Goal: Task Accomplishment & Management: Use online tool/utility

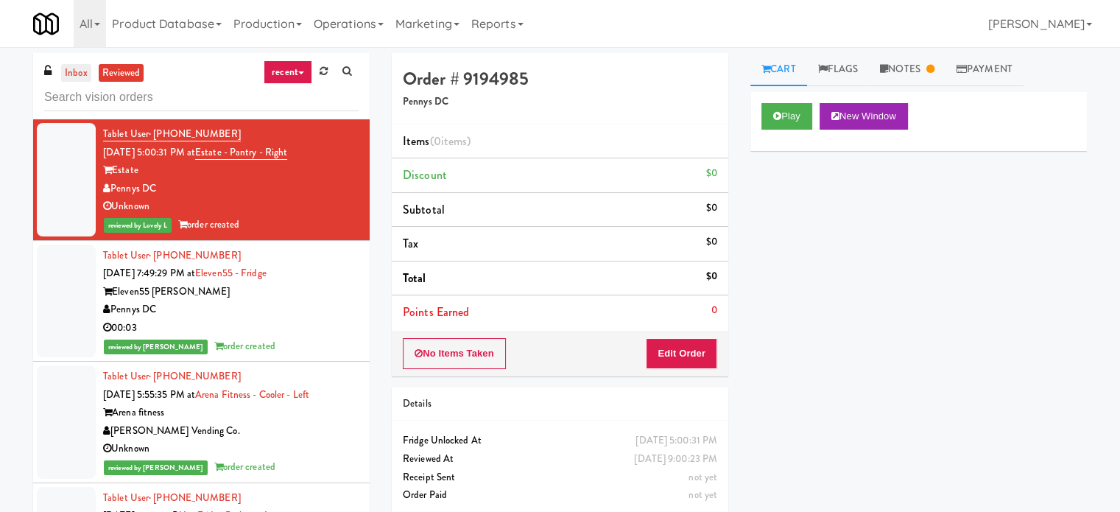
click at [71, 64] on link "inbox" at bounding box center [76, 73] width 30 height 18
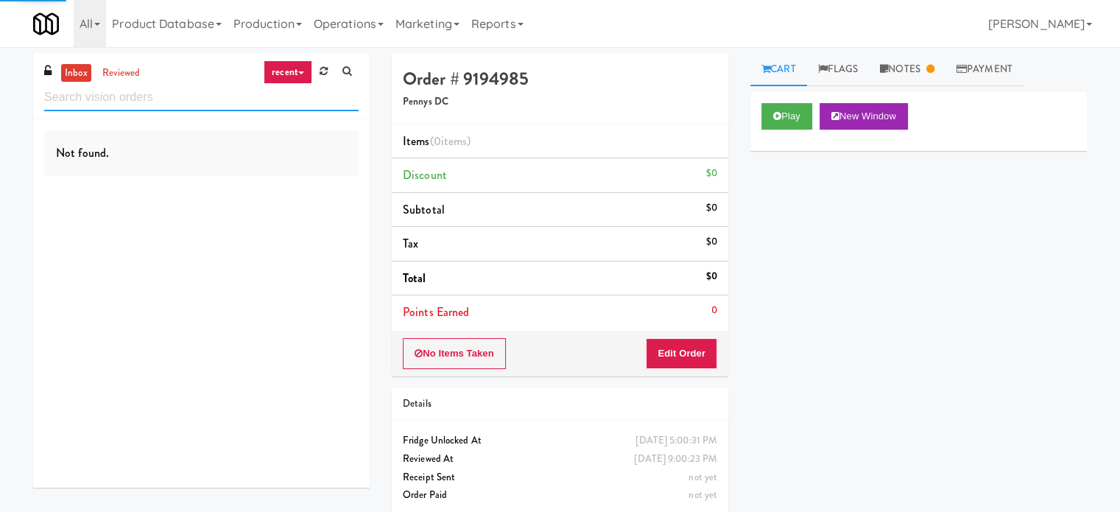
click at [118, 106] on input "text" at bounding box center [201, 97] width 314 height 27
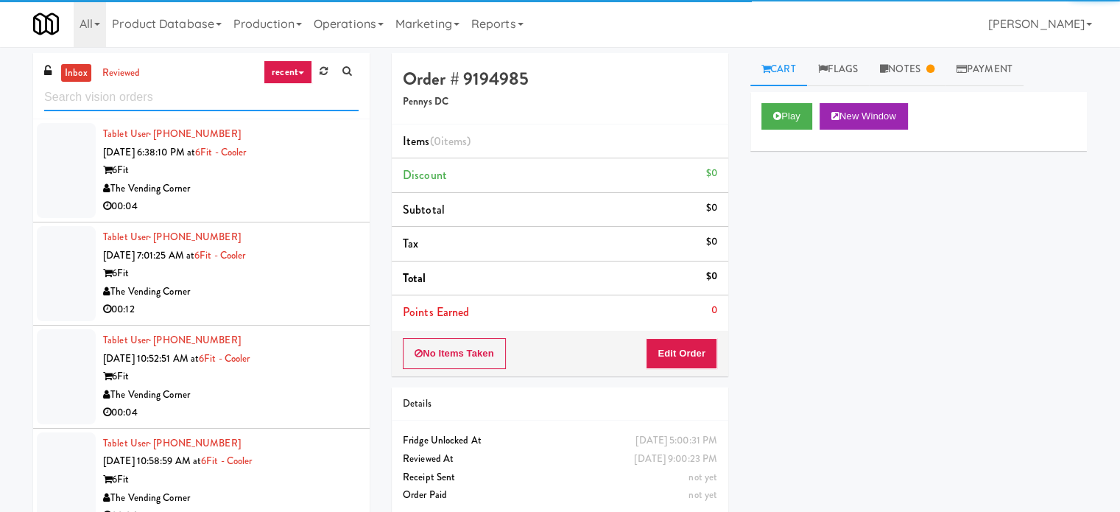
click at [118, 106] on input "text" at bounding box center [201, 97] width 314 height 27
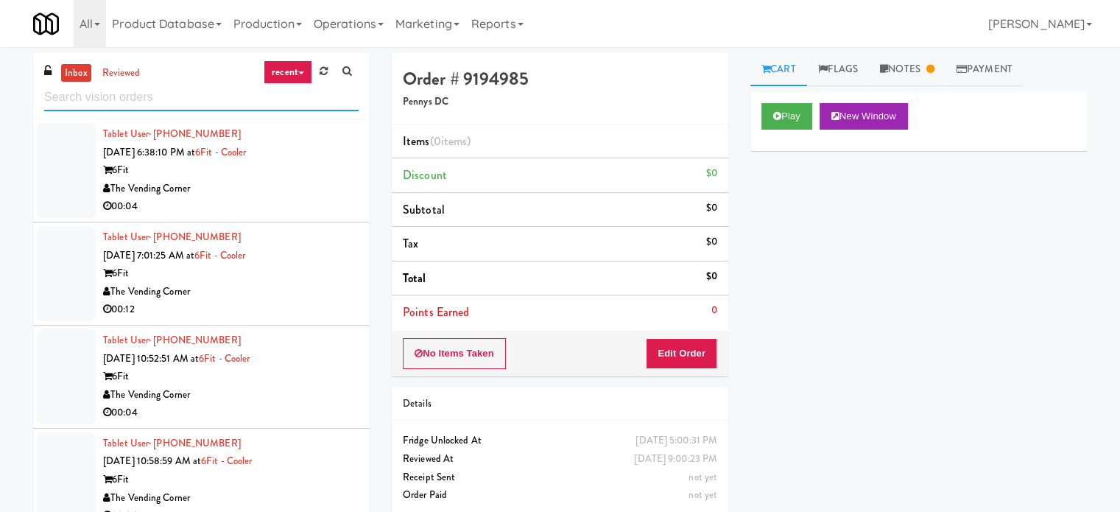
paste input "The Vue - Pantry"
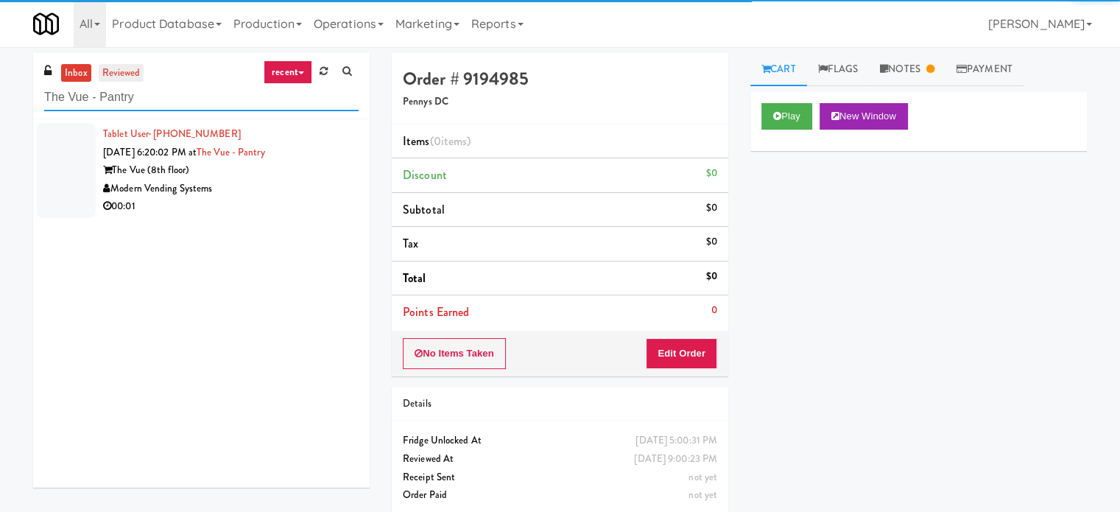
type input "The Vue - Pantry"
click at [126, 73] on link "reviewed" at bounding box center [122, 73] width 46 height 18
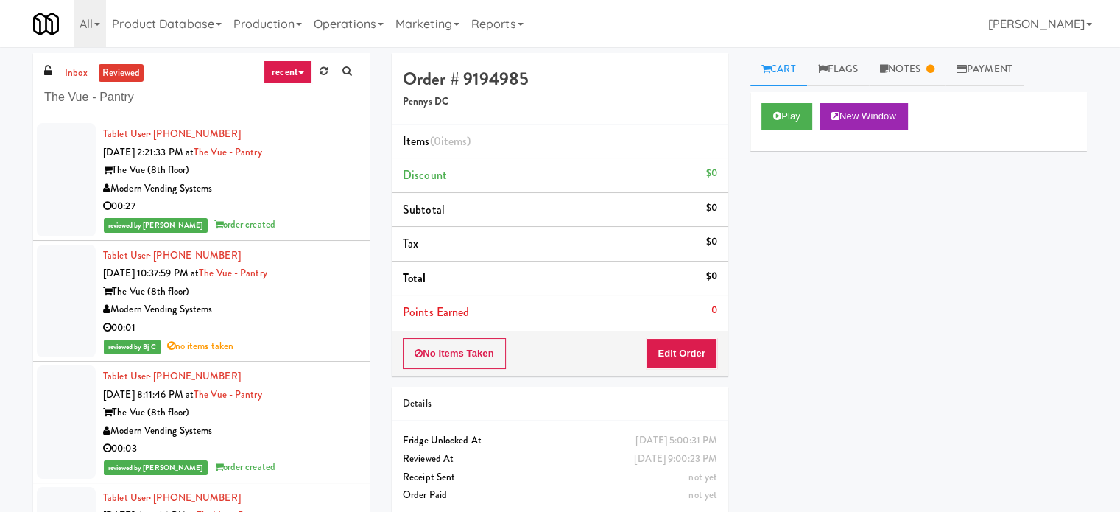
click at [256, 203] on div "00:27" at bounding box center [231, 206] width 256 height 18
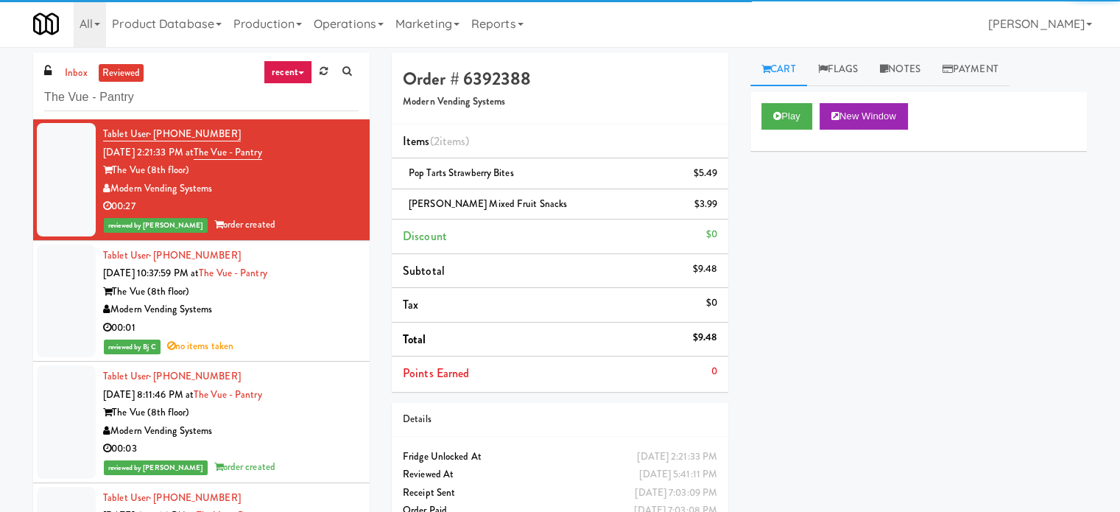
click at [323, 326] on div "00:01" at bounding box center [231, 328] width 256 height 18
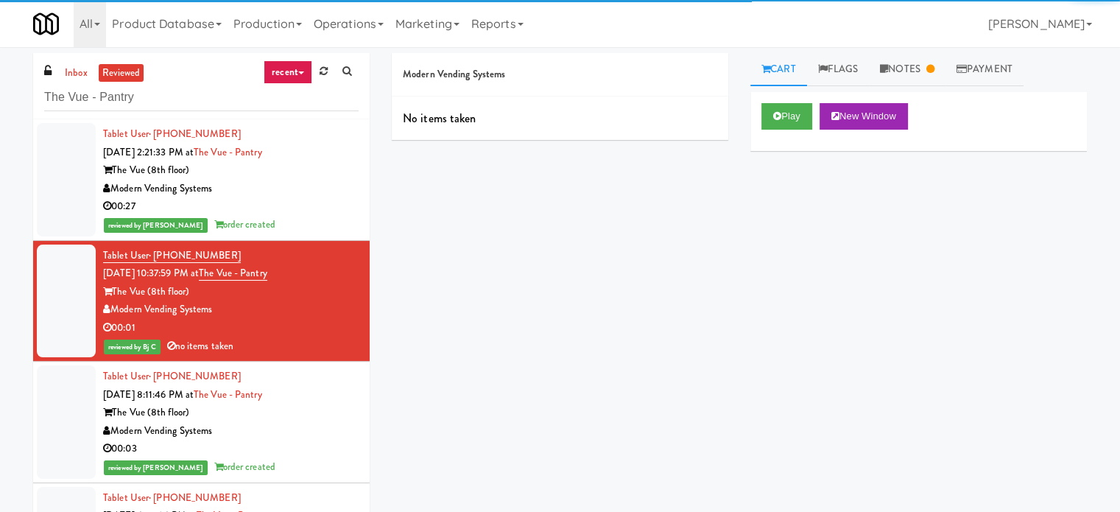
click at [323, 197] on div "Tablet User · (704) 689-5455 [DATE] 2:21:33 PM at The Vue - Pantry The Vue (8th…" at bounding box center [231, 179] width 256 height 109
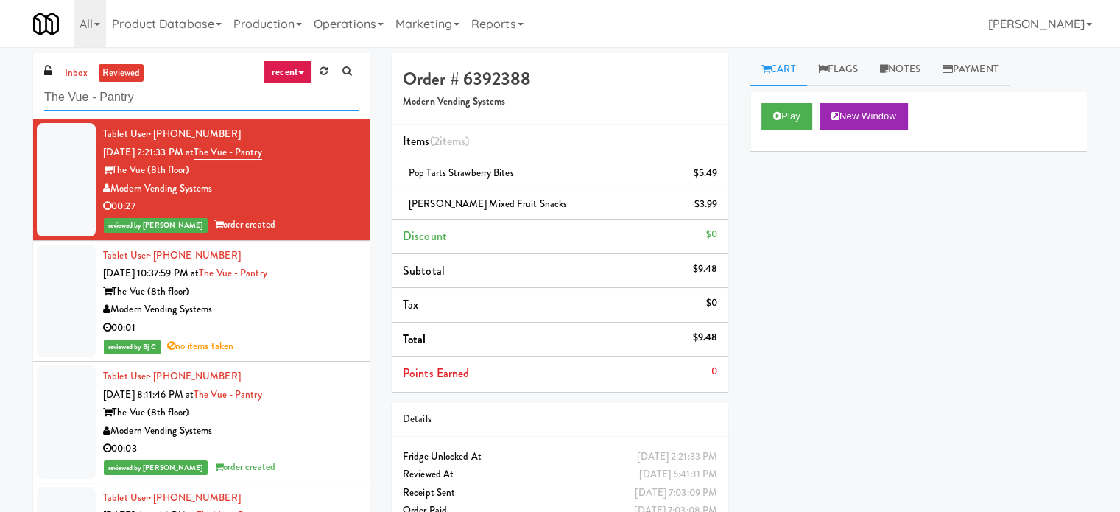
click at [171, 89] on input "The Vue - Pantry" at bounding box center [201, 97] width 314 height 27
click at [171, 90] on input "The Vue - Pantry" at bounding box center [201, 97] width 314 height 27
click at [175, 88] on input "The Vue - Pantry" at bounding box center [201, 97] width 314 height 27
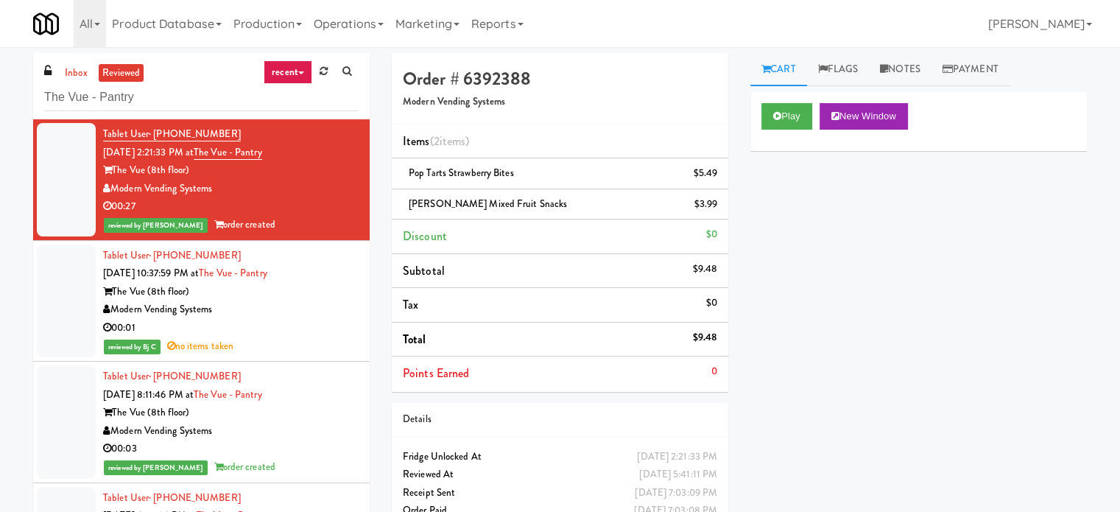
click at [124, 64] on link "reviewed" at bounding box center [122, 73] width 46 height 18
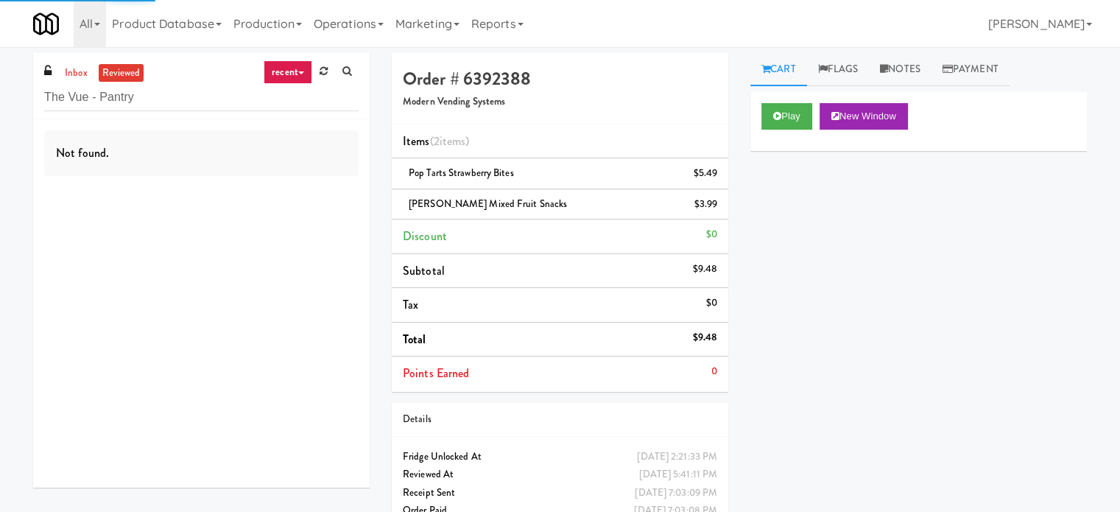
click at [294, 66] on link "recent" at bounding box center [288, 72] width 49 height 24
click at [269, 104] on link "all" at bounding box center [300, 101] width 118 height 27
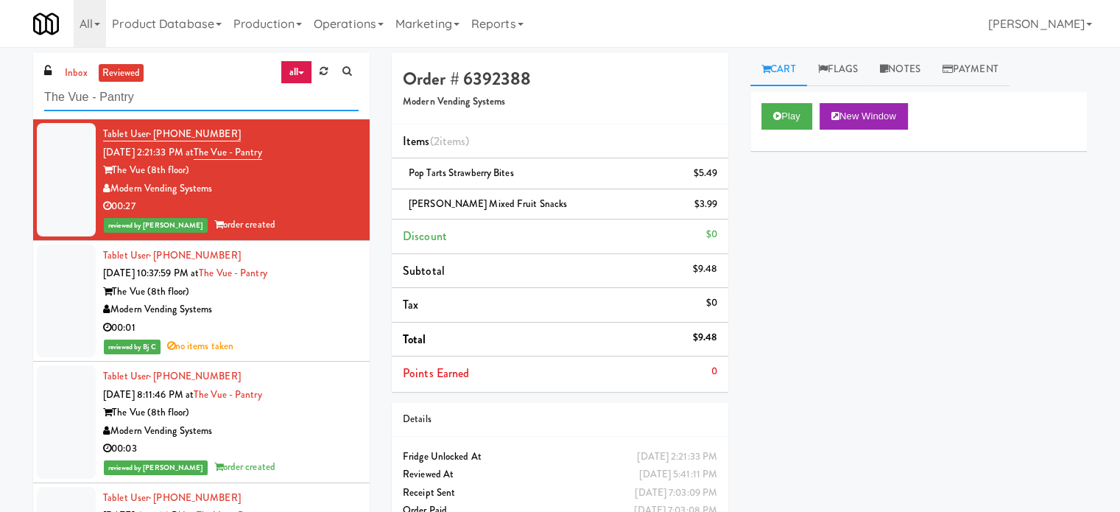
click at [159, 88] on input "The Vue - Pantry" at bounding box center [201, 97] width 314 height 27
click at [168, 92] on input "The Vue - Pantry" at bounding box center [201, 97] width 314 height 27
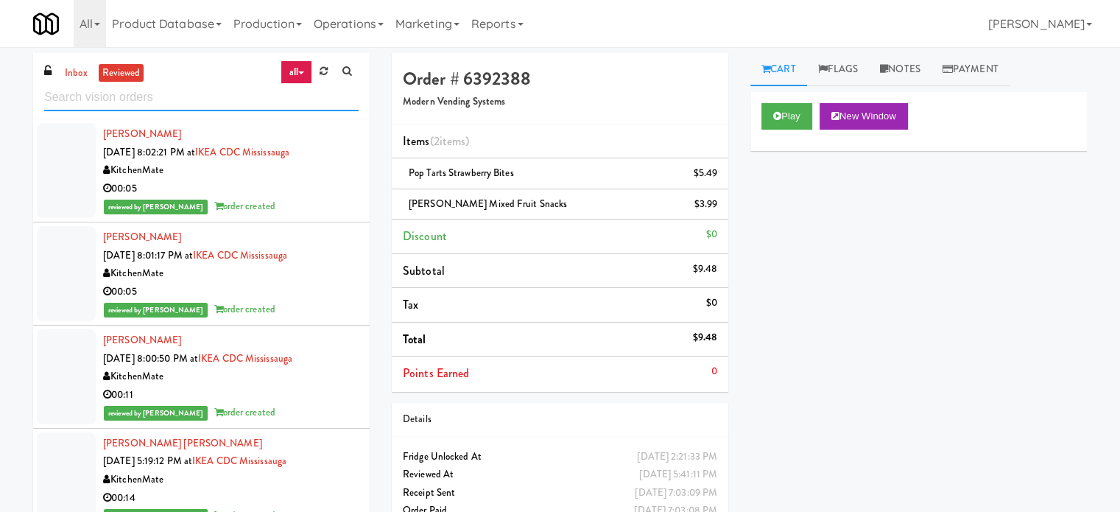
paste input "The Vue - Pantry"
type input "The Vue - Pantry"
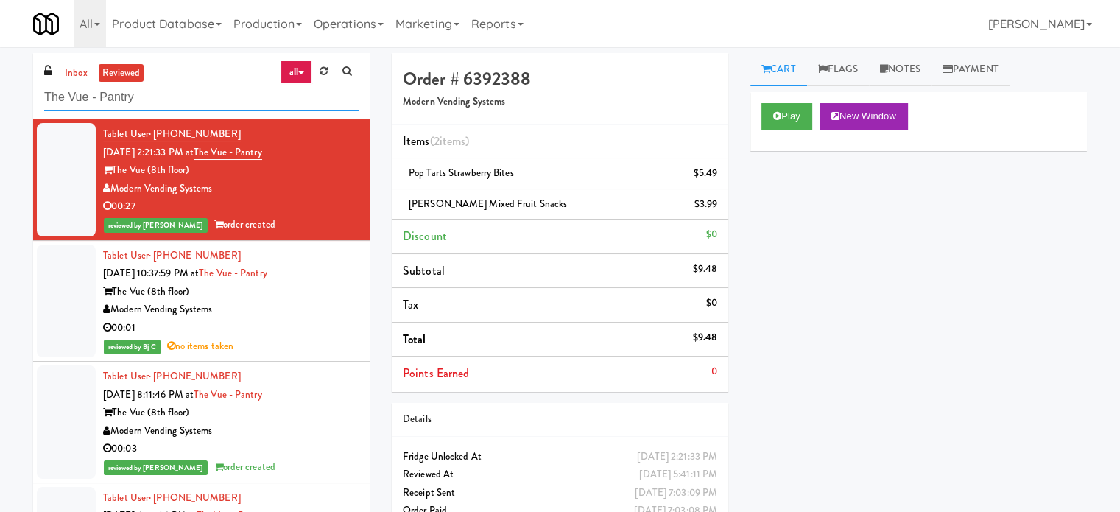
click at [227, 102] on input "The Vue - Pantry" at bounding box center [201, 97] width 314 height 27
click at [264, 185] on div "Modern Vending Systems" at bounding box center [231, 189] width 256 height 18
click at [328, 331] on div "00:01" at bounding box center [231, 328] width 256 height 18
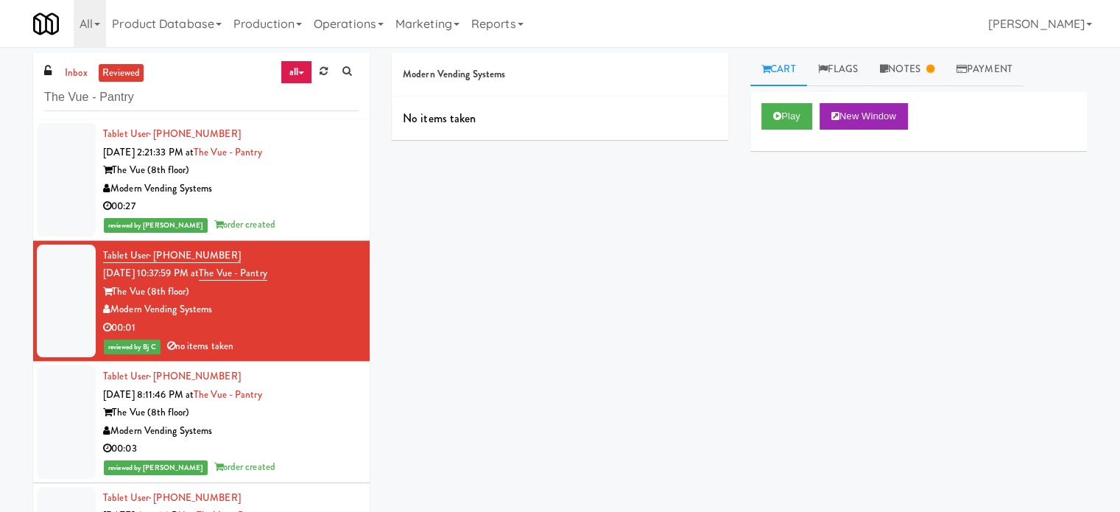
click at [784, 99] on div "Play New Window" at bounding box center [918, 121] width 337 height 59
click at [781, 105] on button "Play" at bounding box center [786, 116] width 51 height 27
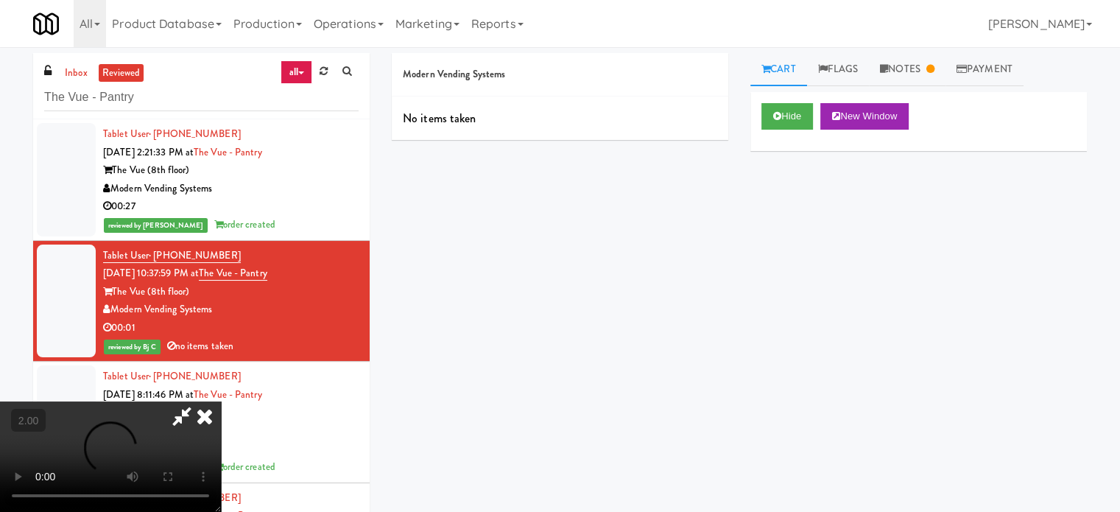
click at [221, 401] on video at bounding box center [110, 456] width 221 height 110
drag, startPoint x: 474, startPoint y: 300, endPoint x: 539, endPoint y: 309, distance: 65.5
click at [221, 401] on video at bounding box center [110, 456] width 221 height 110
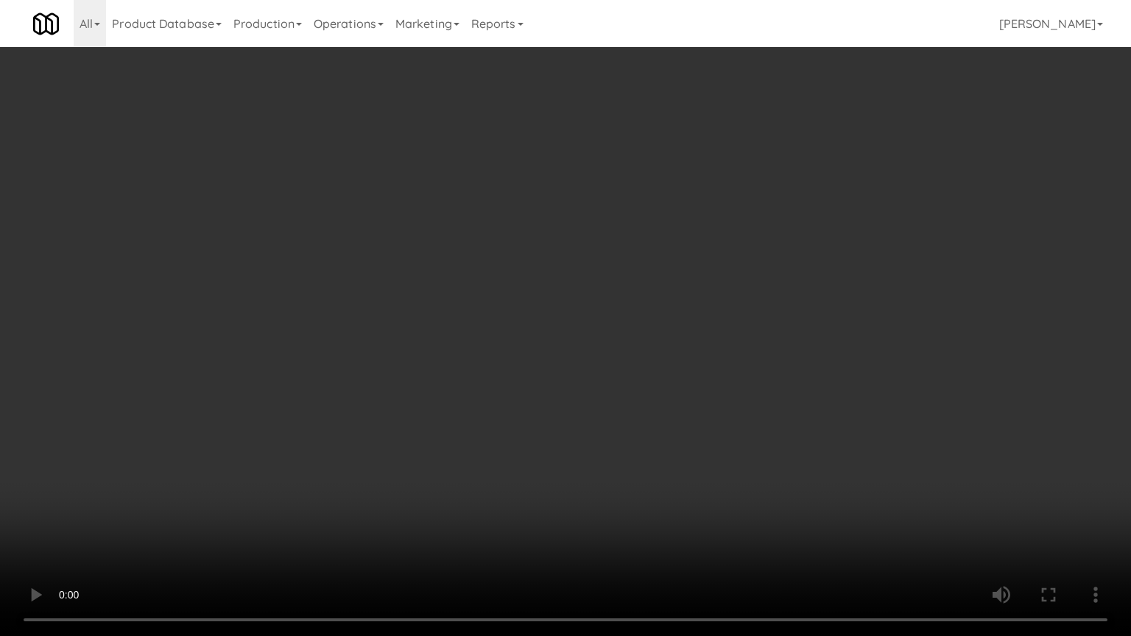
drag, startPoint x: 325, startPoint y: 439, endPoint x: 426, endPoint y: 374, distance: 119.9
click at [327, 439] on video at bounding box center [565, 318] width 1131 height 636
drag, startPoint x: 489, startPoint y: 297, endPoint x: 570, endPoint y: 286, distance: 81.7
click at [491, 297] on video at bounding box center [565, 318] width 1131 height 636
click at [570, 286] on video at bounding box center [565, 318] width 1131 height 636
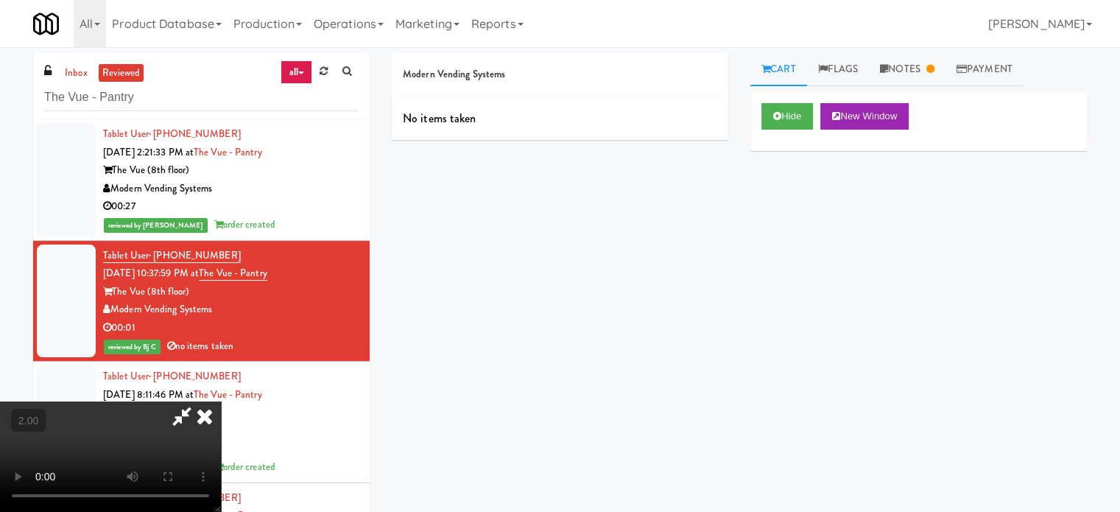
click at [221, 401] on icon at bounding box center [204, 415] width 32 height 29
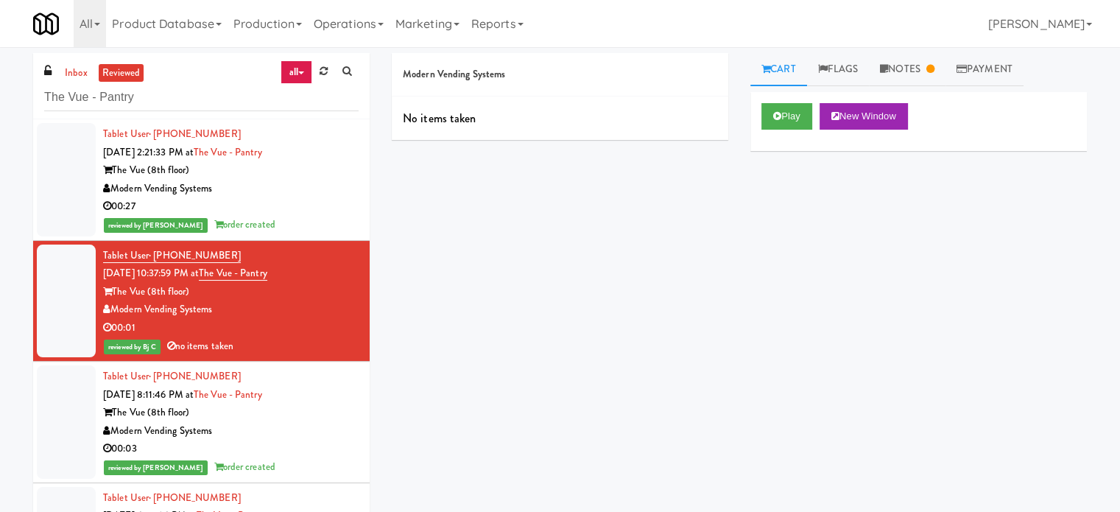
click at [299, 445] on div "00:03" at bounding box center [231, 449] width 256 height 18
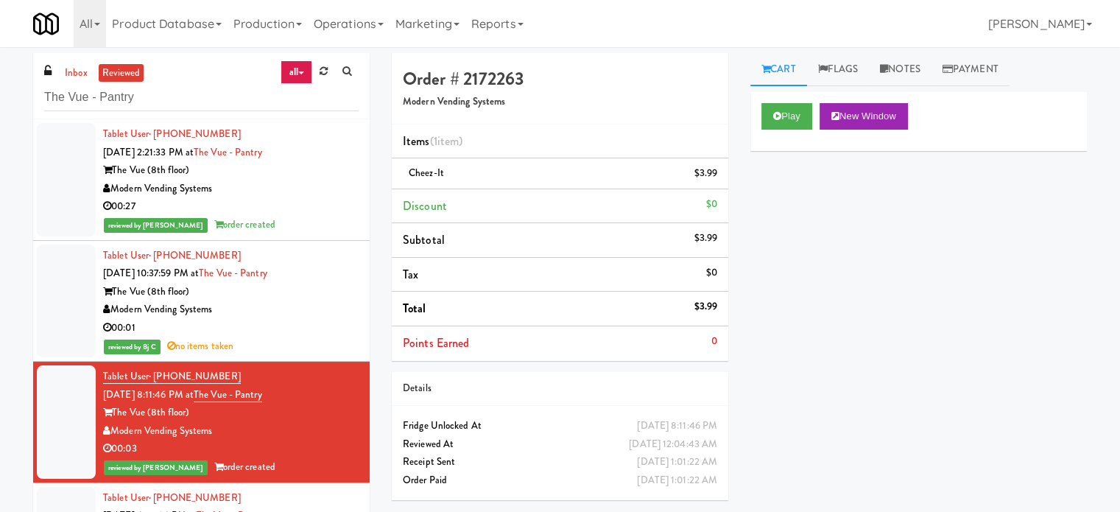
scroll to position [368, 0]
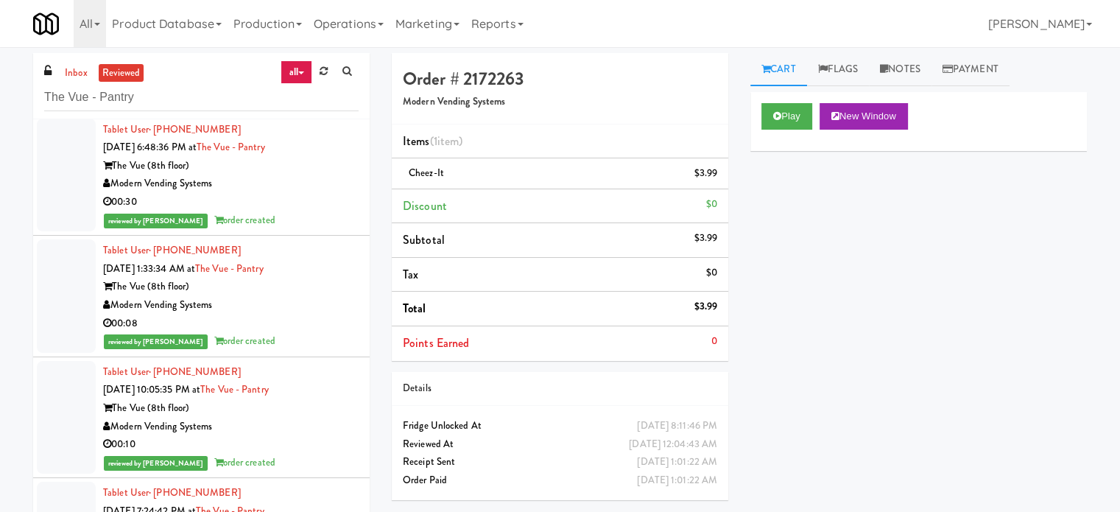
click at [303, 197] on div "00:30" at bounding box center [231, 202] width 256 height 18
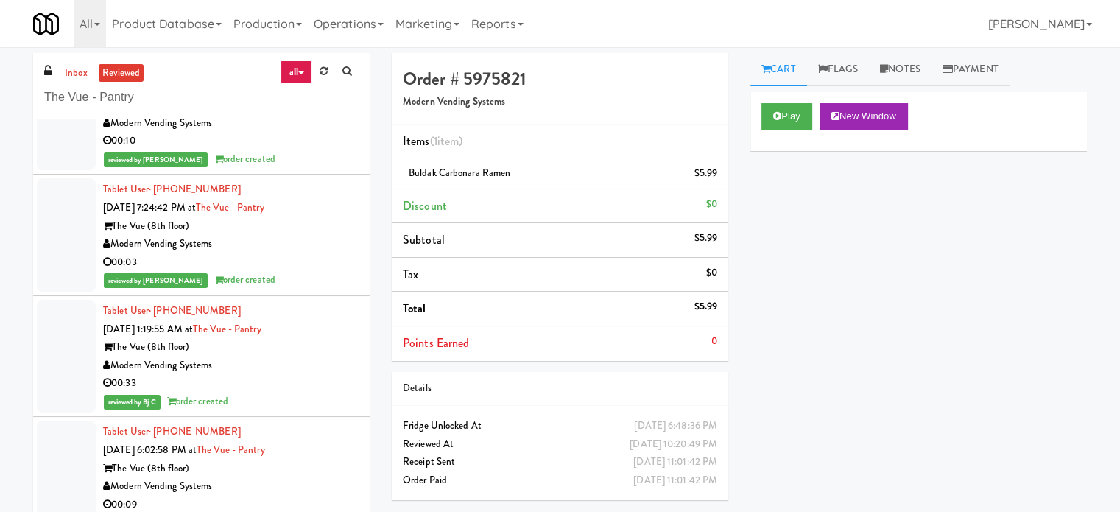
scroll to position [736, 0]
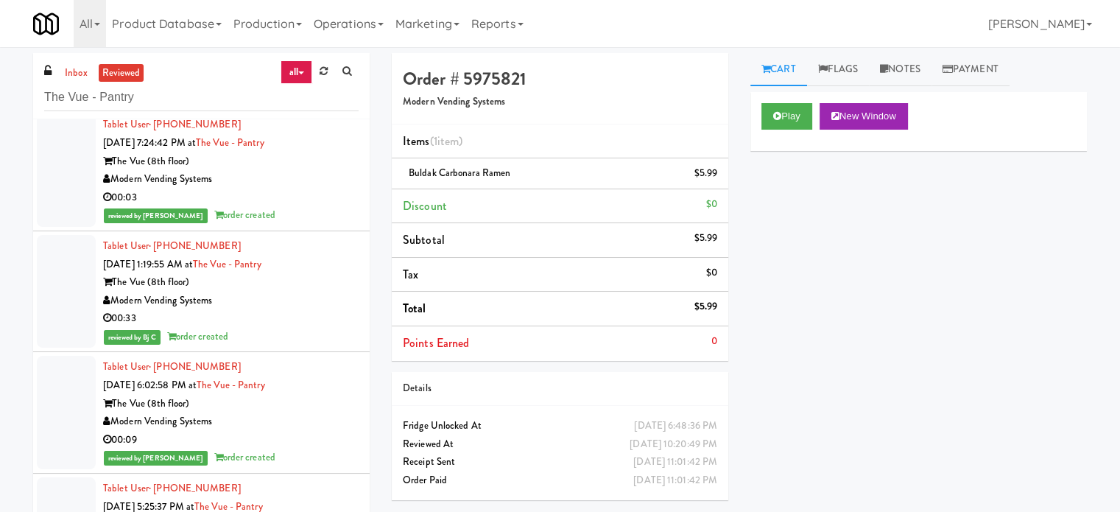
click at [300, 196] on div "00:03" at bounding box center [231, 197] width 256 height 18
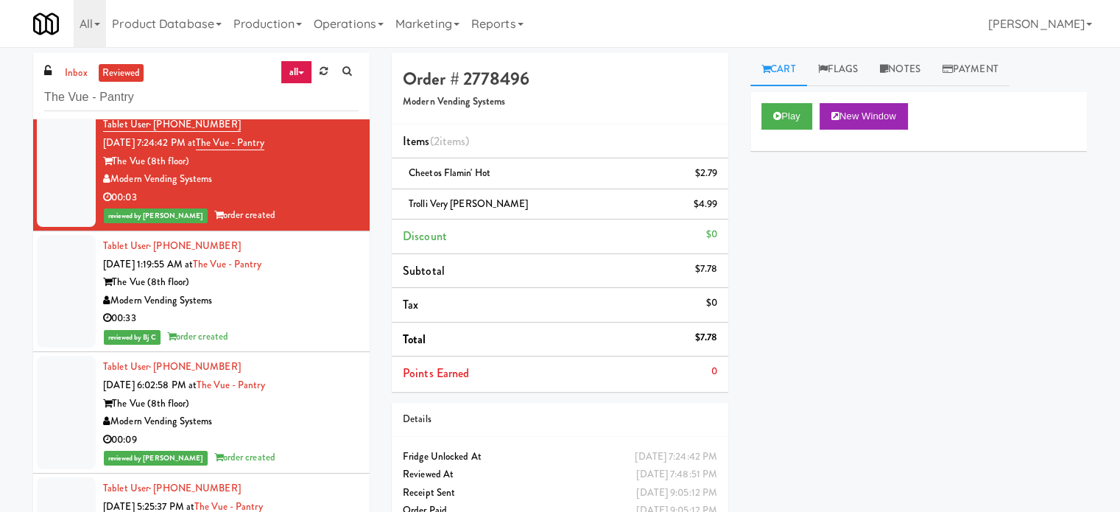
scroll to position [368, 0]
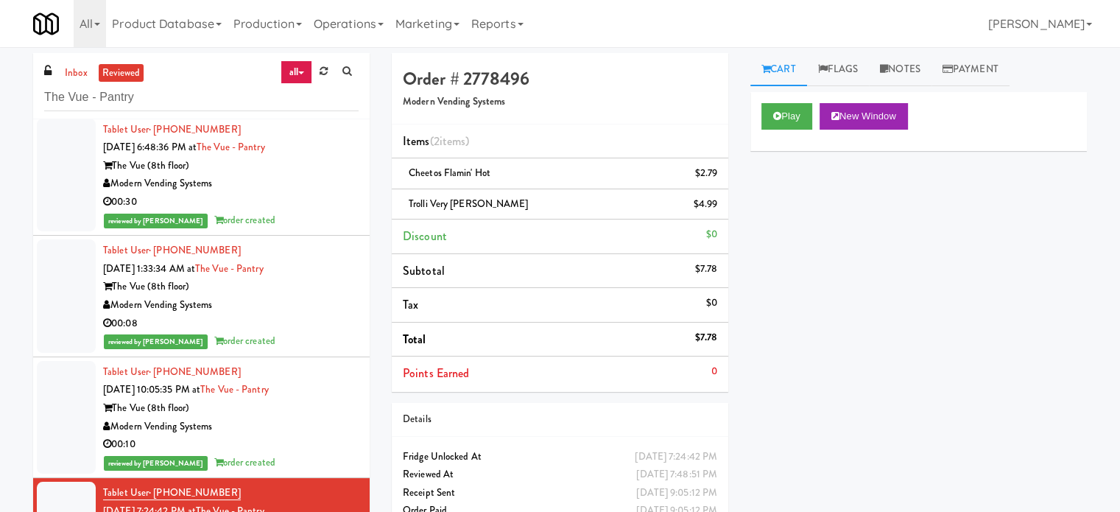
click at [250, 217] on div "reviewed by [PERSON_NAME] order created" at bounding box center [231, 220] width 256 height 18
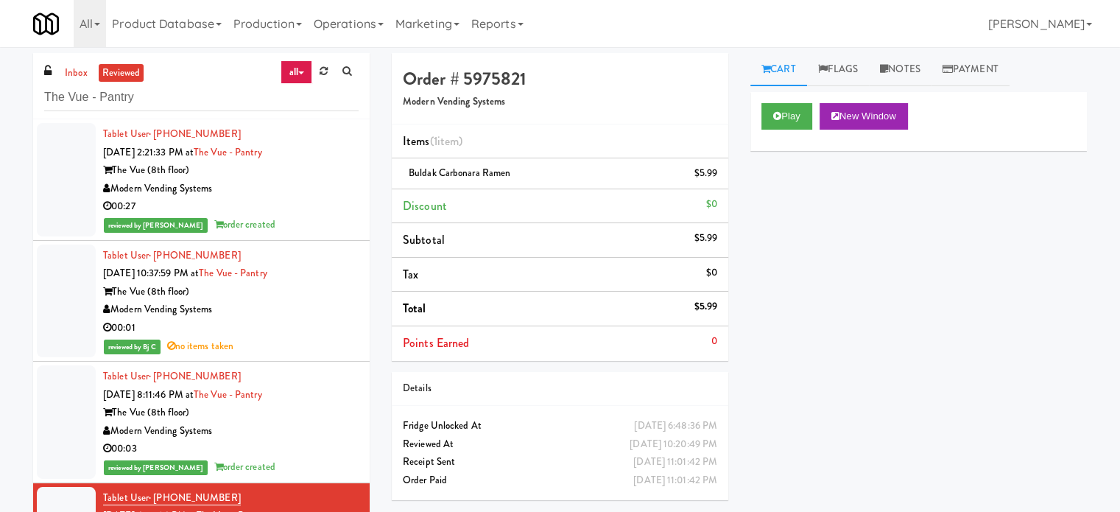
click at [286, 212] on div "00:27" at bounding box center [231, 206] width 256 height 18
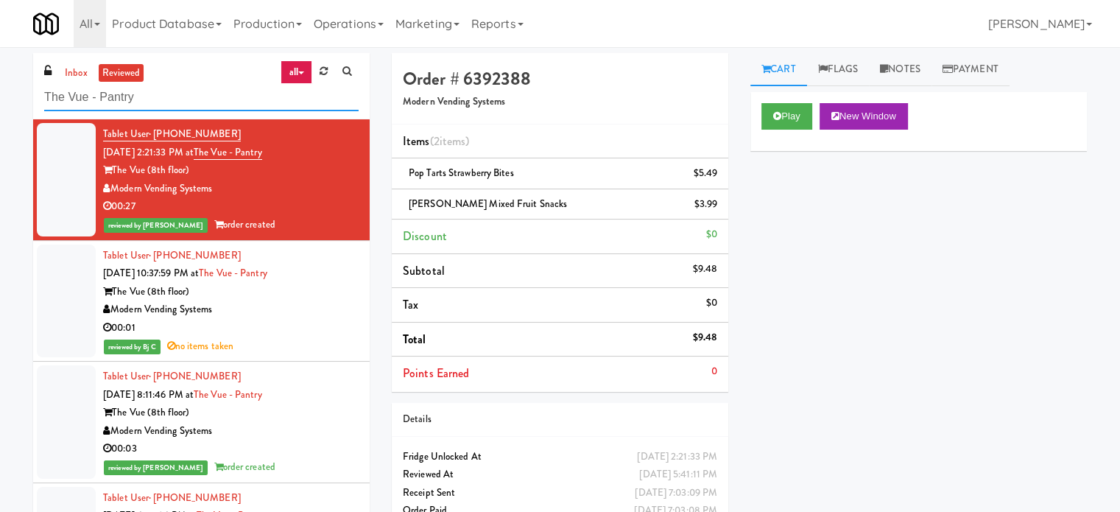
click at [176, 99] on input "The Vue - Pantry" at bounding box center [201, 97] width 314 height 27
click at [177, 99] on input "The Vue - Pantry" at bounding box center [201, 97] width 314 height 27
drag, startPoint x: 197, startPoint y: 166, endPoint x: 116, endPoint y: 167, distance: 81.0
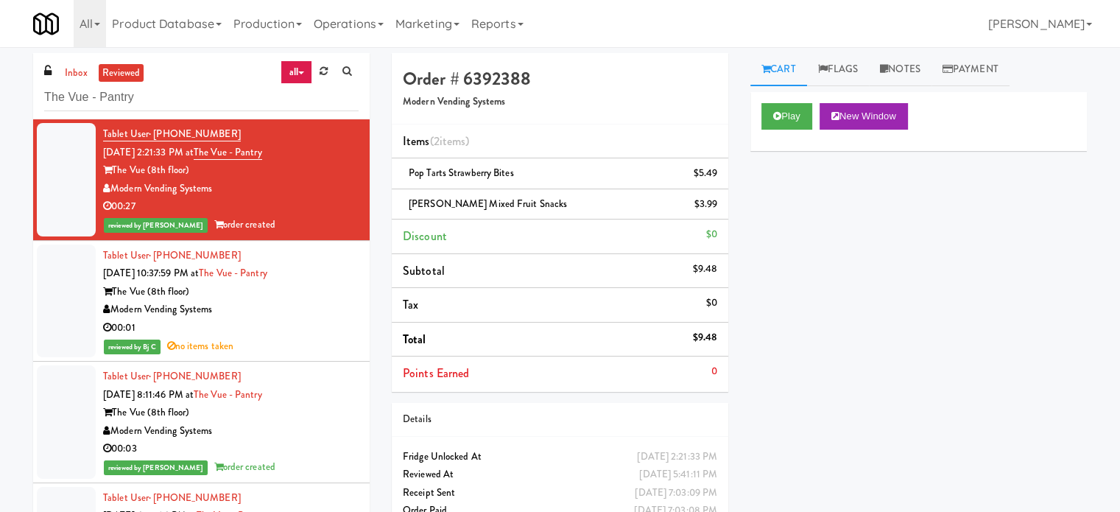
click at [116, 167] on div "The Vue (8th floor)" at bounding box center [231, 170] width 256 height 18
copy div "The Vue (8th floor)"
click at [303, 314] on div "Modern Vending Systems" at bounding box center [231, 309] width 256 height 18
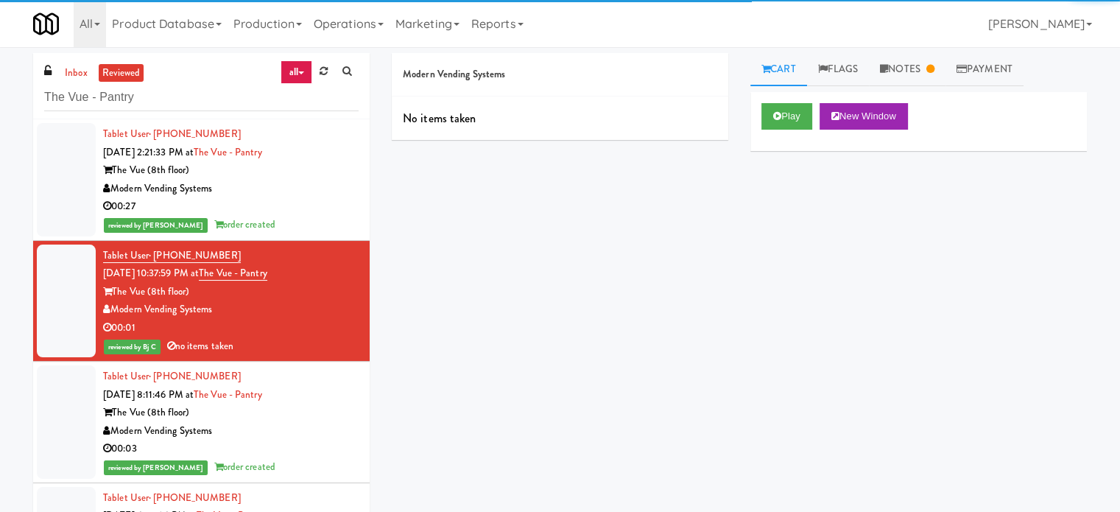
click at [297, 219] on div "reviewed by [PERSON_NAME] order created" at bounding box center [231, 225] width 256 height 18
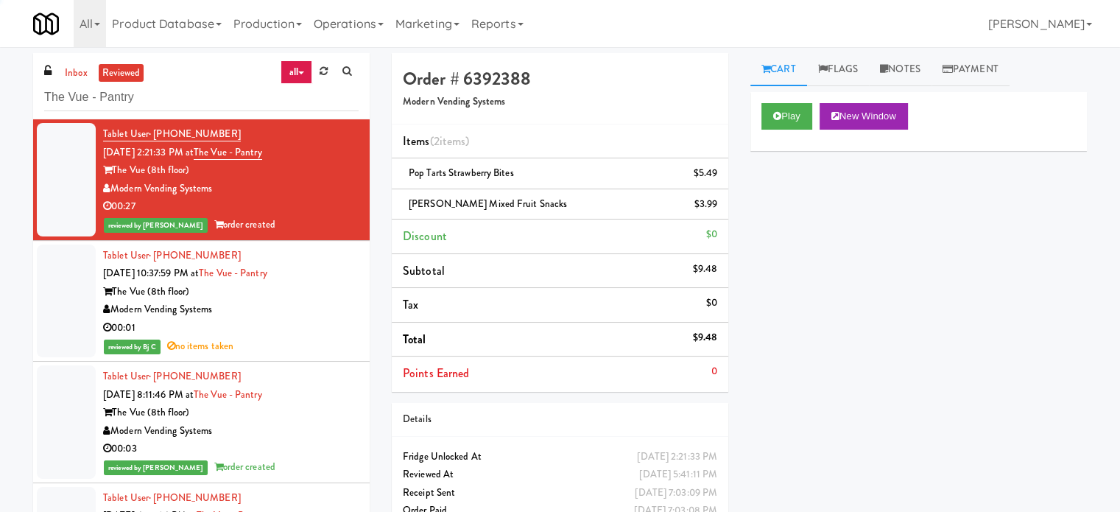
drag, startPoint x: 289, startPoint y: 320, endPoint x: 300, endPoint y: 317, distance: 11.4
click at [290, 320] on div "00:01" at bounding box center [231, 328] width 256 height 18
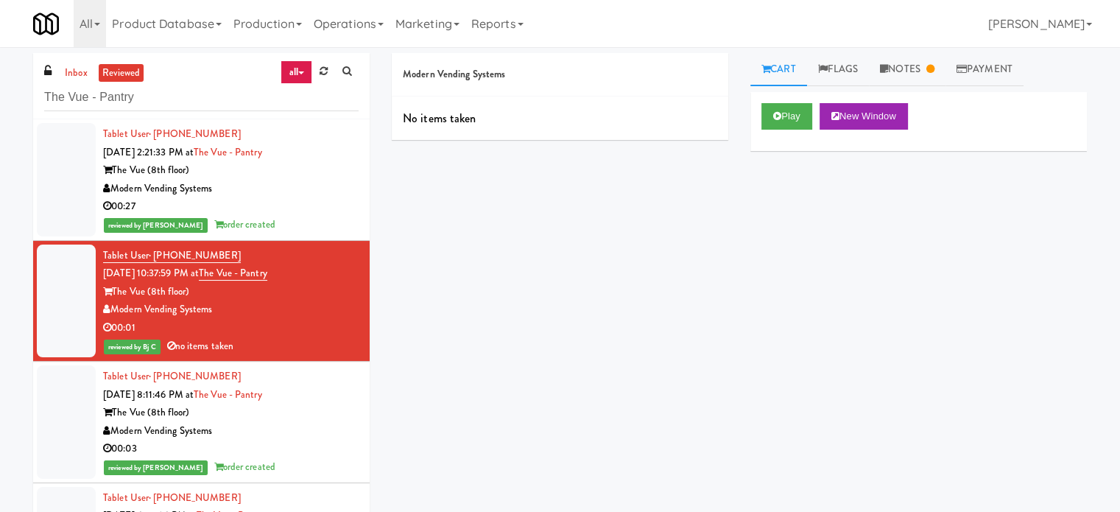
click at [315, 165] on div "The Vue (8th floor)" at bounding box center [231, 170] width 256 height 18
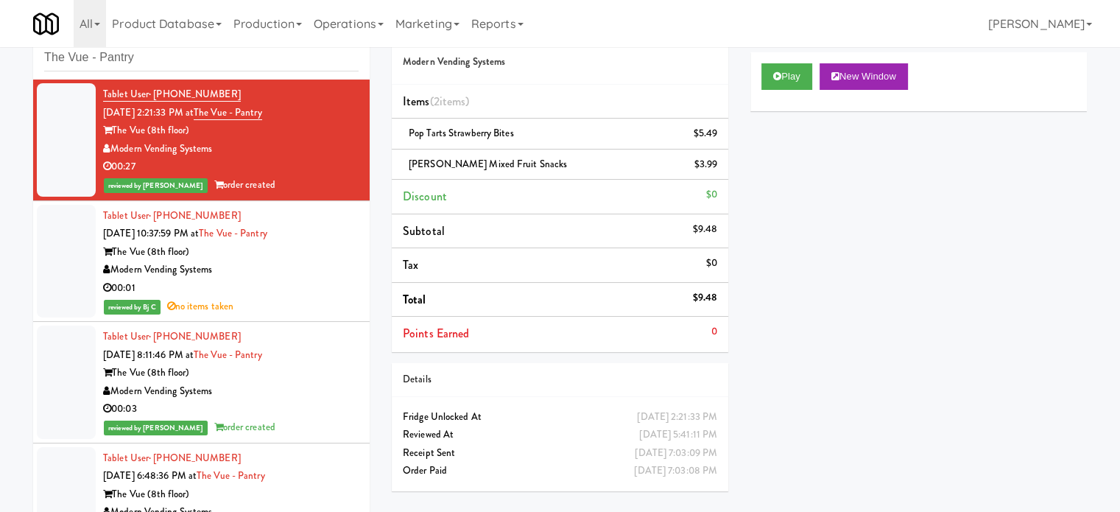
scroll to position [60, 0]
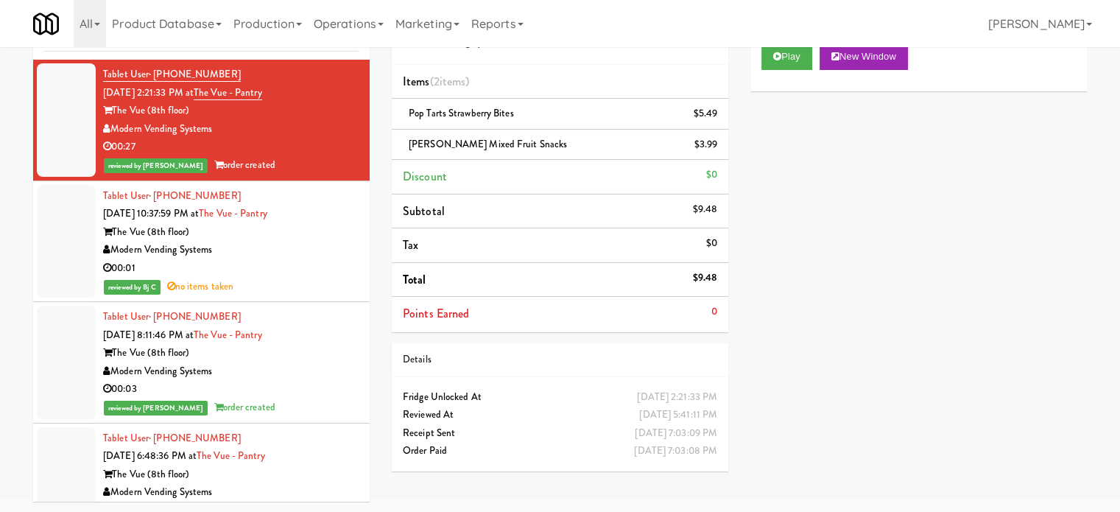
click at [323, 251] on div "Modern Vending Systems" at bounding box center [231, 250] width 256 height 18
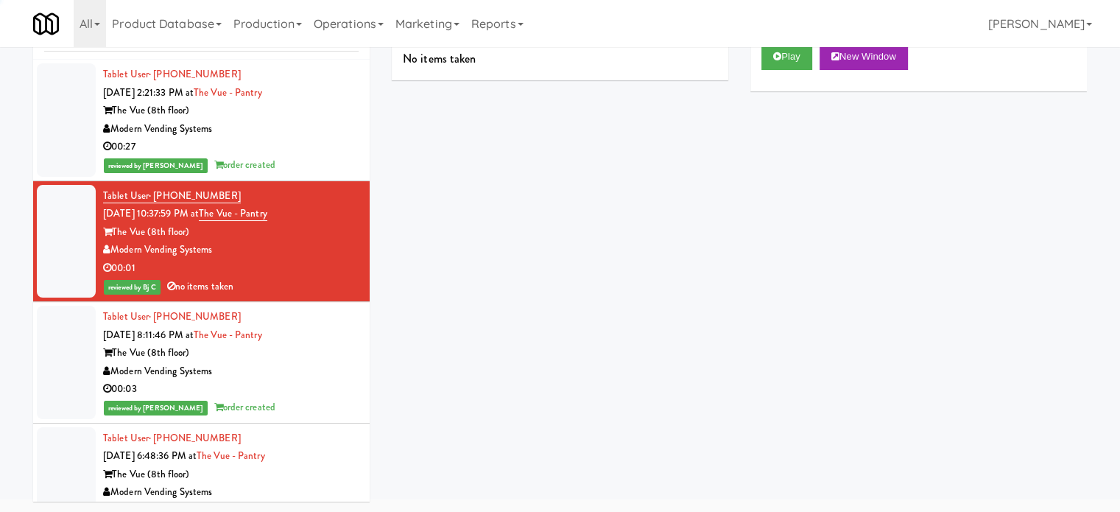
click at [317, 388] on div "00:03" at bounding box center [231, 389] width 256 height 18
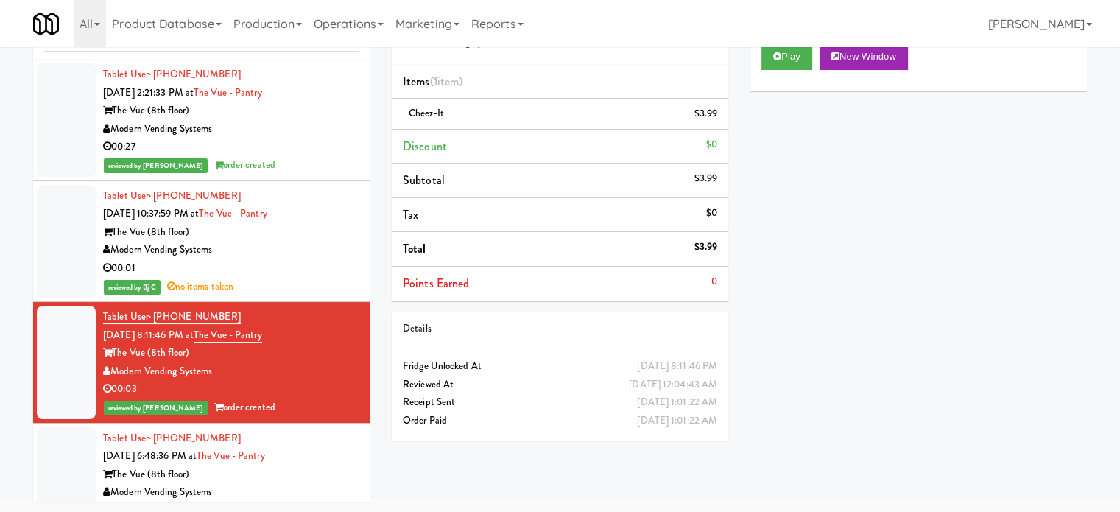
scroll to position [368, 0]
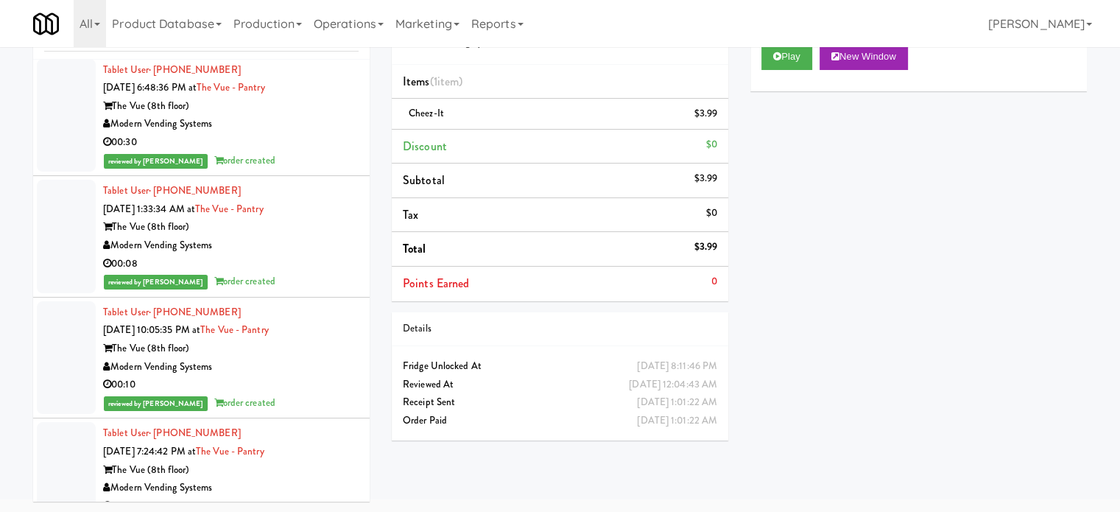
click at [291, 139] on div "00:30" at bounding box center [231, 142] width 256 height 18
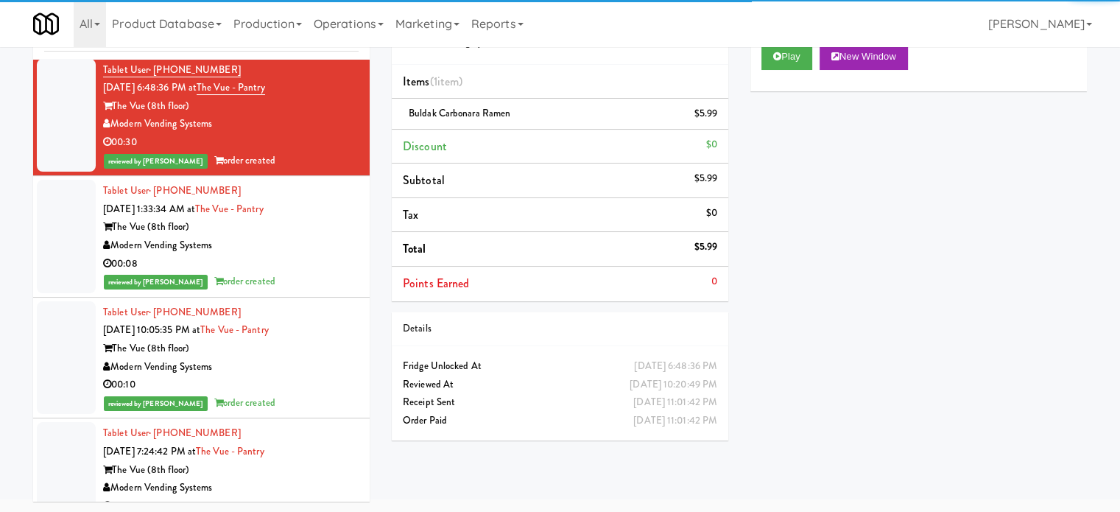
click at [333, 269] on div "00:08" at bounding box center [231, 264] width 256 height 18
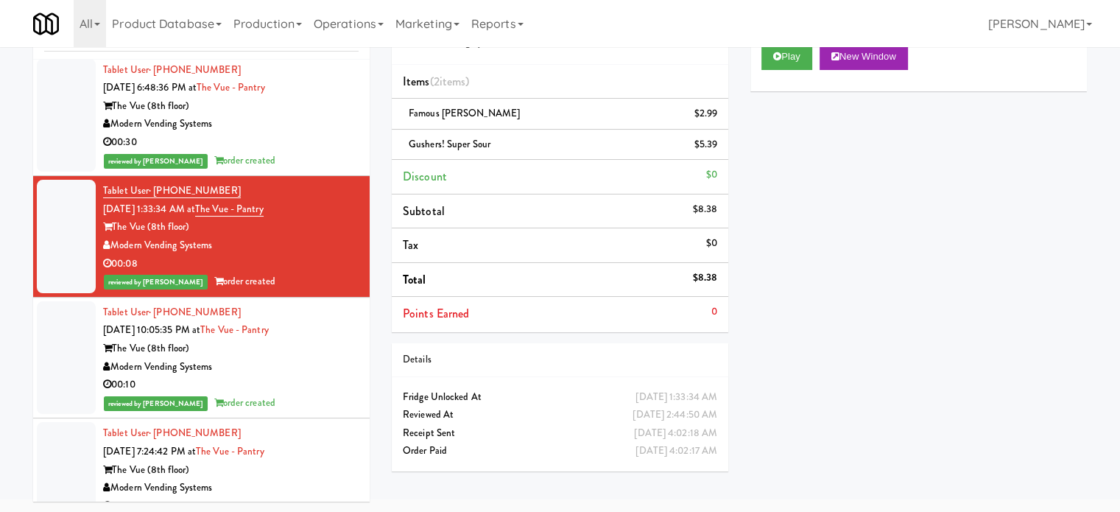
click at [312, 350] on div "The Vue (8th floor)" at bounding box center [231, 348] width 256 height 18
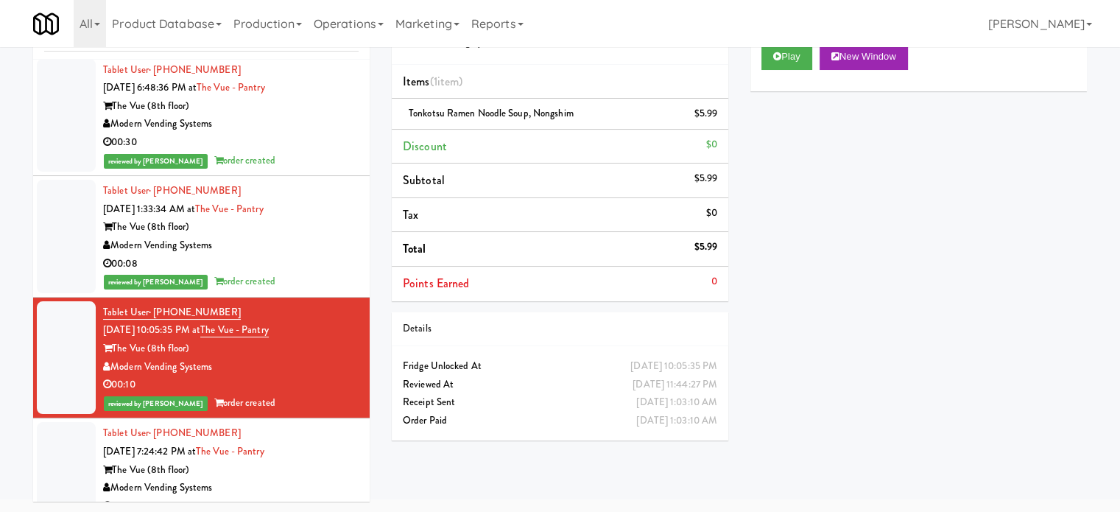
scroll to position [736, 0]
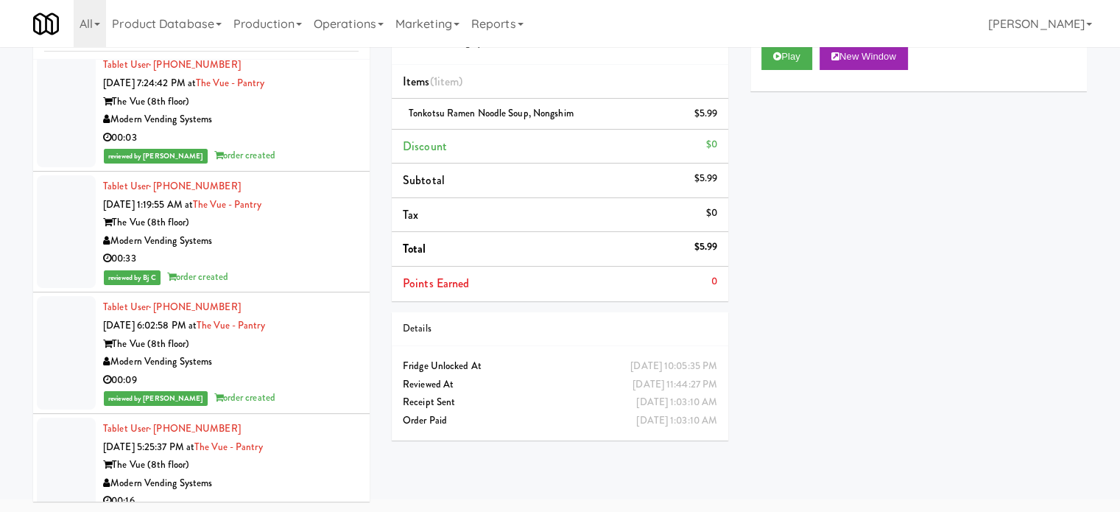
click at [300, 133] on div "00:03" at bounding box center [231, 138] width 256 height 18
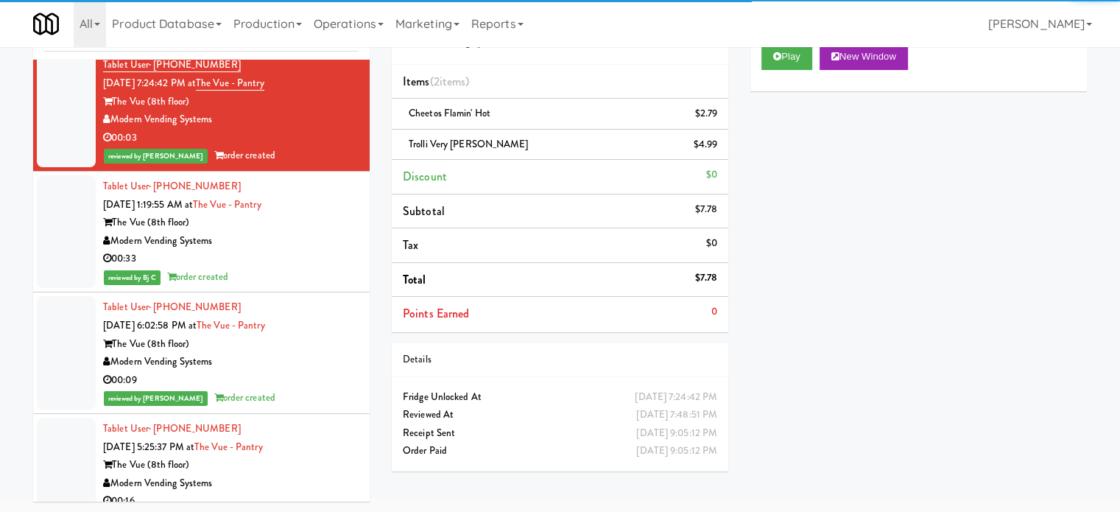
click at [306, 239] on div "Modern Vending Systems" at bounding box center [231, 241] width 256 height 18
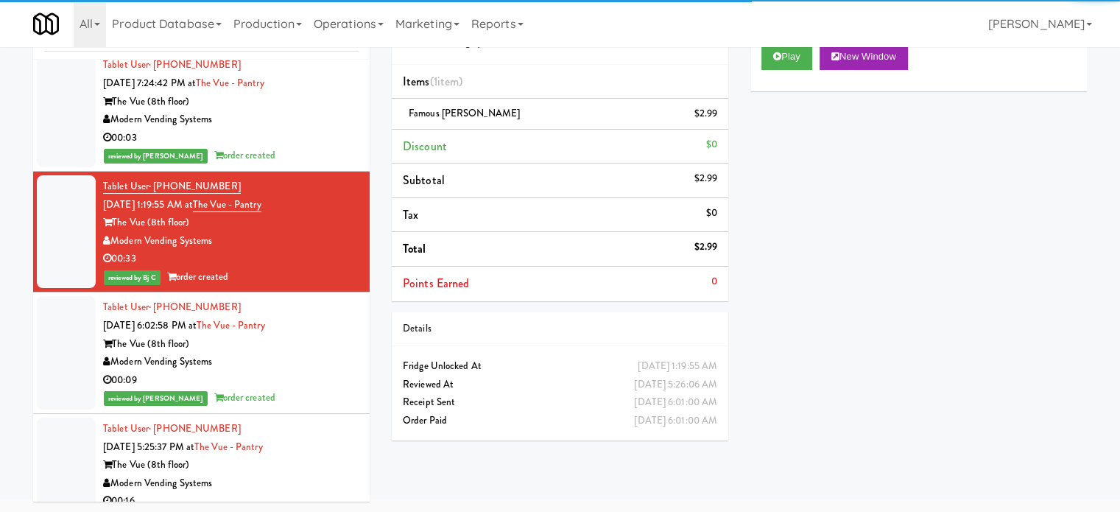
click at [297, 353] on div "Modern Vending Systems" at bounding box center [231, 362] width 256 height 18
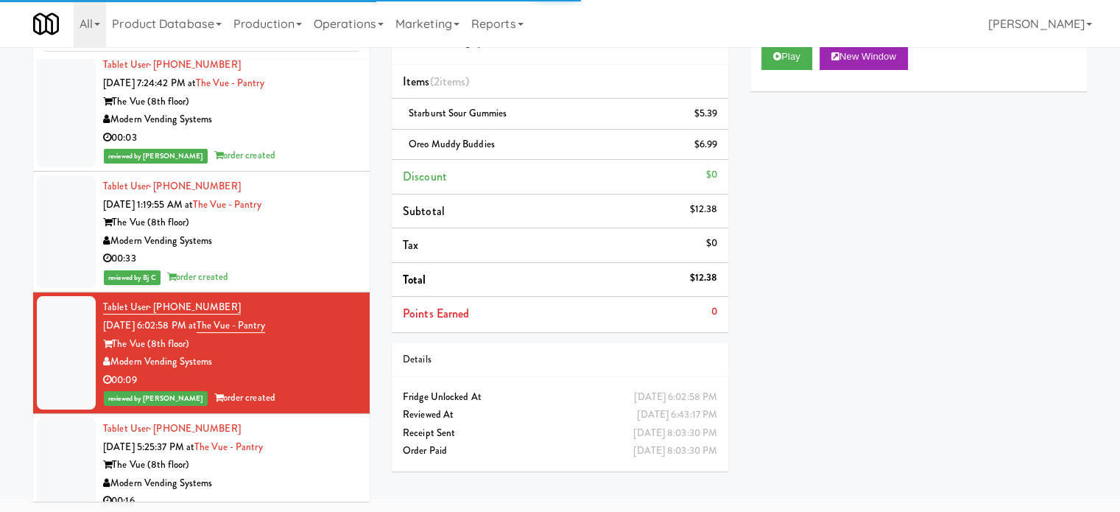
scroll to position [1104, 0]
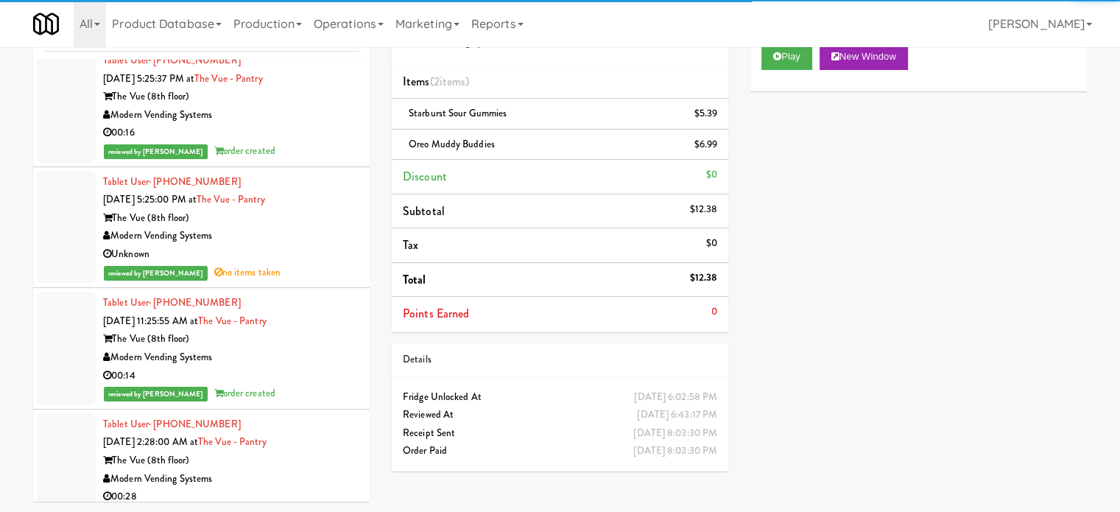
click at [326, 220] on div "The Vue (8th floor)" at bounding box center [231, 218] width 256 height 18
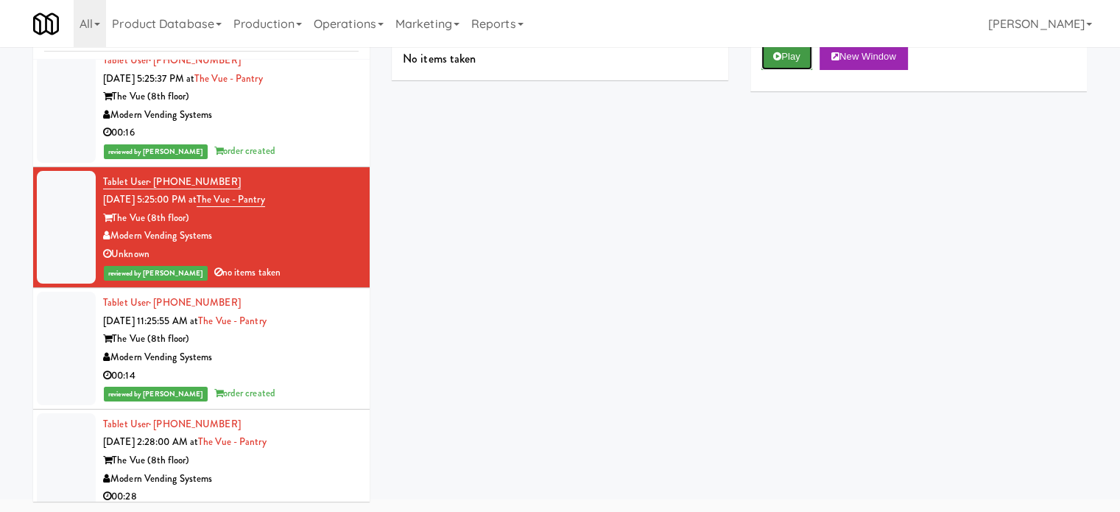
click at [794, 63] on button "Play" at bounding box center [786, 56] width 51 height 27
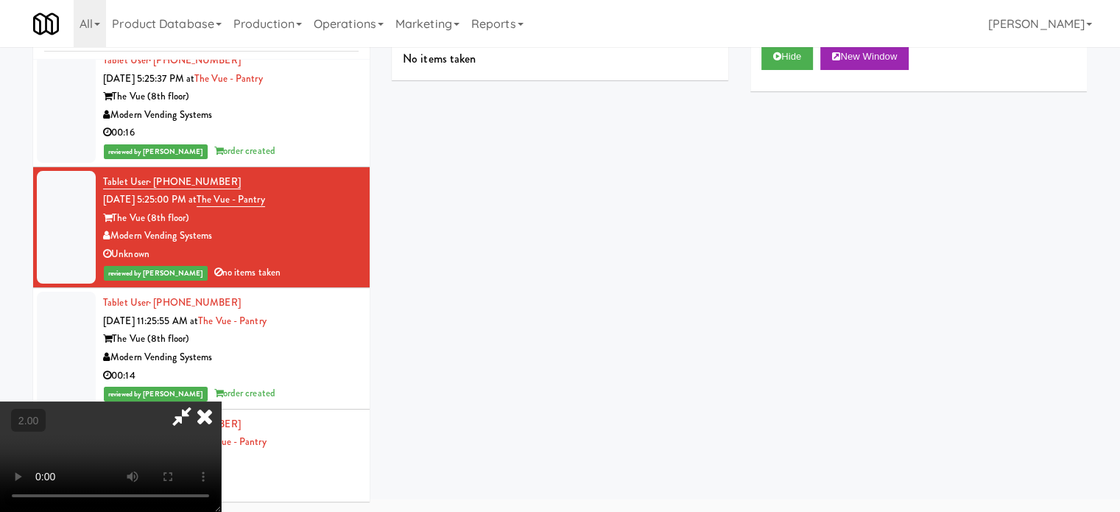
click at [221, 401] on video at bounding box center [110, 456] width 221 height 110
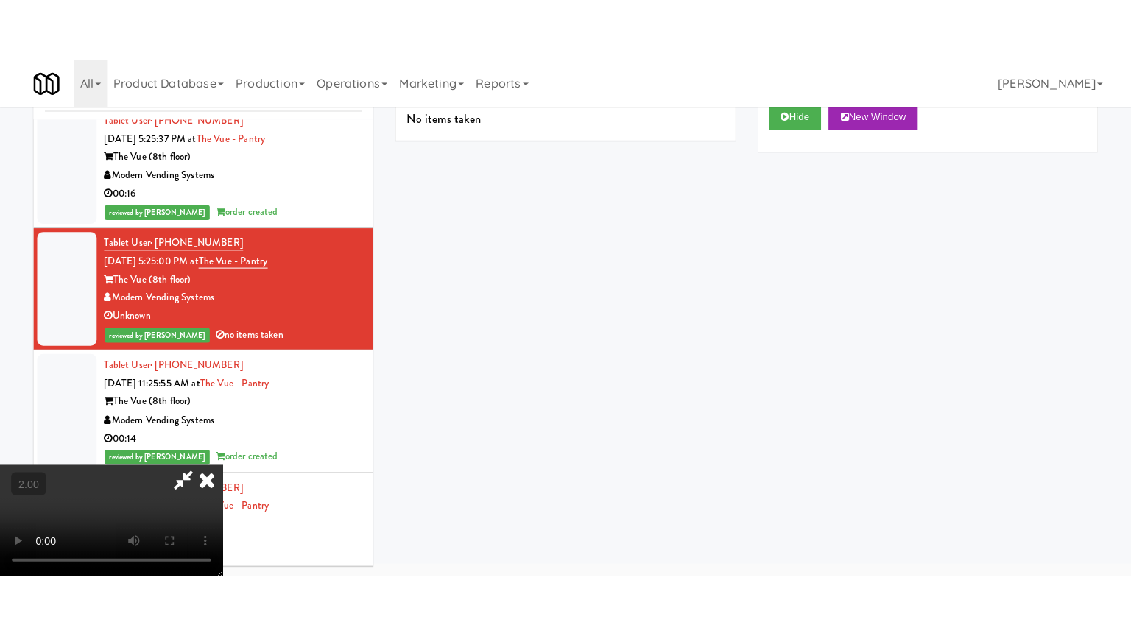
scroll to position [47, 0]
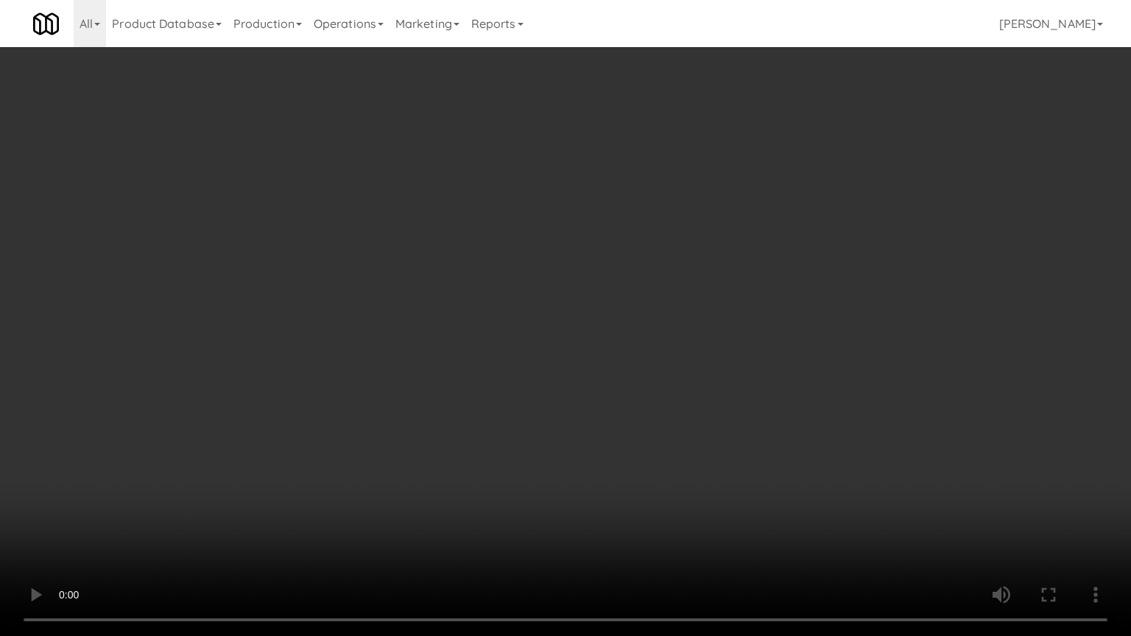
drag, startPoint x: 664, startPoint y: 250, endPoint x: 672, endPoint y: 248, distance: 7.7
click at [666, 250] on video at bounding box center [565, 318] width 1131 height 636
click at [672, 248] on video at bounding box center [565, 318] width 1131 height 636
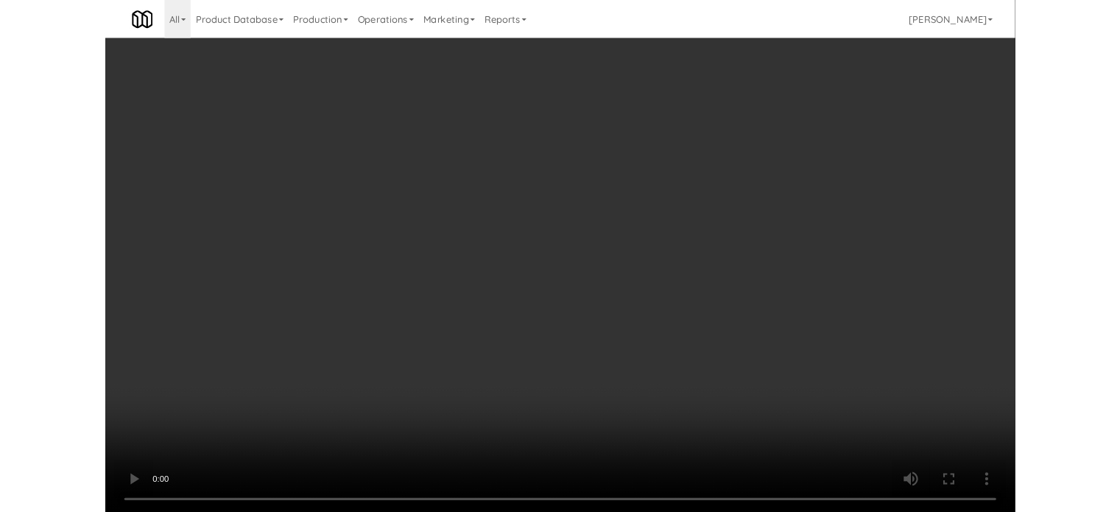
scroll to position [60, 0]
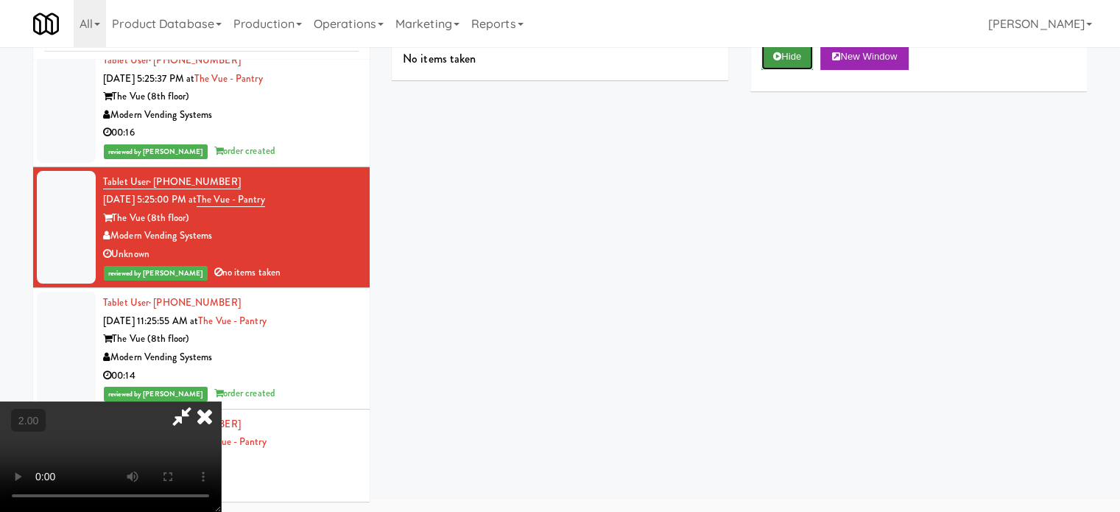
click at [792, 61] on button "Hide" at bounding box center [787, 56] width 52 height 27
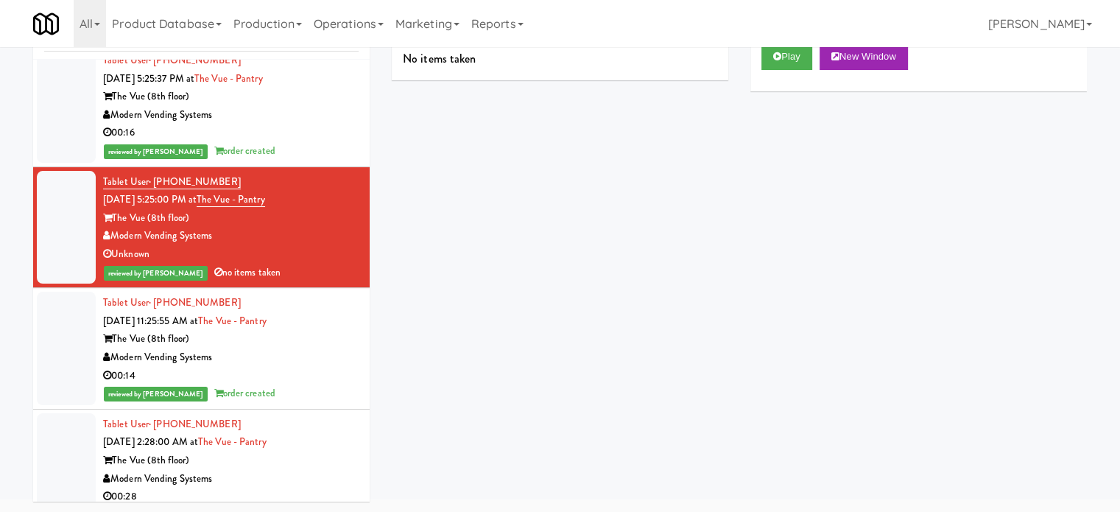
drag, startPoint x: 297, startPoint y: 373, endPoint x: 345, endPoint y: 362, distance: 49.0
click at [302, 372] on div "00:14" at bounding box center [231, 376] width 256 height 18
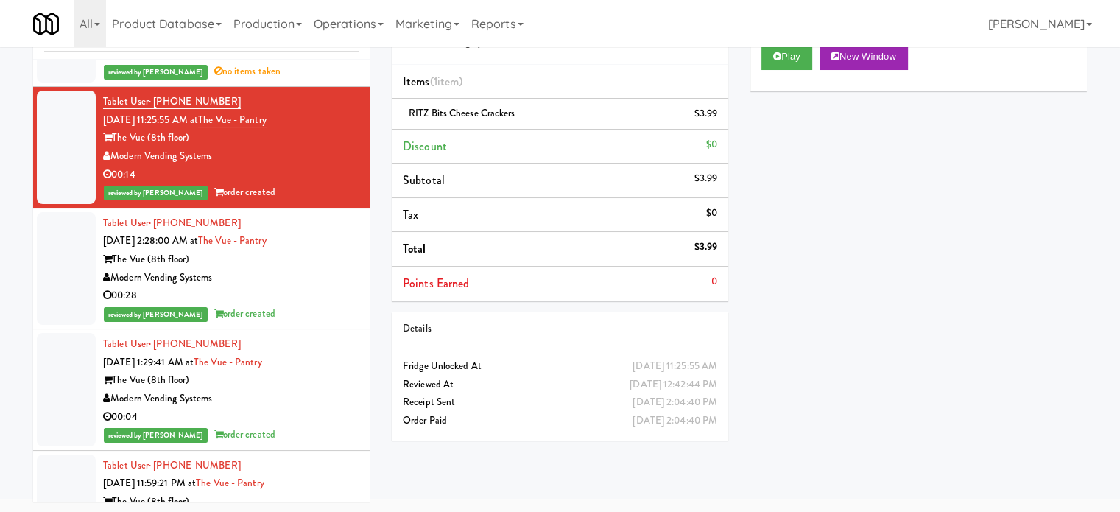
scroll to position [1409, 0]
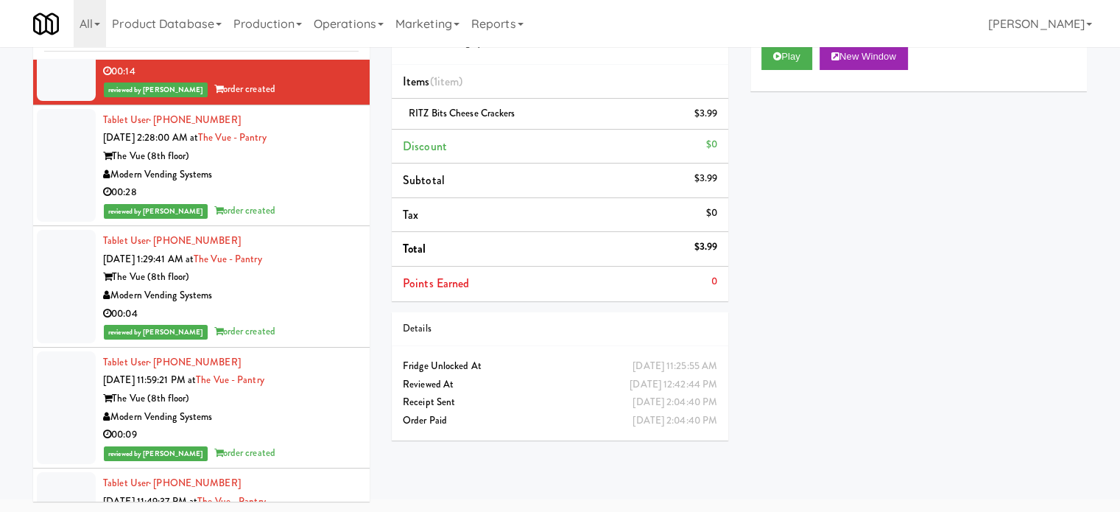
click at [324, 194] on div "00:28" at bounding box center [231, 192] width 256 height 18
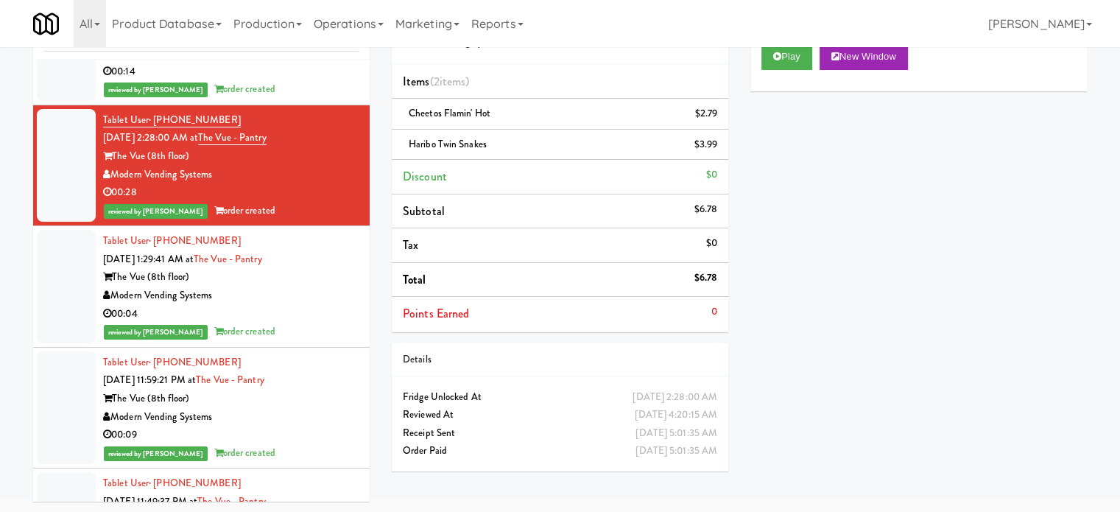
click at [304, 323] on div "reviewed by [PERSON_NAME] order created" at bounding box center [231, 332] width 256 height 18
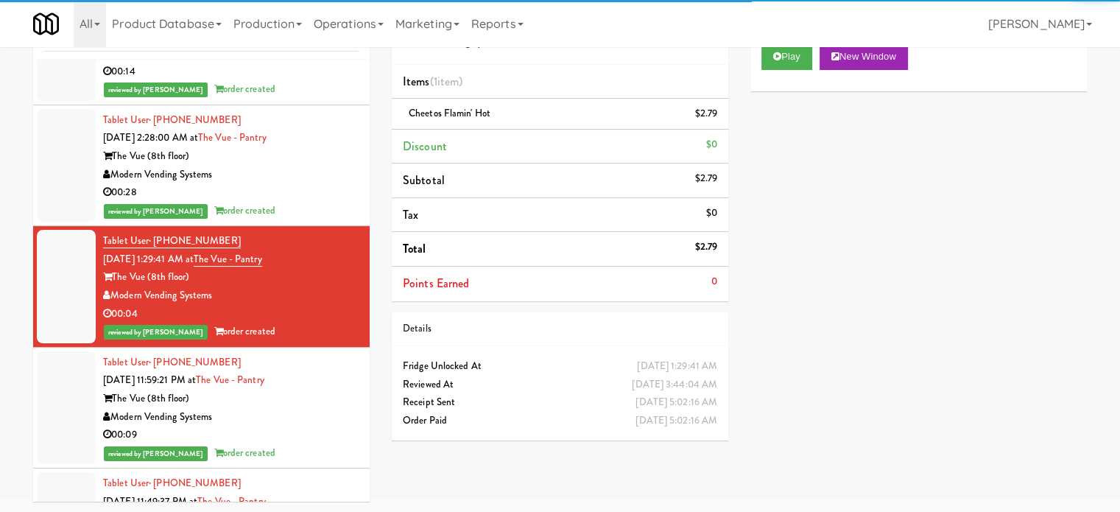
scroll to position [1795, 0]
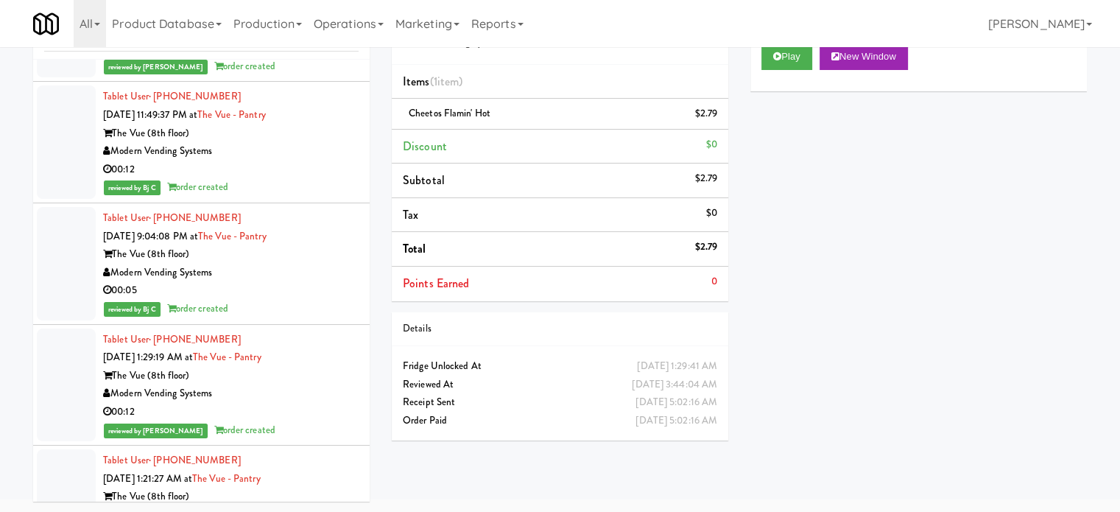
click at [333, 167] on div "00:12" at bounding box center [231, 170] width 256 height 18
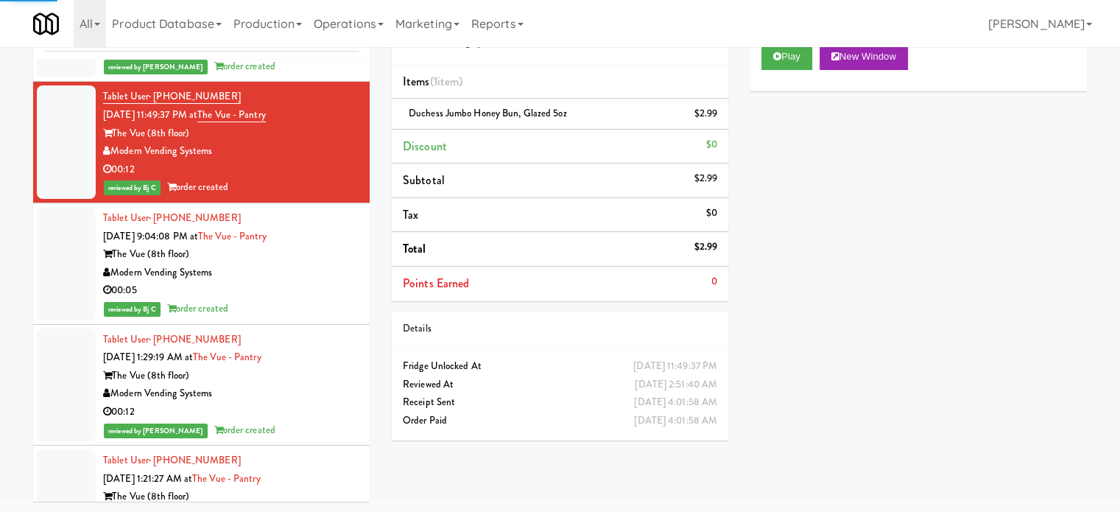
click at [333, 273] on div "Modern Vending Systems" at bounding box center [231, 273] width 256 height 18
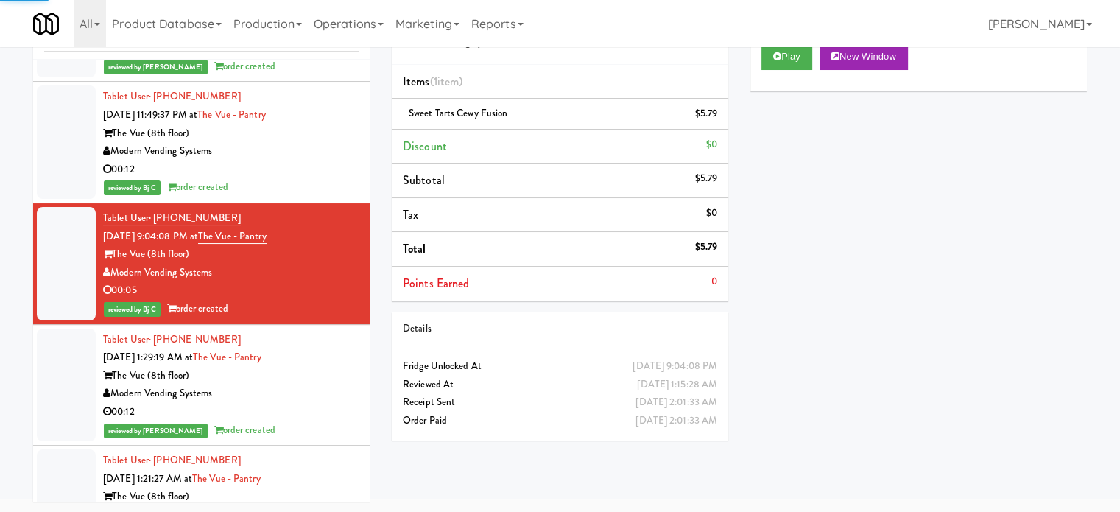
click at [327, 380] on div "The Vue (8th floor)" at bounding box center [231, 376] width 256 height 18
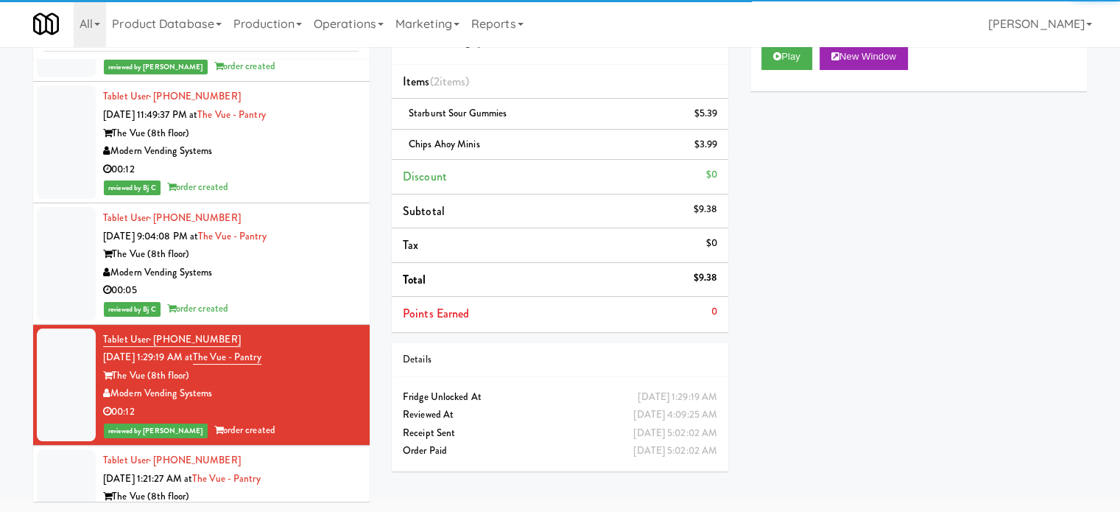
scroll to position [2163, 0]
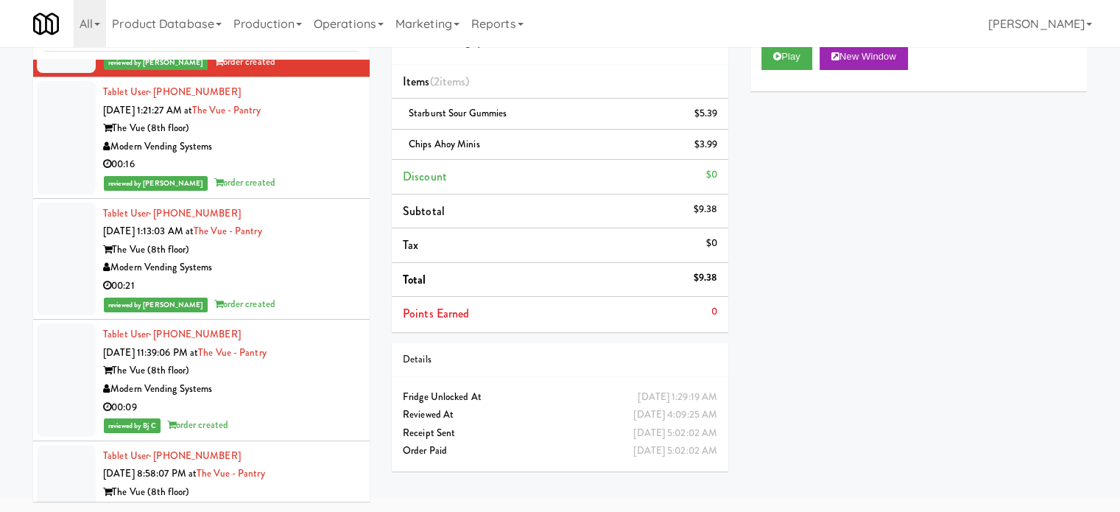
click at [289, 167] on div "00:16" at bounding box center [231, 164] width 256 height 18
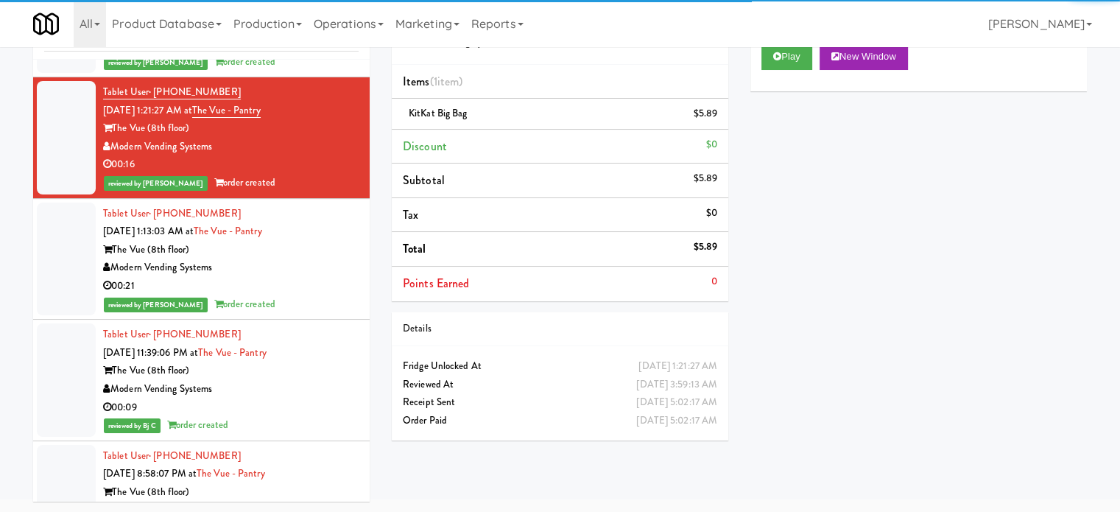
click at [309, 272] on div "Modern Vending Systems" at bounding box center [231, 267] width 256 height 18
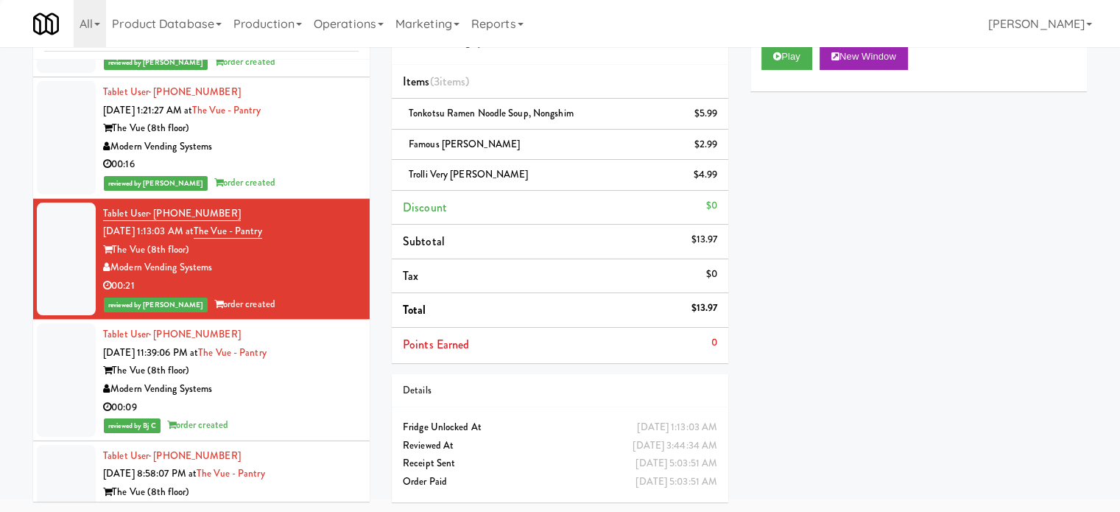
click at [314, 343] on div "Tablet User · (704) 886-7186 [DATE] 11:39:06 PM at The Vue - Pantry The Vue (8t…" at bounding box center [231, 379] width 256 height 109
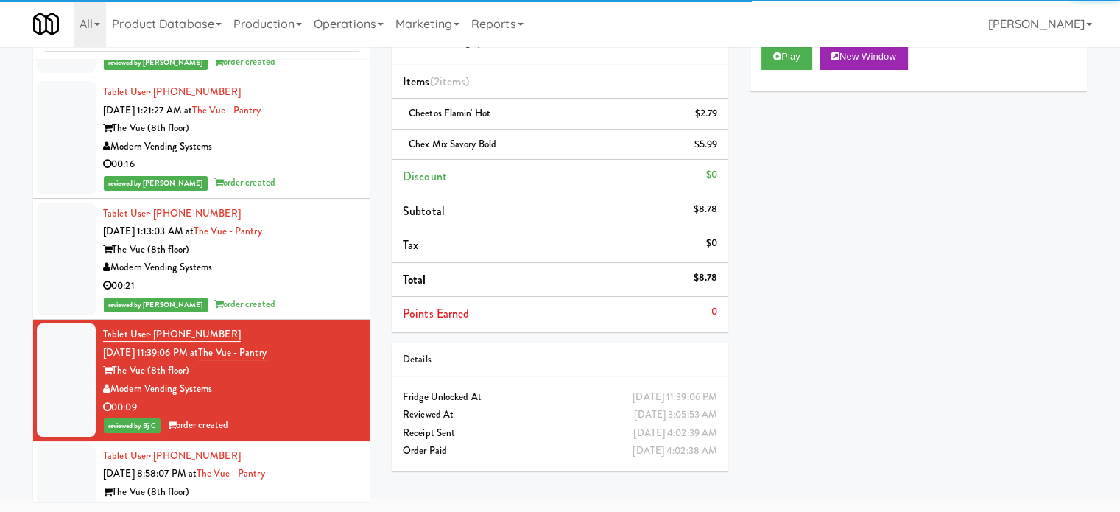
scroll to position [2531, 0]
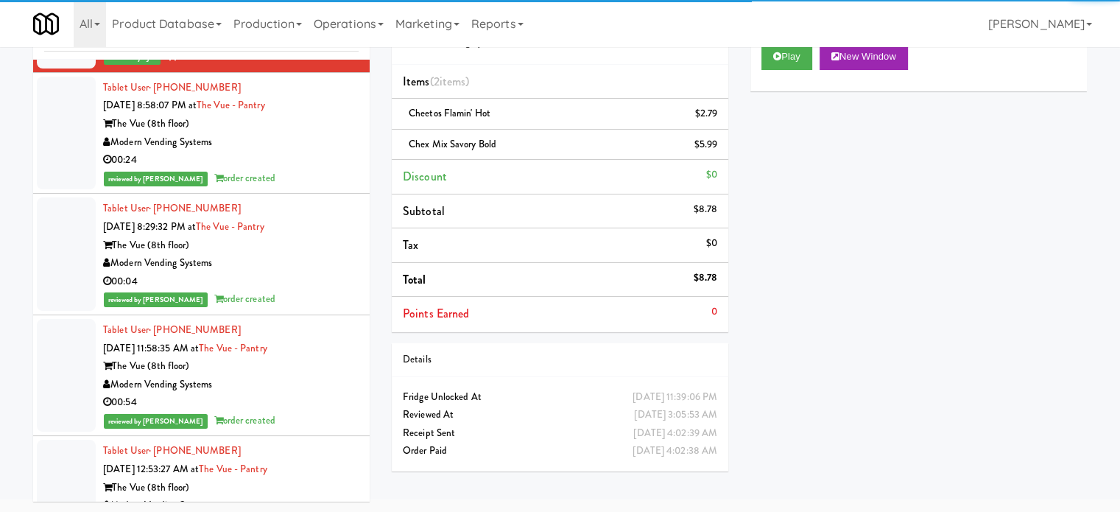
click at [307, 152] on div "00:24" at bounding box center [231, 160] width 256 height 18
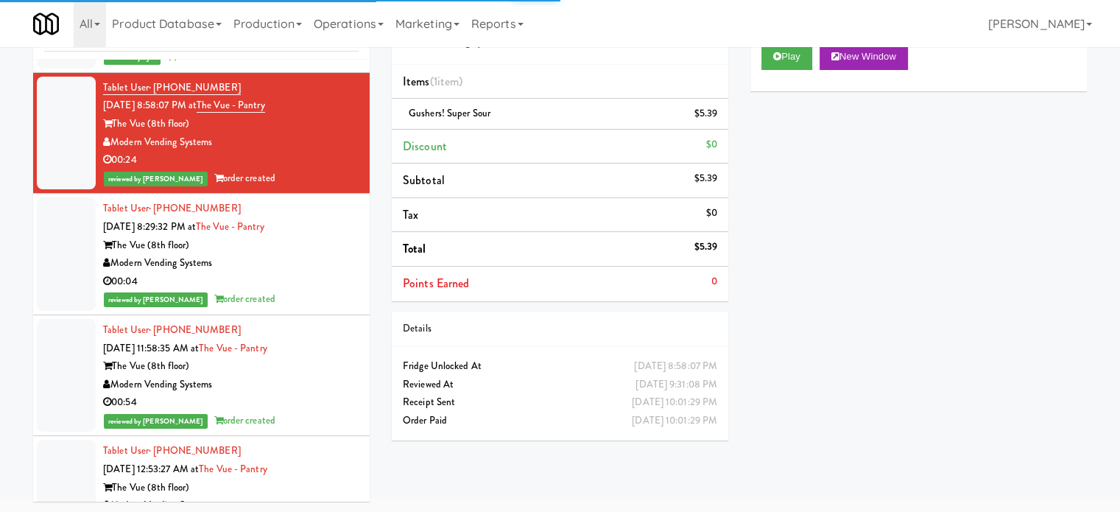
click at [314, 254] on div "Modern Vending Systems" at bounding box center [231, 263] width 256 height 18
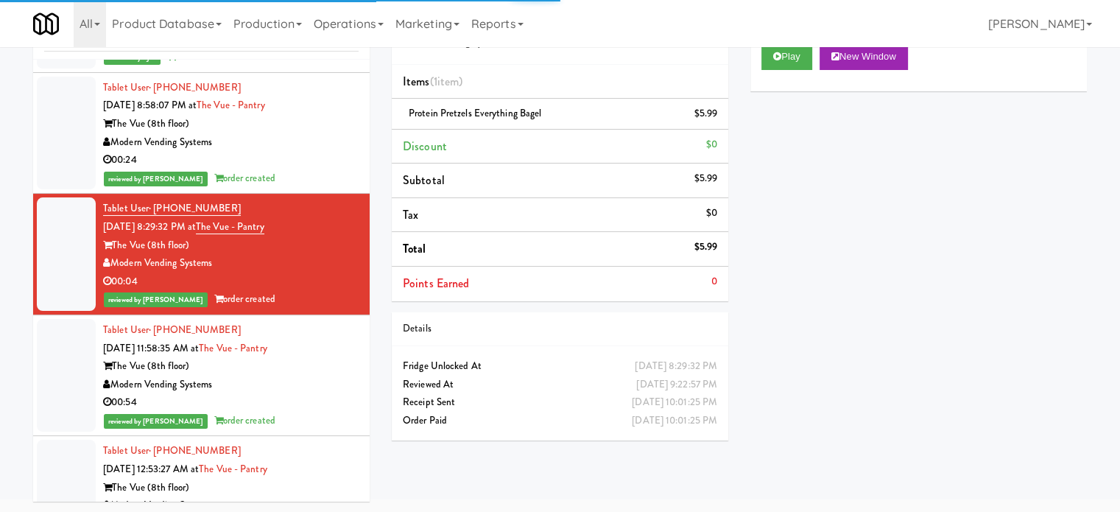
click at [315, 343] on div "Tablet User · (251) 377-1735 [DATE] 11:58:35 AM at The Vue - Pantry The Vue (8t…" at bounding box center [231, 375] width 256 height 109
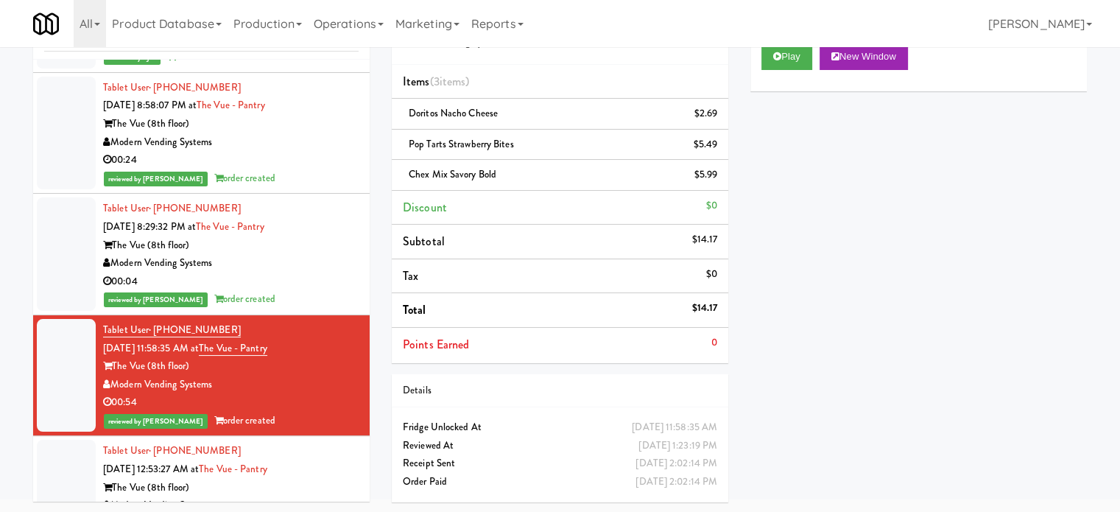
click at [325, 446] on div "Tablet User · (512) 817-6473 [DATE] 12:53:27 AM at The Vue - Pantry The Vue (8t…" at bounding box center [231, 496] width 256 height 109
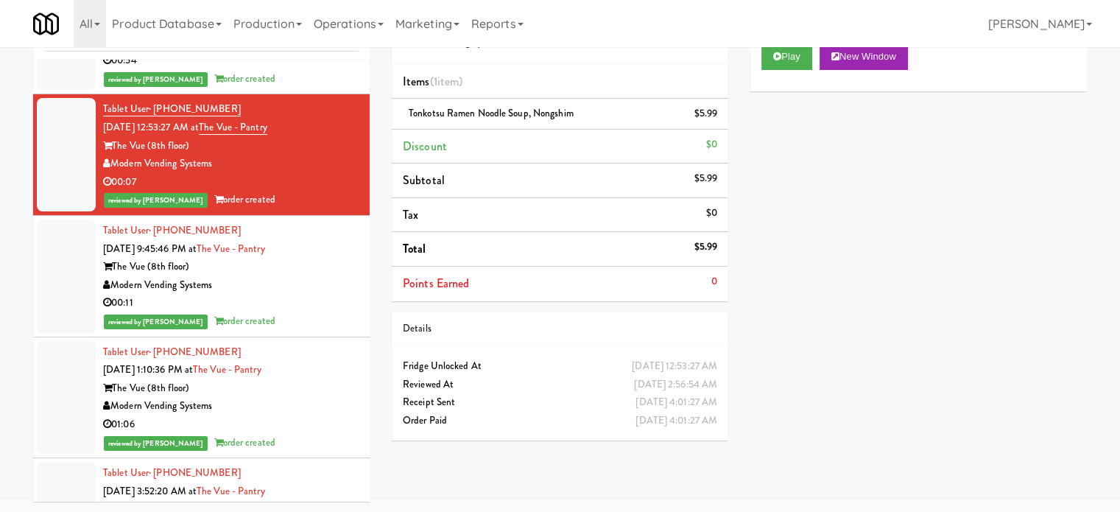
scroll to position [2892, 0]
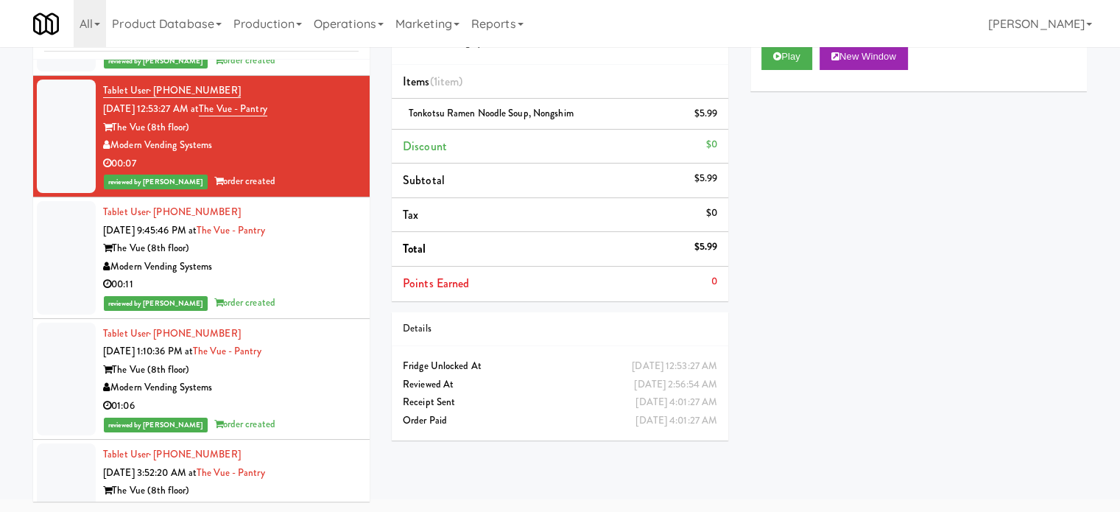
click at [338, 287] on div "00:11" at bounding box center [231, 284] width 256 height 18
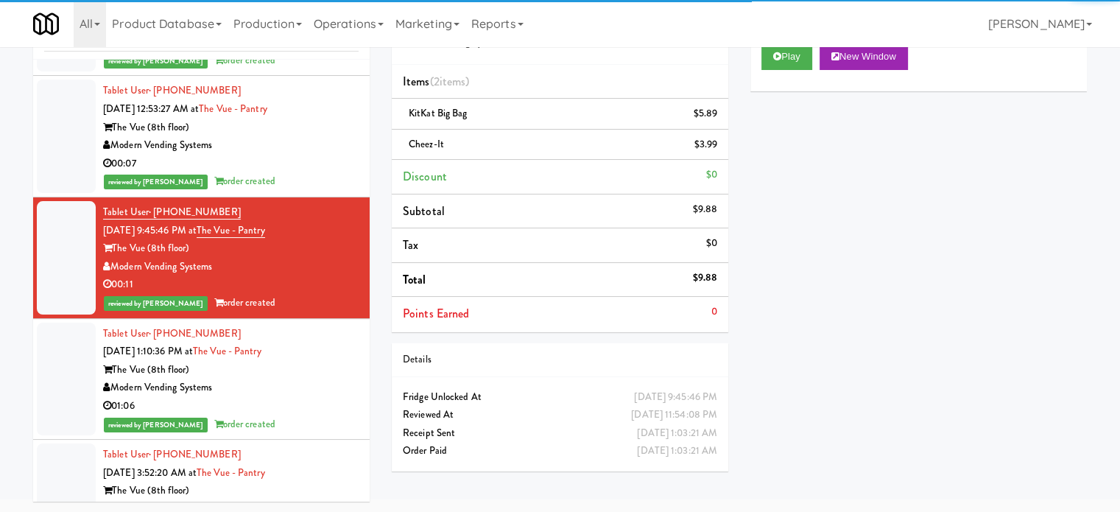
click at [327, 361] on div "The Vue (8th floor)" at bounding box center [231, 370] width 256 height 18
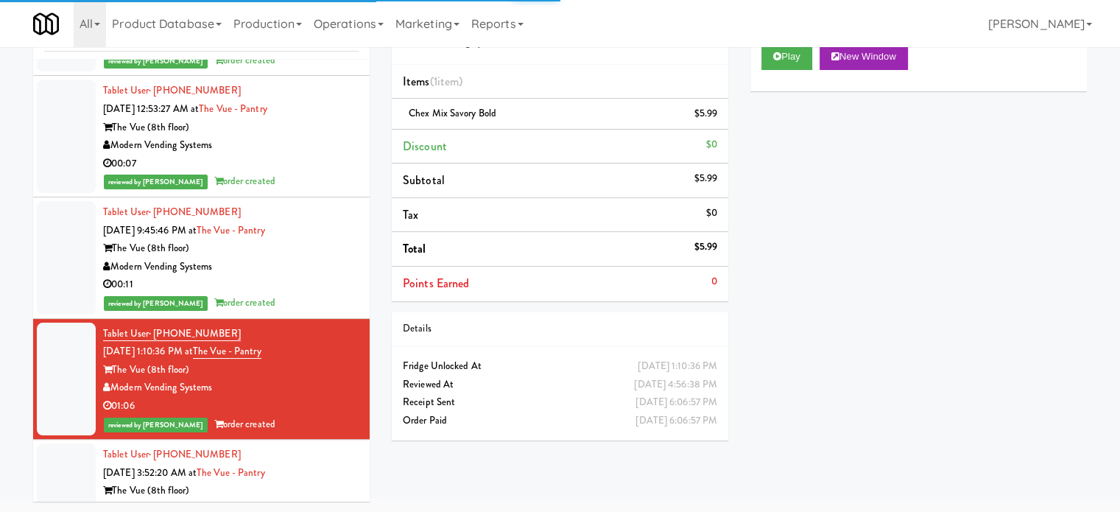
drag, startPoint x: 320, startPoint y: 479, endPoint x: 328, endPoint y: 440, distance: 40.6
click at [320, 478] on div "Tablet User · (512) 817-6473 [DATE] 3:52:20 AM at The Vue - Pantry The Vue (8th…" at bounding box center [231, 499] width 256 height 109
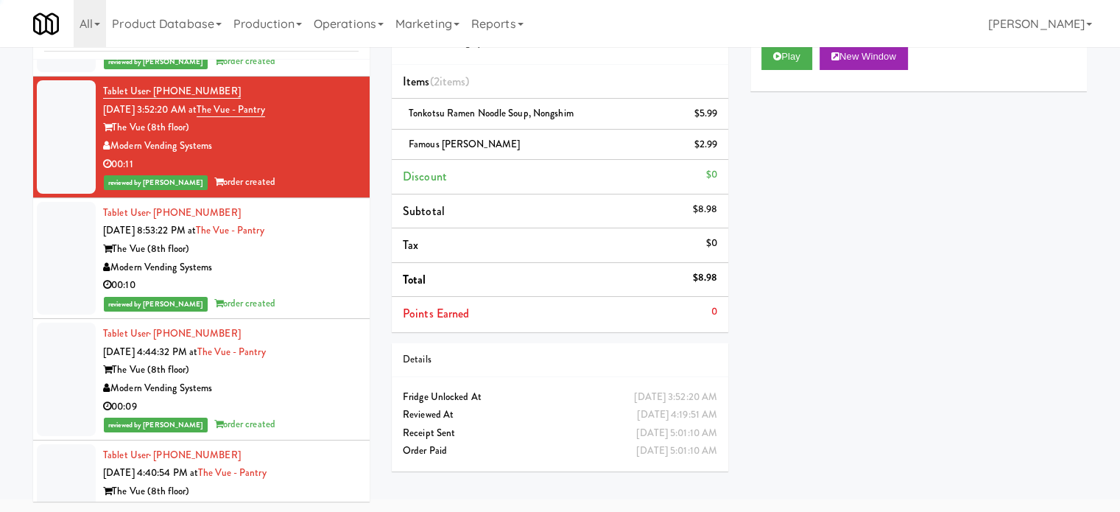
scroll to position [3255, 0]
click at [336, 279] on div "00:10" at bounding box center [231, 285] width 256 height 18
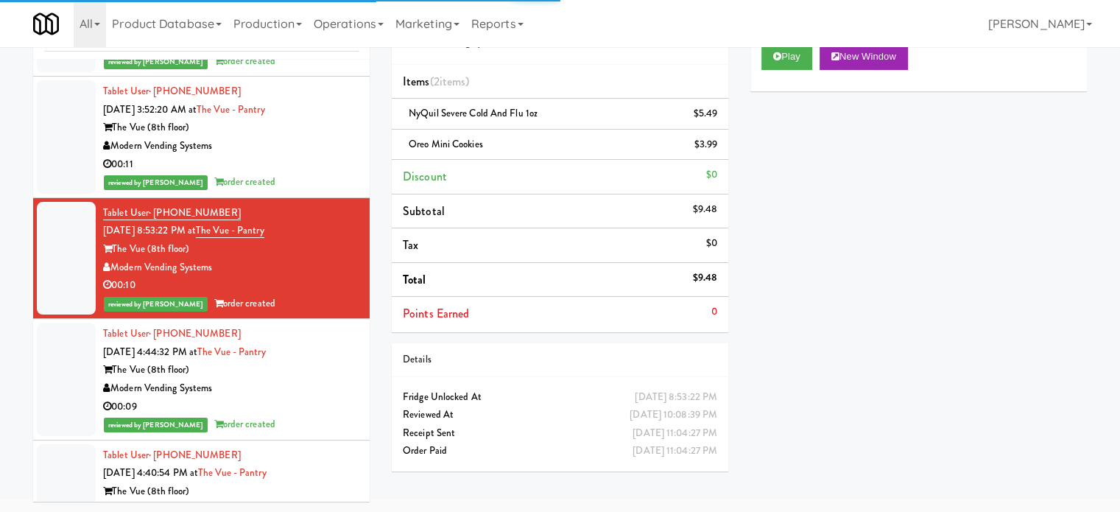
click at [311, 380] on div "Modern Vending Systems" at bounding box center [231, 388] width 256 height 18
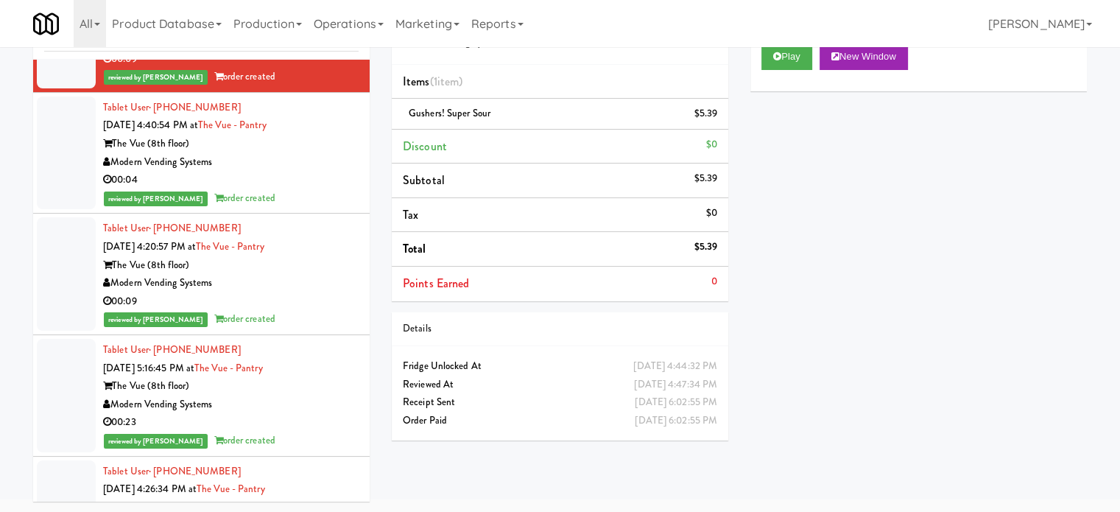
scroll to position [3623, 0]
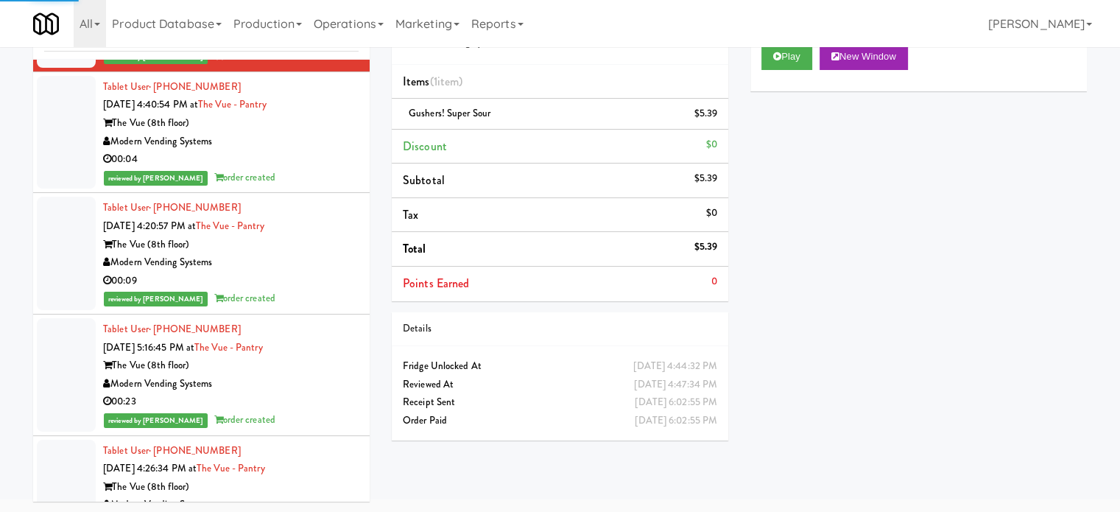
click at [304, 155] on div "00:04" at bounding box center [231, 159] width 256 height 18
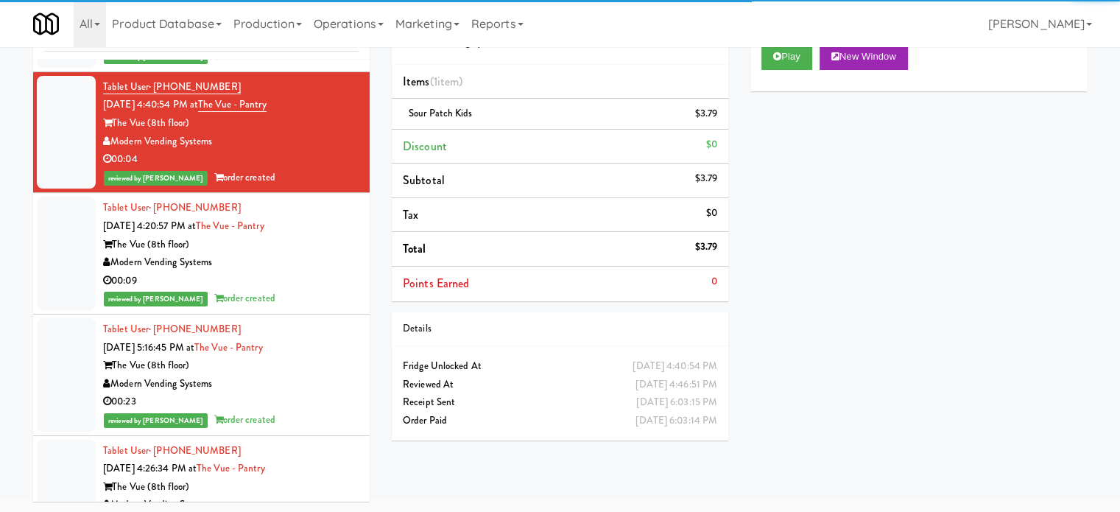
drag, startPoint x: 332, startPoint y: 267, endPoint x: 336, endPoint y: 337, distance: 69.3
click at [334, 273] on div "Tablet User · (516) 697-2323 [DATE] 4:20:57 PM at The Vue - Pantry The Vue (8th…" at bounding box center [231, 253] width 256 height 109
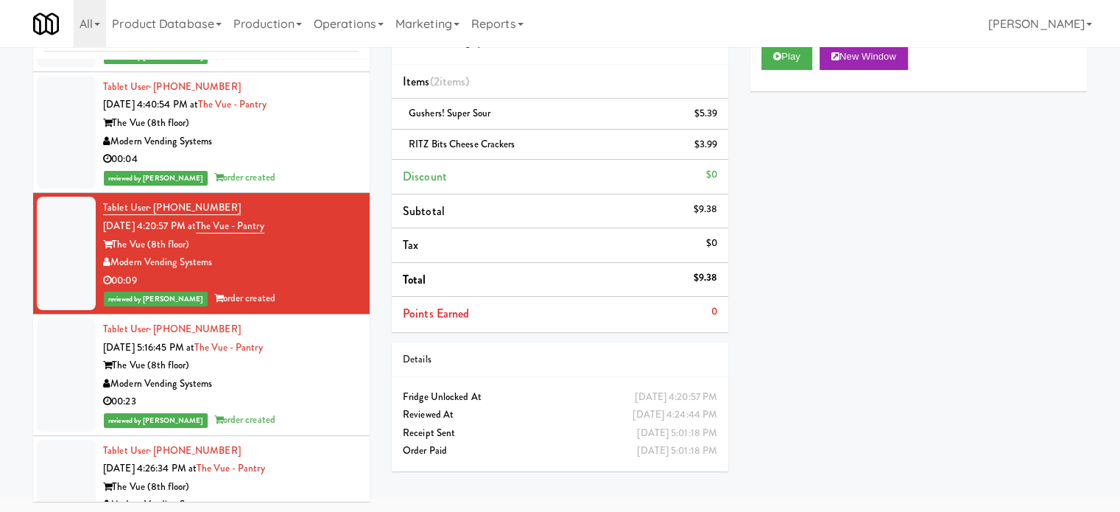
drag, startPoint x: 317, startPoint y: 387, endPoint x: 323, endPoint y: 363, distance: 24.5
click at [318, 387] on div "Modern Vending Systems" at bounding box center [231, 384] width 256 height 18
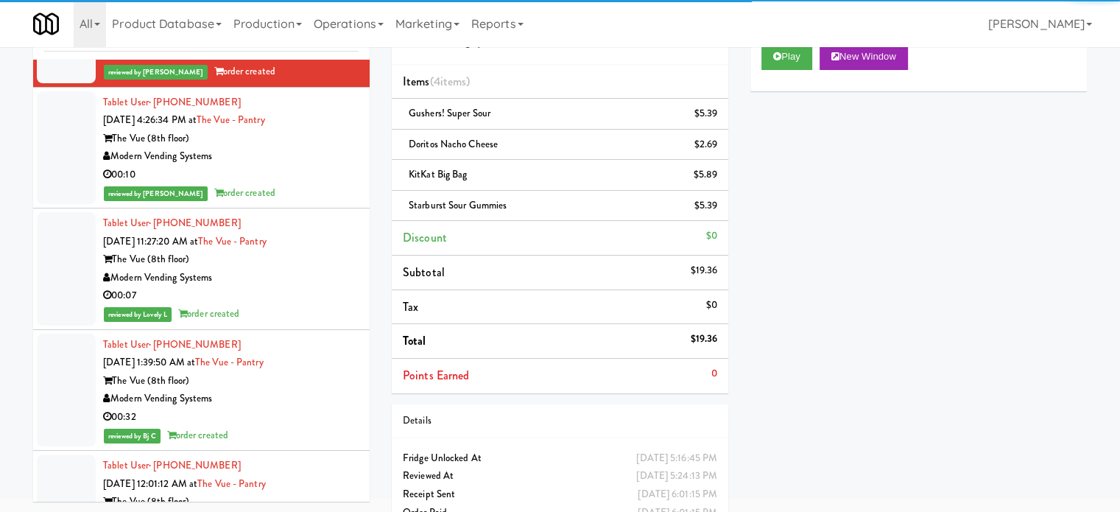
scroll to position [3991, 0]
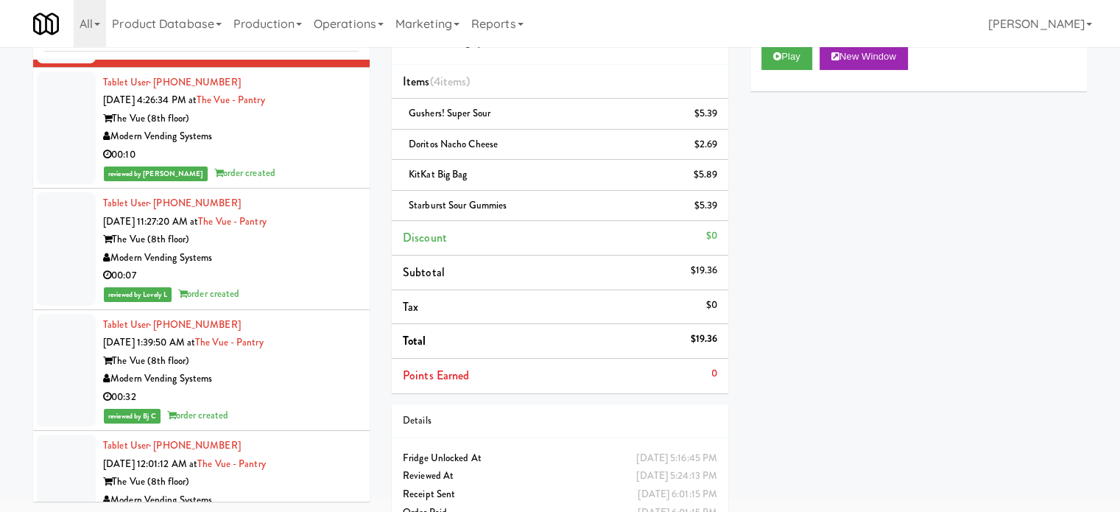
click at [342, 141] on div "Modern Vending Systems" at bounding box center [231, 136] width 256 height 18
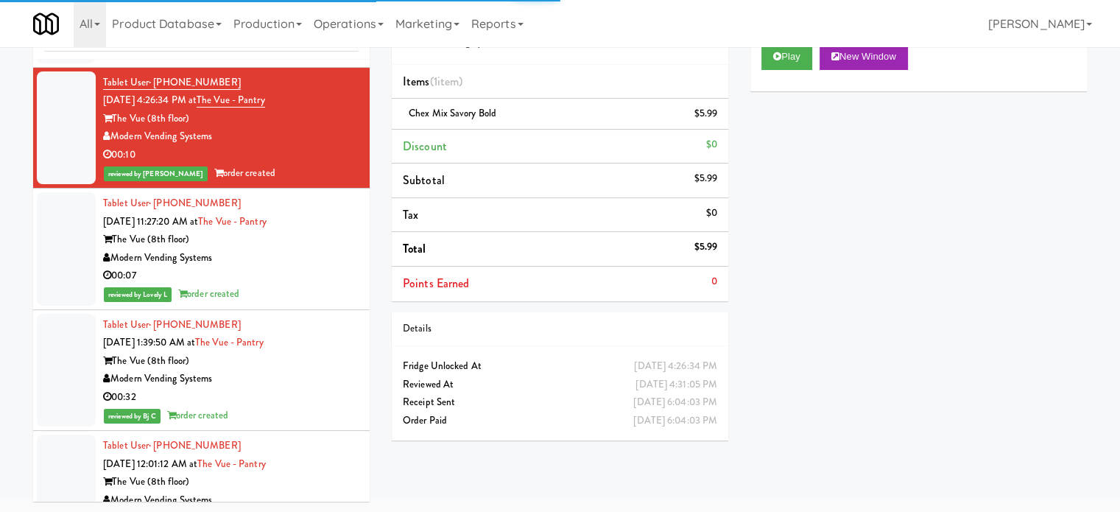
drag, startPoint x: 318, startPoint y: 266, endPoint x: 323, endPoint y: 301, distance: 35.6
click at [318, 269] on div "00:07" at bounding box center [231, 276] width 256 height 18
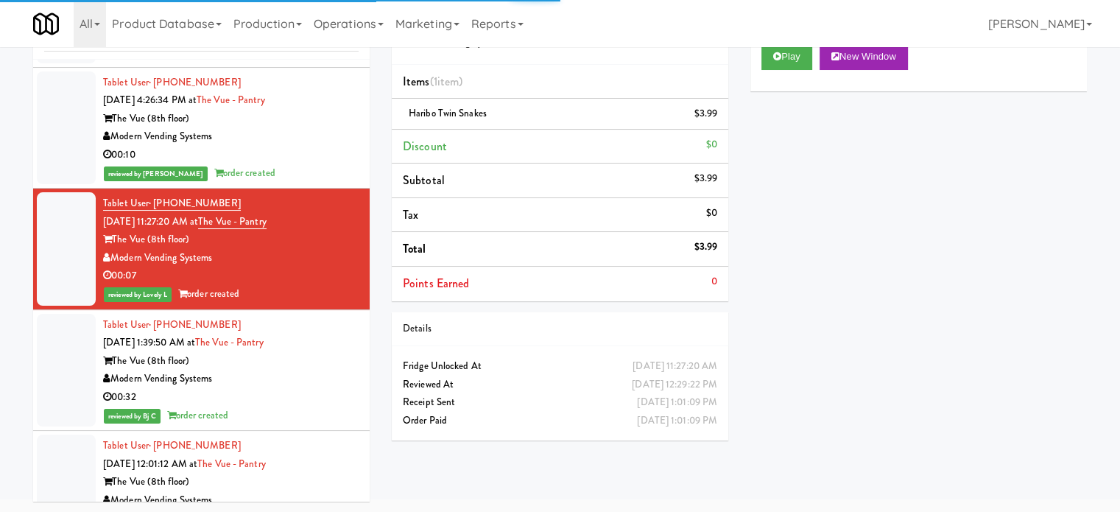
click at [310, 381] on div "Modern Vending Systems" at bounding box center [231, 379] width 256 height 18
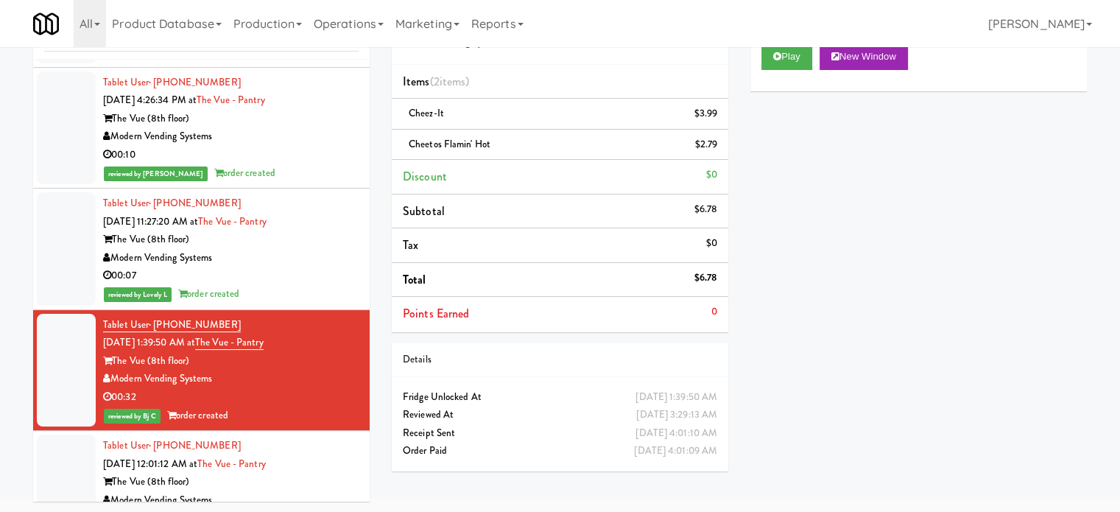
scroll to position [4359, 0]
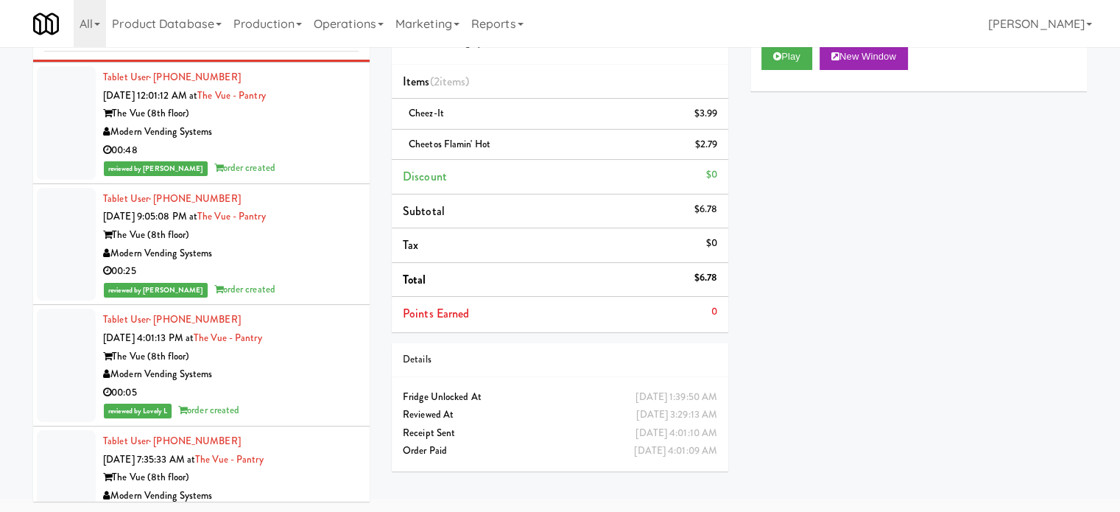
click at [348, 163] on li "Tablet User · (516) 469-9997 [DATE] 12:01:12 AM at The Vue - Pantry The Vue (8t…" at bounding box center [201, 123] width 337 height 121
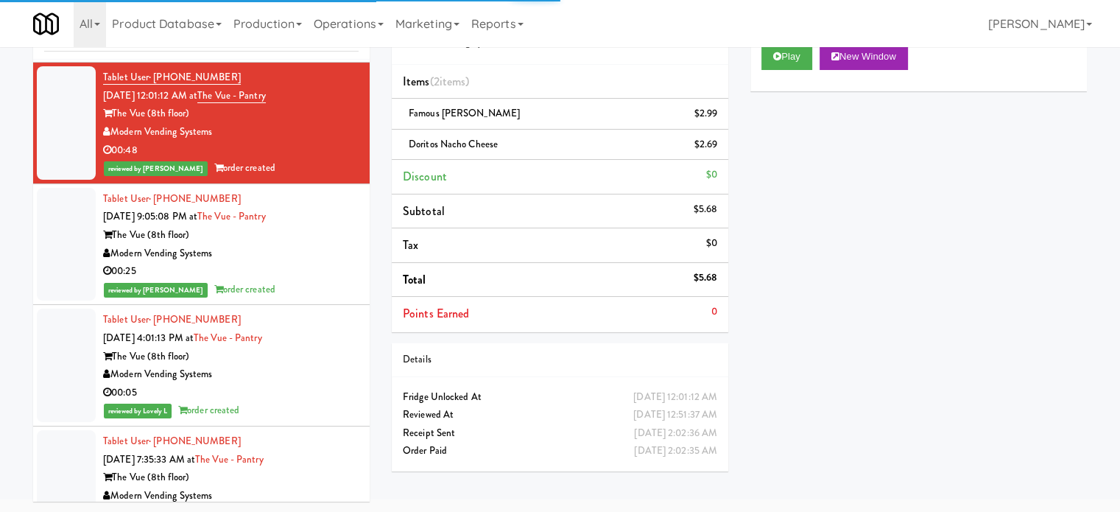
click at [335, 238] on div "The Vue (8th floor)" at bounding box center [231, 235] width 256 height 18
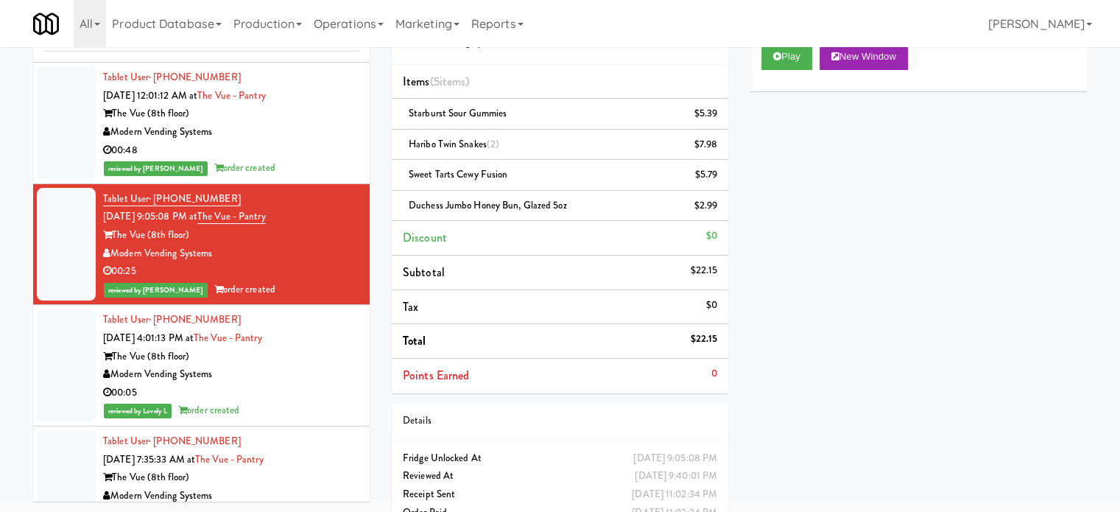
click at [356, 332] on li "Tablet User · (406) 202-7131 [DATE] 4:01:13 PM at The Vue - Pantry The Vue (8th…" at bounding box center [201, 365] width 337 height 121
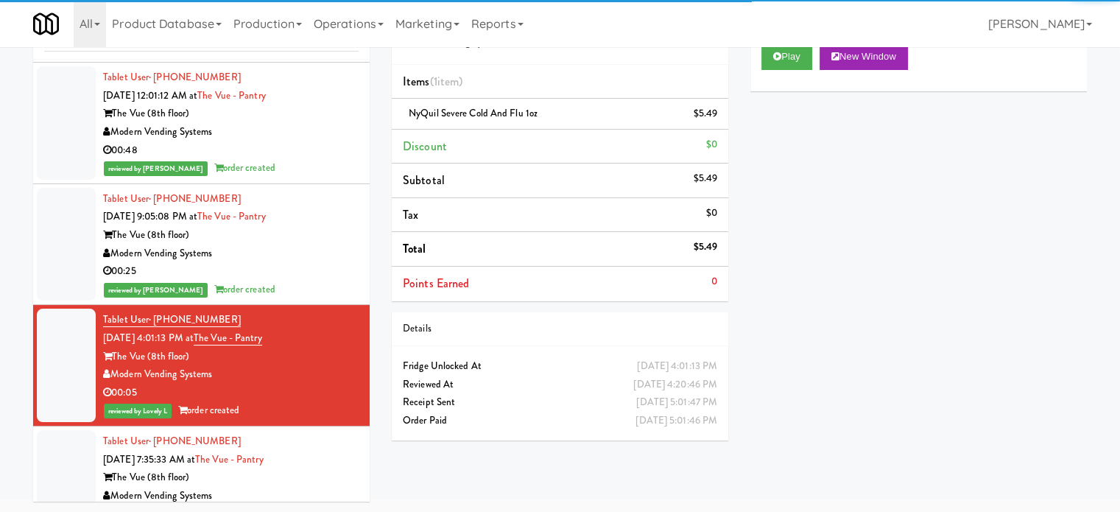
scroll to position [4727, 0]
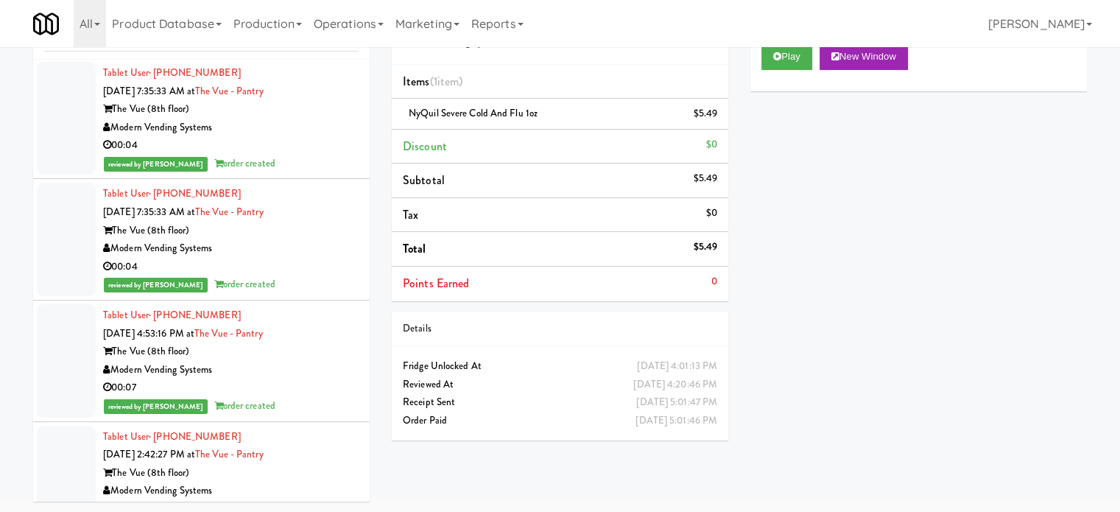
click at [308, 138] on div "00:04" at bounding box center [231, 145] width 256 height 18
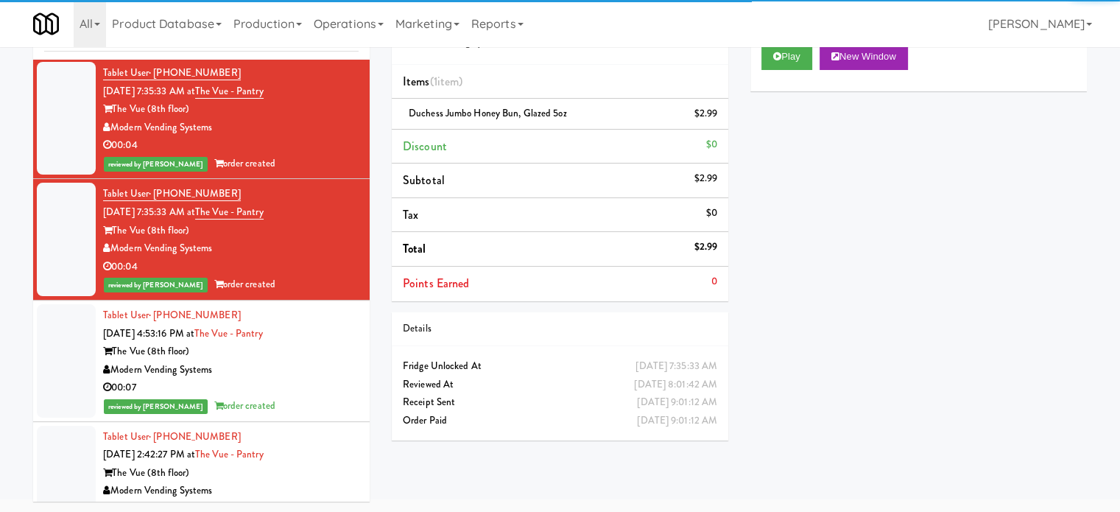
click at [298, 392] on div "00:07" at bounding box center [231, 387] width 256 height 18
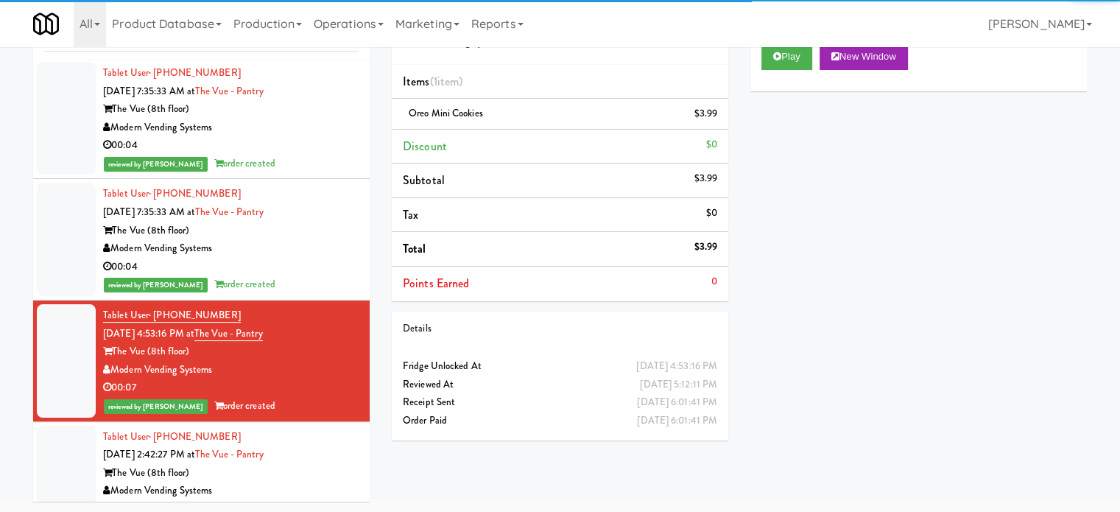
scroll to position [5095, 0]
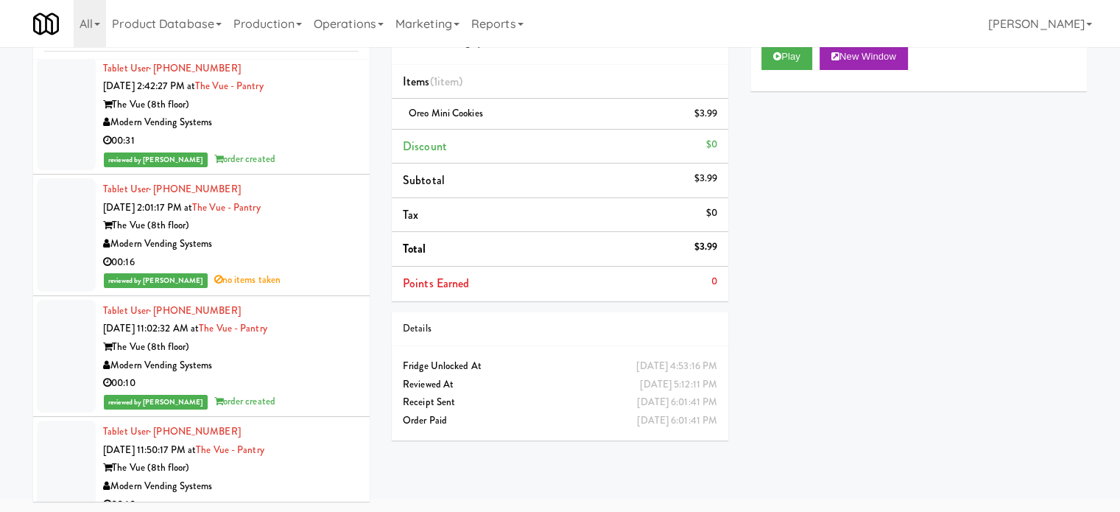
click at [298, 161] on div "reviewed by [PERSON_NAME] order created" at bounding box center [231, 159] width 256 height 18
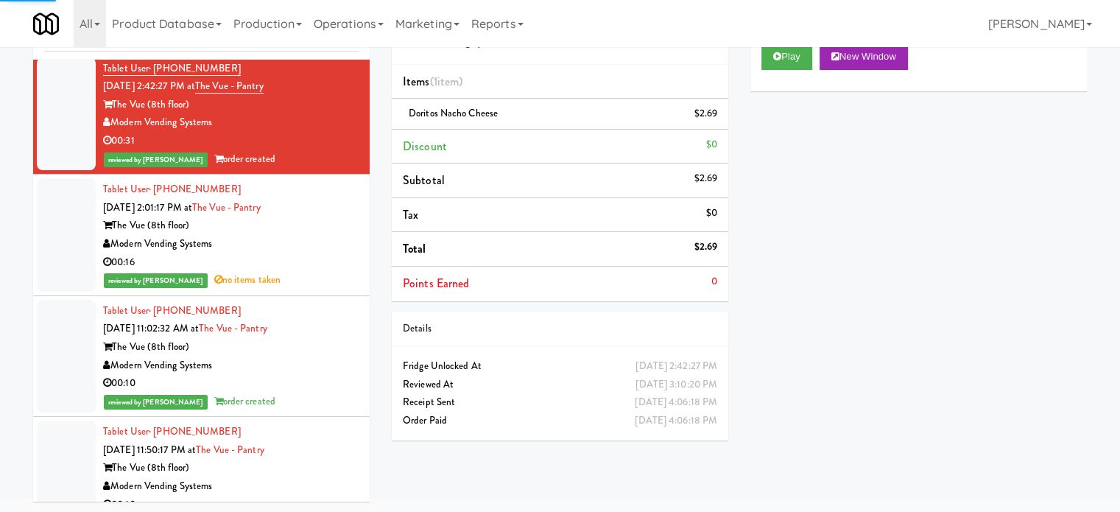
click at [313, 235] on div "Modern Vending Systems" at bounding box center [231, 244] width 256 height 18
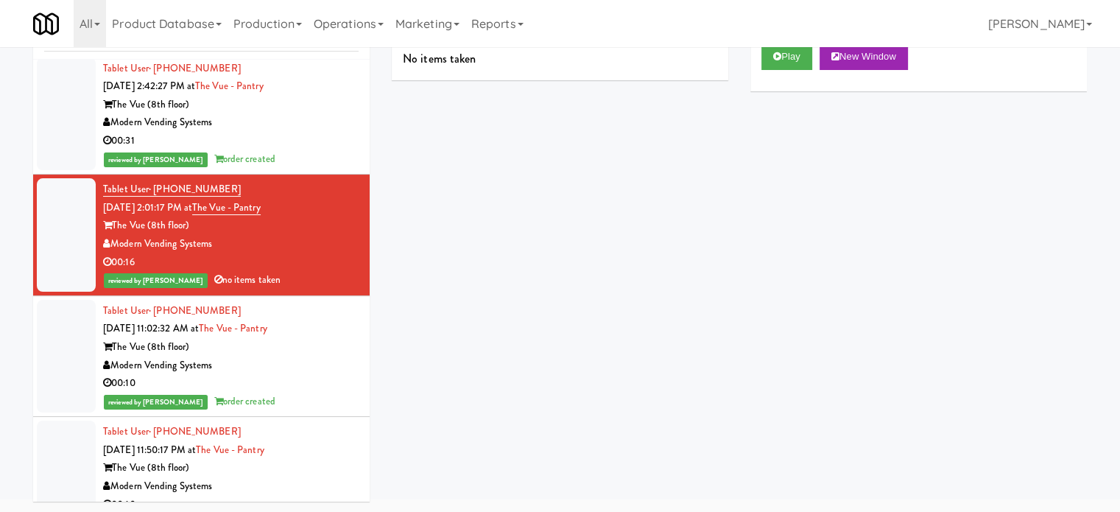
click at [306, 366] on div "Modern Vending Systems" at bounding box center [231, 365] width 256 height 18
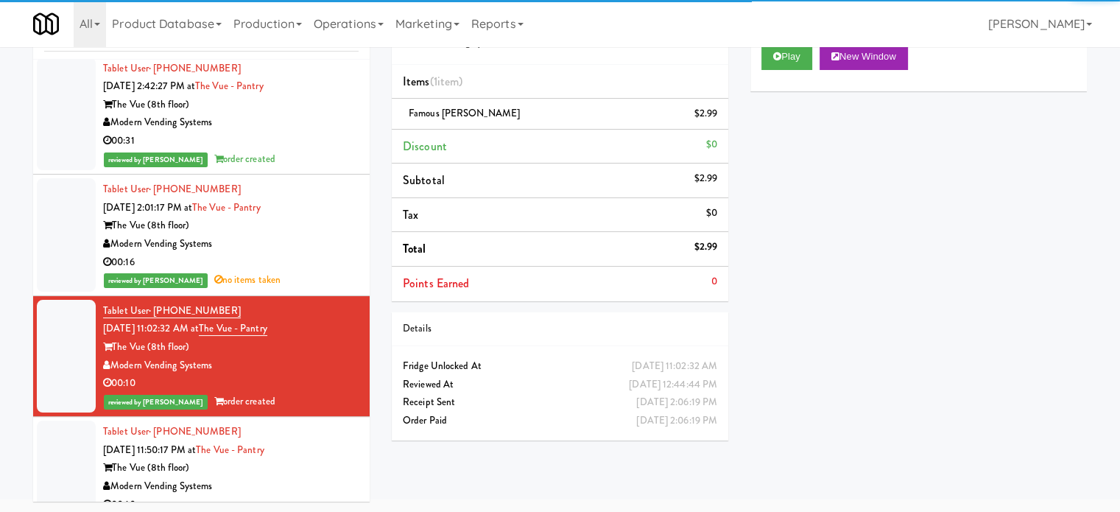
scroll to position [5464, 0]
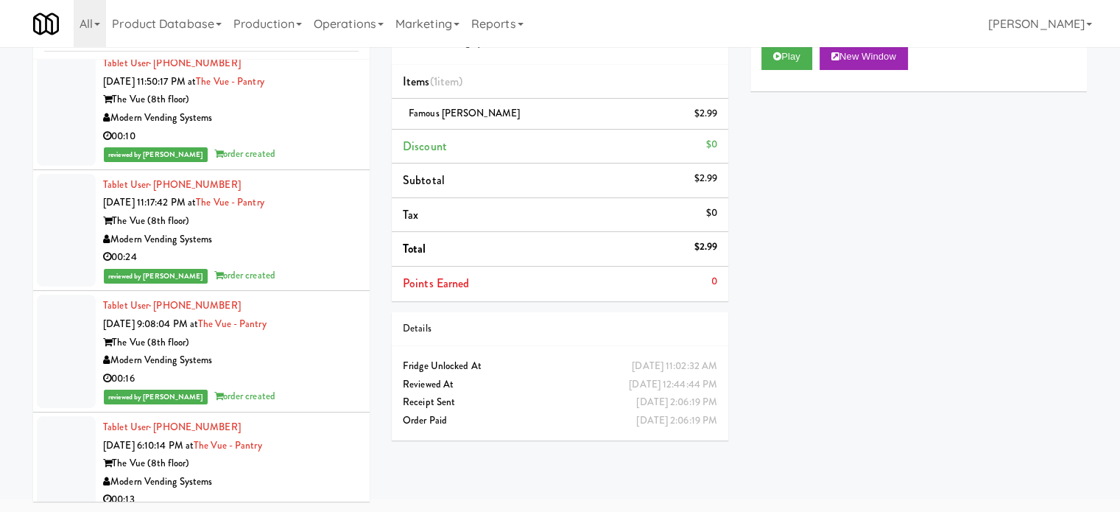
click at [328, 145] on div "reviewed by [PERSON_NAME] order created" at bounding box center [231, 154] width 256 height 18
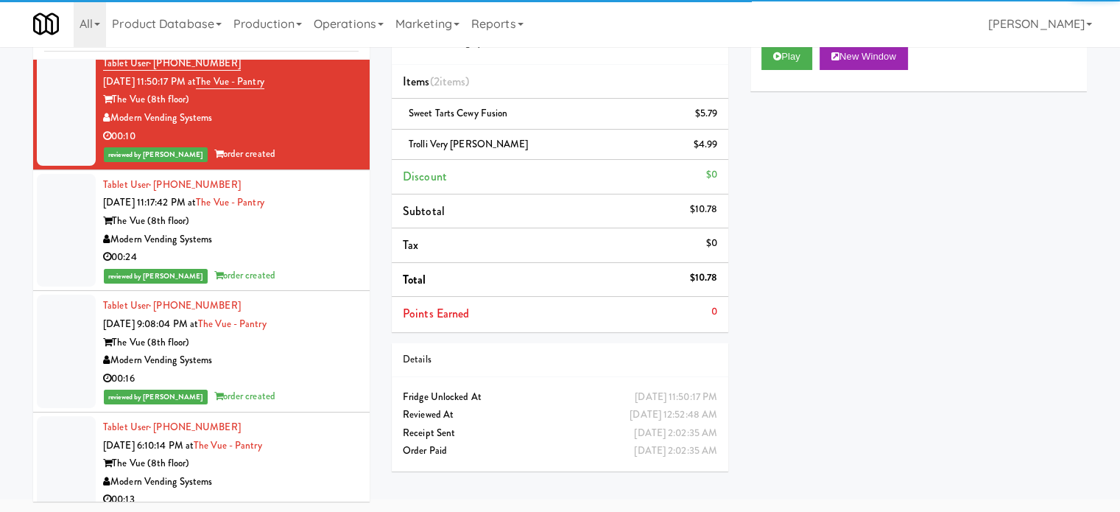
click at [322, 230] on div "Modern Vending Systems" at bounding box center [231, 239] width 256 height 18
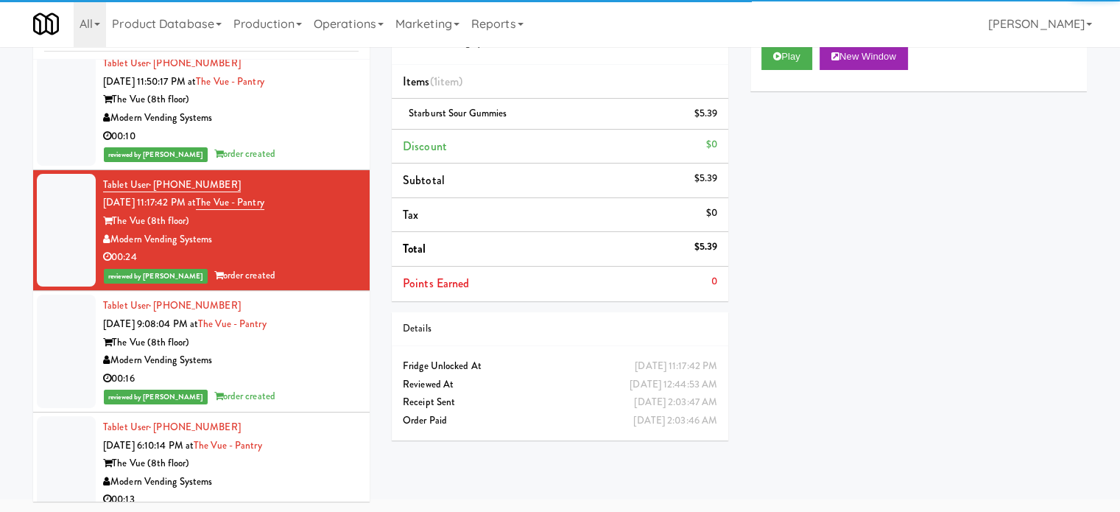
click at [320, 375] on div "00:16" at bounding box center [231, 379] width 256 height 18
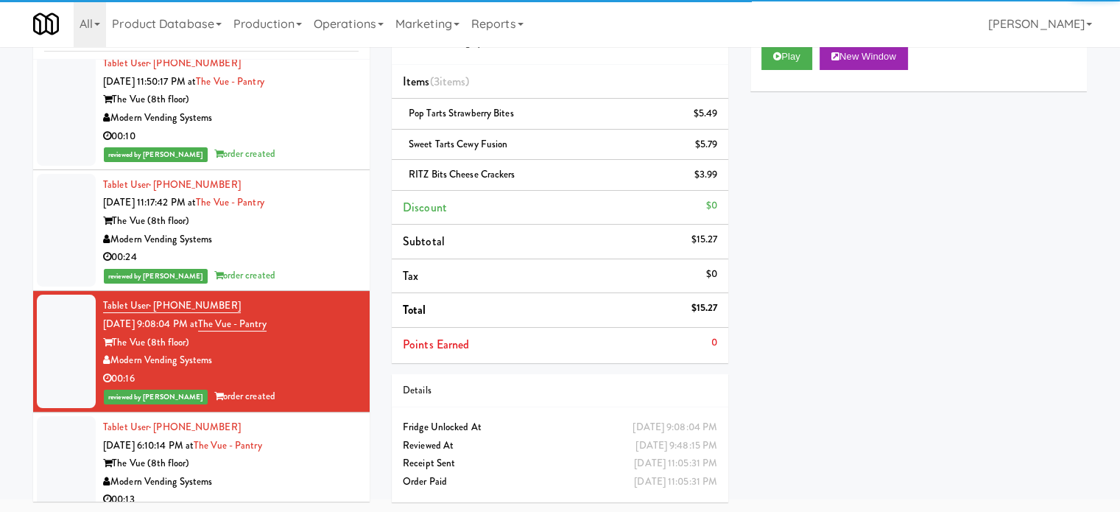
click at [324, 454] on div "The Vue (8th floor)" at bounding box center [231, 463] width 256 height 18
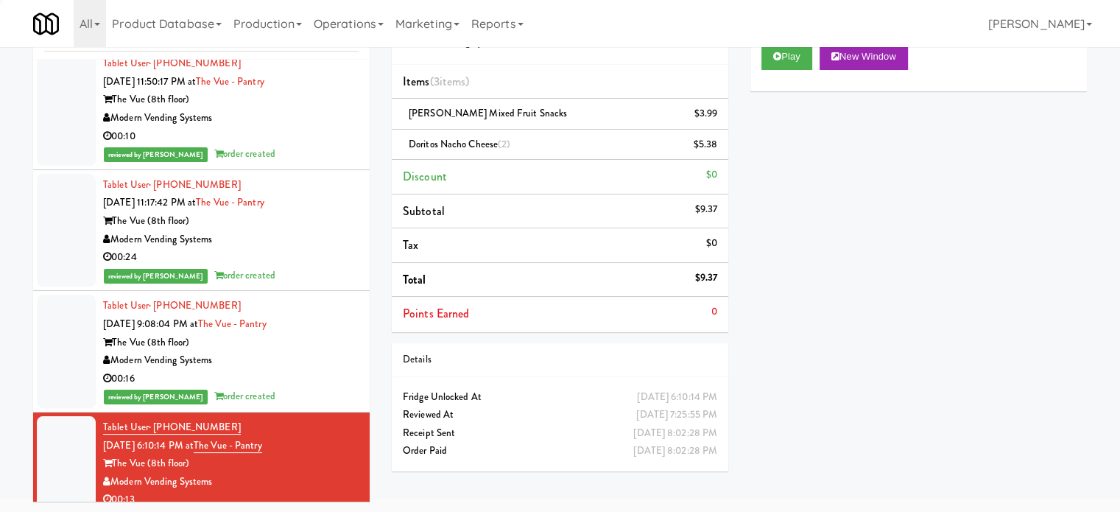
click at [328, 361] on div "Modern Vending Systems" at bounding box center [231, 360] width 256 height 18
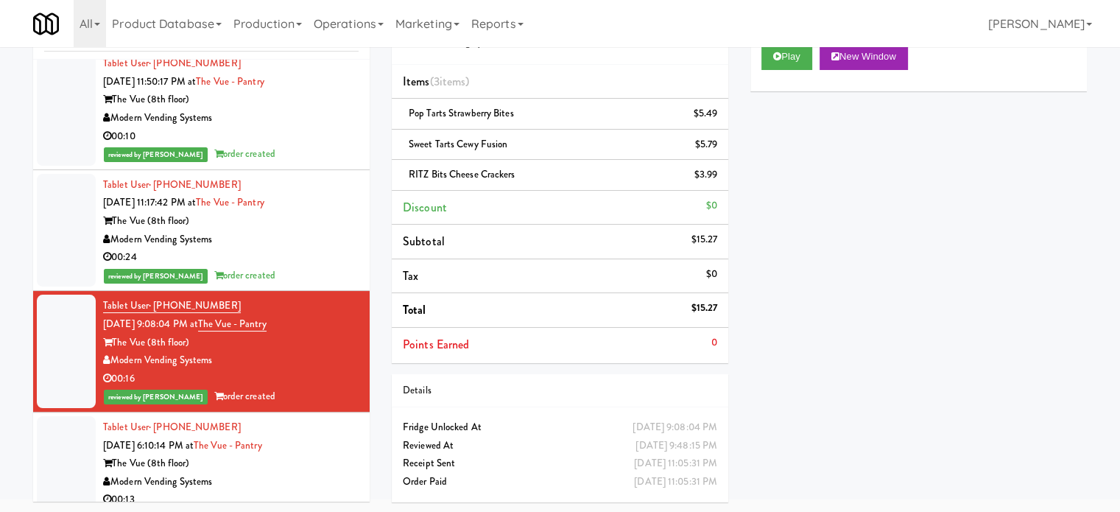
click at [315, 252] on div "00:24" at bounding box center [231, 257] width 256 height 18
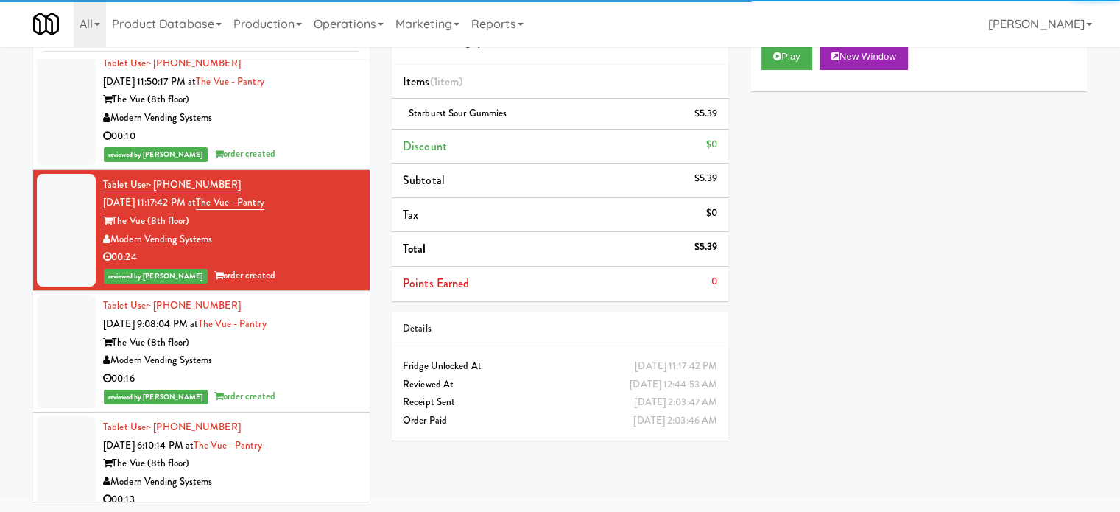
drag, startPoint x: 309, startPoint y: 431, endPoint x: 310, endPoint y: 400, distance: 30.9
click at [309, 432] on div "Tablet User · (980) 309-8283 [DATE] 6:10:14 PM at The Vue - Pantry The Vue (8th…" at bounding box center [231, 472] width 256 height 109
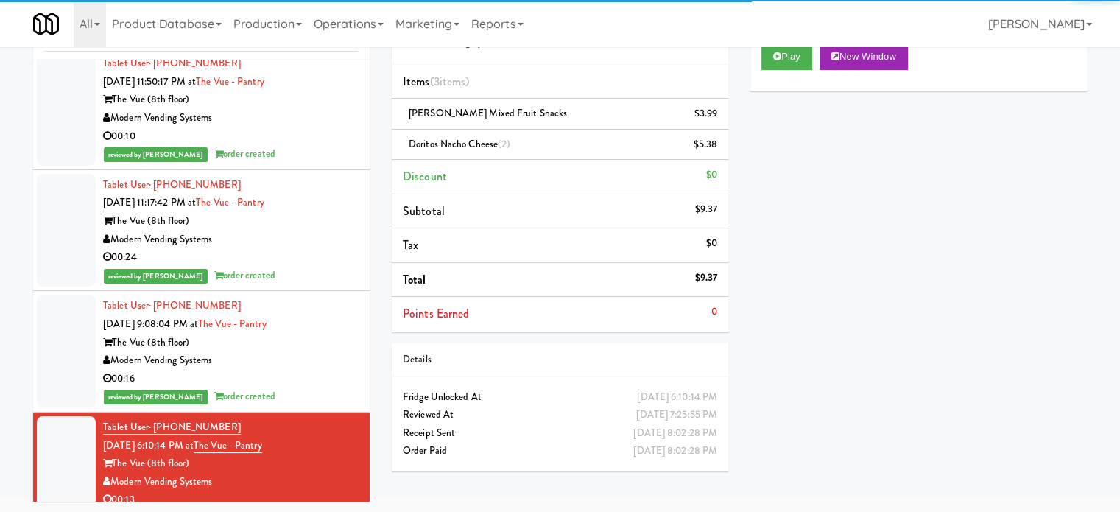
click at [309, 370] on div "00:16" at bounding box center [231, 379] width 256 height 18
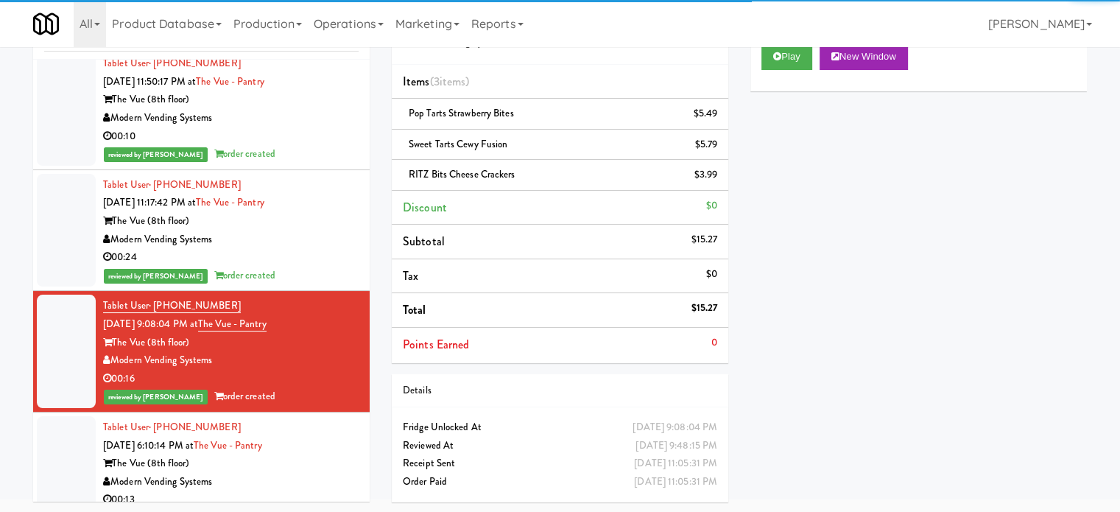
scroll to position [5832, 0]
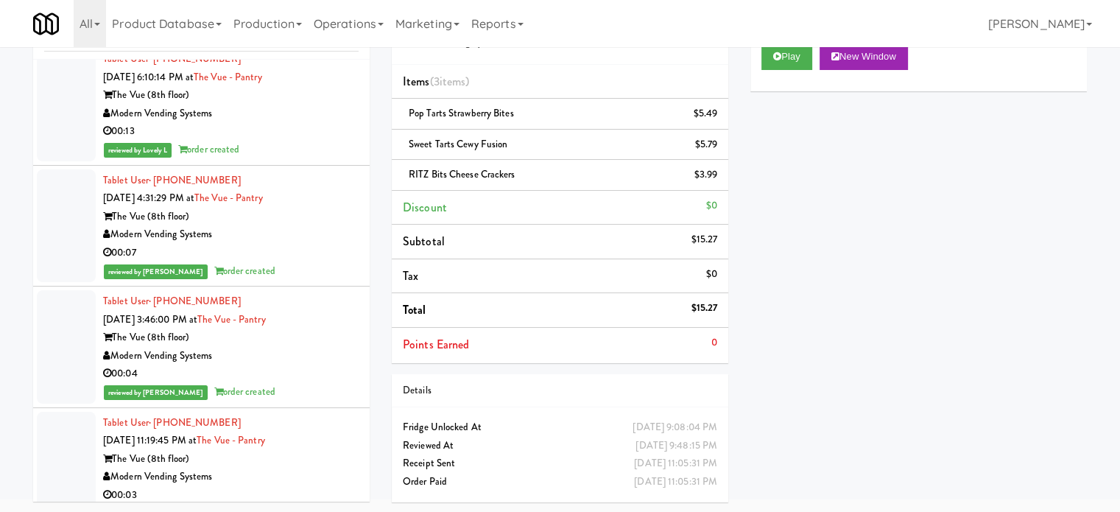
click at [300, 214] on div "The Vue (8th floor)" at bounding box center [231, 217] width 256 height 18
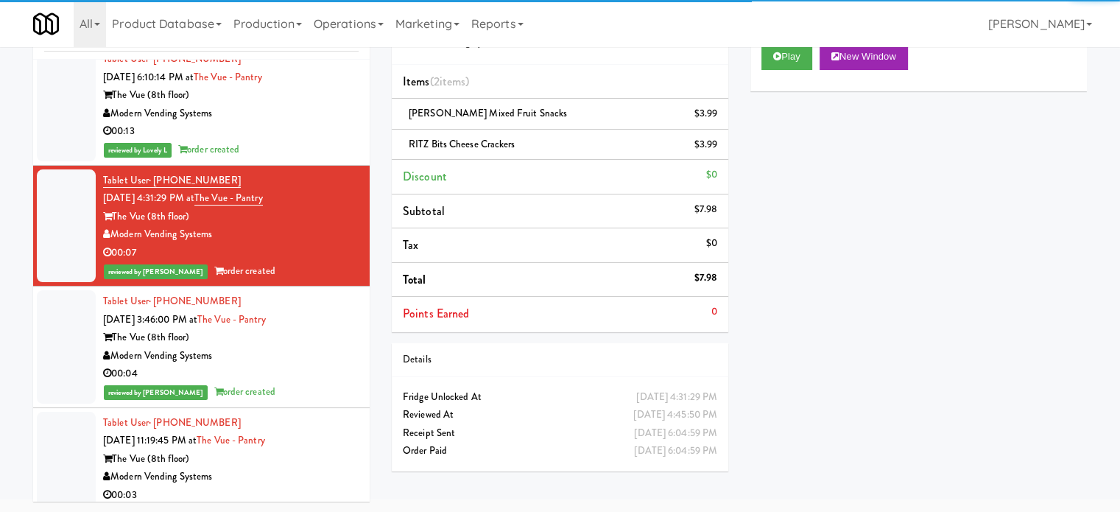
click at [316, 331] on div "The Vue (8th floor)" at bounding box center [231, 337] width 256 height 18
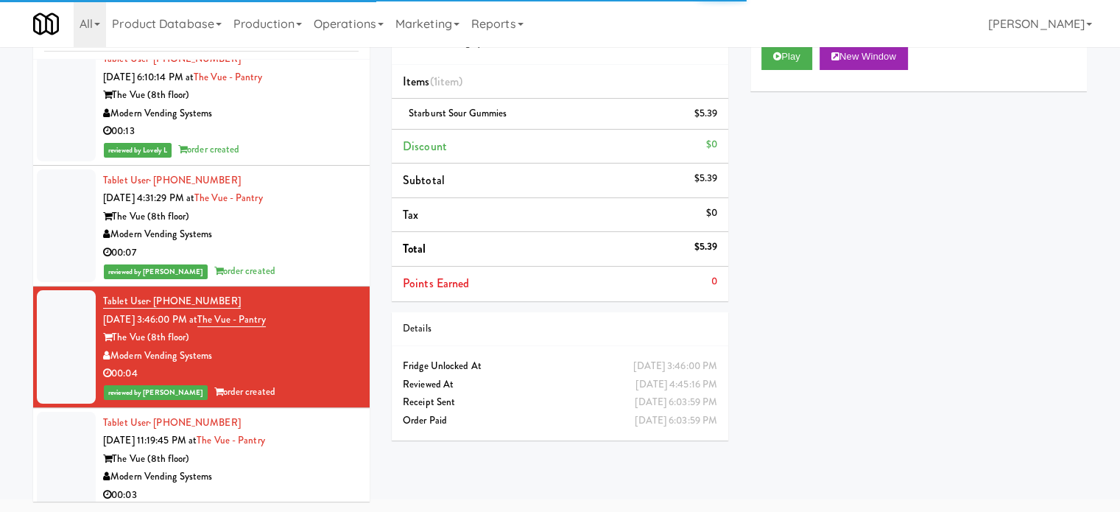
click at [320, 444] on div "Tablet User · (850) 797-9855 [DATE] 11:19:45 PM at The Vue - Pantry The Vue (8t…" at bounding box center [231, 468] width 256 height 109
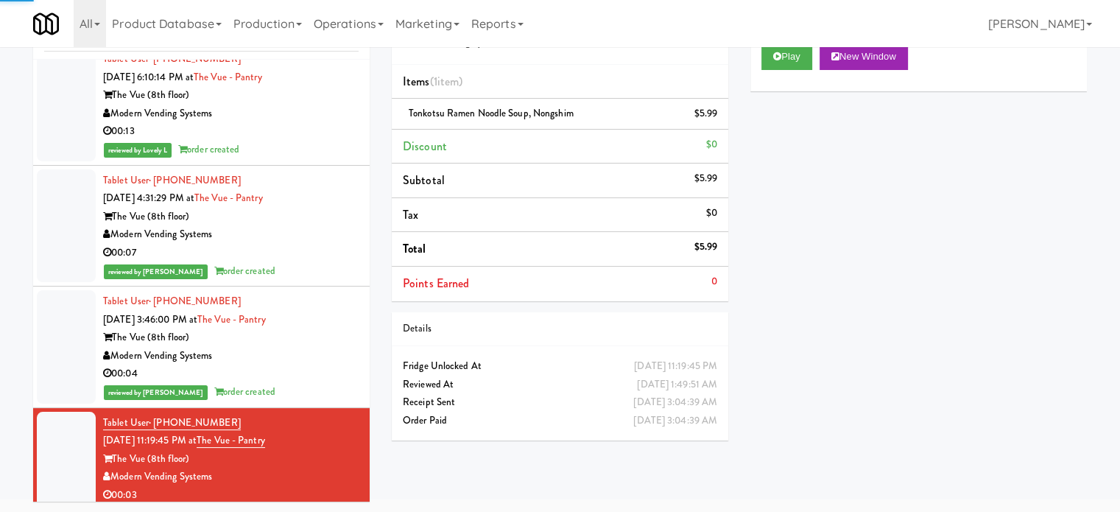
scroll to position [6200, 0]
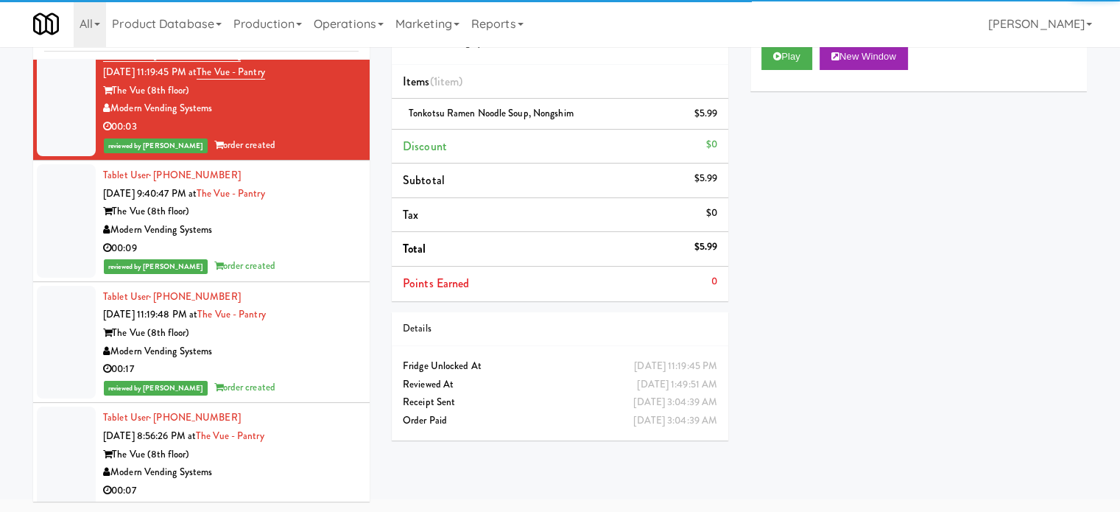
click at [321, 216] on div "The Vue (8th floor)" at bounding box center [231, 211] width 256 height 18
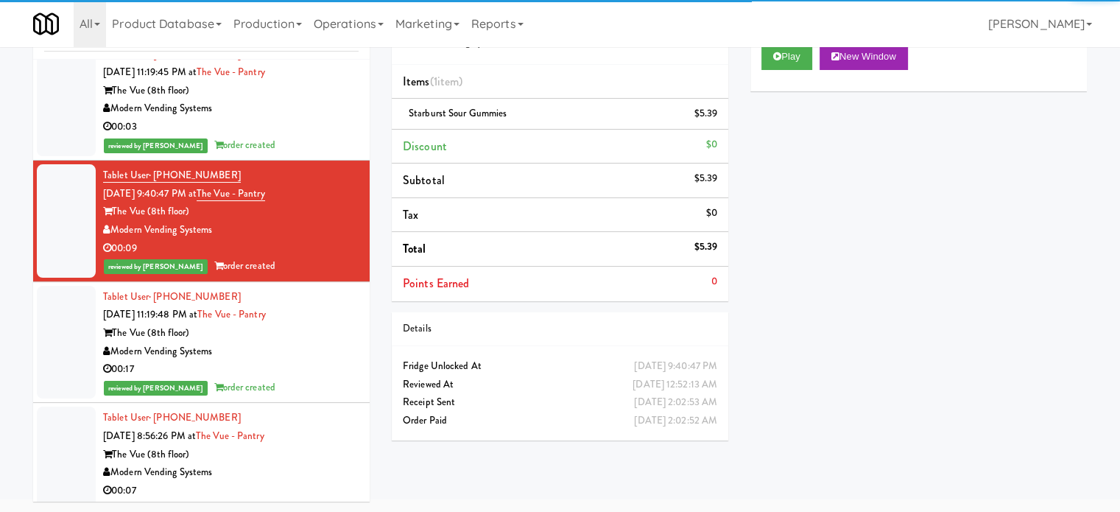
drag, startPoint x: 325, startPoint y: 343, endPoint x: 331, endPoint y: 376, distance: 33.7
click at [325, 345] on div "Modern Vending Systems" at bounding box center [231, 351] width 256 height 18
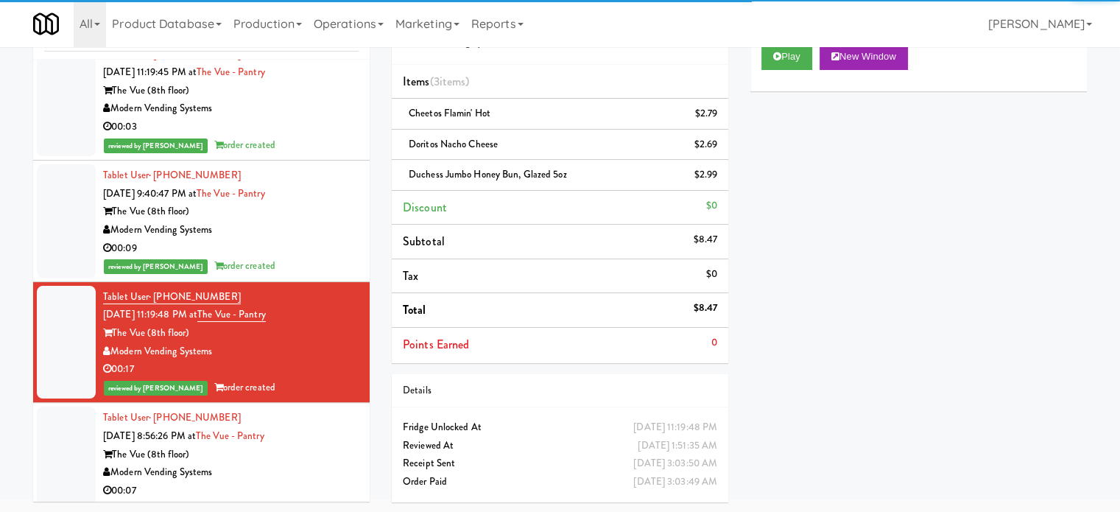
drag, startPoint x: 320, startPoint y: 429, endPoint x: 322, endPoint y: 398, distance: 31.7
click at [321, 429] on div "Tablet User · (732) 686-0555 [DATE] 8:56:26 PM at The Vue - Pantry The Vue (8th…" at bounding box center [231, 463] width 256 height 109
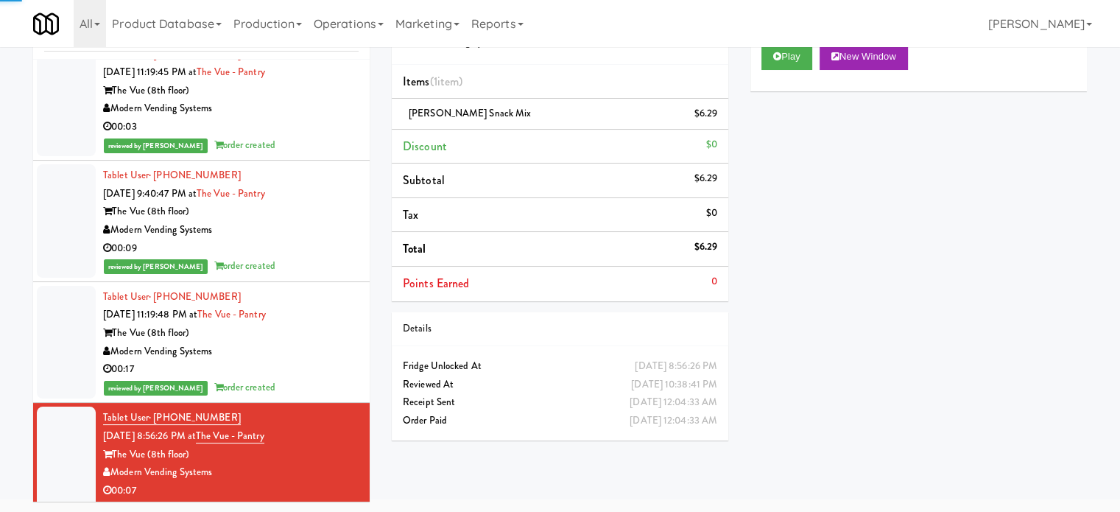
scroll to position [6568, 0]
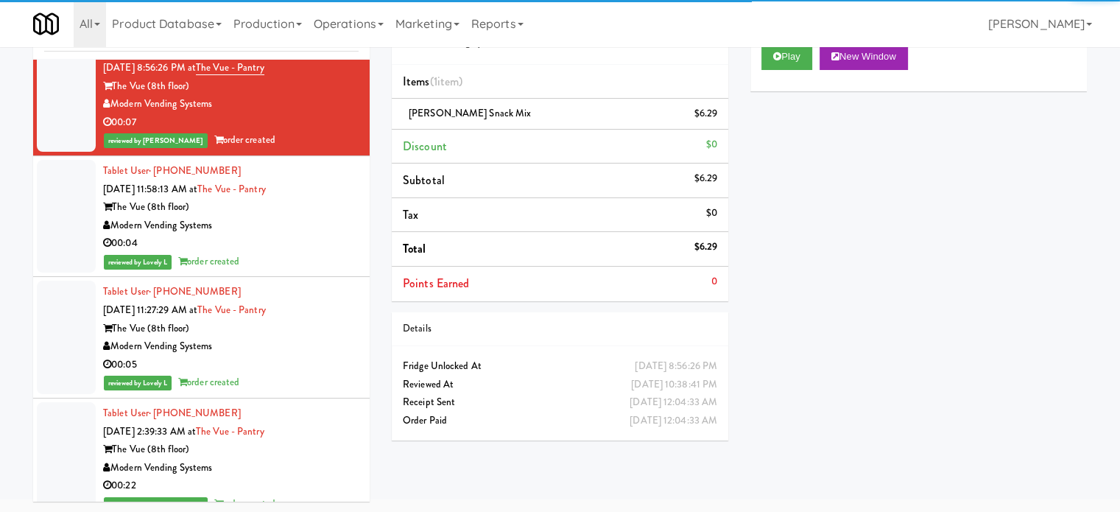
click at [339, 220] on div "Modern Vending Systems" at bounding box center [231, 225] width 256 height 18
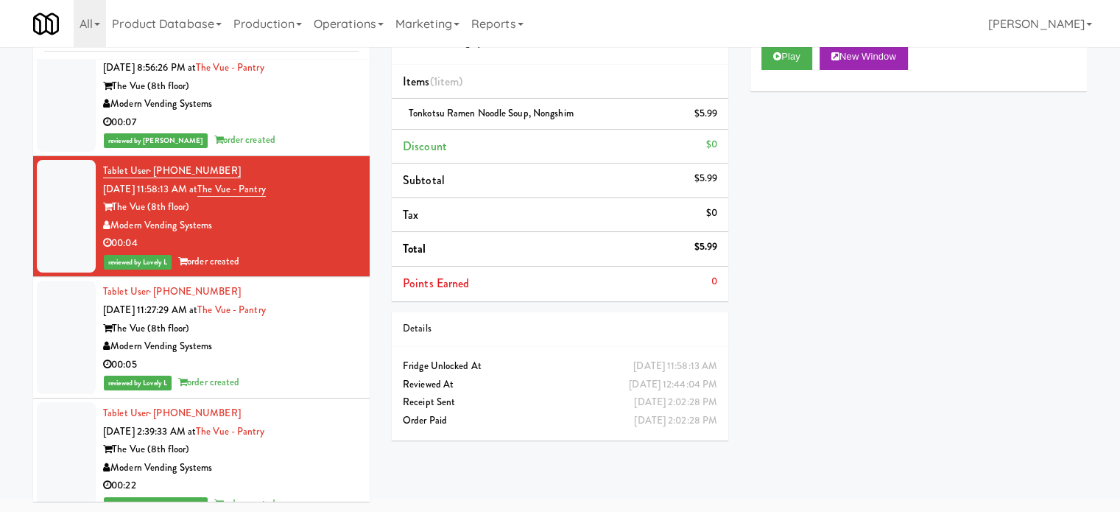
drag, startPoint x: 315, startPoint y: 326, endPoint x: 321, endPoint y: 334, distance: 9.4
click at [317, 328] on div "The Vue (8th floor)" at bounding box center [231, 329] width 256 height 18
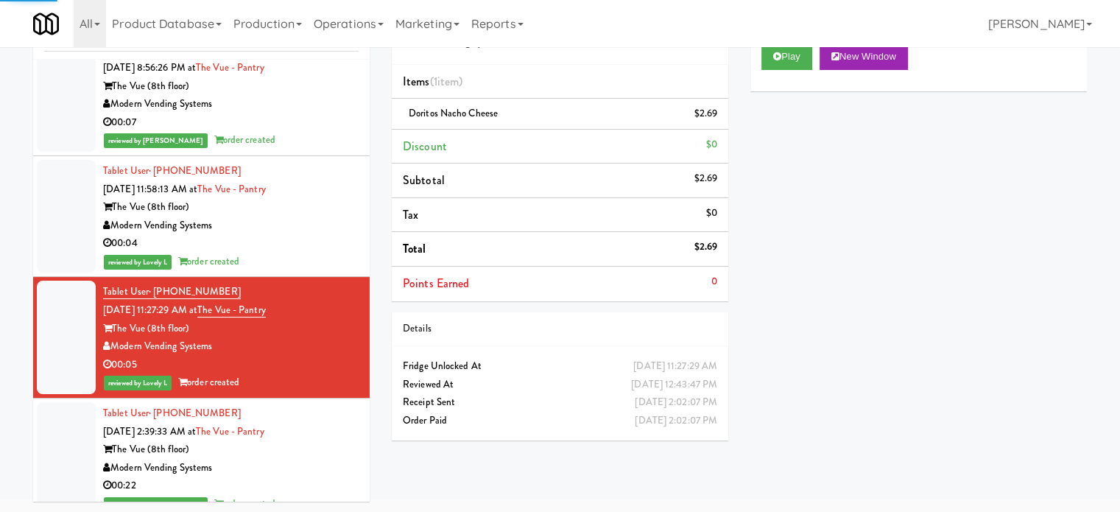
drag, startPoint x: 324, startPoint y: 431, endPoint x: 320, endPoint y: 388, distance: 43.7
click at [321, 432] on div "Tablet User · (512) 817-6473 [DATE] 2:39:33 AM at The Vue - Pantry The Vue (8th…" at bounding box center [231, 458] width 256 height 109
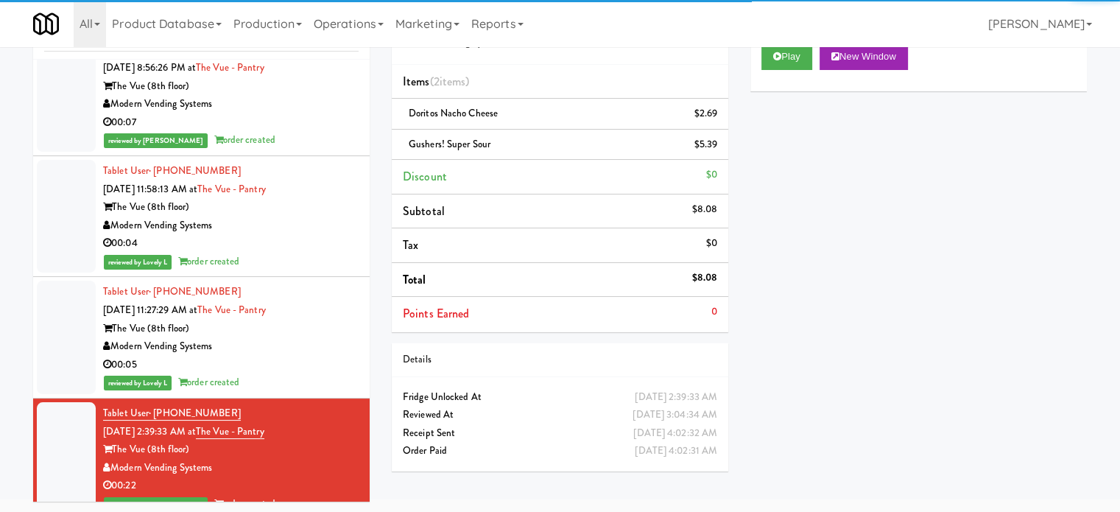
scroll to position [6936, 0]
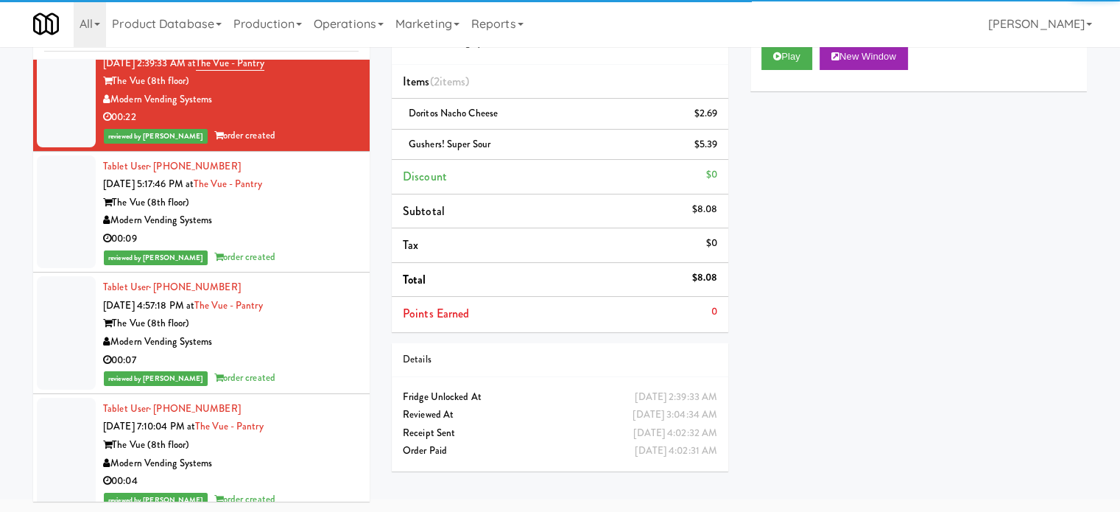
click at [317, 200] on div "The Vue (8th floor)" at bounding box center [231, 203] width 256 height 18
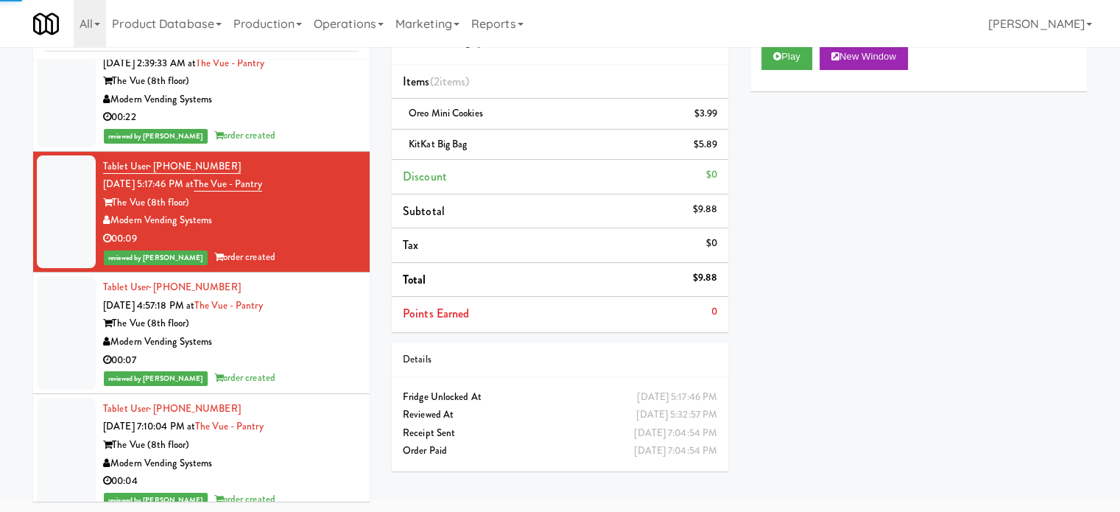
click at [337, 333] on div "Modern Vending Systems" at bounding box center [231, 342] width 256 height 18
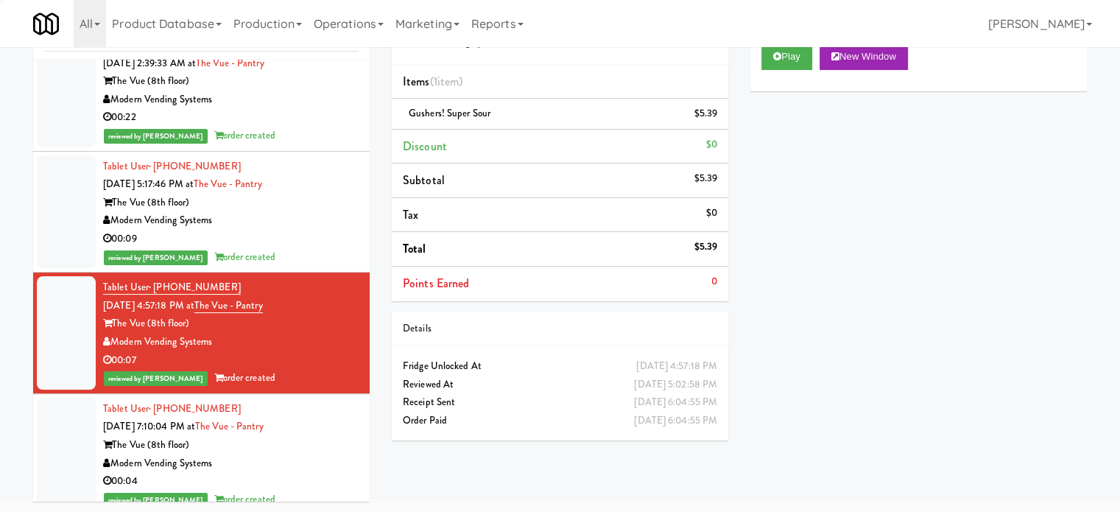
drag, startPoint x: 337, startPoint y: 438, endPoint x: 337, endPoint y: 429, distance: 9.6
click at [337, 440] on div "The Vue (8th floor)" at bounding box center [231, 445] width 256 height 18
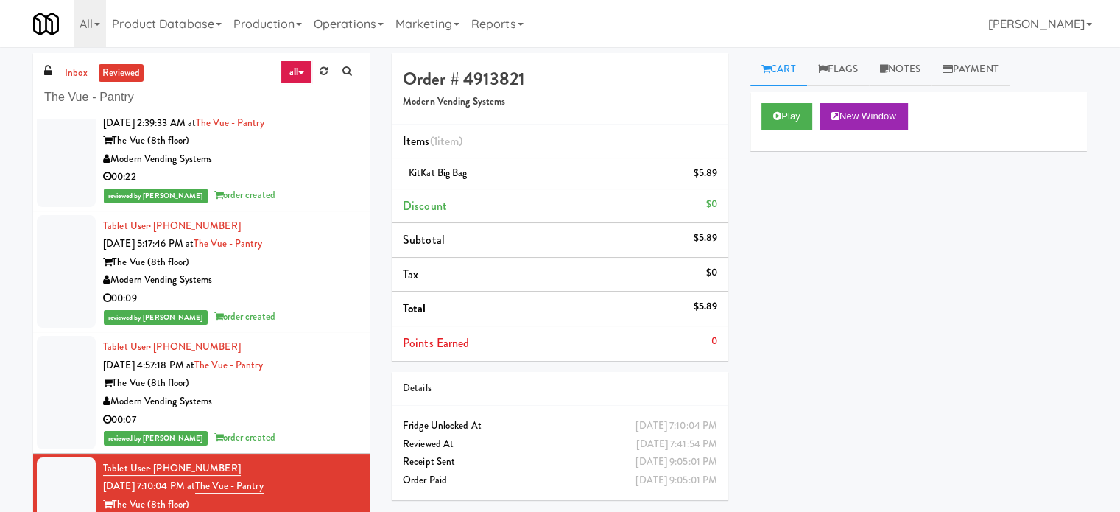
click at [297, 68] on link "all" at bounding box center [296, 72] width 31 height 24
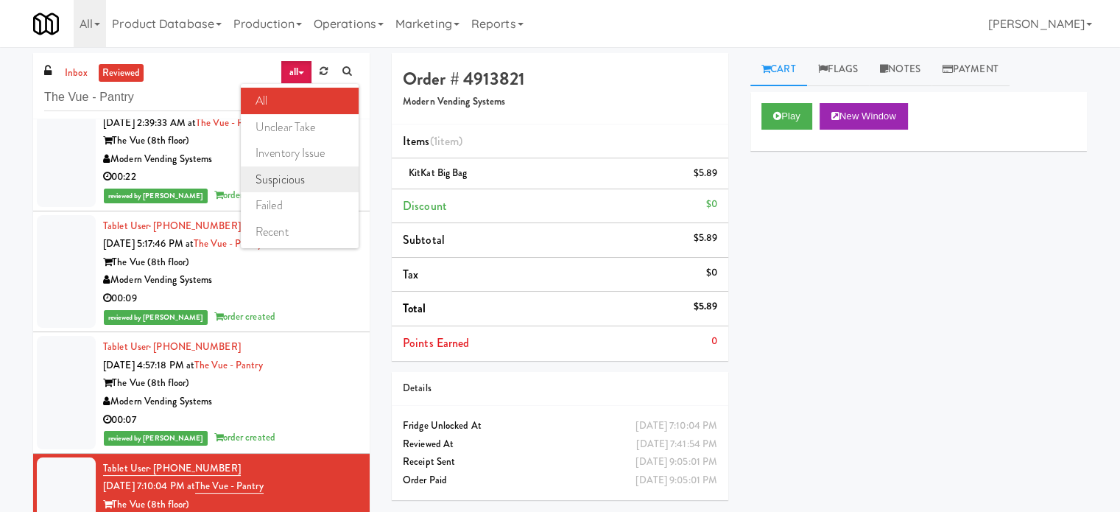
click at [294, 180] on link "suspicious" at bounding box center [300, 179] width 118 height 27
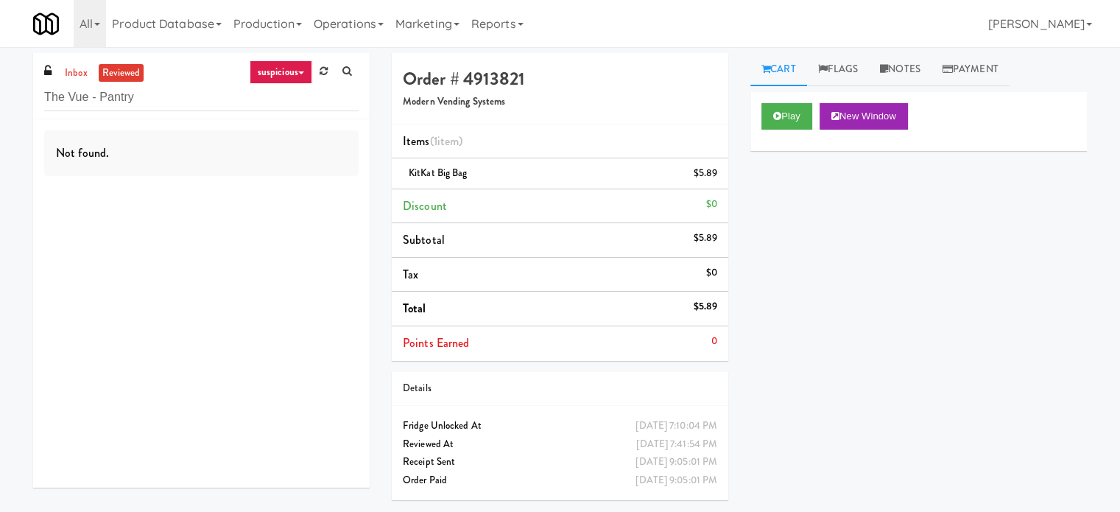
click at [302, 65] on link "suspicious" at bounding box center [281, 72] width 63 height 24
click at [297, 183] on link "suspicious" at bounding box center [300, 179] width 118 height 27
click at [116, 79] on link "reviewed" at bounding box center [122, 73] width 46 height 18
click at [121, 74] on link "reviewed" at bounding box center [122, 73] width 46 height 18
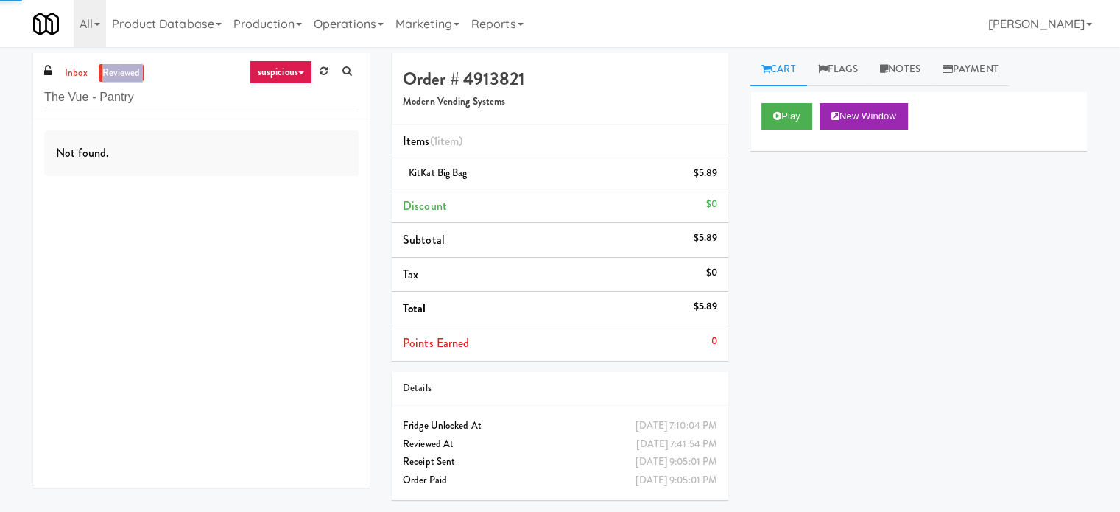
click at [121, 74] on link "reviewed" at bounding box center [122, 73] width 46 height 18
click at [85, 73] on link "inbox" at bounding box center [76, 73] width 30 height 18
click at [131, 72] on link "reviewed" at bounding box center [122, 73] width 46 height 18
click at [300, 79] on link "suspicious" at bounding box center [281, 72] width 63 height 24
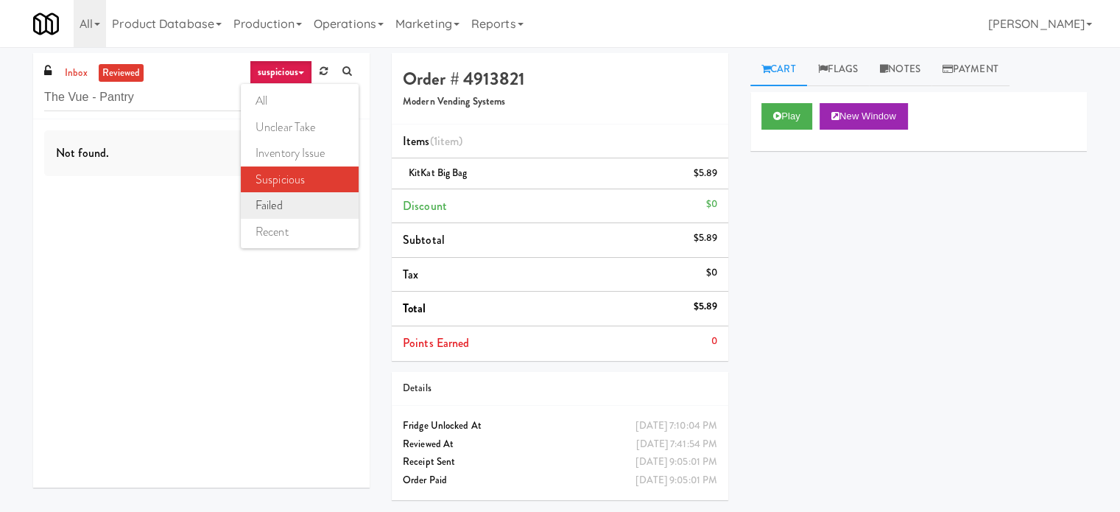
click at [277, 207] on link "failed" at bounding box center [300, 205] width 118 height 27
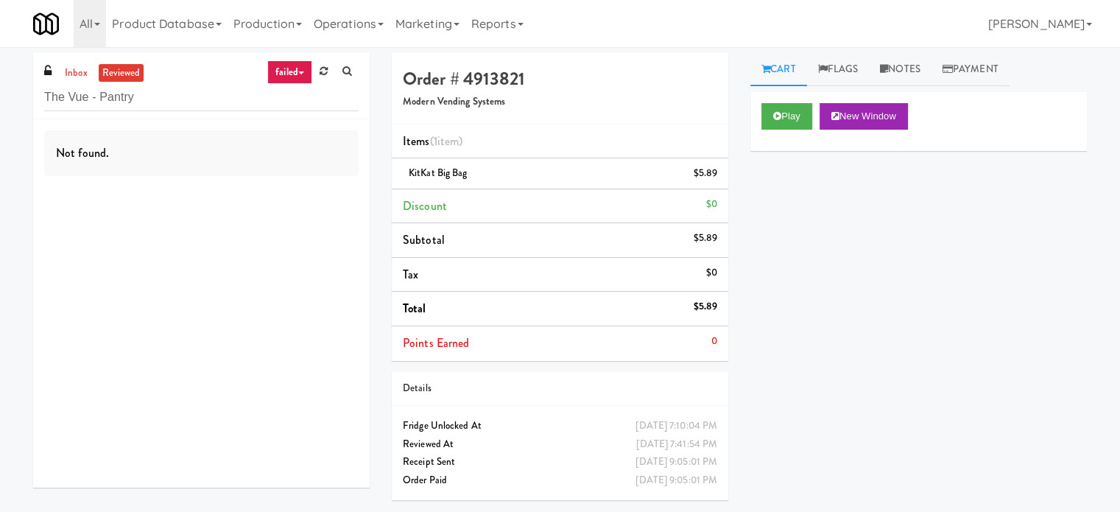
click at [300, 76] on link "failed" at bounding box center [289, 72] width 45 height 24
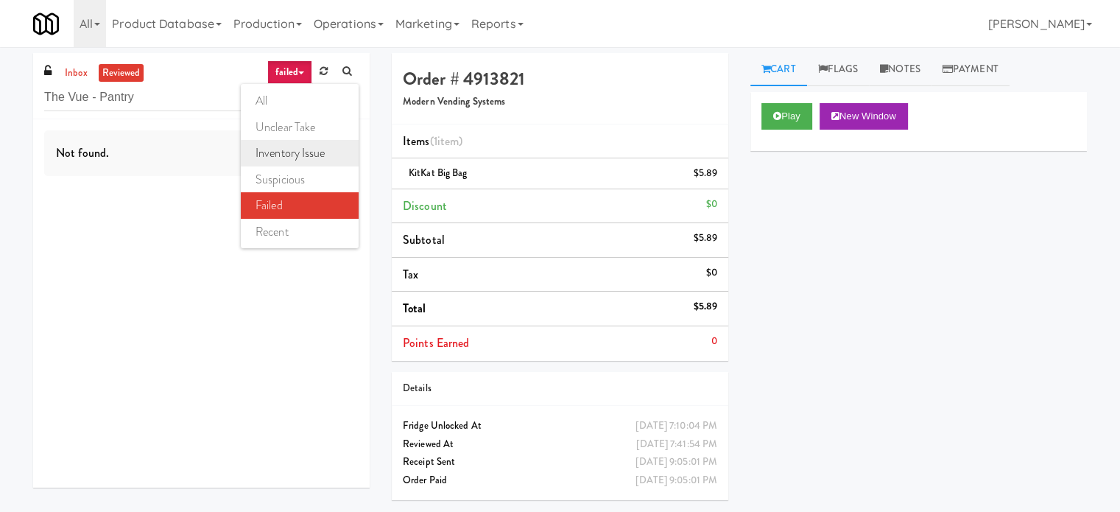
click at [286, 154] on link "inventory issue" at bounding box center [300, 153] width 118 height 27
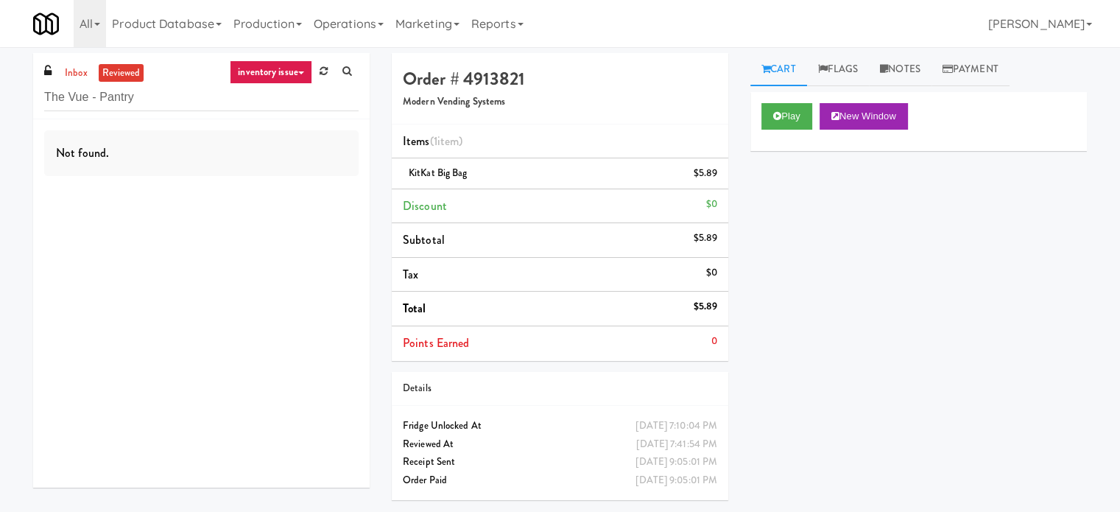
click at [304, 74] on link "inventory issue" at bounding box center [271, 72] width 82 height 24
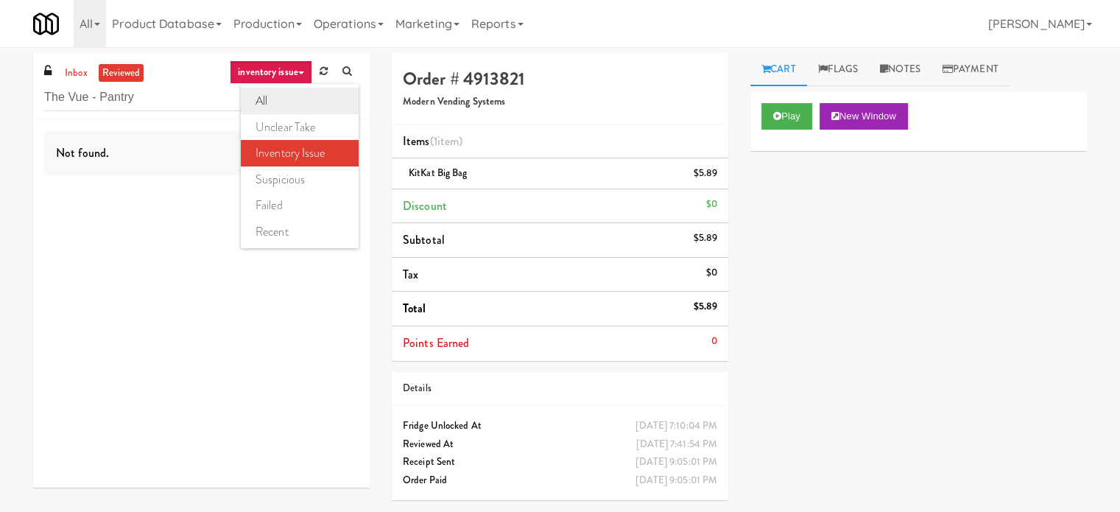
click at [276, 97] on link "all" at bounding box center [300, 101] width 118 height 27
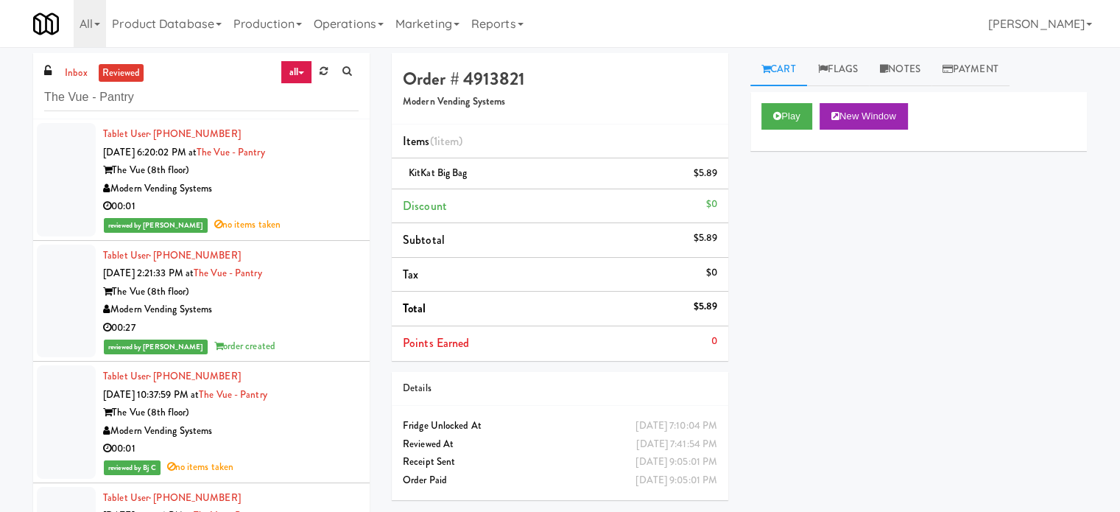
click at [339, 226] on div "reviewed by [PERSON_NAME] no items taken" at bounding box center [231, 225] width 256 height 18
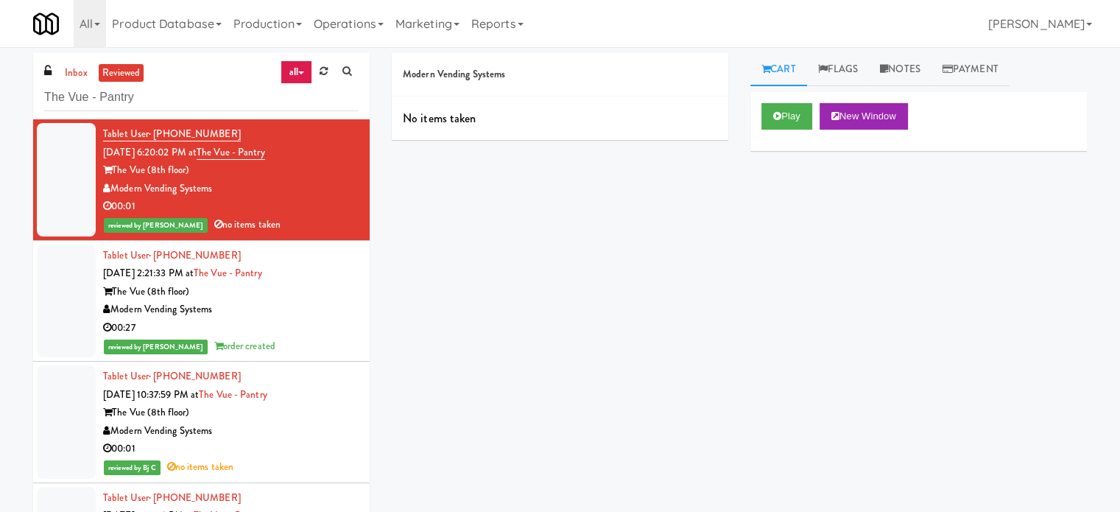
click at [327, 304] on div "Modern Vending Systems" at bounding box center [231, 309] width 256 height 18
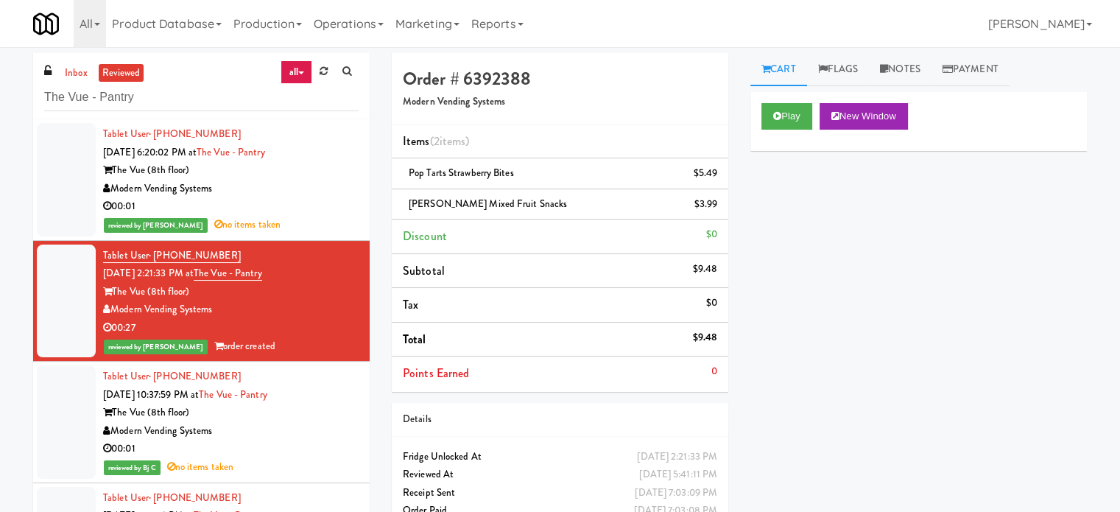
click at [314, 201] on div "00:01" at bounding box center [231, 206] width 256 height 18
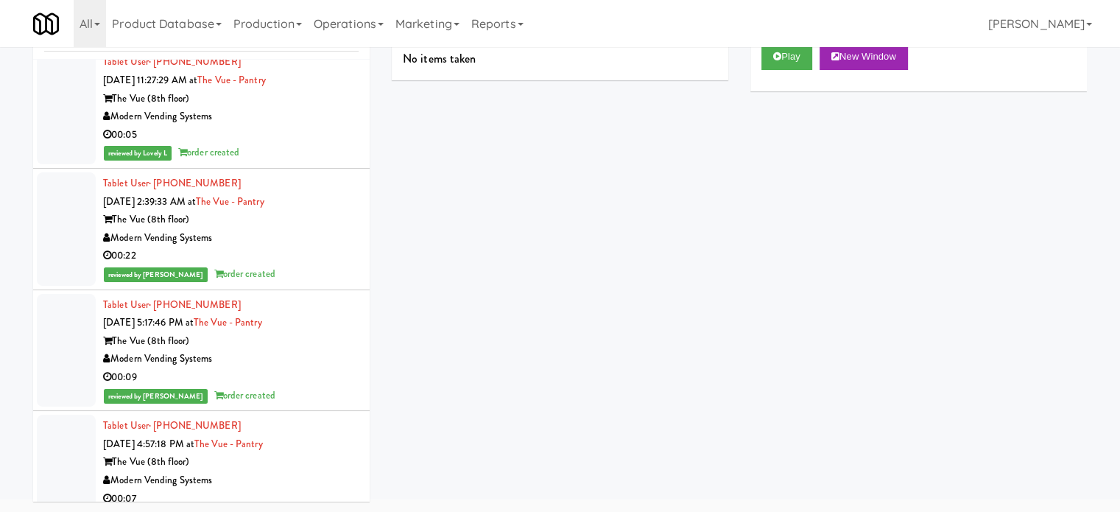
scroll to position [7715, 0]
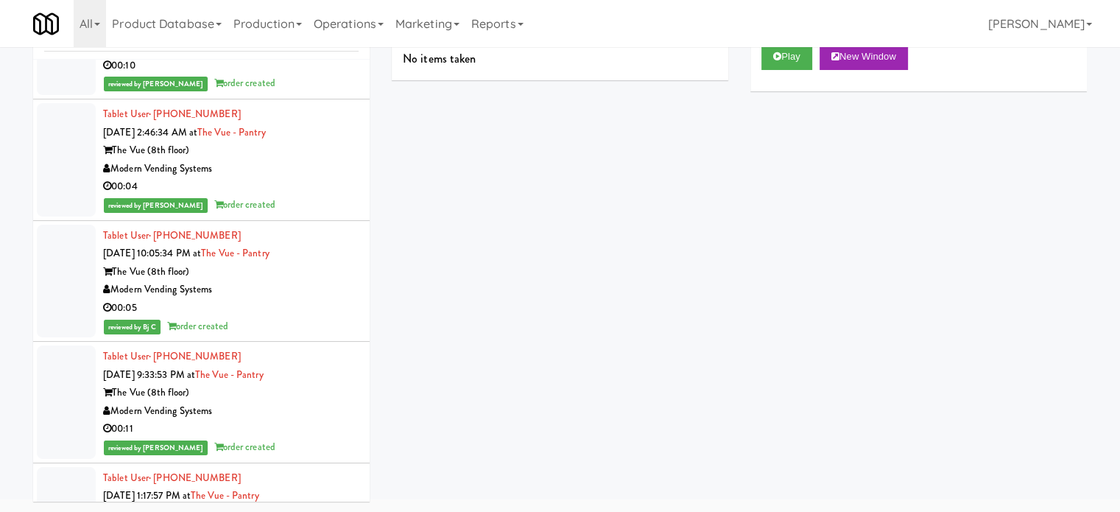
click at [344, 387] on div "The Vue (8th floor)" at bounding box center [231, 393] width 256 height 18
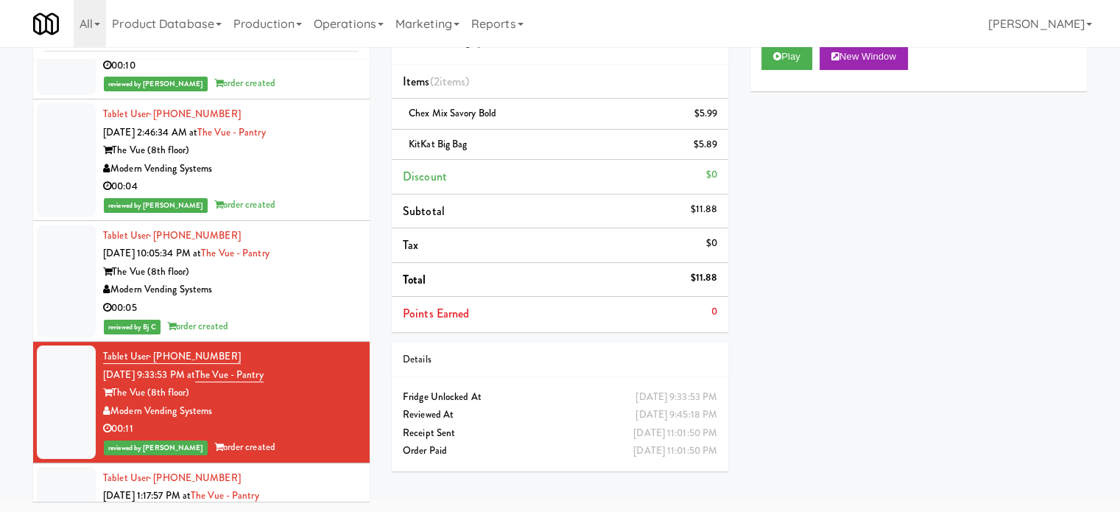
drag, startPoint x: 339, startPoint y: 294, endPoint x: 293, endPoint y: 207, distance: 98.5
click at [339, 299] on div "00:05" at bounding box center [231, 308] width 256 height 18
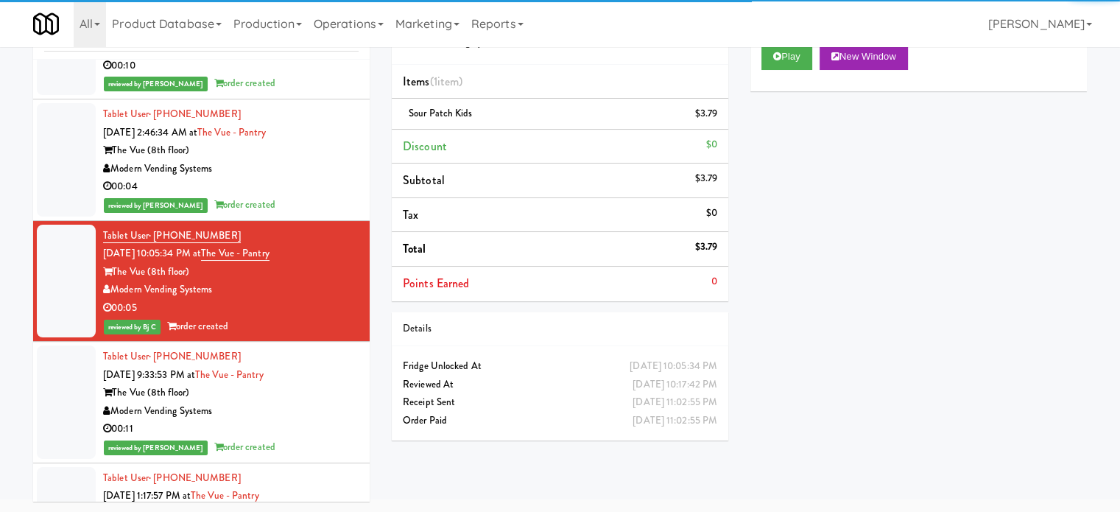
click at [300, 177] on div "00:04" at bounding box center [231, 186] width 256 height 18
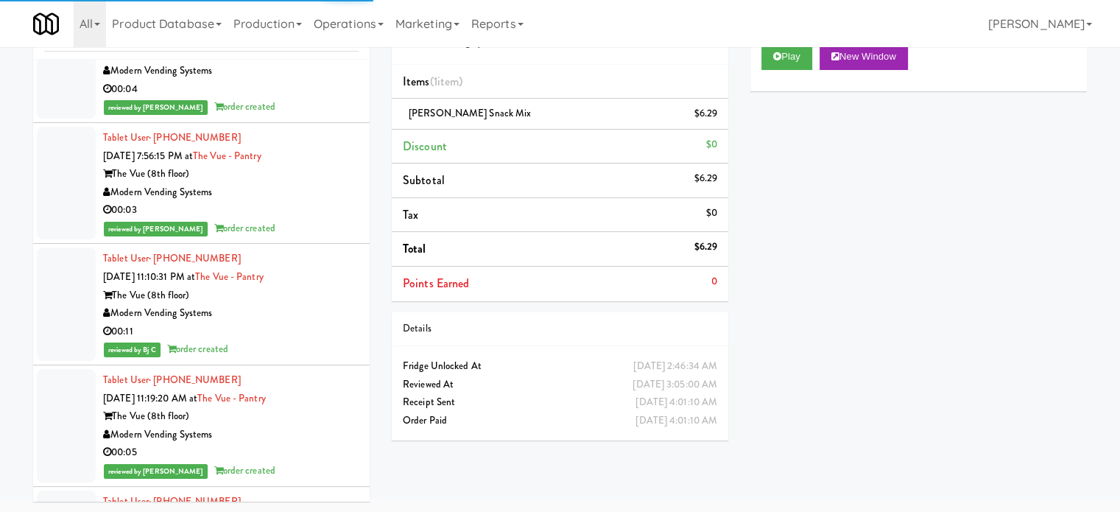
scroll to position [9188, 0]
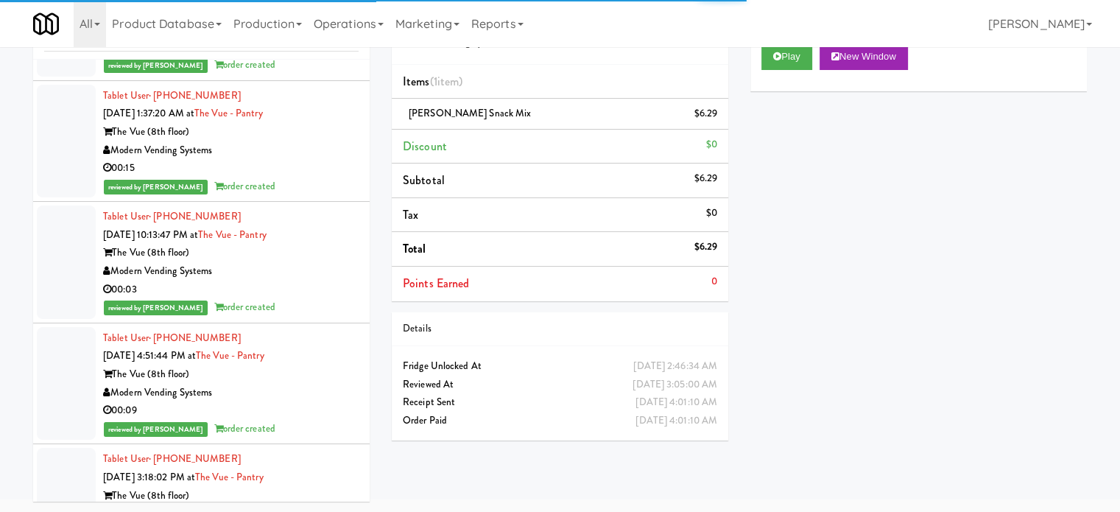
click at [314, 347] on div "Tablet User · (704) 674-3078 [DATE] 4:51:44 PM at The Vue - Pantry The Vue (8th…" at bounding box center [231, 383] width 256 height 109
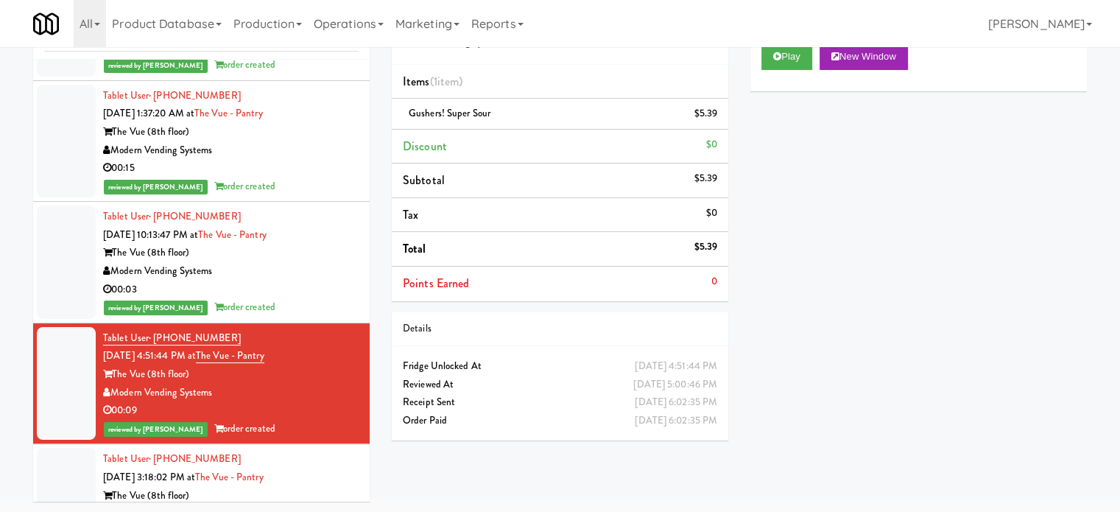
click at [309, 281] on div "00:03" at bounding box center [231, 290] width 256 height 18
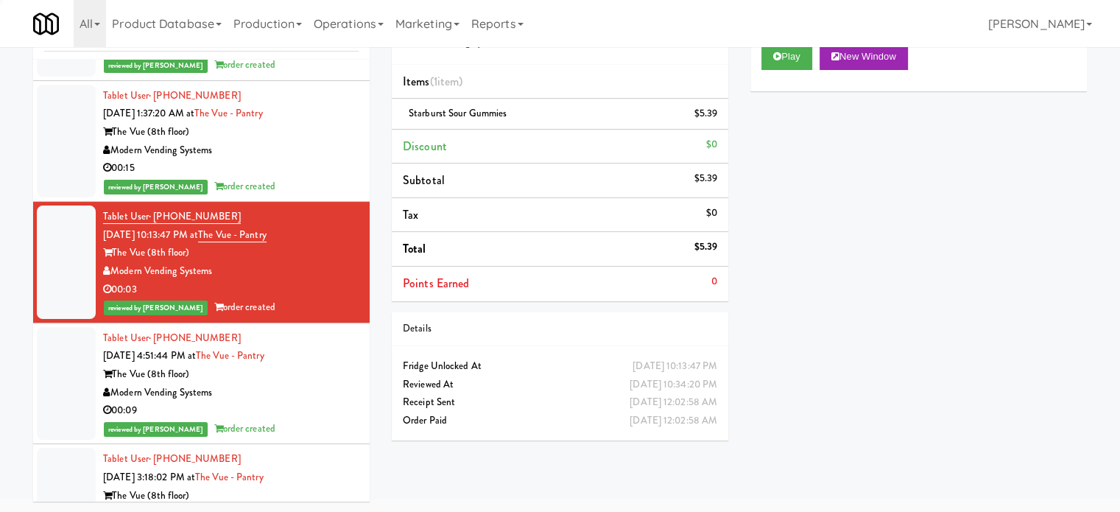
click at [319, 169] on div "00:15" at bounding box center [231, 168] width 256 height 18
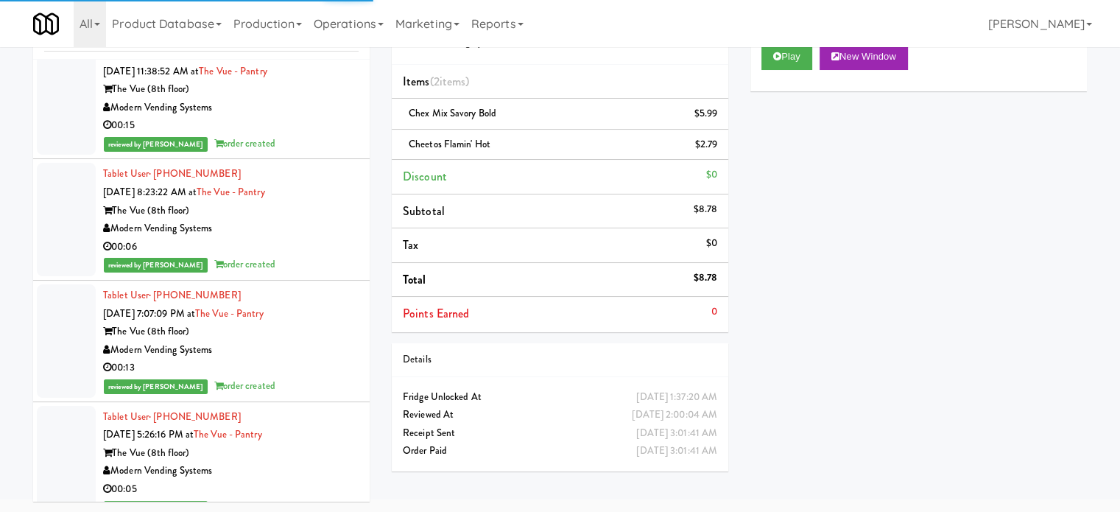
scroll to position [11397, 0]
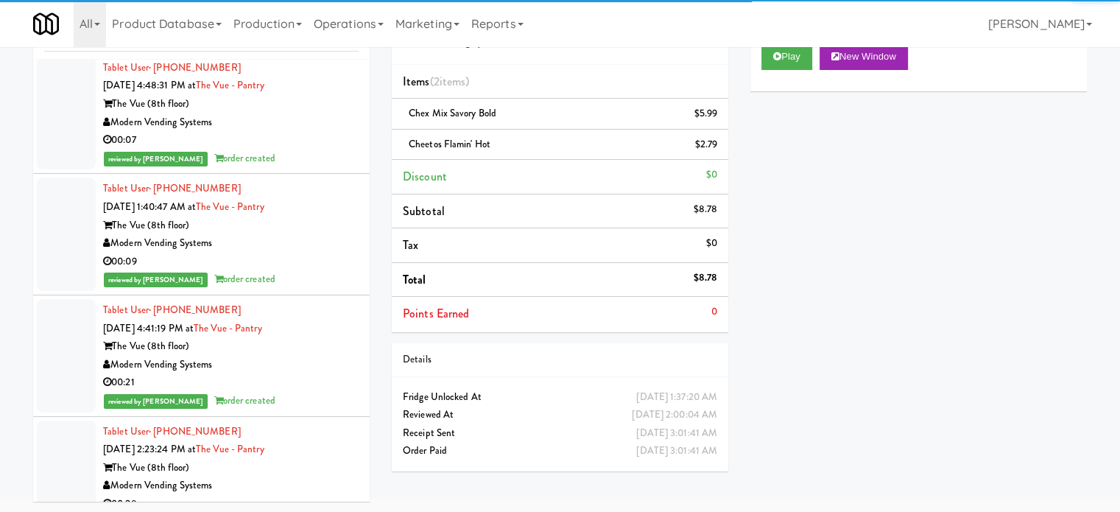
click at [325, 383] on div "Tablet User · (330) 459-0330 [DATE] 4:41:19 PM at The Vue - Pantry The Vue (8th…" at bounding box center [231, 355] width 256 height 109
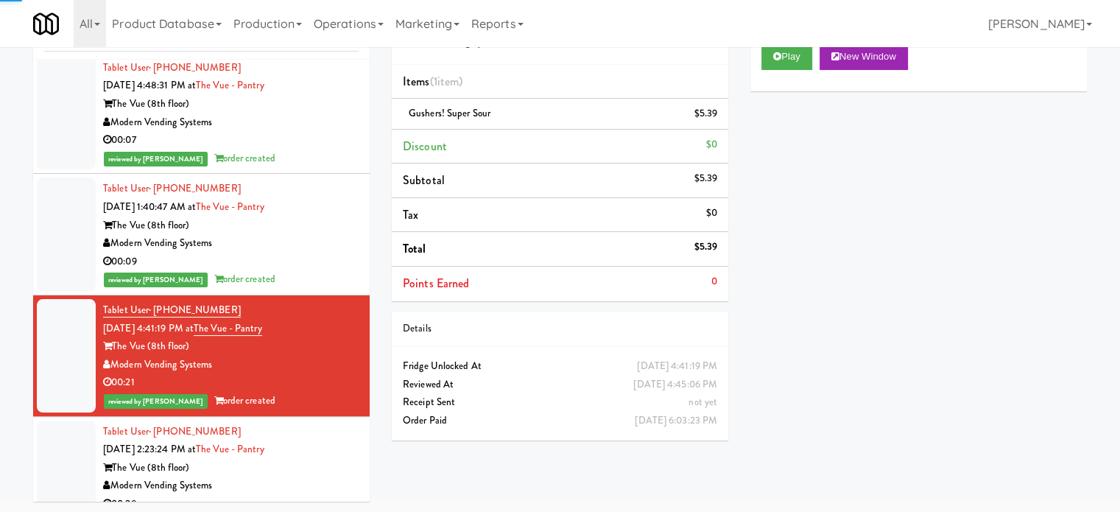
click at [328, 259] on div "00:09" at bounding box center [231, 262] width 256 height 18
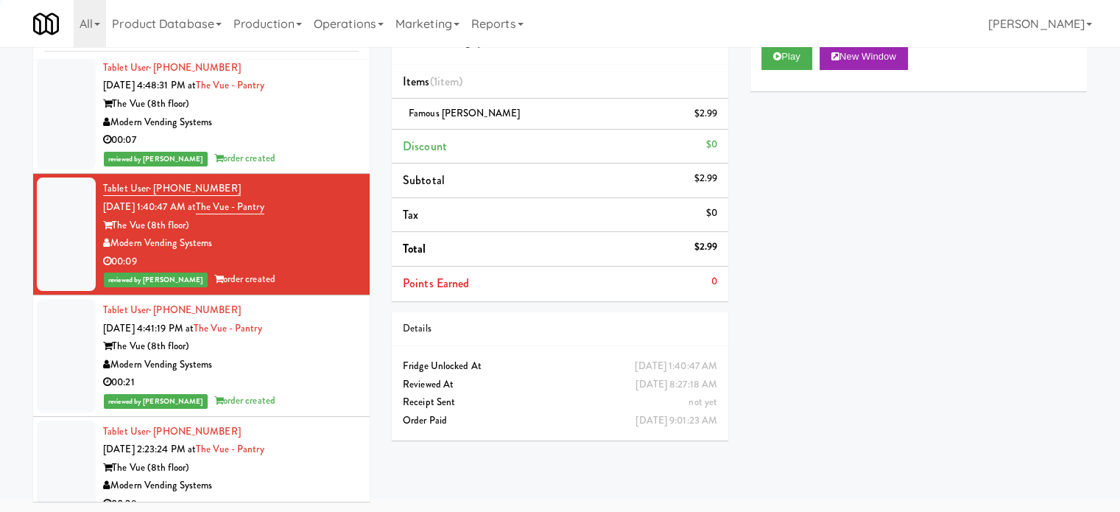
click at [307, 340] on div "The Vue (8th floor)" at bounding box center [231, 346] width 256 height 18
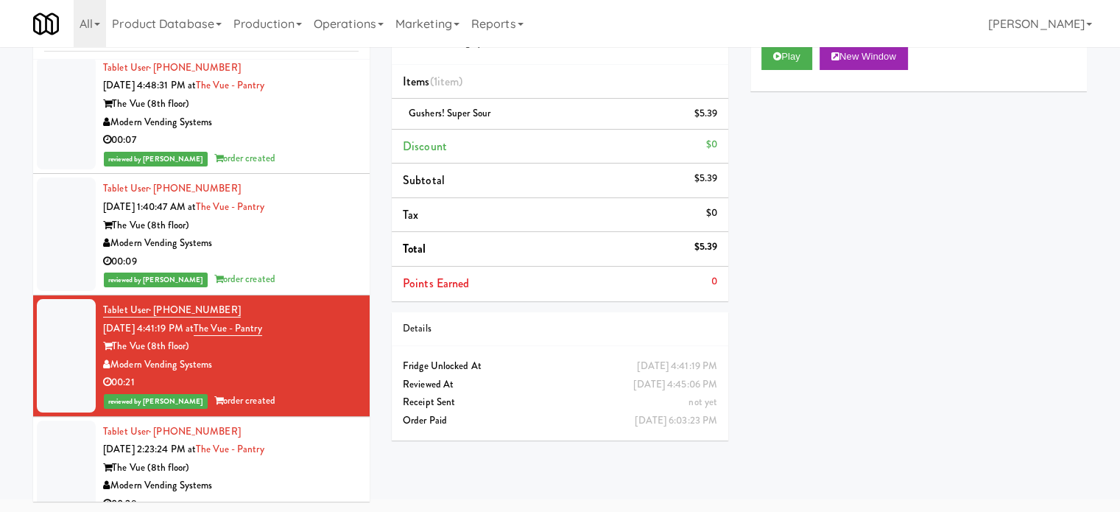
click at [307, 258] on div "00:09" at bounding box center [231, 262] width 256 height 18
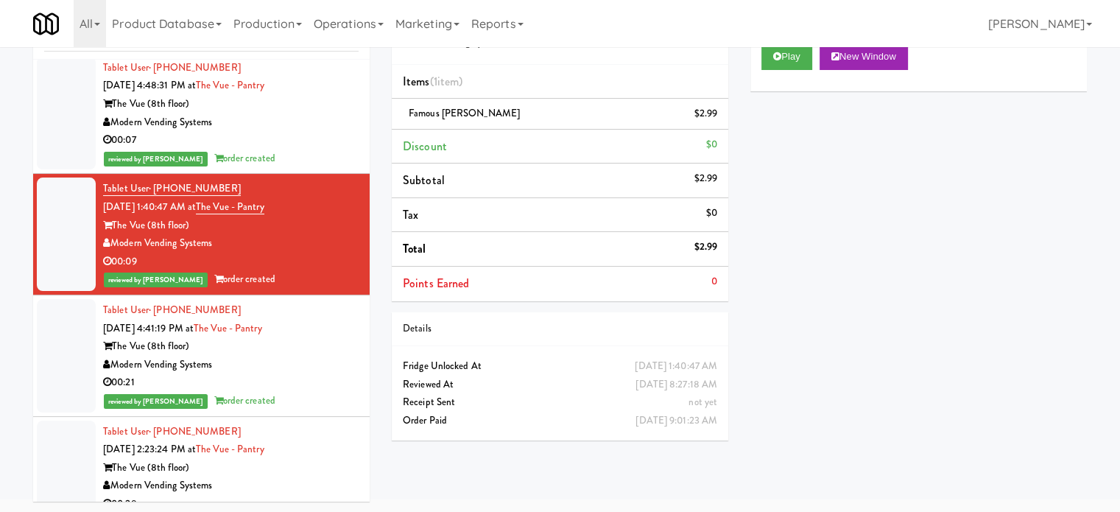
click at [318, 440] on div "Tablet User · (828) 719-6309 [DATE] 2:23:24 PM at The Vue - Pantry The Vue (8th…" at bounding box center [231, 477] width 256 height 109
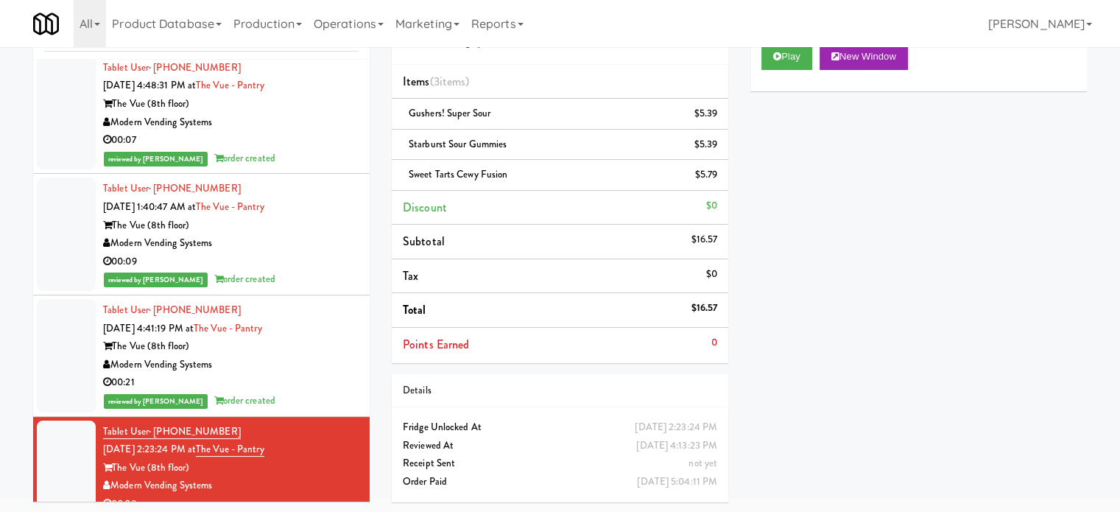
scroll to position [11765, 0]
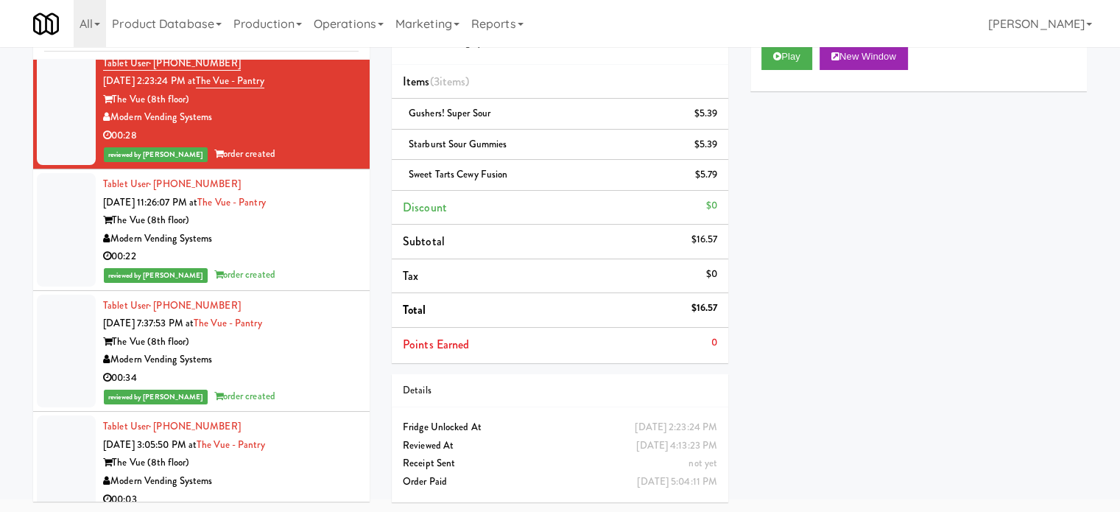
click at [319, 252] on div "00:22" at bounding box center [231, 256] width 256 height 18
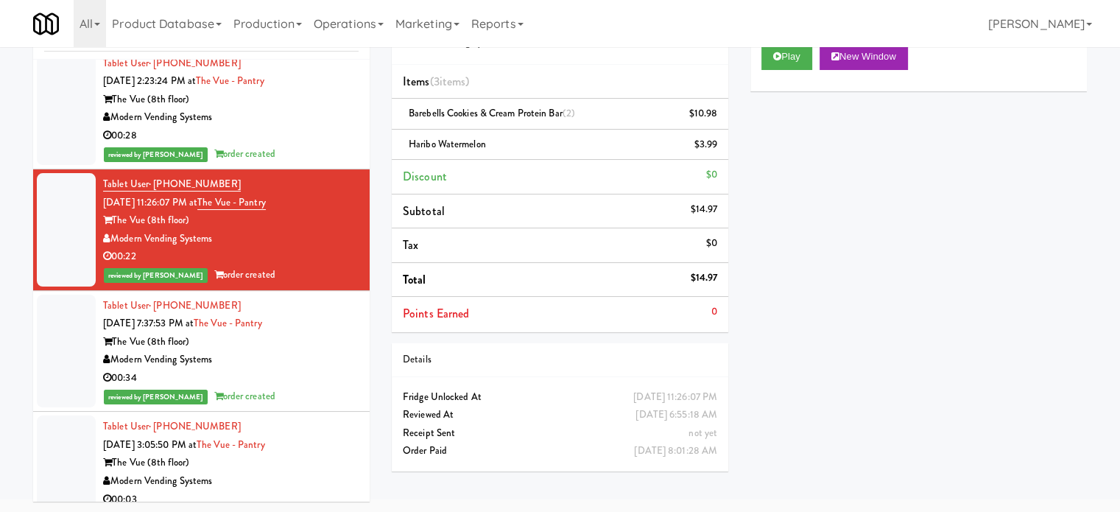
click at [329, 342] on div "The Vue (8th floor)" at bounding box center [231, 342] width 256 height 18
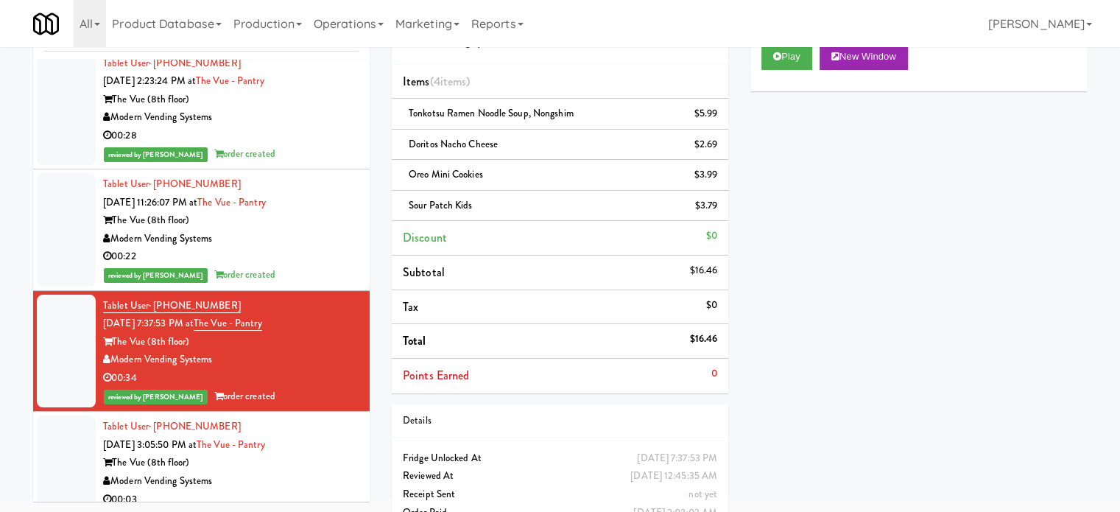
click at [337, 426] on div "Tablet User · (530) 574-8422 [DATE] 3:05:50 PM at The Vue - Pantry The Vue (8th…" at bounding box center [231, 471] width 256 height 109
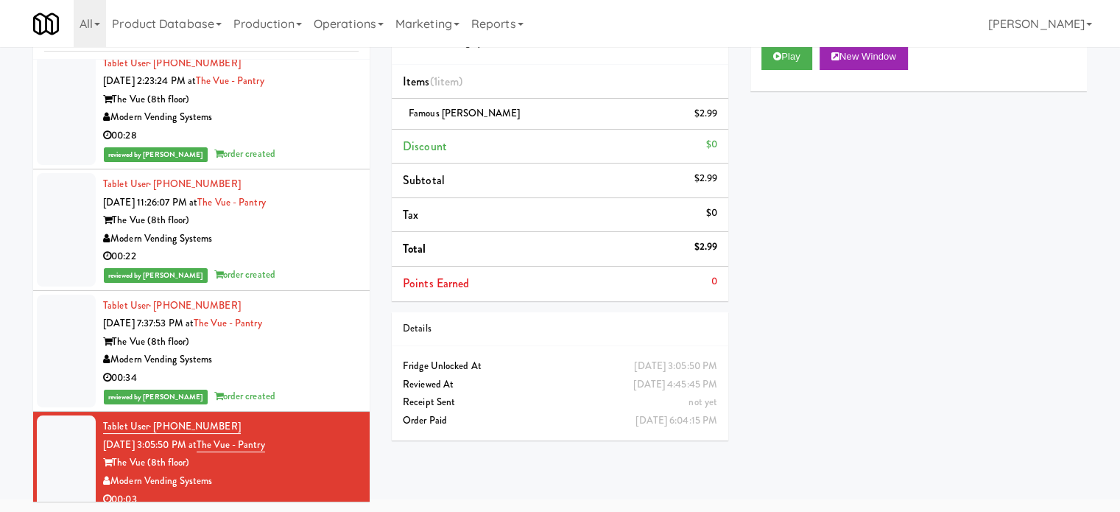
scroll to position [12133, 0]
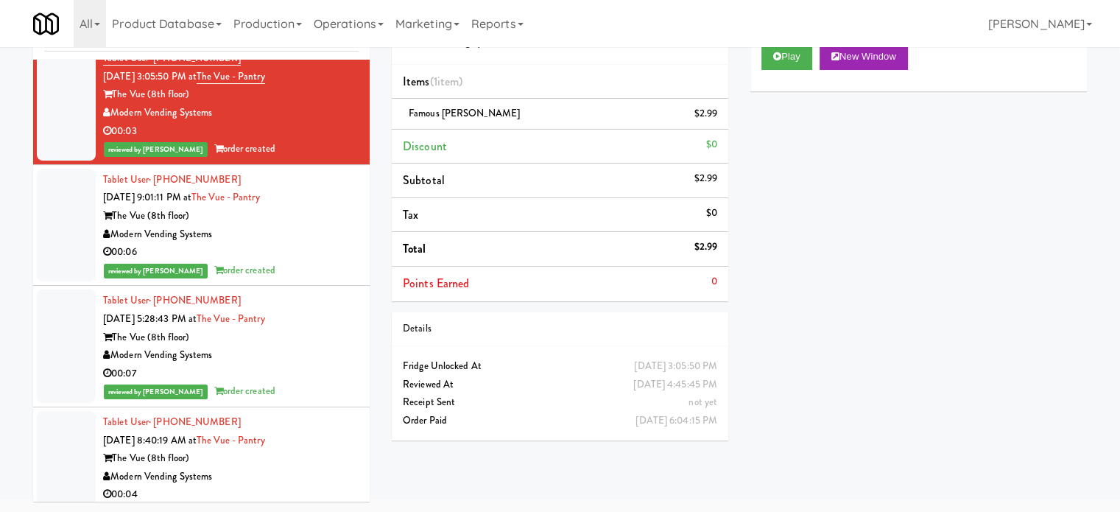
click at [318, 243] on div "00:06" at bounding box center [231, 252] width 256 height 18
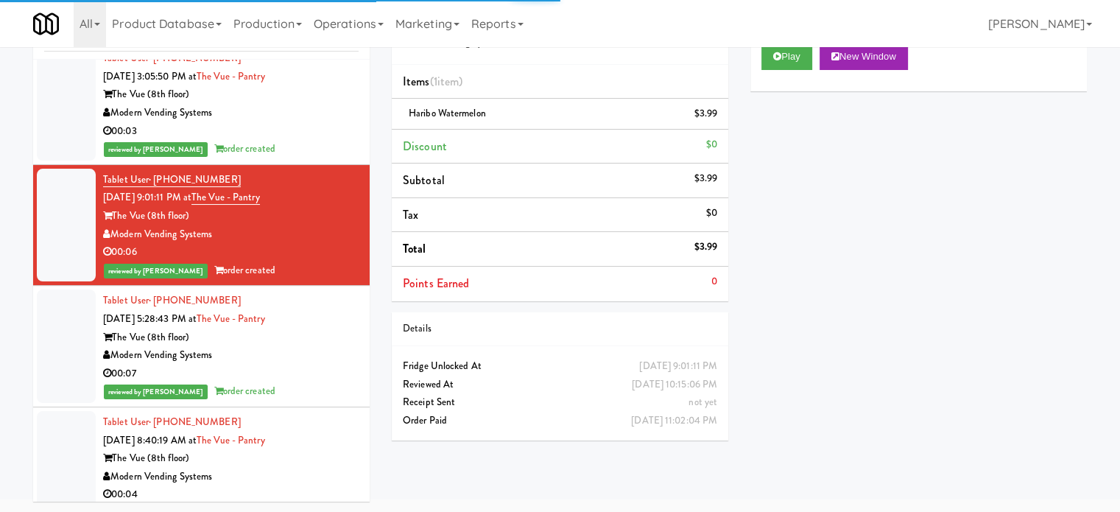
click at [341, 350] on div "Modern Vending Systems" at bounding box center [231, 355] width 256 height 18
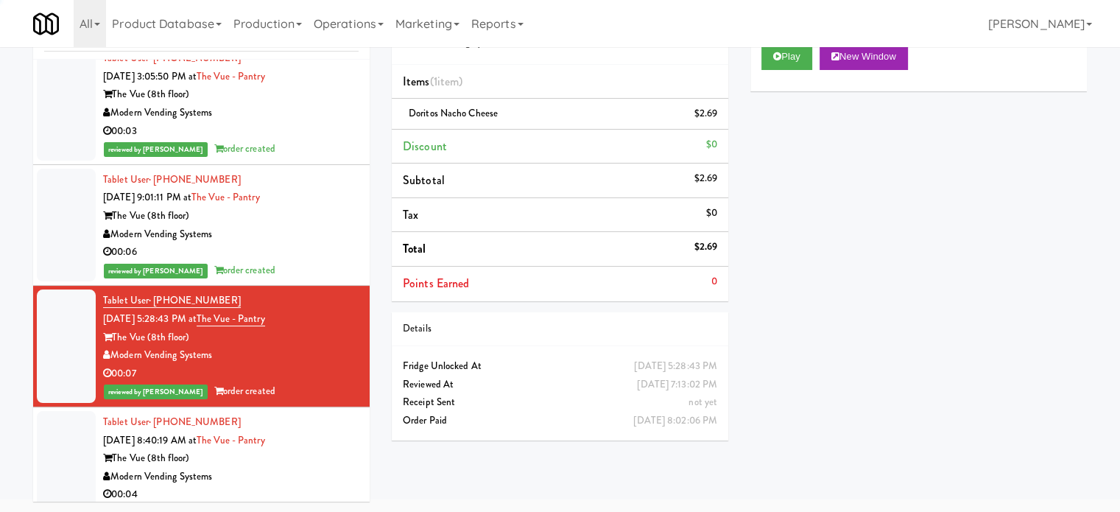
click at [338, 454] on div "The Vue (8th floor)" at bounding box center [231, 458] width 256 height 18
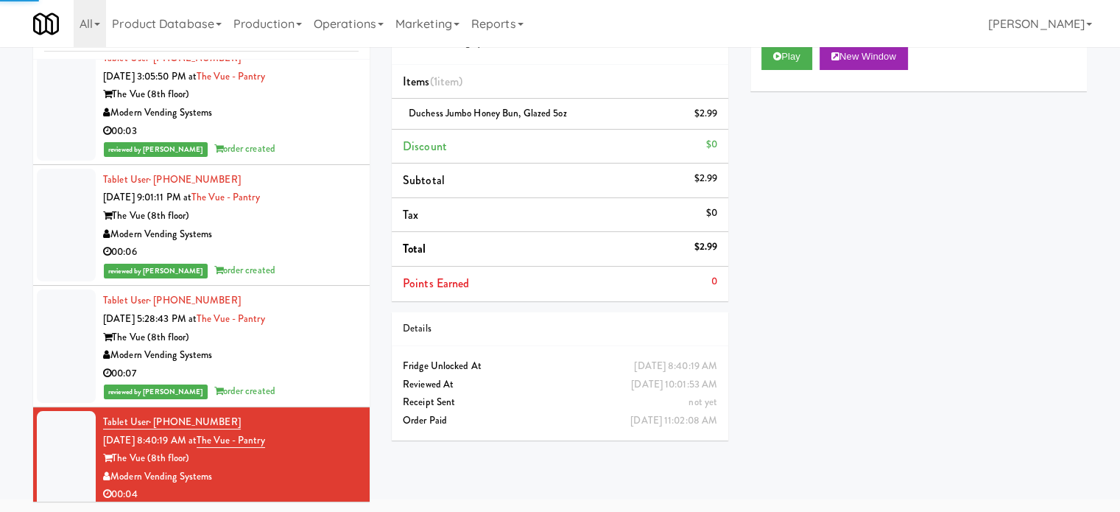
scroll to position [12501, 0]
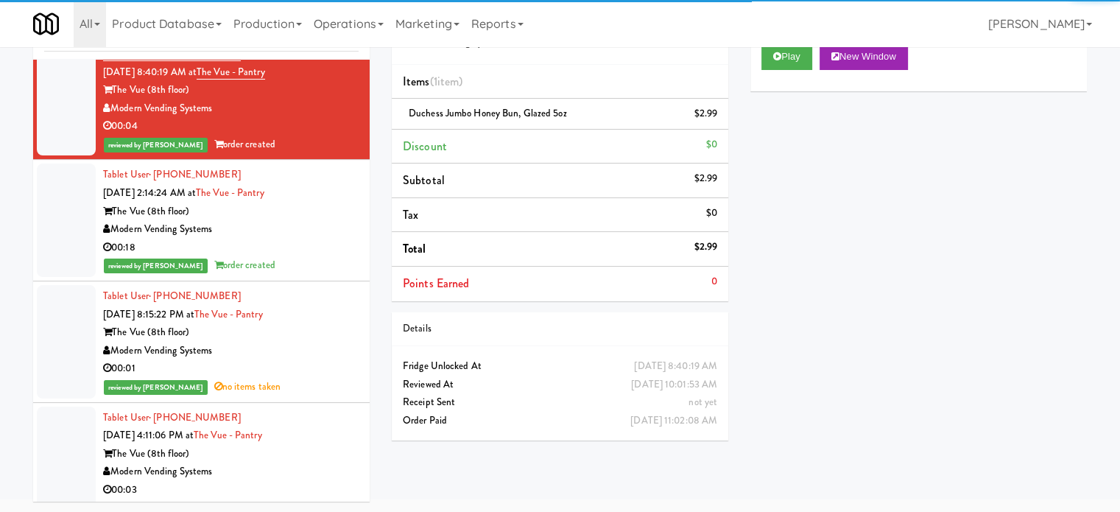
click at [304, 256] on div "reviewed by [PERSON_NAME] order created" at bounding box center [231, 265] width 256 height 18
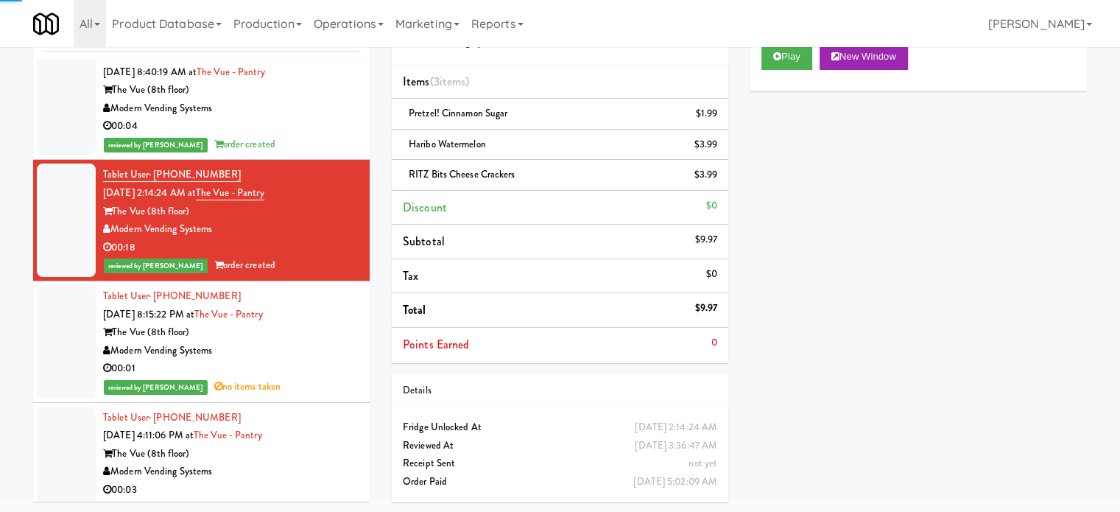
click at [327, 347] on div "Modern Vending Systems" at bounding box center [231, 351] width 256 height 18
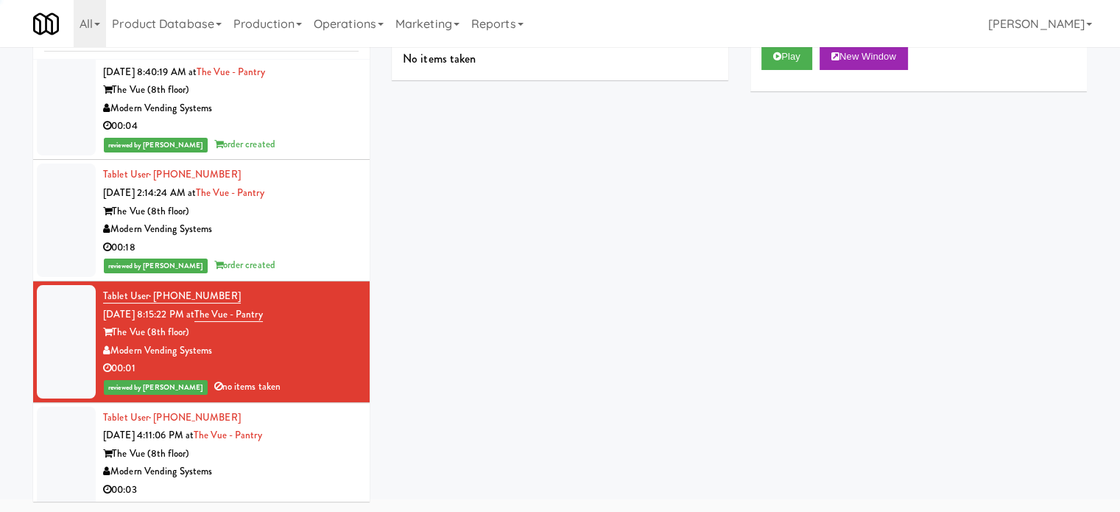
click at [324, 256] on div "reviewed by [PERSON_NAME] order created" at bounding box center [231, 265] width 256 height 18
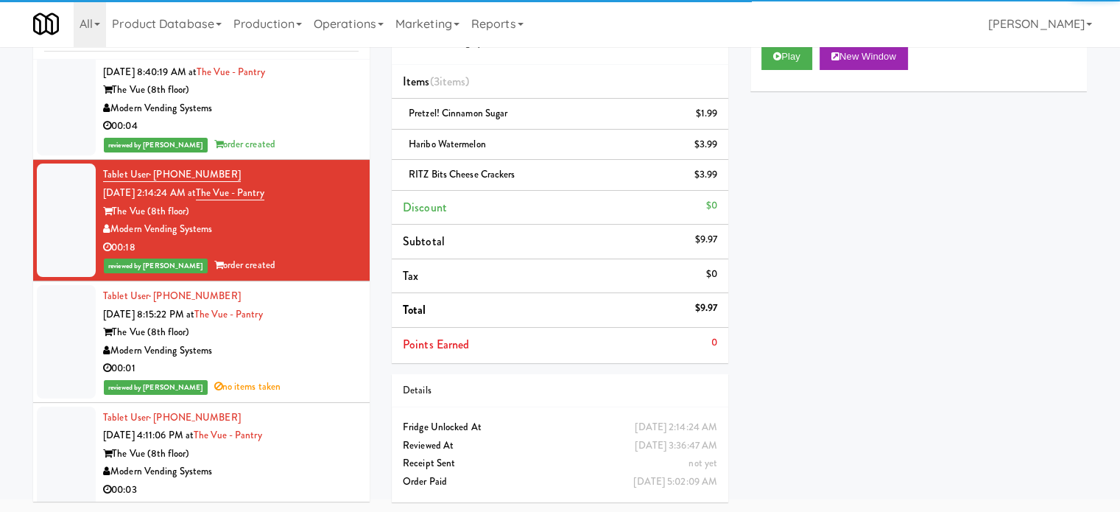
drag, startPoint x: 348, startPoint y: 429, endPoint x: 346, endPoint y: 391, distance: 38.4
click at [349, 430] on li "Tablet User · (484) 542-9522 [DATE] 4:11:06 PM at The Vue - Pantry The Vue (8th…" at bounding box center [201, 463] width 337 height 121
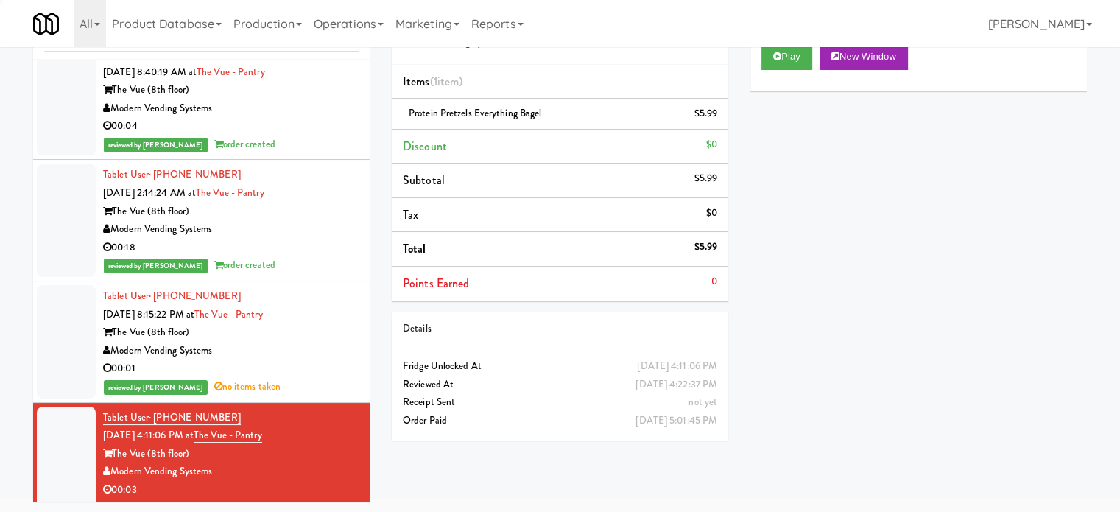
click at [336, 359] on div "00:01" at bounding box center [231, 368] width 256 height 18
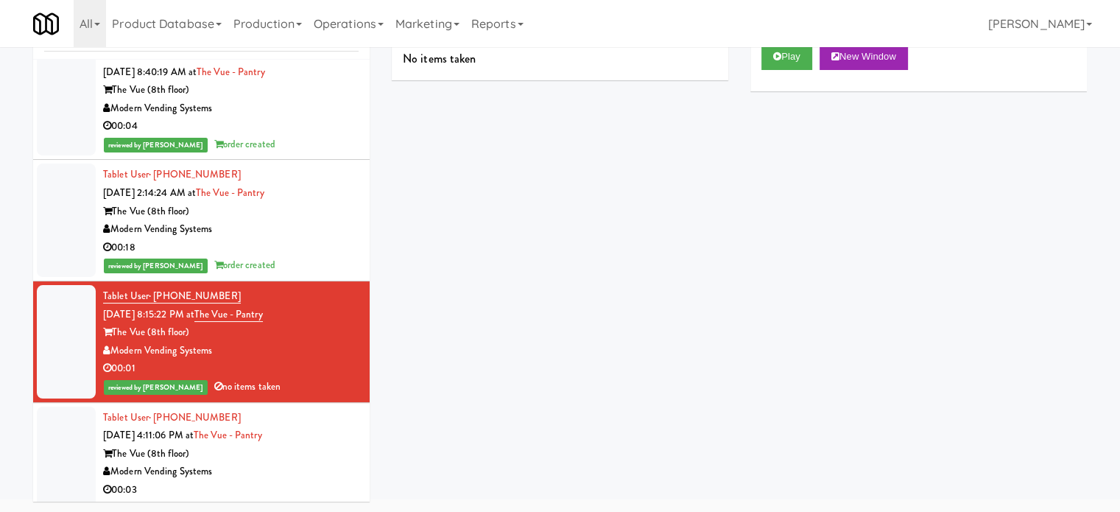
drag, startPoint x: 317, startPoint y: 453, endPoint x: 320, endPoint y: 441, distance: 12.3
click at [317, 454] on div "The Vue (8th floor)" at bounding box center [231, 454] width 256 height 18
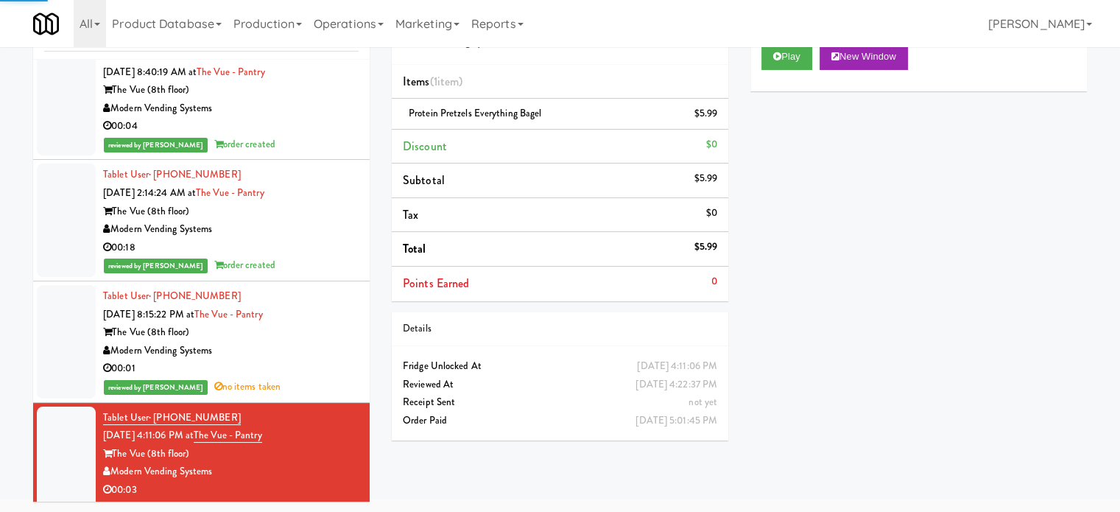
scroll to position [12869, 0]
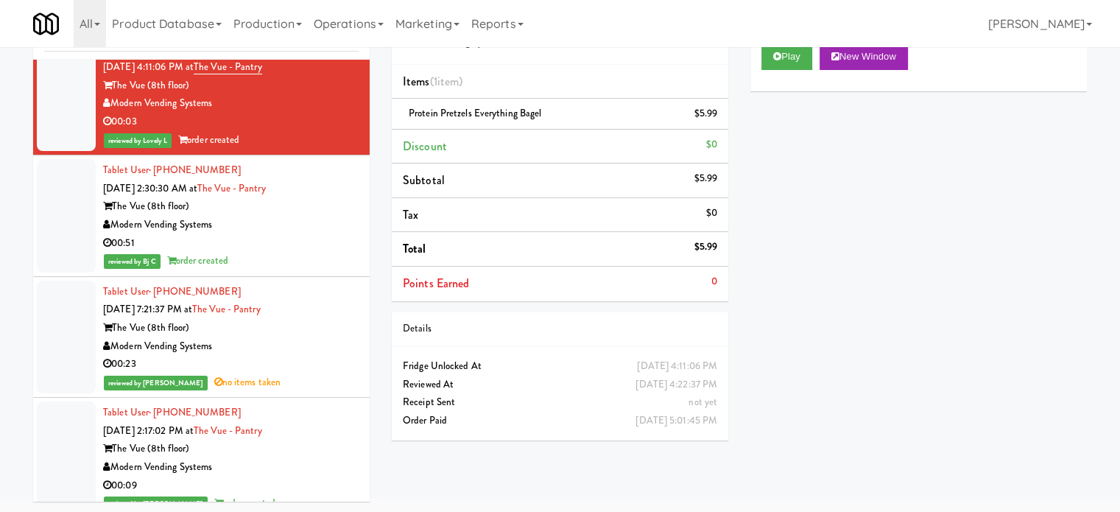
click at [311, 266] on li "Tablet User · (704) 967-5153 [DATE] 2:30:30 AM at The Vue - Pantry The Vue (8th…" at bounding box center [201, 215] width 337 height 121
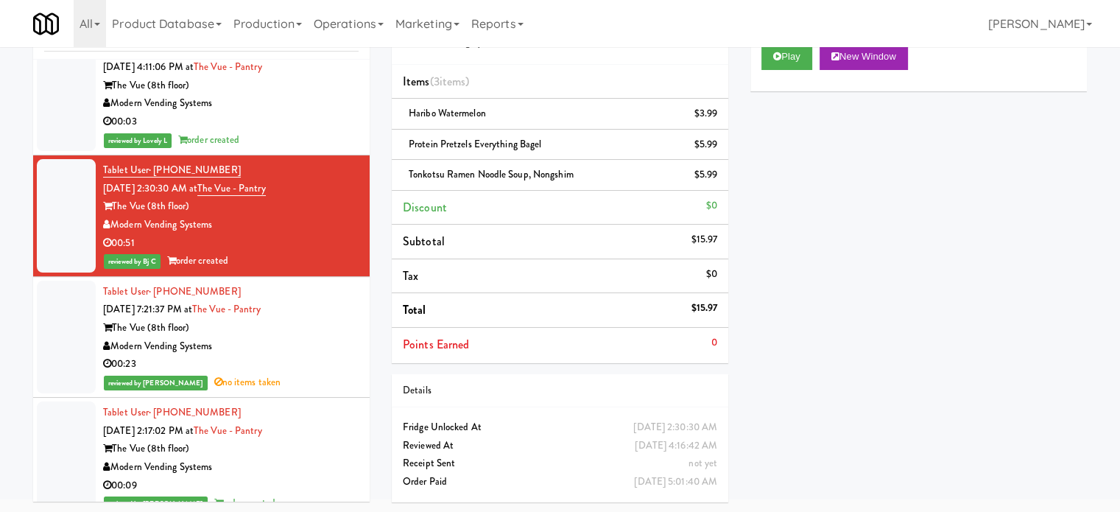
click at [332, 362] on div "00:23" at bounding box center [231, 364] width 256 height 18
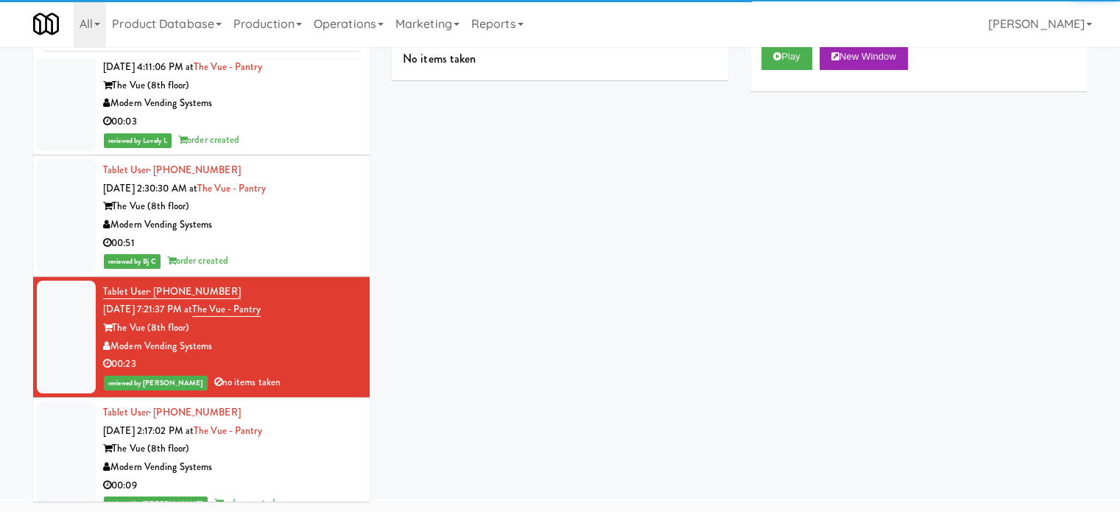
click at [342, 432] on div "Tablet User · (704) 873-7215 [DATE] 2:17:02 PM at The Vue - Pantry The Vue (8th…" at bounding box center [231, 458] width 256 height 109
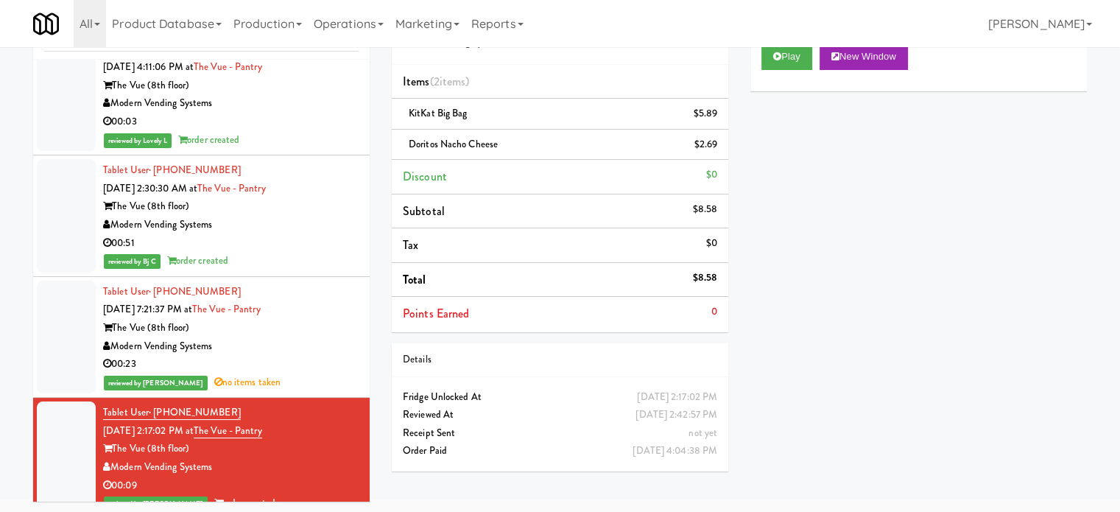
scroll to position [13238, 0]
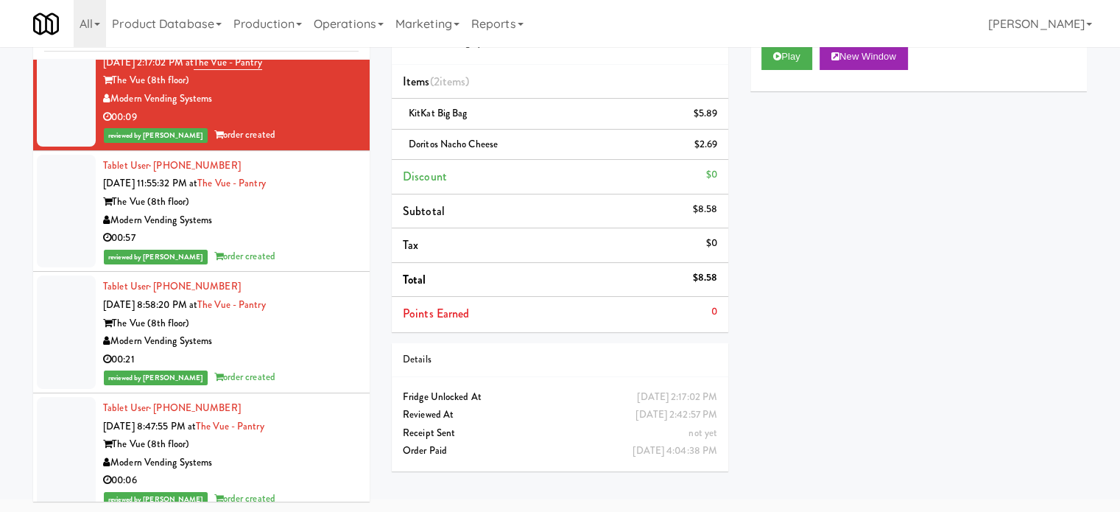
drag, startPoint x: 328, startPoint y: 225, endPoint x: 319, endPoint y: 230, distance: 11.2
click at [327, 229] on div "00:57" at bounding box center [231, 238] width 256 height 18
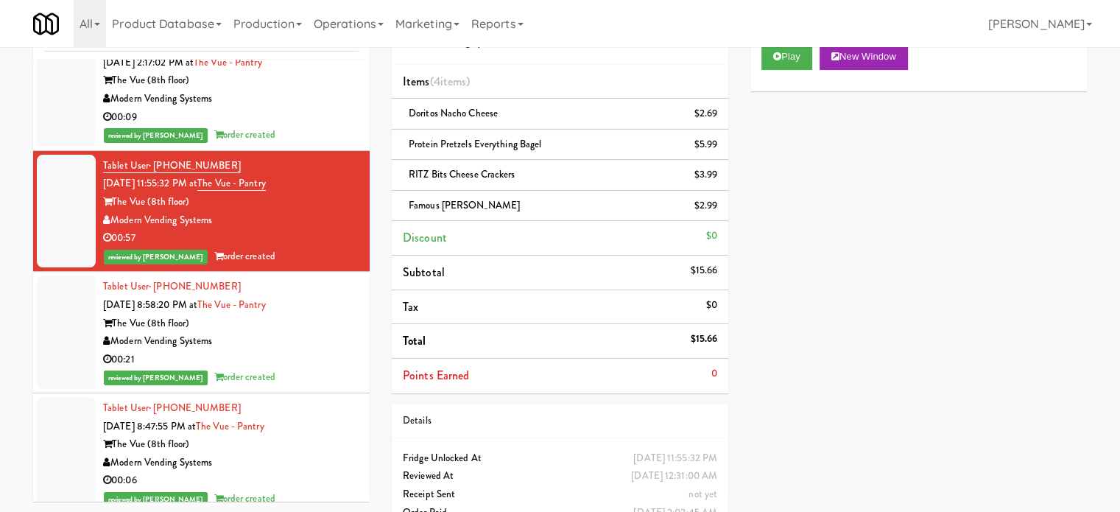
click at [323, 350] on div "00:21" at bounding box center [231, 359] width 256 height 18
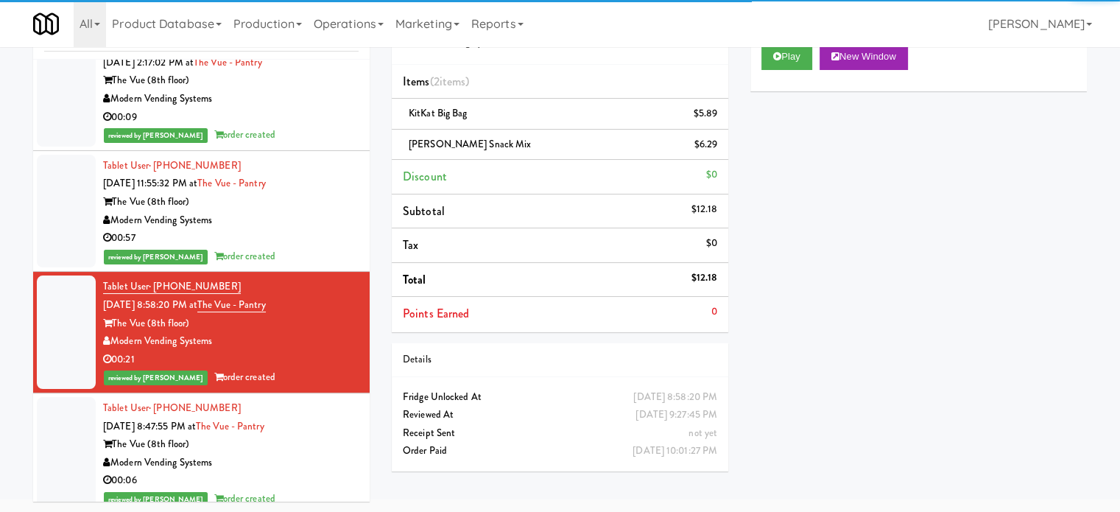
click at [311, 440] on div "The Vue (8th floor)" at bounding box center [231, 444] width 256 height 18
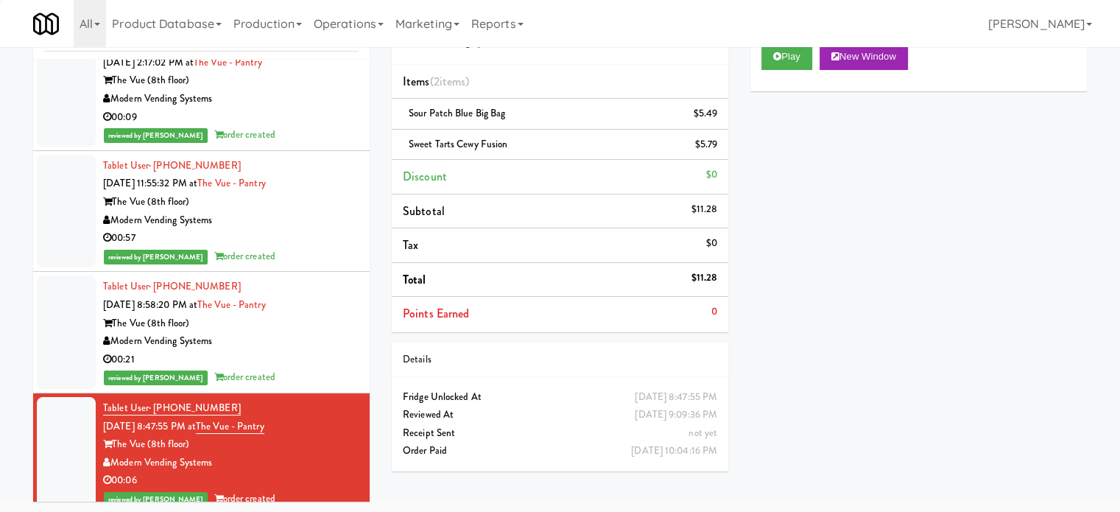
scroll to position [13606, 0]
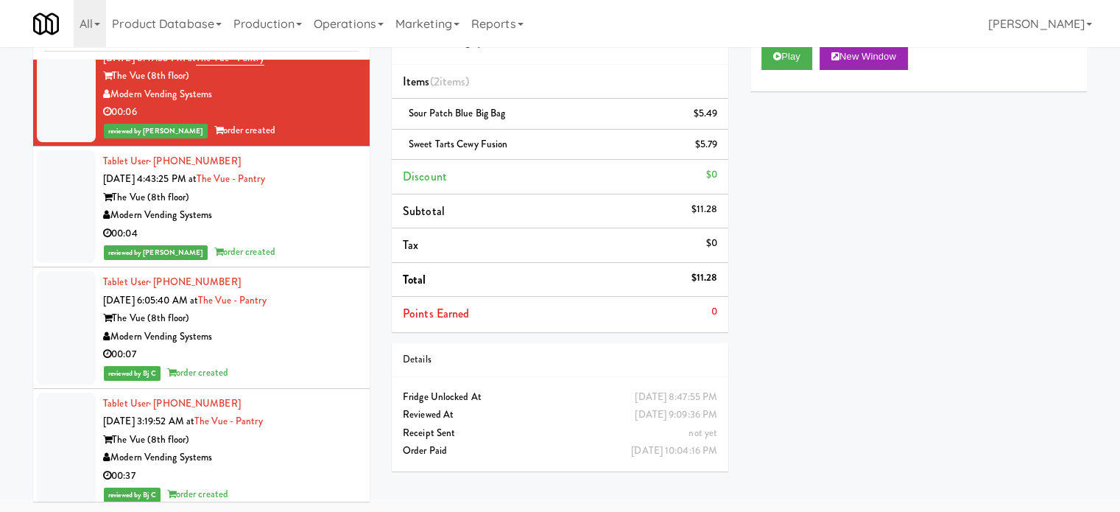
click at [326, 206] on div "Modern Vending Systems" at bounding box center [231, 215] width 256 height 18
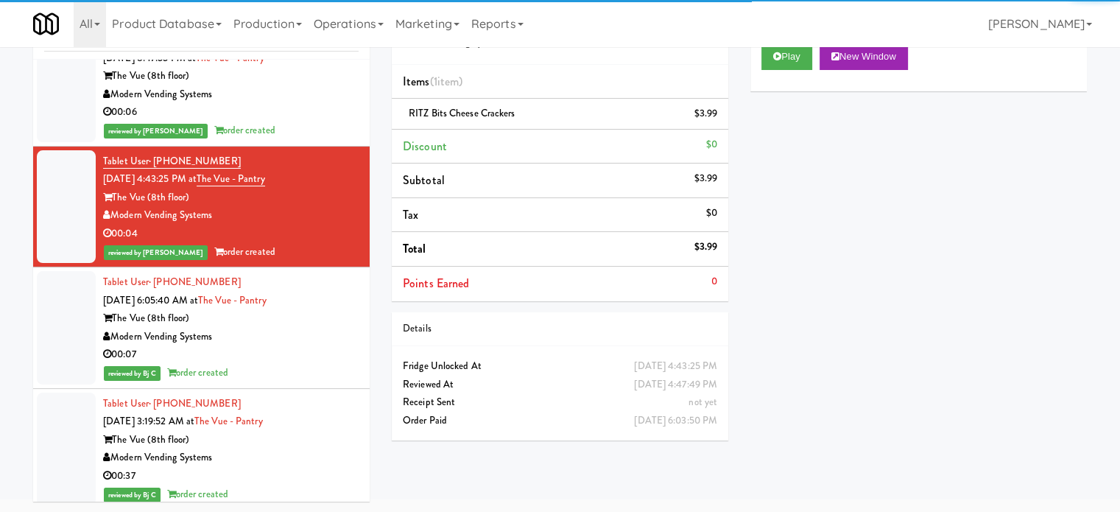
click at [345, 309] on div "The Vue (8th floor)" at bounding box center [231, 318] width 256 height 18
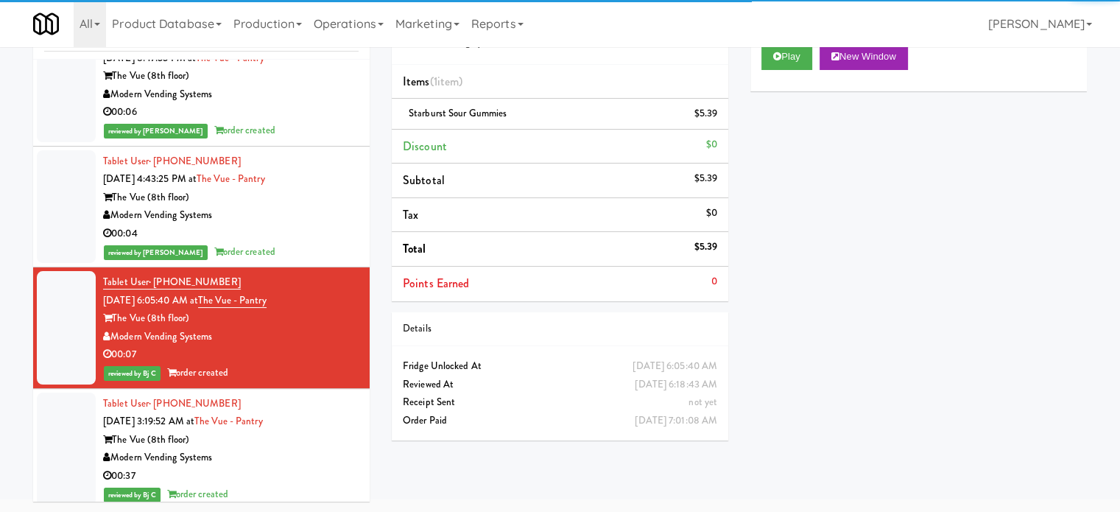
click at [331, 434] on div "The Vue (8th floor)" at bounding box center [231, 440] width 256 height 18
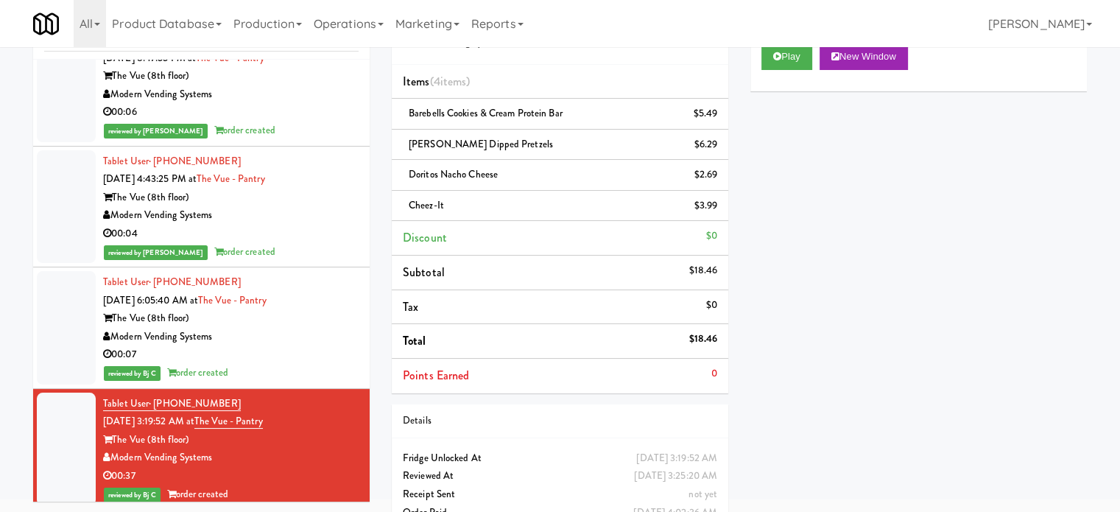
scroll to position [13974, 0]
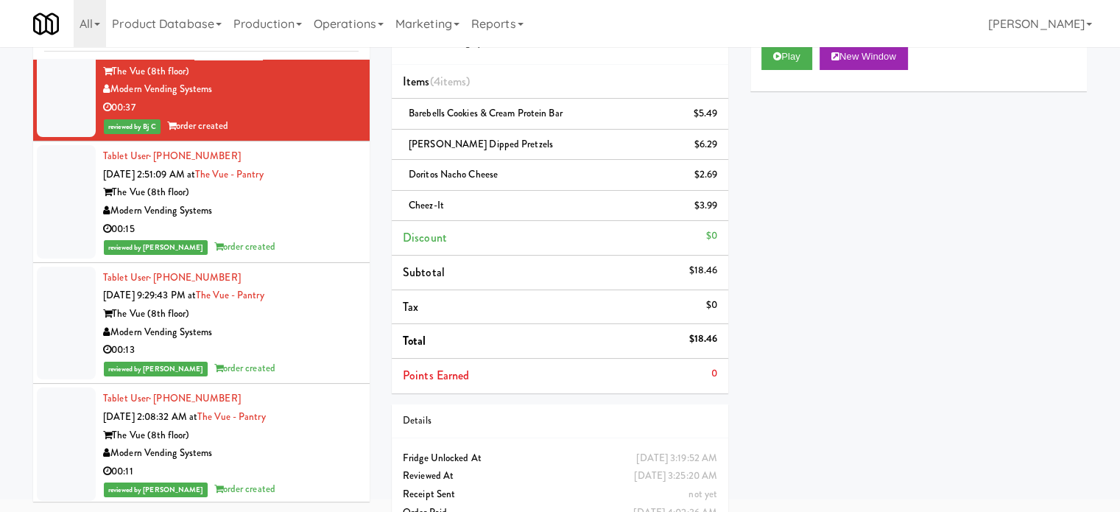
click at [309, 238] on div "reviewed by [PERSON_NAME] Y order created" at bounding box center [231, 247] width 256 height 18
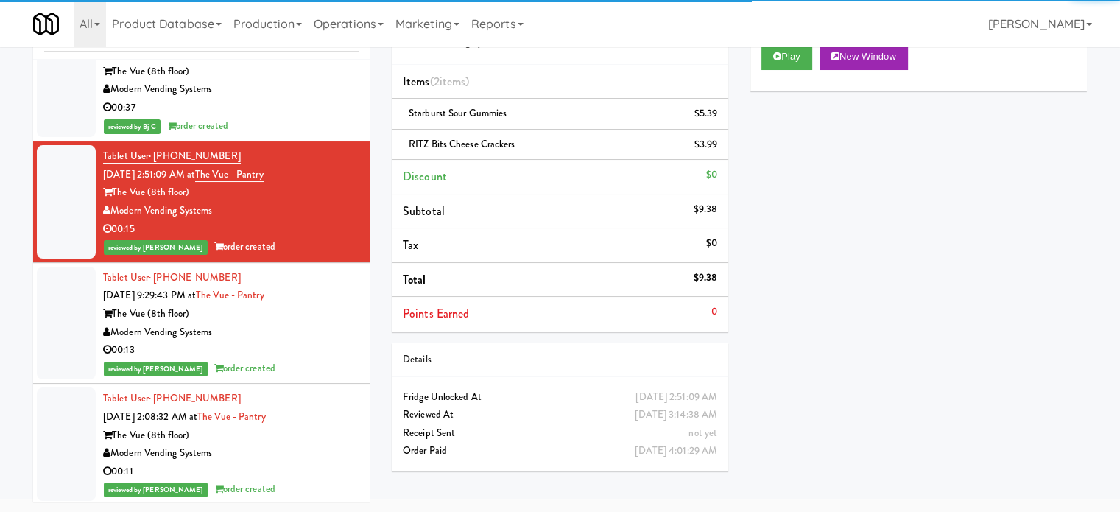
click at [310, 325] on div "Modern Vending Systems" at bounding box center [231, 332] width 256 height 18
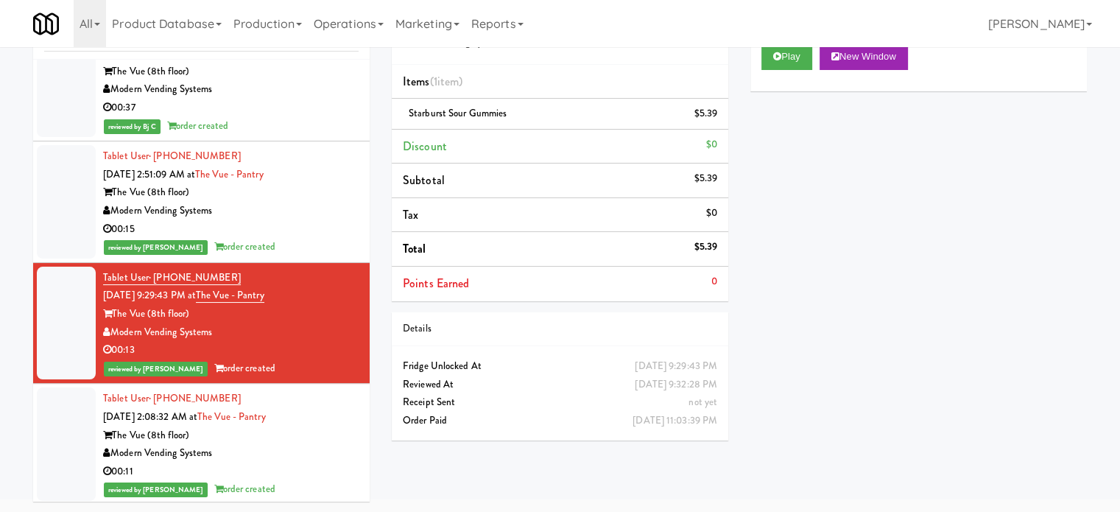
click at [305, 444] on div "Modern Vending Systems" at bounding box center [231, 453] width 256 height 18
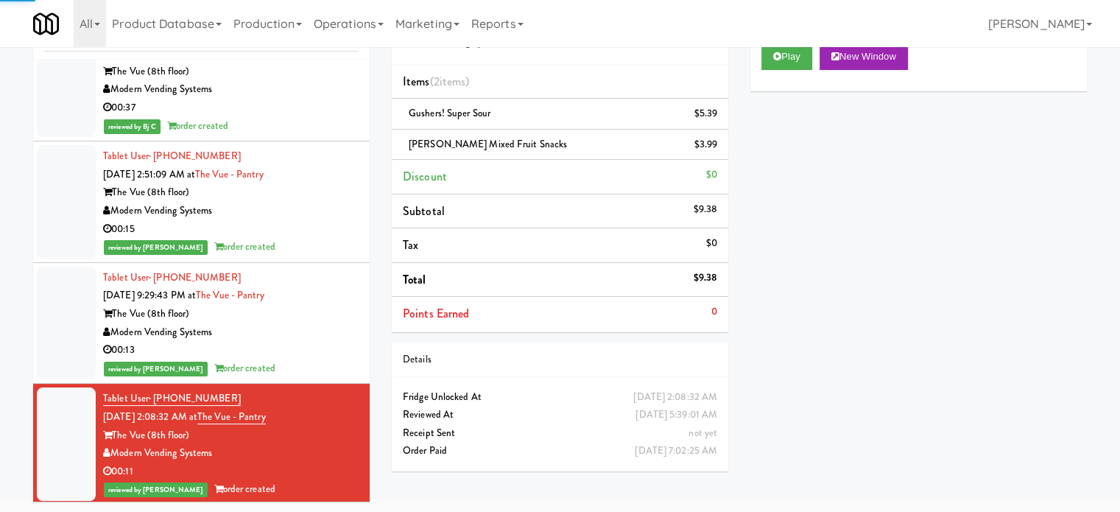
scroll to position [14342, 0]
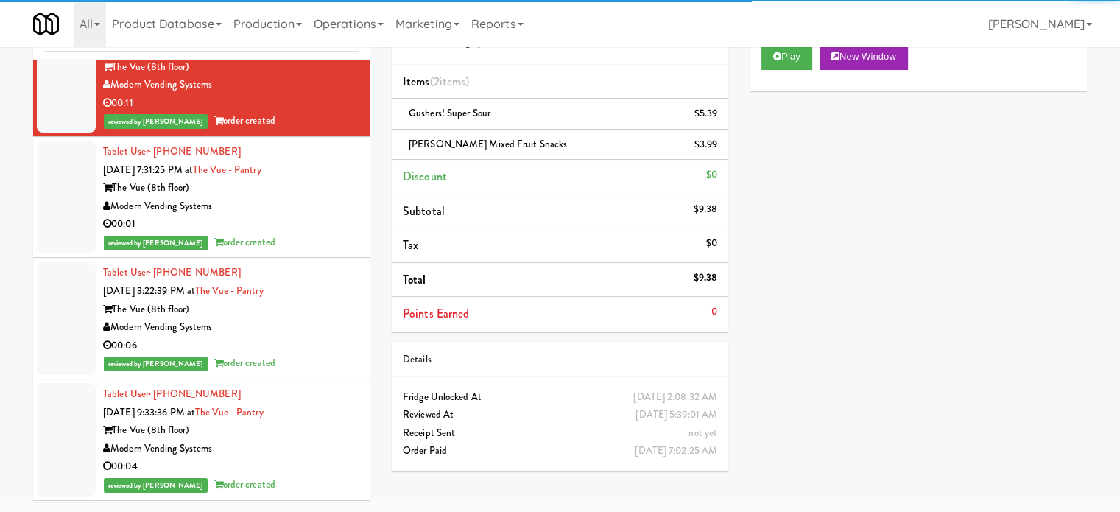
drag, startPoint x: 309, startPoint y: 219, endPoint x: 316, endPoint y: 287, distance: 68.1
click at [309, 220] on div "00:01" at bounding box center [231, 224] width 256 height 18
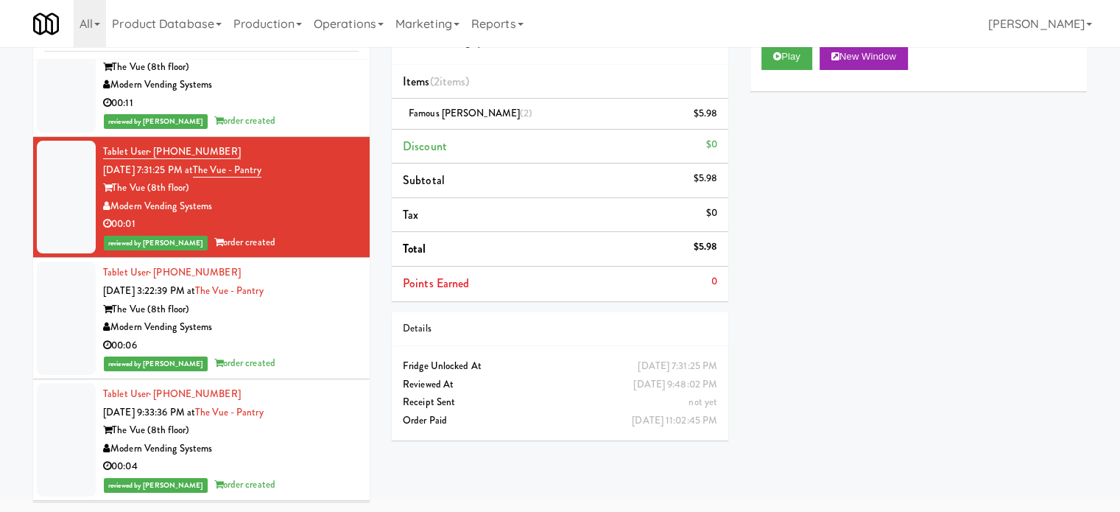
click at [322, 337] on div "00:06" at bounding box center [231, 346] width 256 height 18
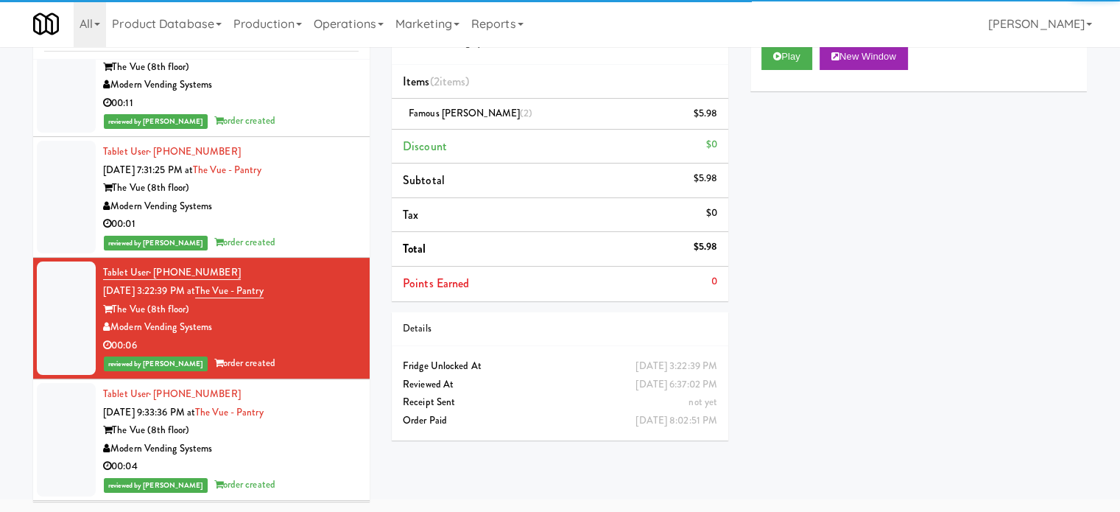
drag, startPoint x: 321, startPoint y: 417, endPoint x: 322, endPoint y: 388, distance: 28.7
click at [321, 421] on div "The Vue (8th floor)" at bounding box center [231, 430] width 256 height 18
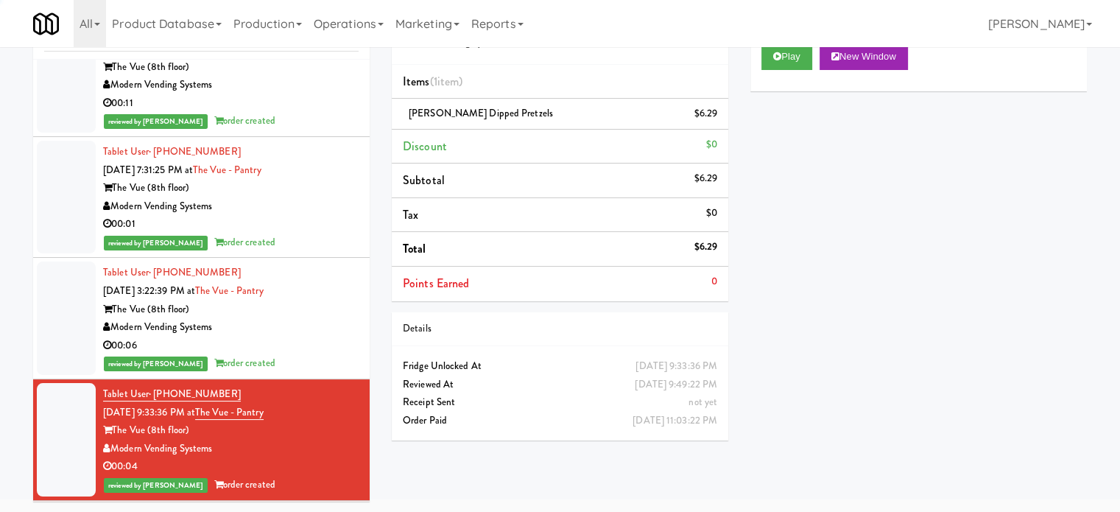
scroll to position [14710, 0]
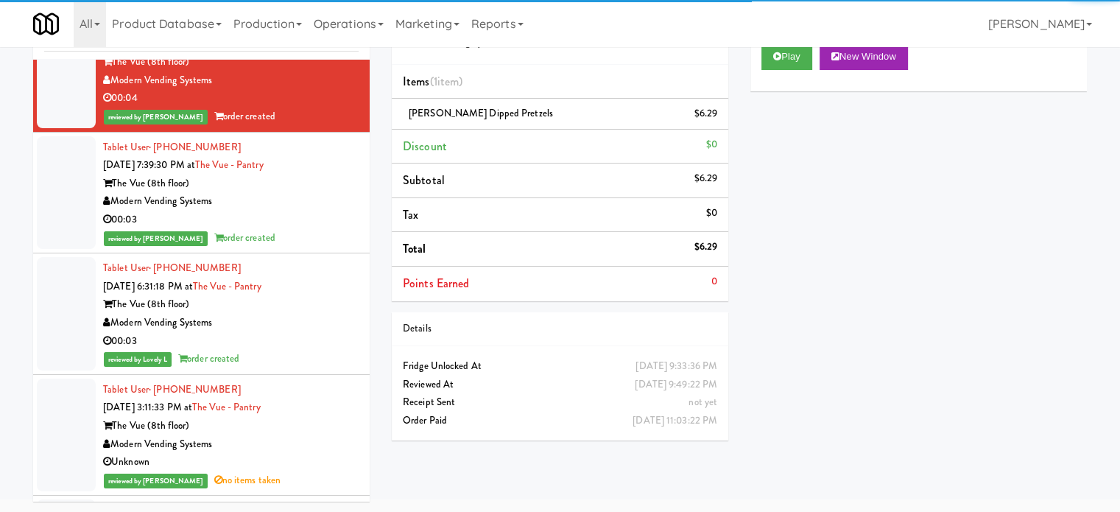
click at [330, 211] on div "00:03" at bounding box center [231, 220] width 256 height 18
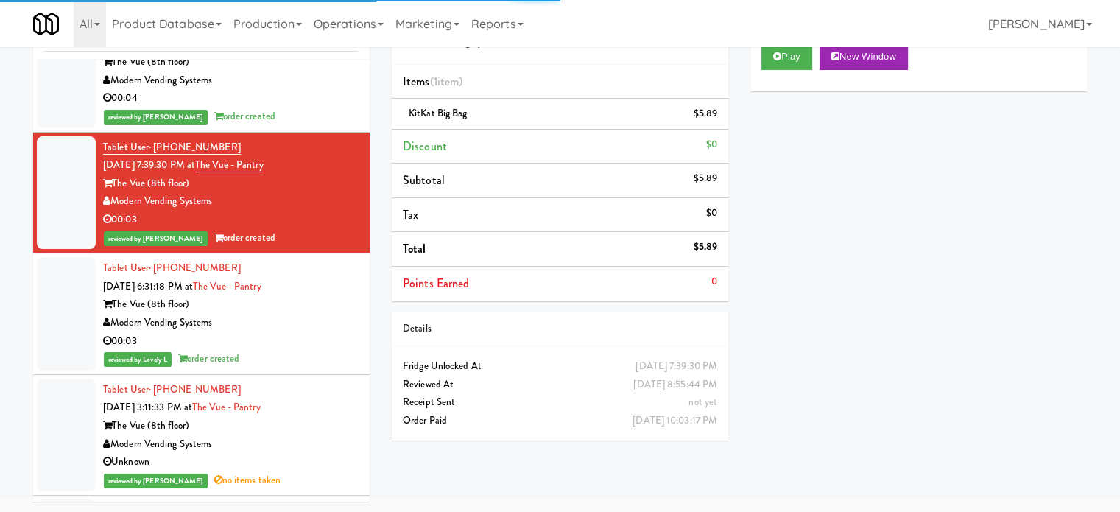
click at [331, 298] on div "The Vue (8th floor)" at bounding box center [231, 304] width 256 height 18
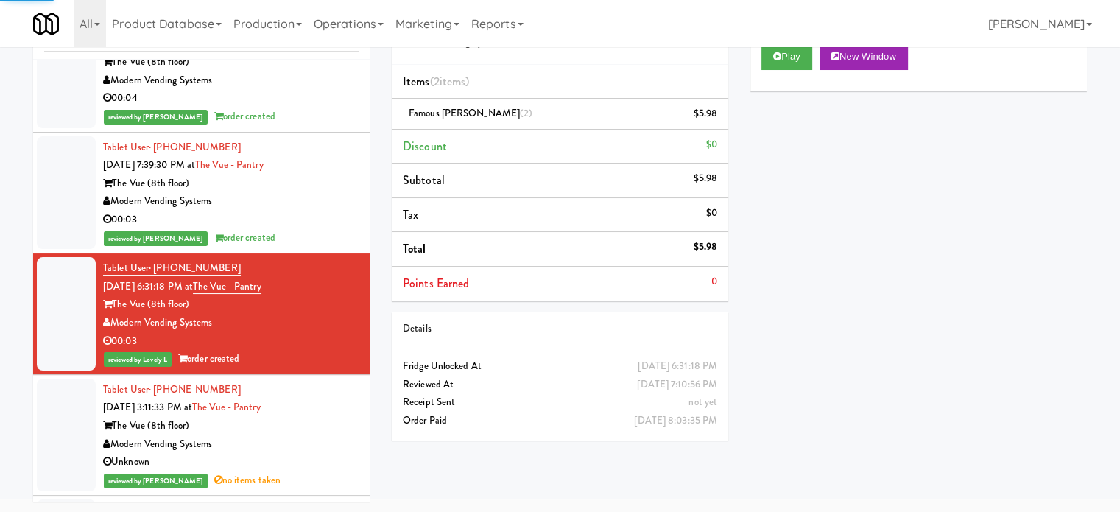
click at [327, 417] on div "The Vue (8th floor)" at bounding box center [231, 426] width 256 height 18
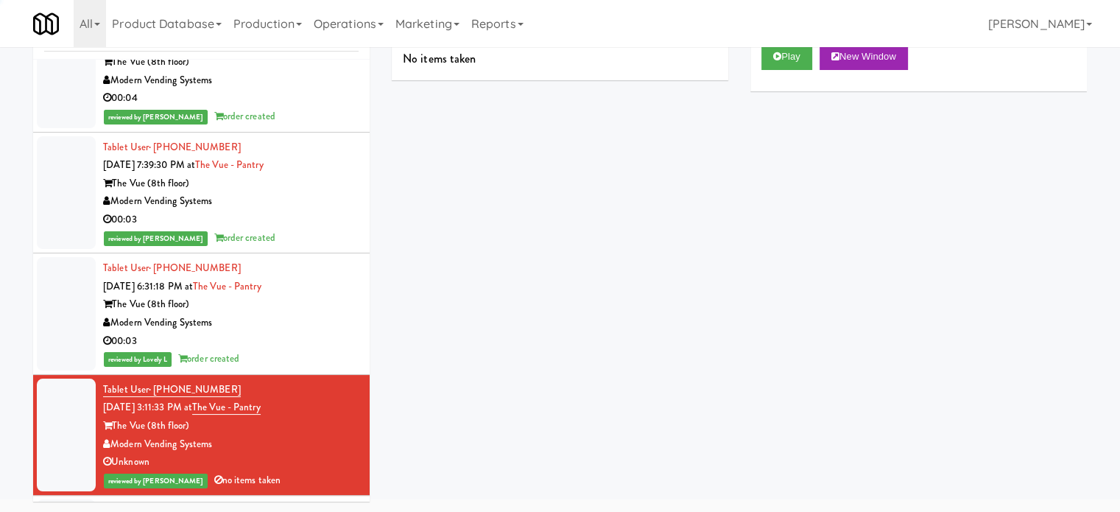
scroll to position [15078, 0]
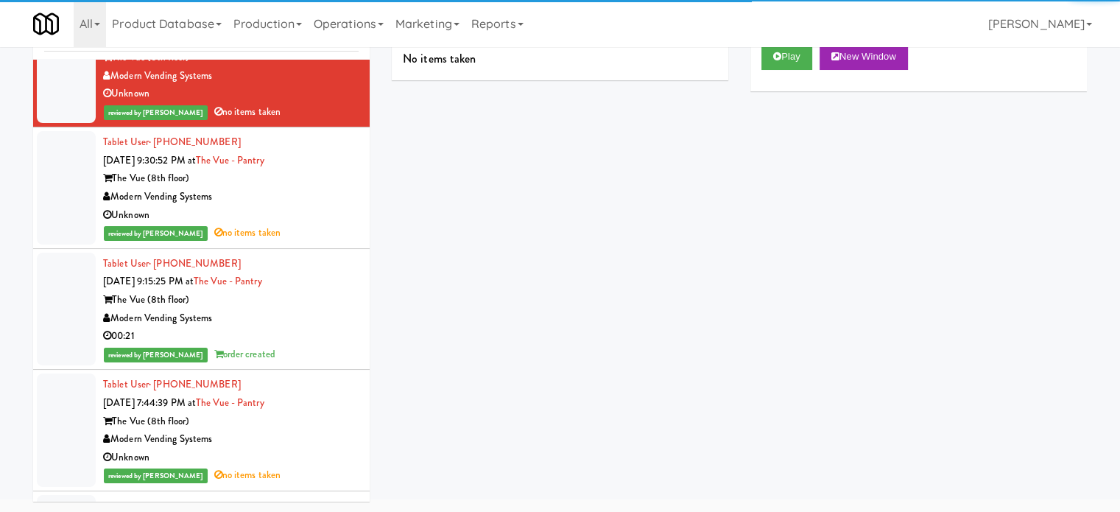
click at [315, 234] on li "Tablet User · (704) 576-4286 [DATE] 9:30:52 PM at The Vue - Pantry The Vue (8th…" at bounding box center [201, 187] width 337 height 121
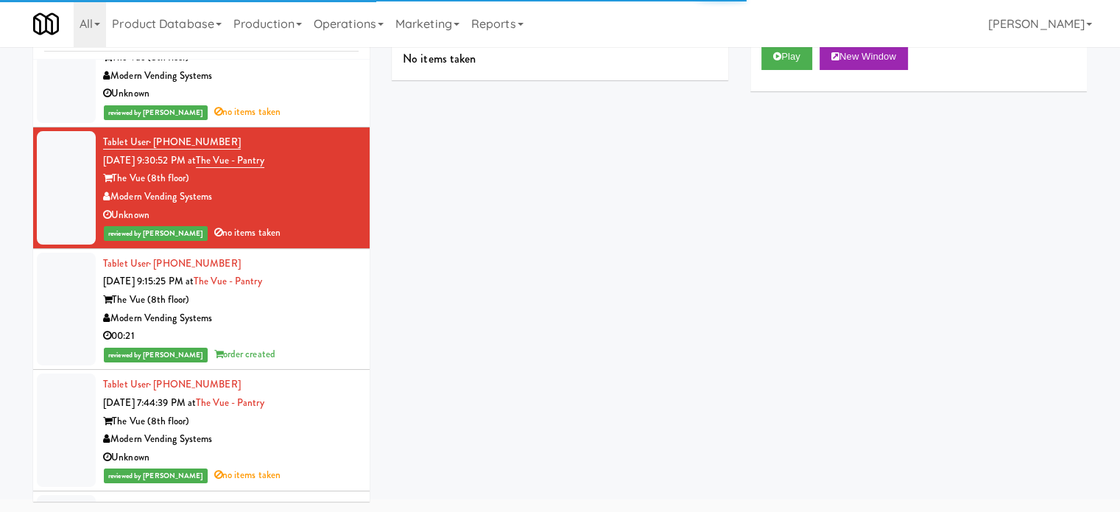
click at [321, 309] on div "Modern Vending Systems" at bounding box center [231, 318] width 256 height 18
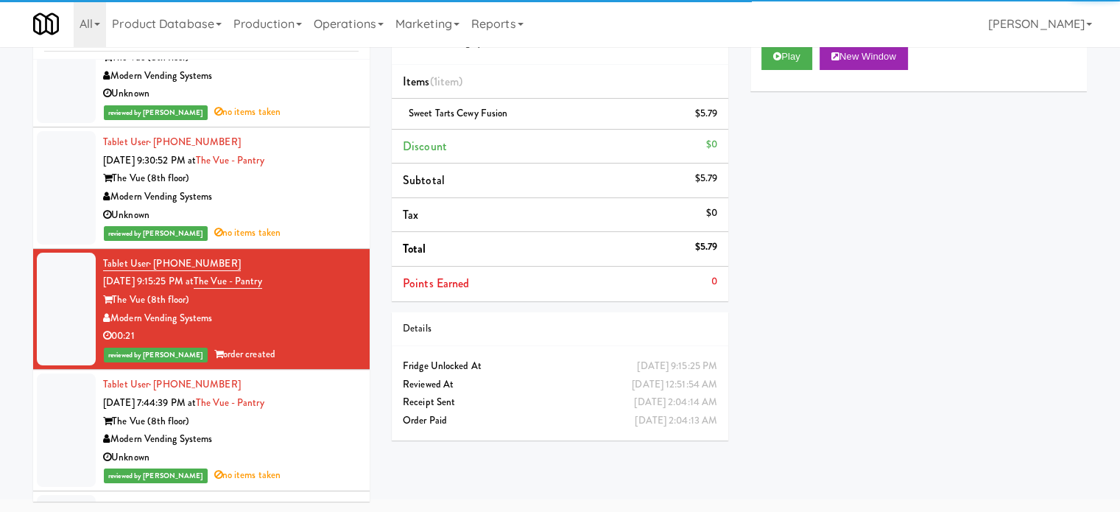
click at [327, 412] on div "The Vue (8th floor)" at bounding box center [231, 421] width 256 height 18
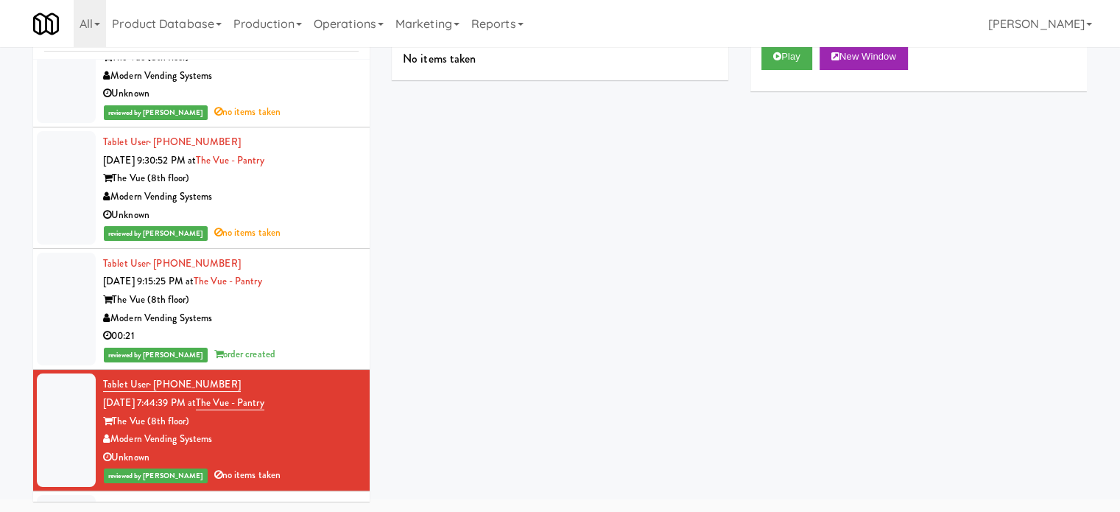
scroll to position [15447, 0]
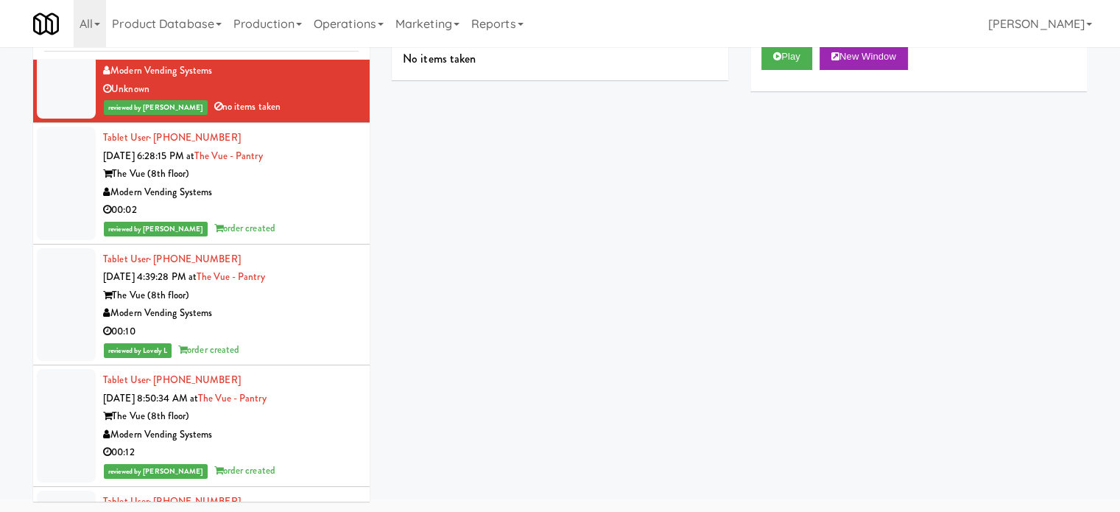
click at [334, 323] on div "00:10" at bounding box center [231, 332] width 256 height 18
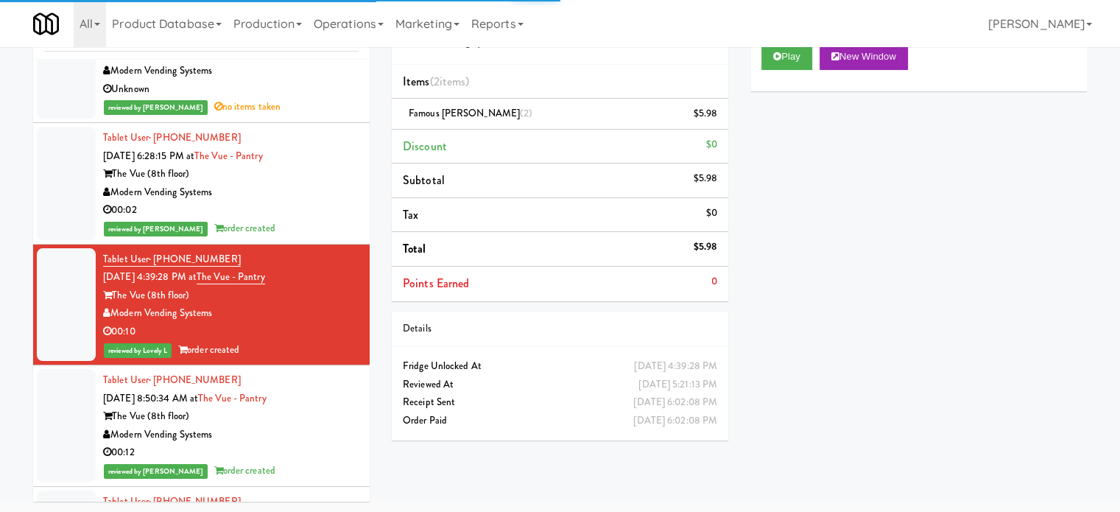
click at [309, 205] on div "00:02" at bounding box center [231, 210] width 256 height 18
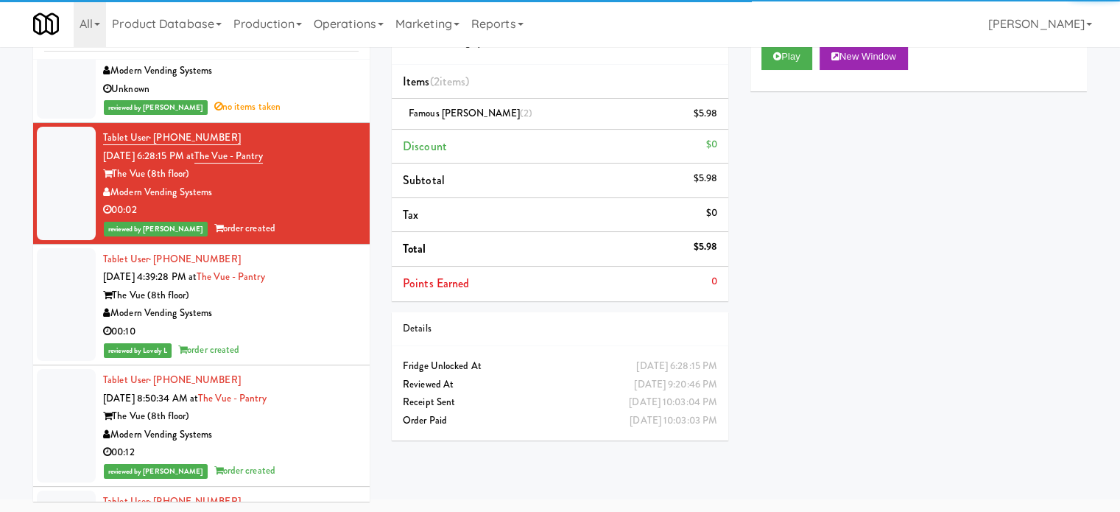
click at [313, 429] on div "Modern Vending Systems" at bounding box center [231, 435] width 256 height 18
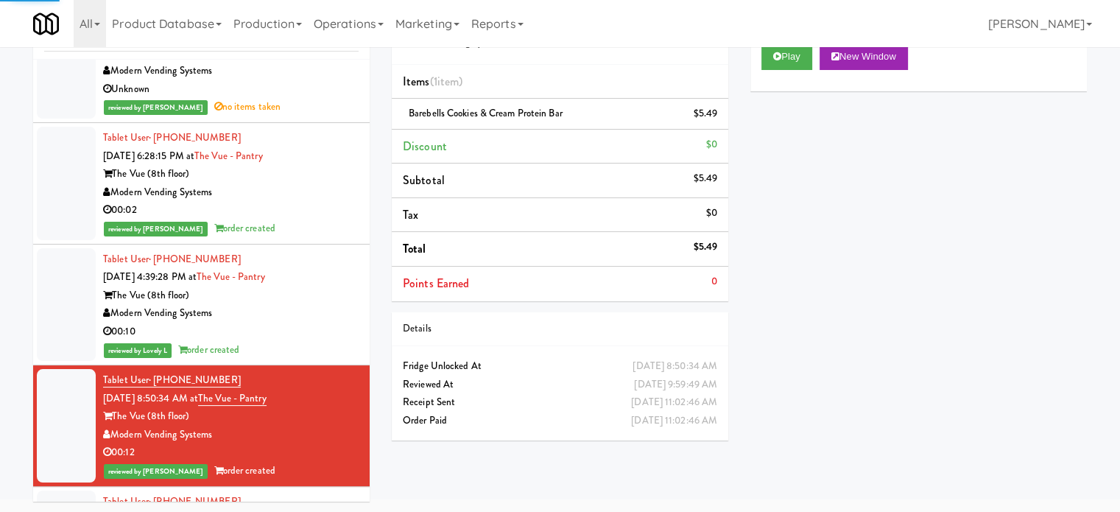
scroll to position [15815, 0]
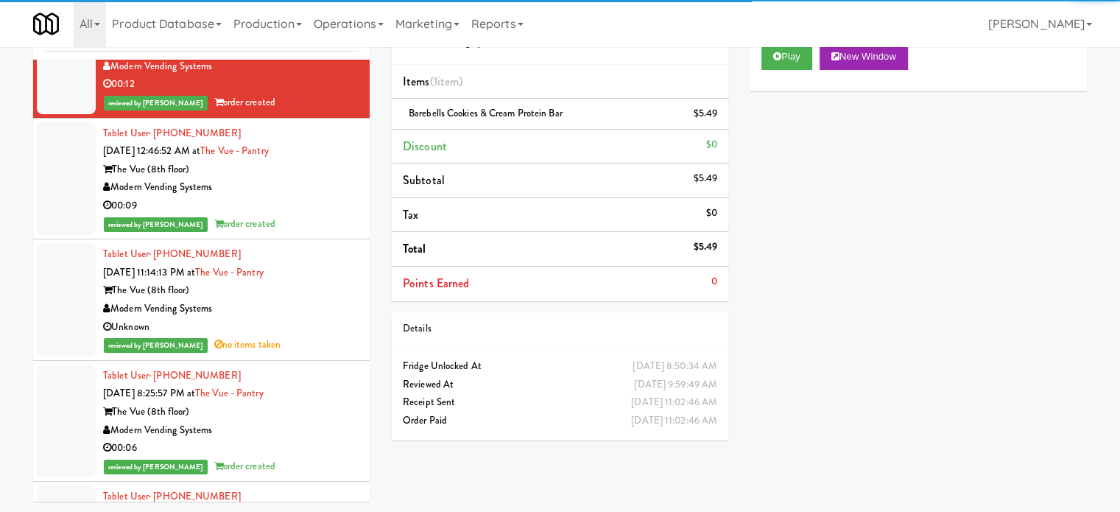
click at [333, 272] on div "Tablet User · (704) 576-4286 [DATE] 11:14:13 PM at The Vue - Pantry The Vue (8t…" at bounding box center [231, 299] width 256 height 109
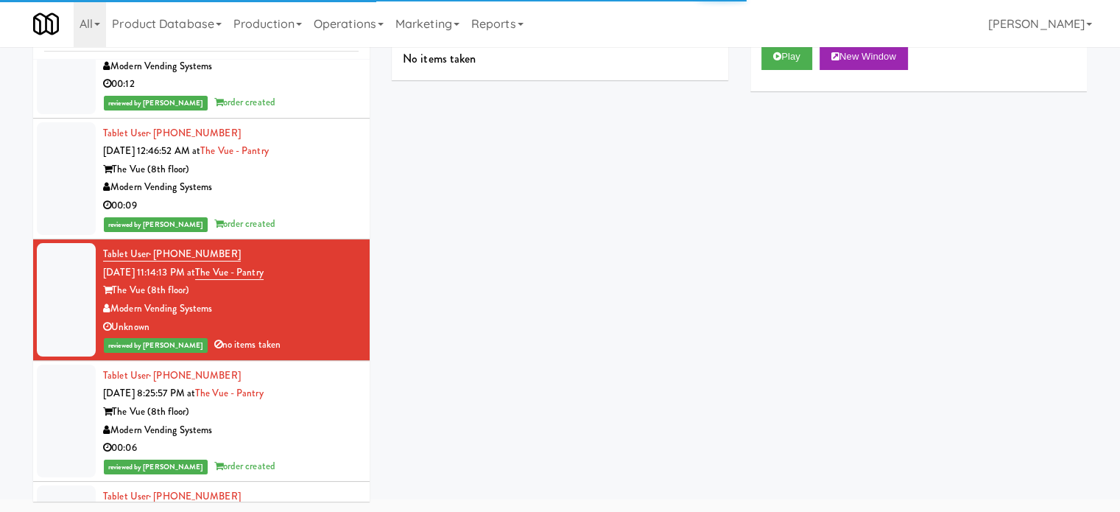
click at [330, 215] on div "reviewed by [PERSON_NAME] order created" at bounding box center [231, 224] width 256 height 18
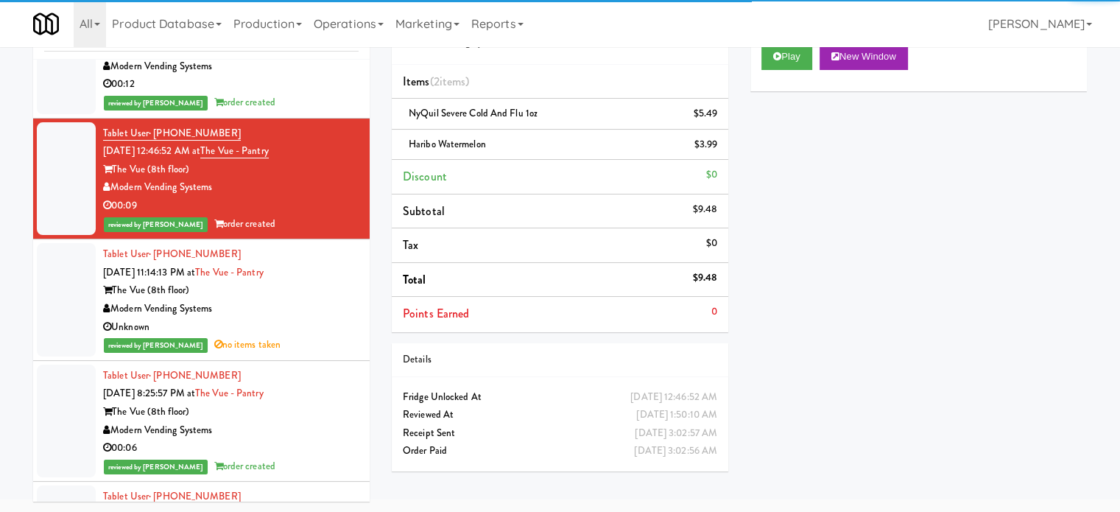
click at [333, 421] on div "Modern Vending Systems" at bounding box center [231, 430] width 256 height 18
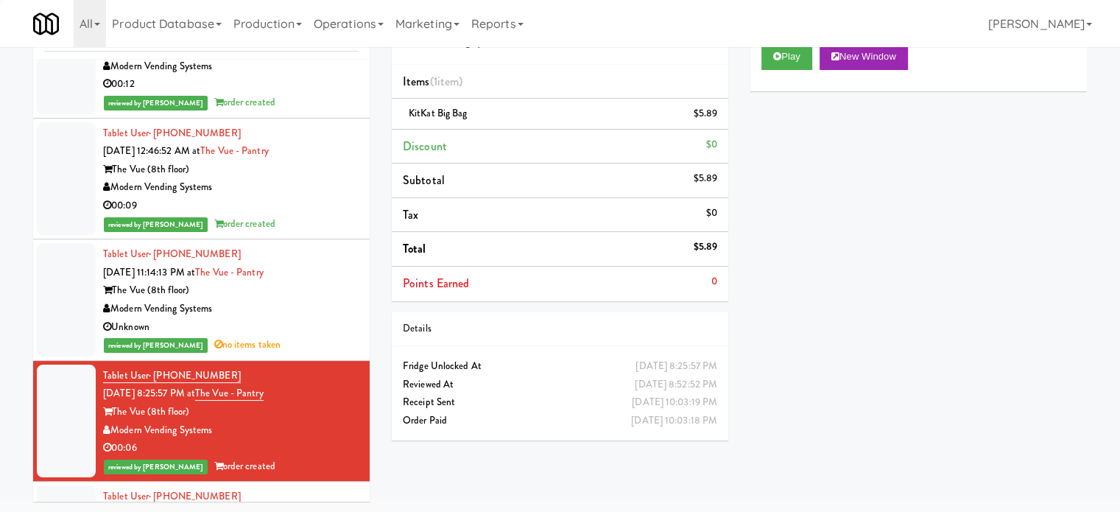
scroll to position [16183, 0]
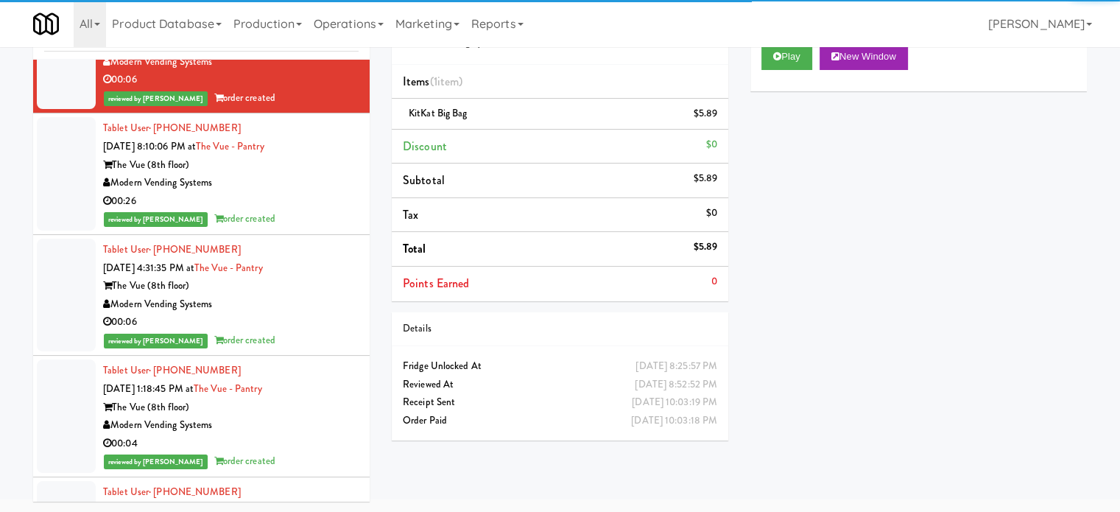
click at [288, 192] on div "00:26" at bounding box center [231, 201] width 256 height 18
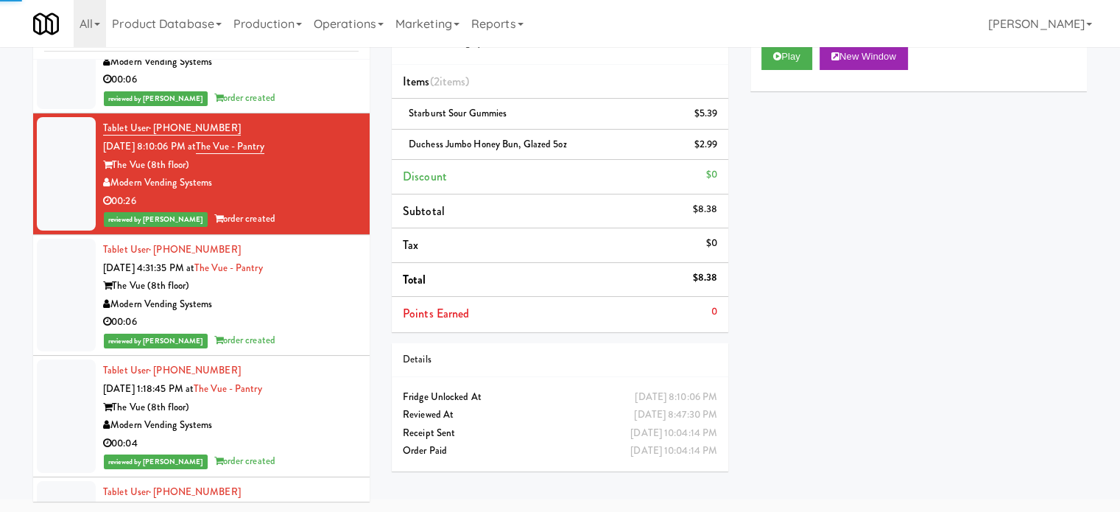
click at [320, 295] on div "Modern Vending Systems" at bounding box center [231, 304] width 256 height 18
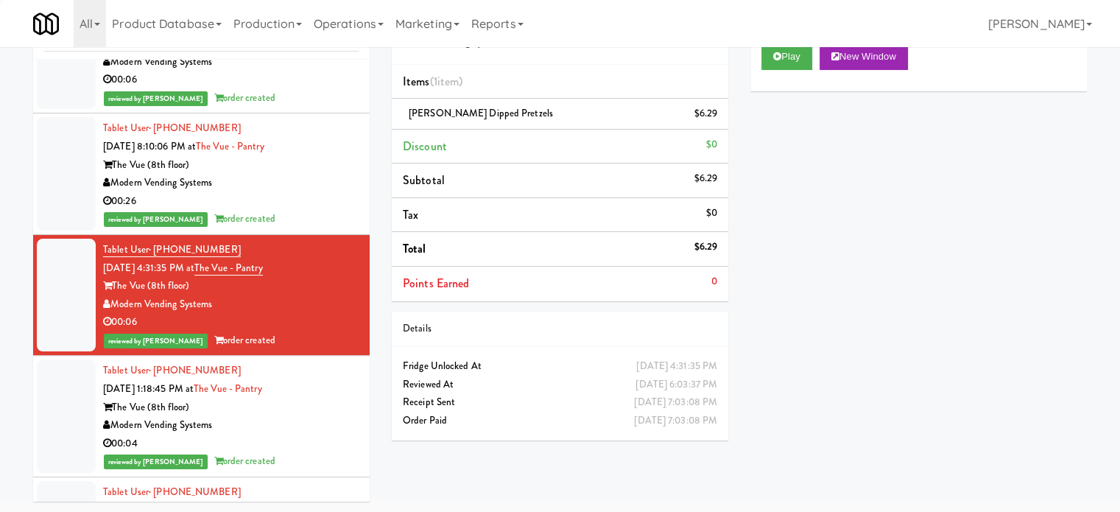
click at [324, 434] on div "00:04" at bounding box center [231, 443] width 256 height 18
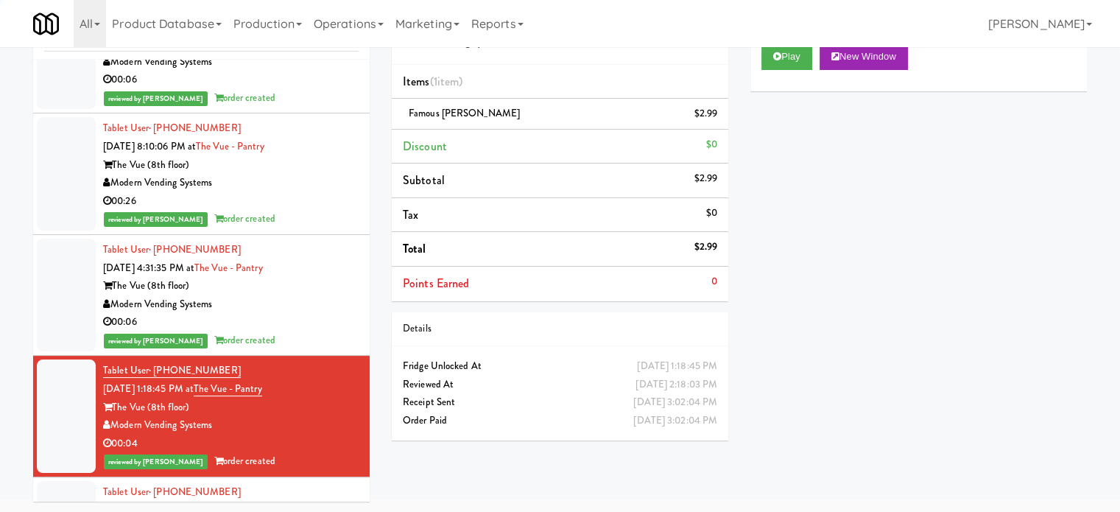
scroll to position [16551, 0]
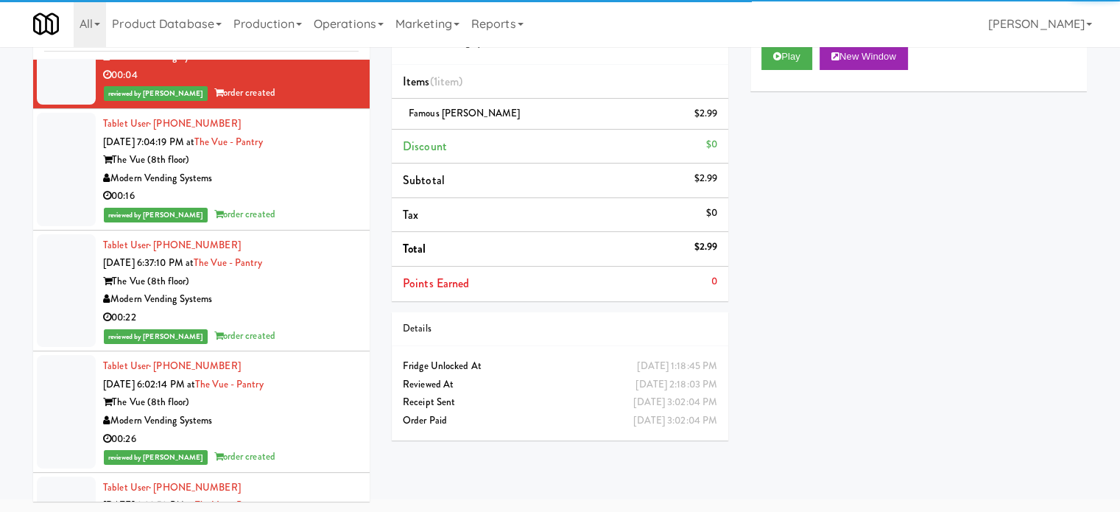
click at [321, 230] on li "Tablet User · (980) 507-5316 [DATE] 6:37:10 PM at The Vue - Pantry The Vue (8th…" at bounding box center [201, 290] width 337 height 121
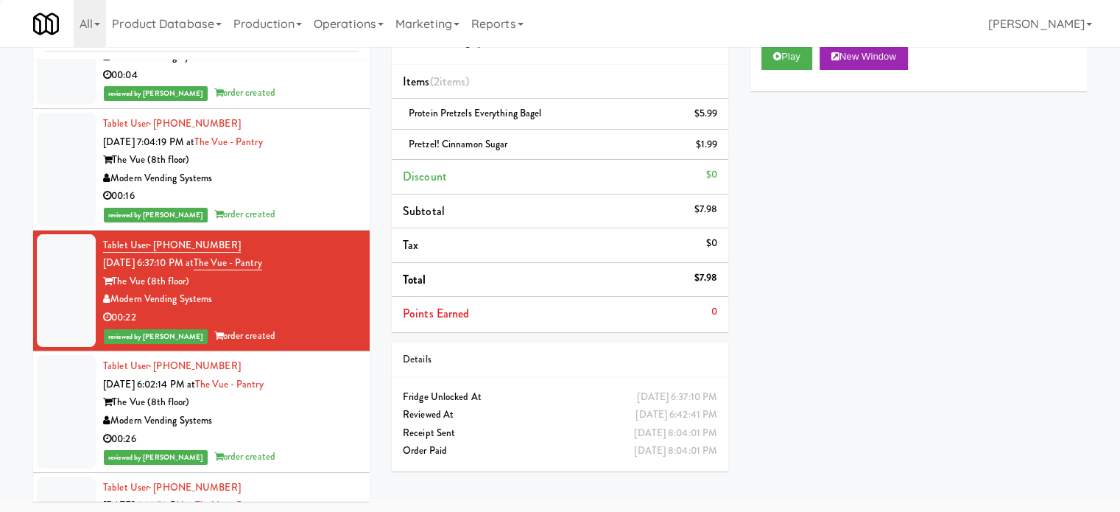
click at [320, 205] on div "reviewed by [PERSON_NAME] A order created" at bounding box center [231, 214] width 256 height 18
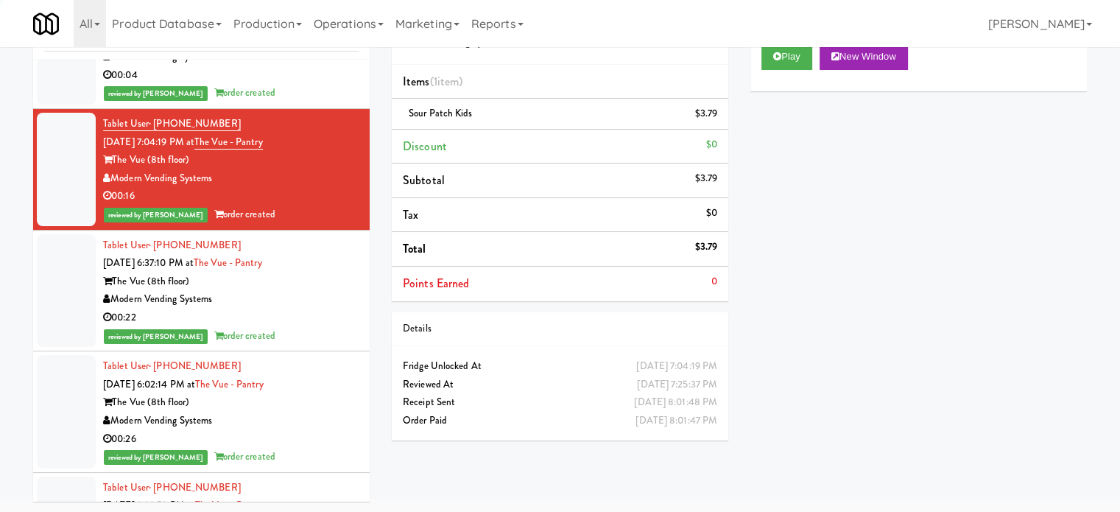
click at [319, 351] on li "Tablet User · (347) 751-2899 [DATE] 6:02:14 PM at The Vue - Pantry The Vue (8th…" at bounding box center [201, 411] width 337 height 121
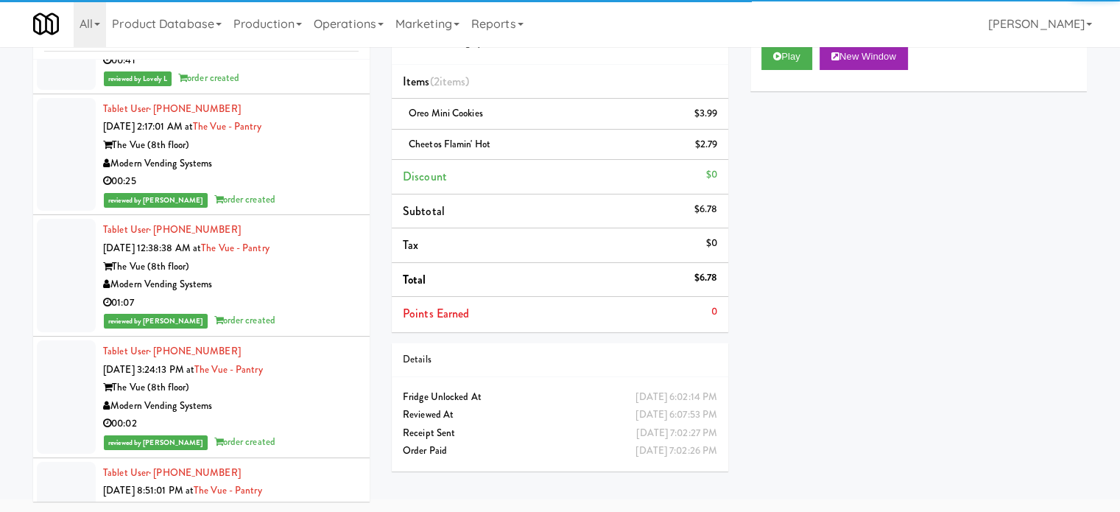
scroll to position [17287, 0]
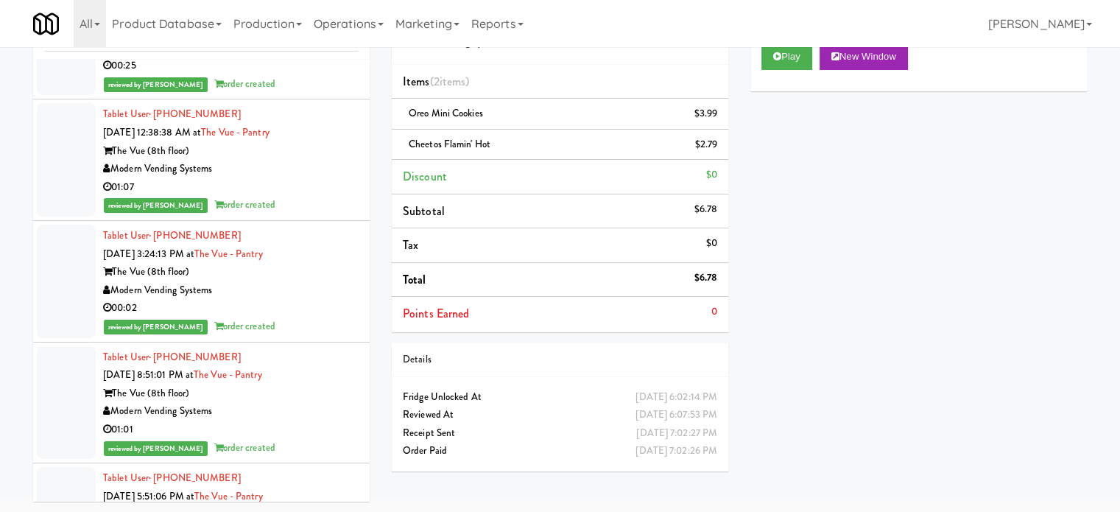
click at [323, 185] on div "01:07" at bounding box center [231, 187] width 256 height 18
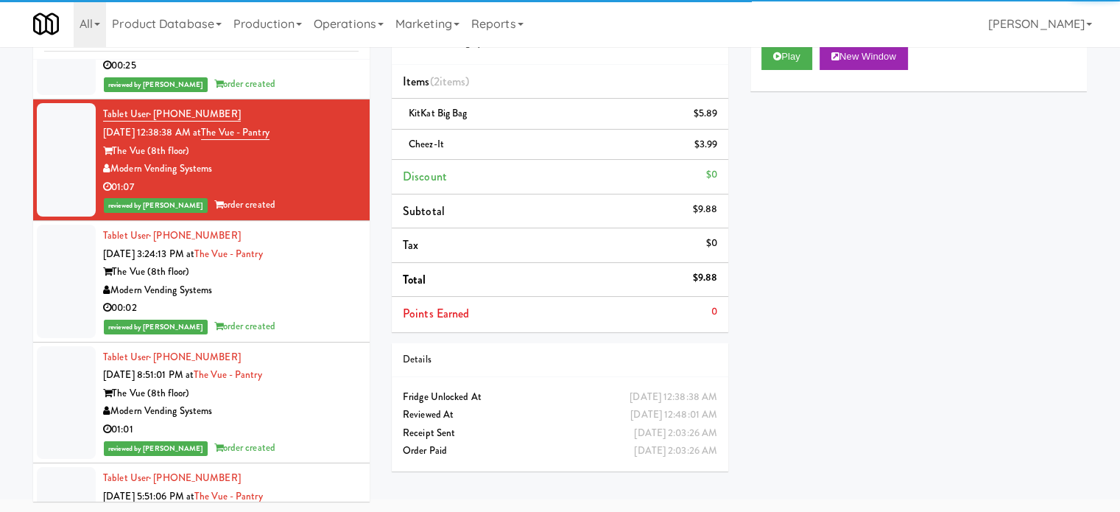
click at [325, 268] on div "The Vue (8th floor)" at bounding box center [231, 272] width 256 height 18
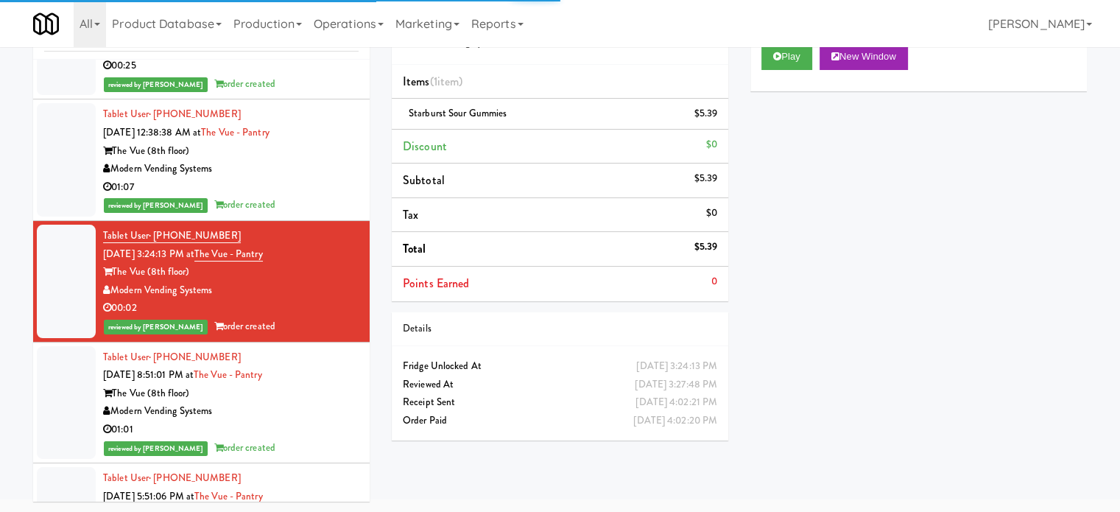
click at [321, 384] on div "The Vue (8th floor)" at bounding box center [231, 393] width 256 height 18
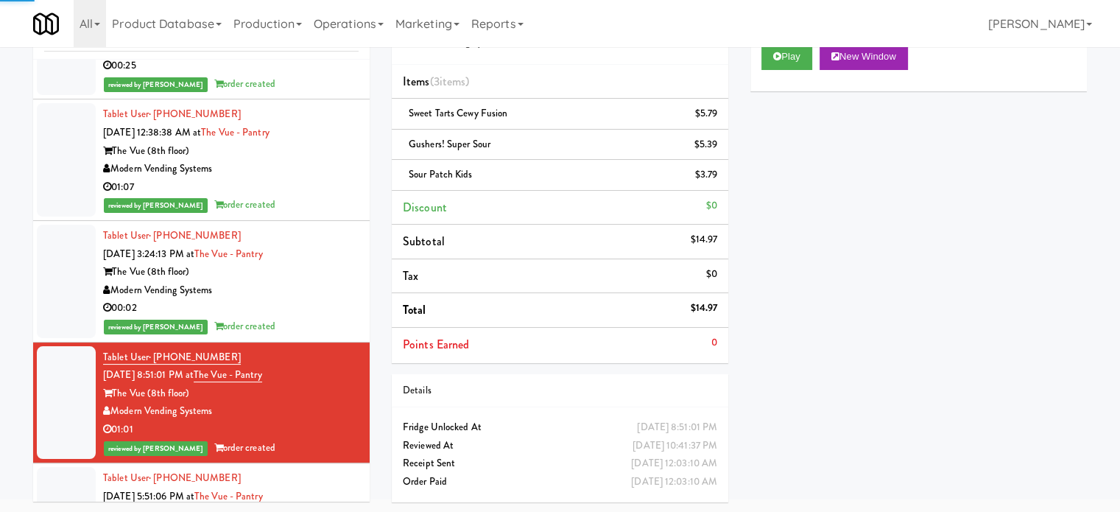
scroll to position [17656, 0]
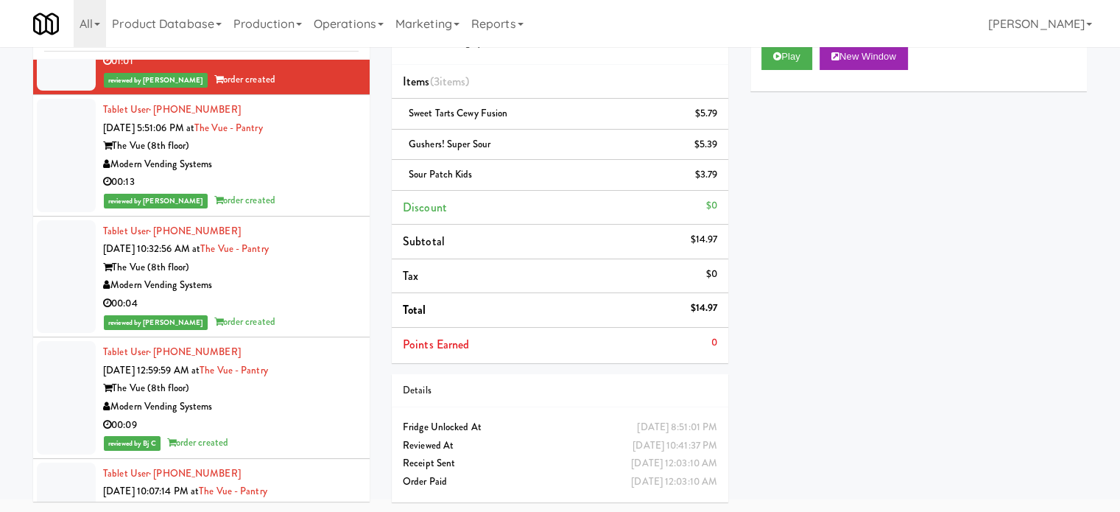
click at [339, 174] on div "00:13" at bounding box center [231, 182] width 256 height 18
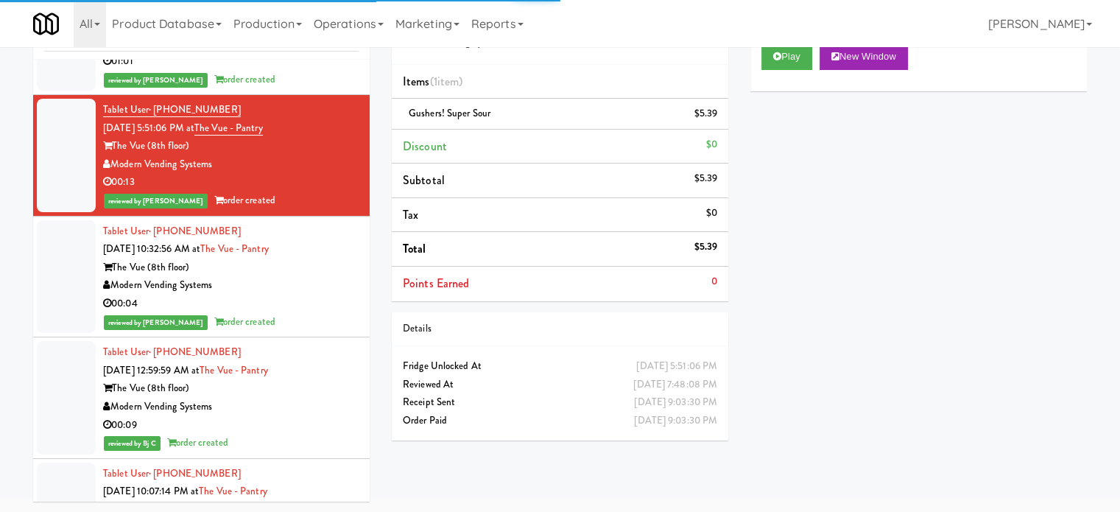
click at [339, 276] on div "Modern Vending Systems" at bounding box center [231, 285] width 256 height 18
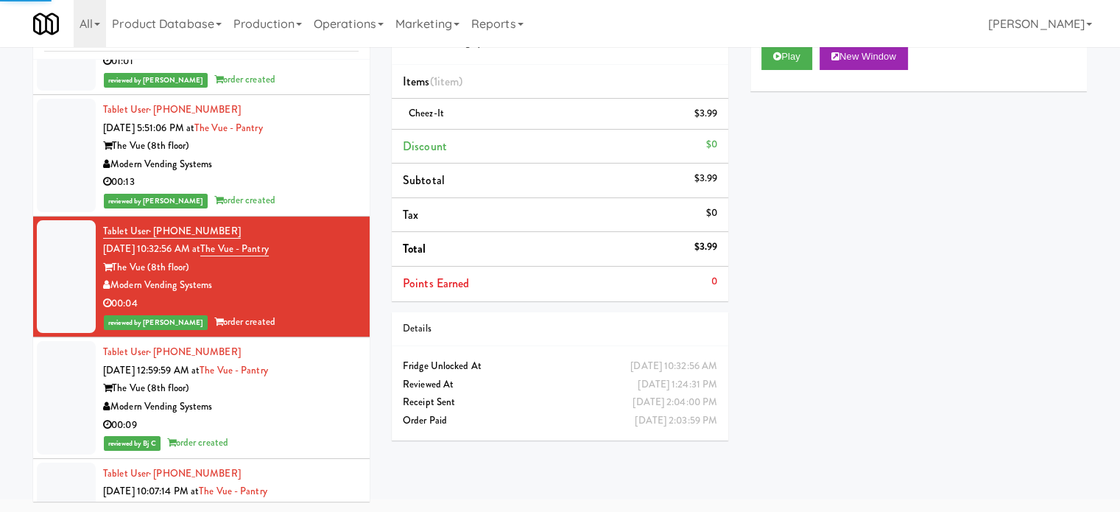
click at [340, 398] on div "Modern Vending Systems" at bounding box center [231, 407] width 256 height 18
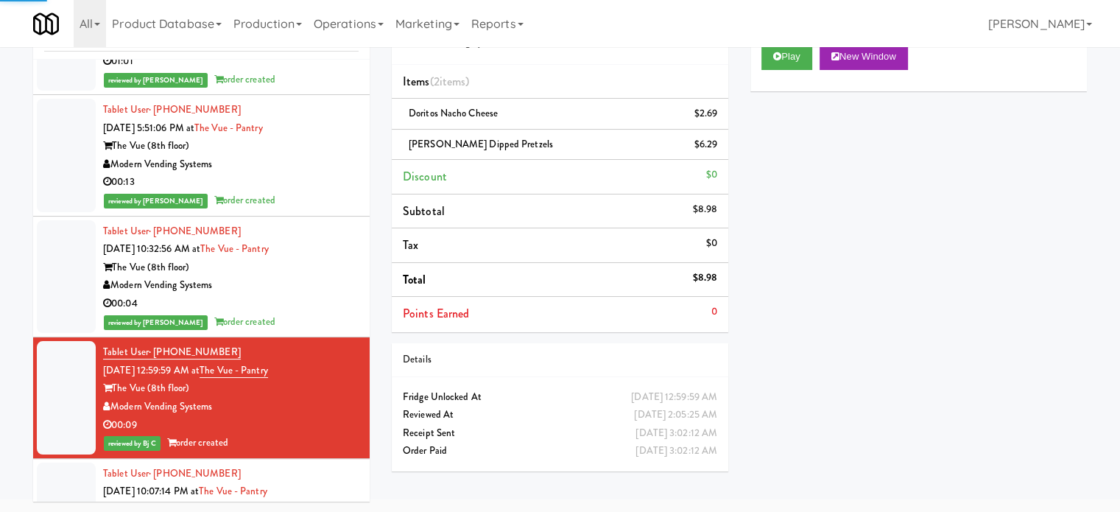
drag, startPoint x: 337, startPoint y: 480, endPoint x: 335, endPoint y: 456, distance: 24.3
click at [336, 480] on div "Tablet User · (478) 464-7850 [DATE] 10:07:14 PM at The Vue - Pantry The Vue (8t…" at bounding box center [231, 519] width 256 height 109
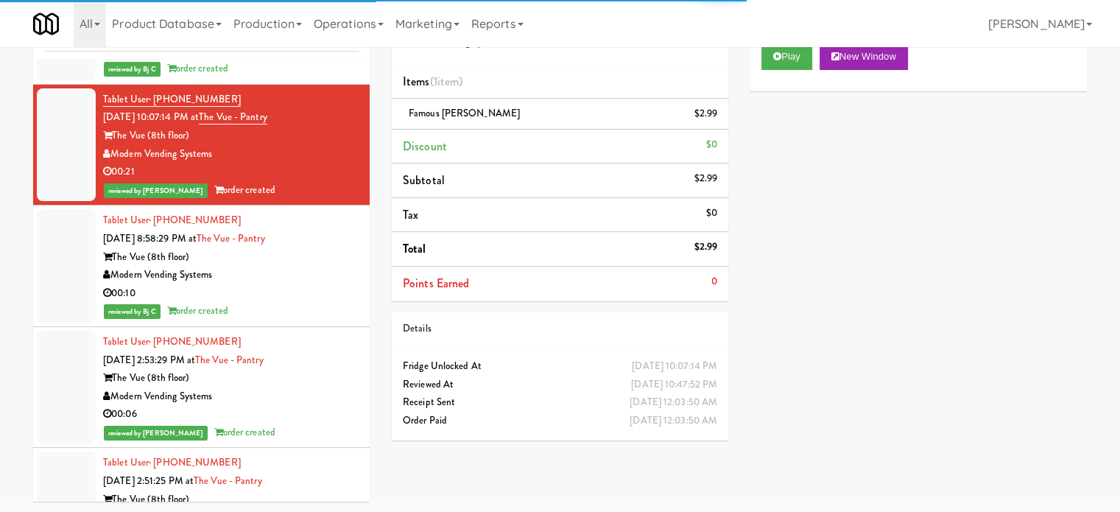
scroll to position [18398, 0]
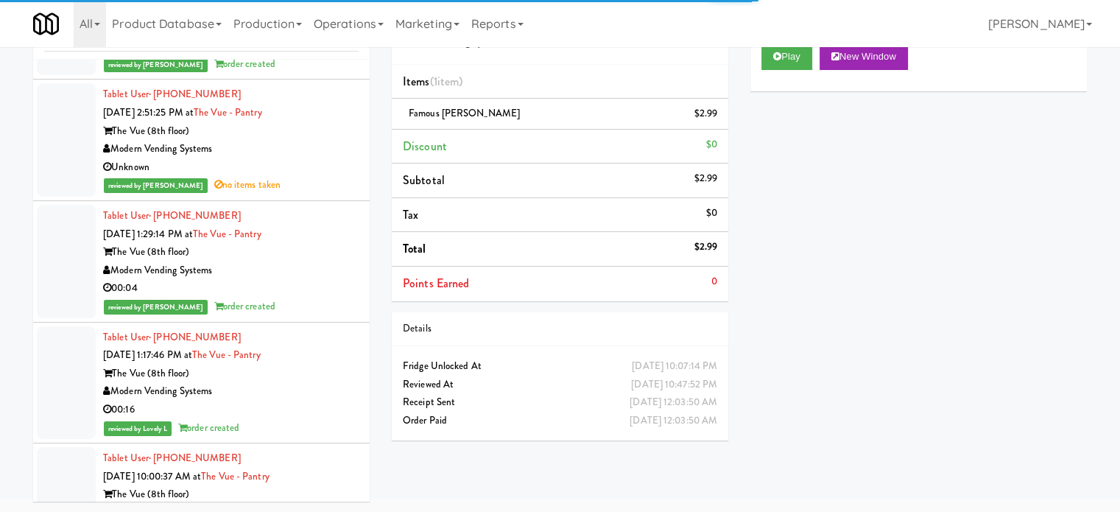
click at [304, 243] on div "The Vue (8th floor)" at bounding box center [231, 252] width 256 height 18
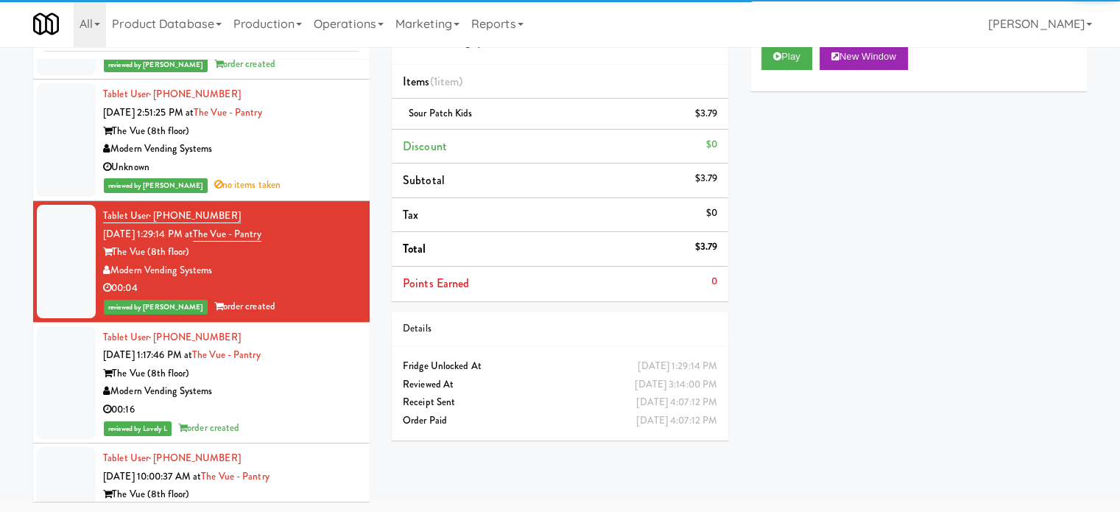
click at [327, 364] on div "The Vue (8th floor)" at bounding box center [231, 373] width 256 height 18
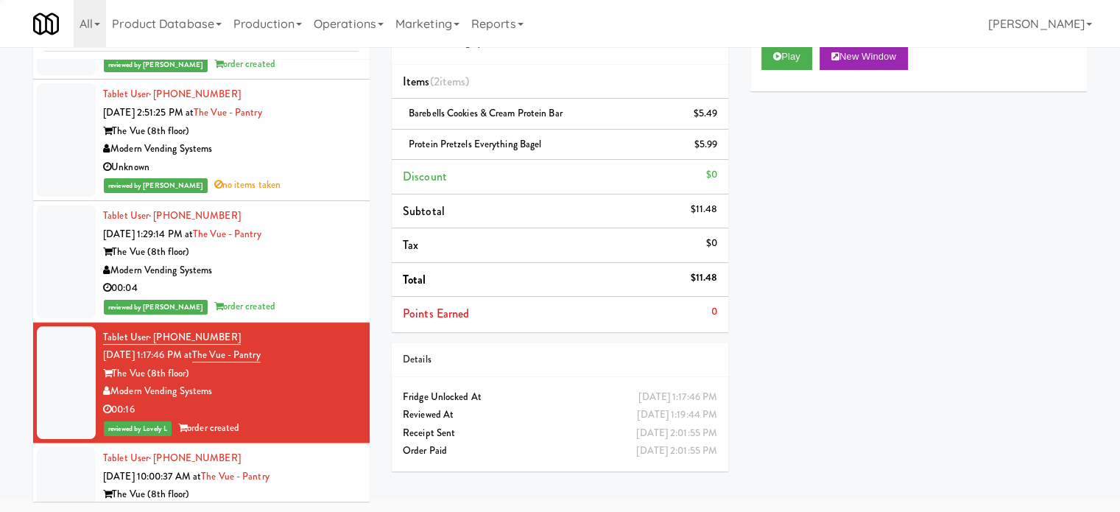
click at [317, 443] on li "Tablet User · (347) 762-6221 [DATE] 10:00:37 AM at The Vue - Pantry The Vue (8t…" at bounding box center [201, 503] width 337 height 121
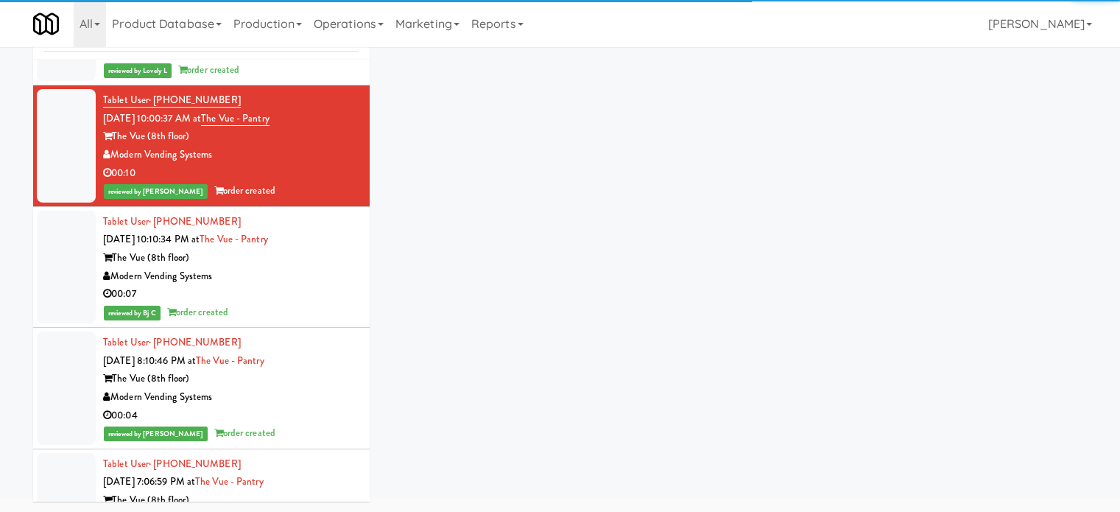
scroll to position [18756, 0]
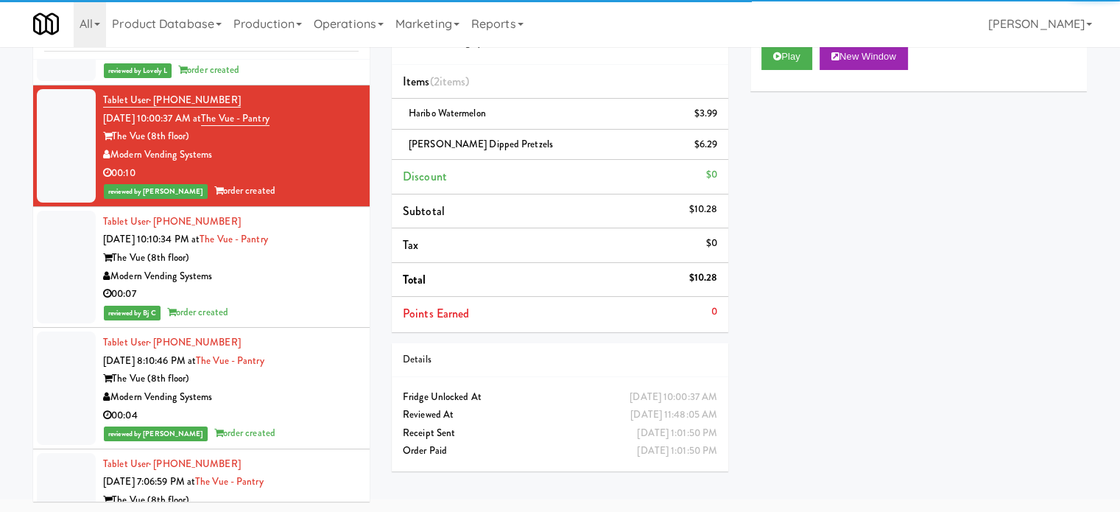
click at [312, 303] on div "reviewed by Bj C order created" at bounding box center [231, 312] width 256 height 18
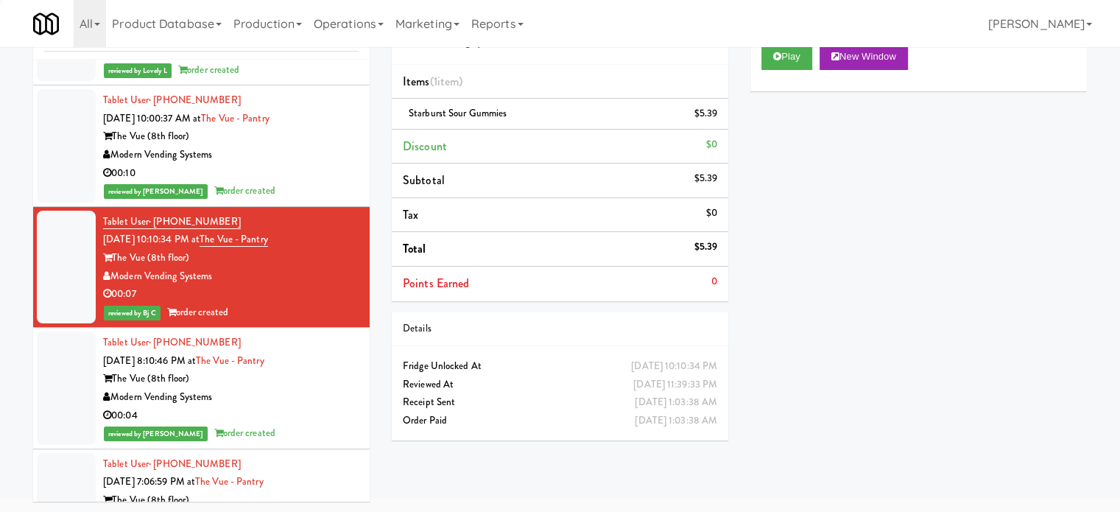
click at [325, 370] on div "The Vue (8th floor)" at bounding box center [231, 379] width 256 height 18
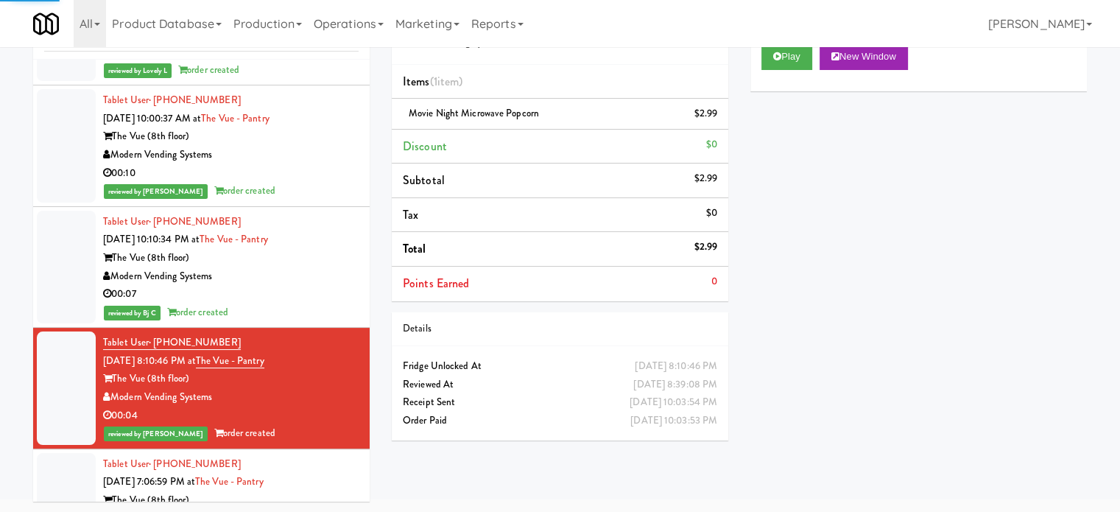
click at [311, 455] on div "Tablet User · (404) 944-0411 [DATE] 7:06:59 PM at The Vue - Pantry The Vue (8th…" at bounding box center [231, 509] width 256 height 109
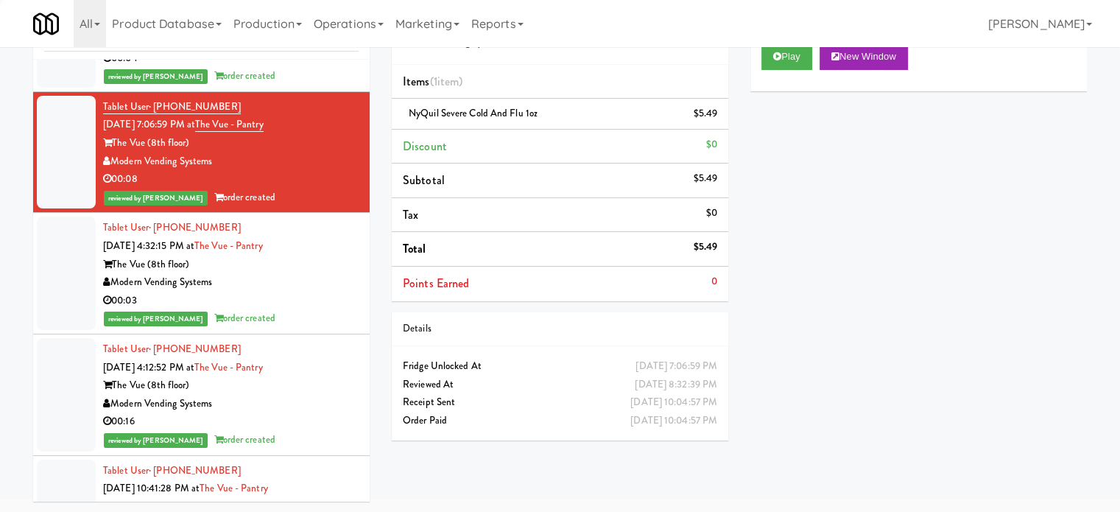
scroll to position [19119, 0]
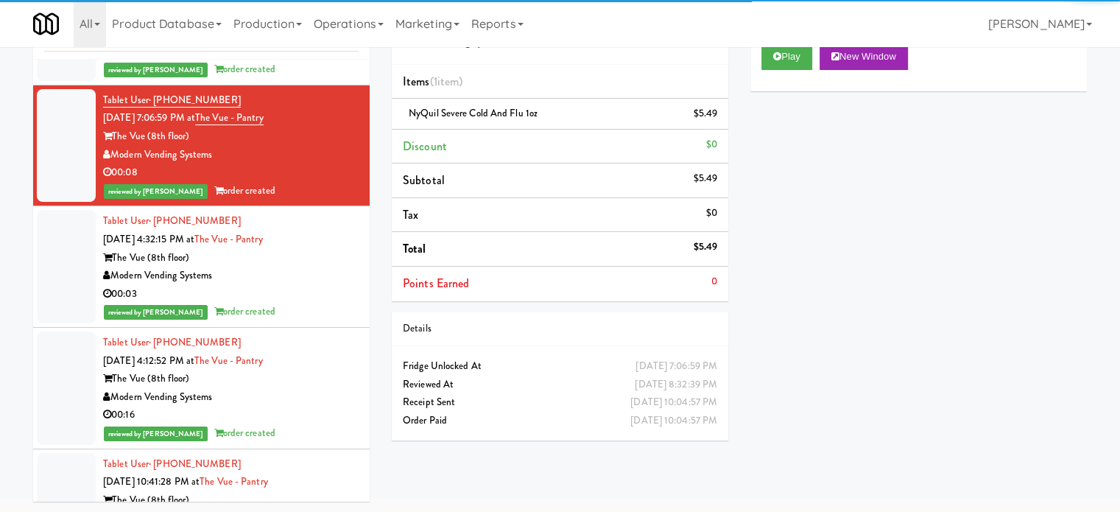
drag, startPoint x: 333, startPoint y: 309, endPoint x: 334, endPoint y: 292, distance: 17.0
click at [334, 306] on div "reviewed by [PERSON_NAME] order created" at bounding box center [231, 312] width 256 height 18
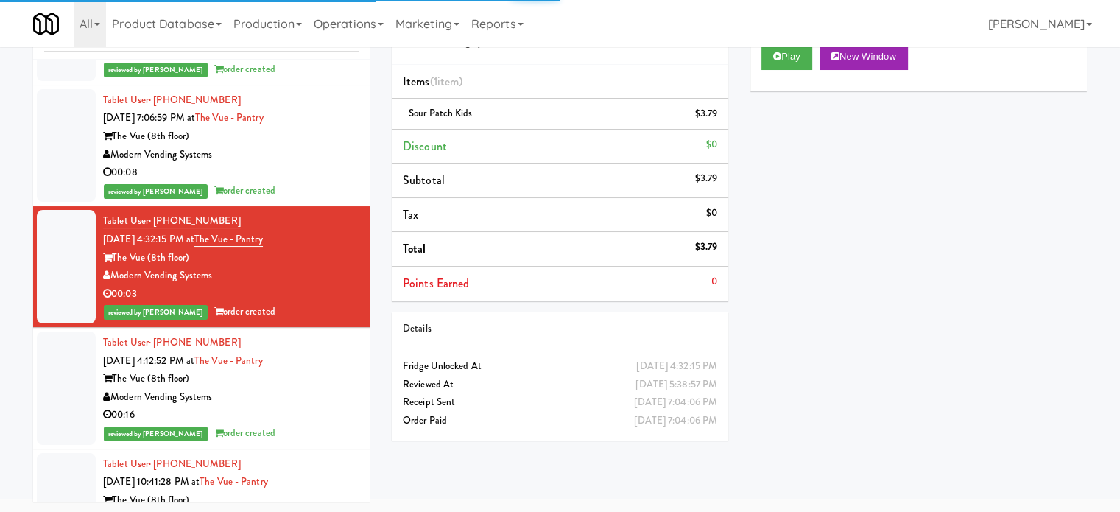
click at [330, 347] on div "Tablet User · (516) 512-0241 [DATE] 4:12:52 PM at The Vue - Pantry The Vue (8th…" at bounding box center [231, 388] width 256 height 109
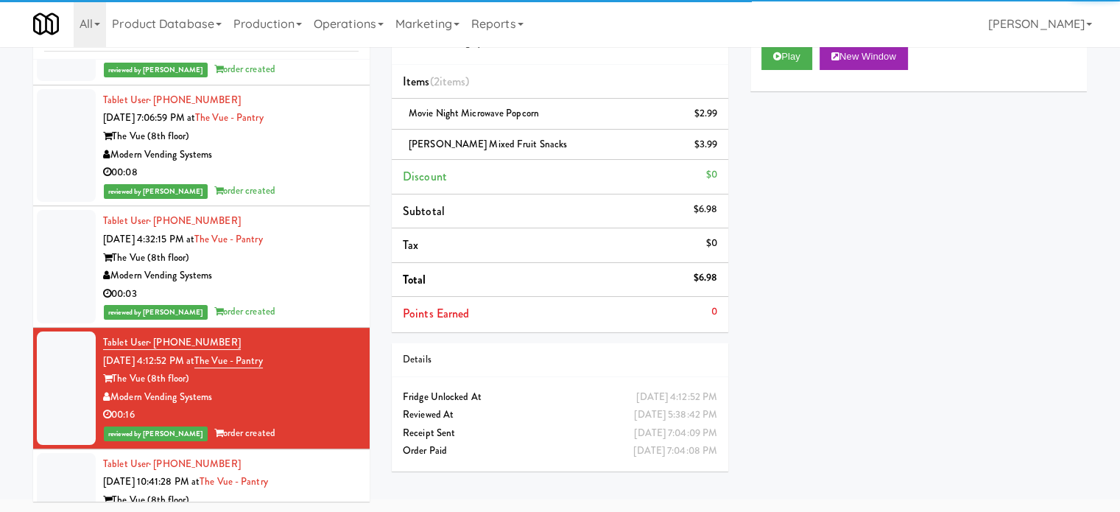
click at [331, 449] on li "Tablet User · (503) 819-1800 [DATE] 10:41:28 PM at The Vue - Pantry The Vue (8t…" at bounding box center [201, 509] width 337 height 121
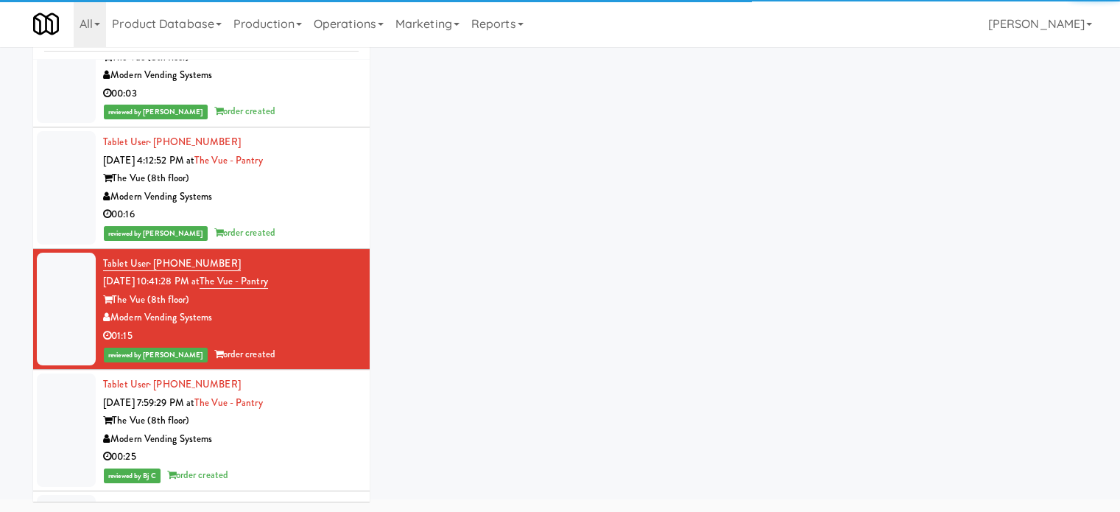
scroll to position [19483, 0]
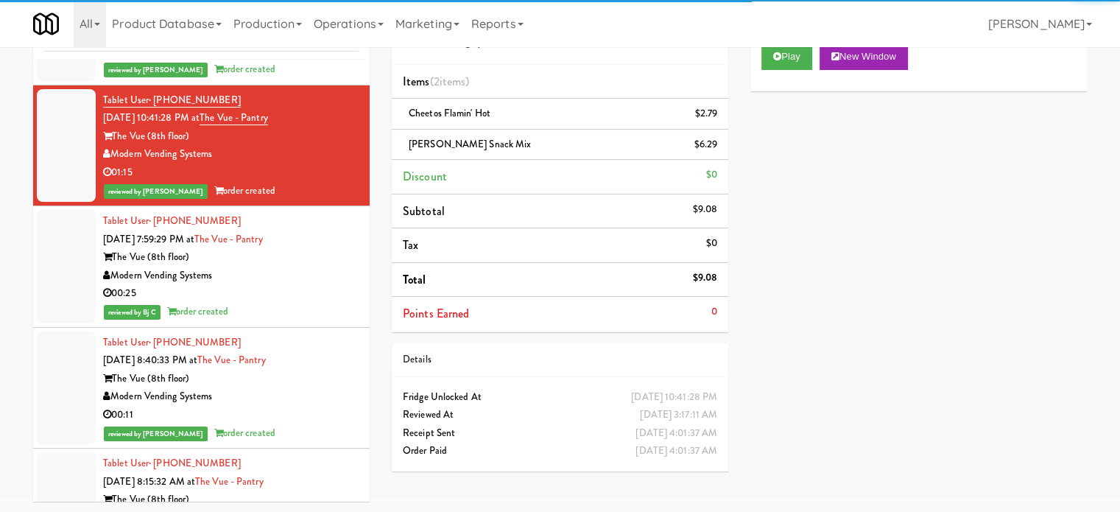
click at [348, 250] on li "Tablet User · (704) 576-4286 [DATE] 7:59:29 PM at The Vue - Pantry The Vue (8th…" at bounding box center [201, 266] width 337 height 121
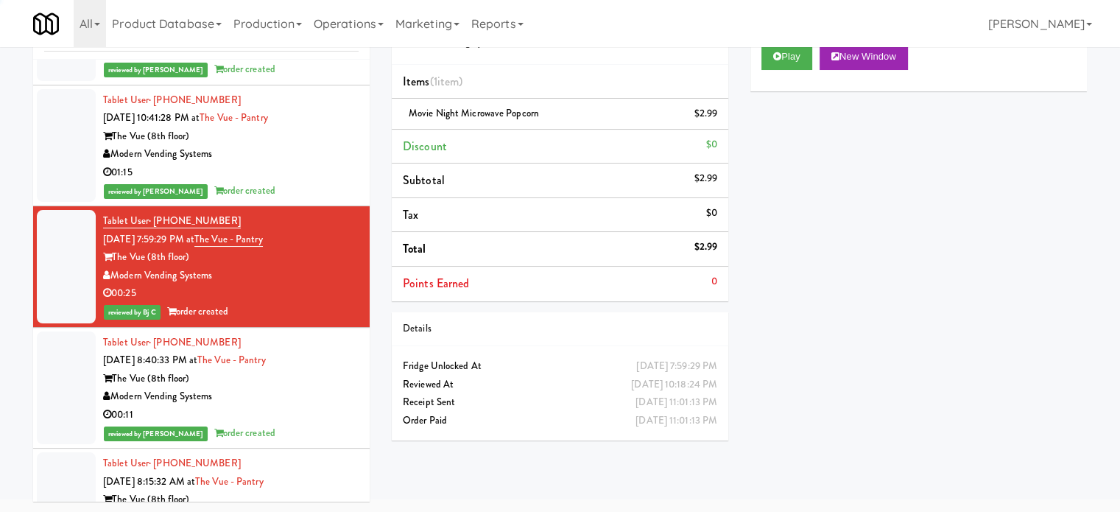
click at [336, 387] on div "Modern Vending Systems" at bounding box center [231, 396] width 256 height 18
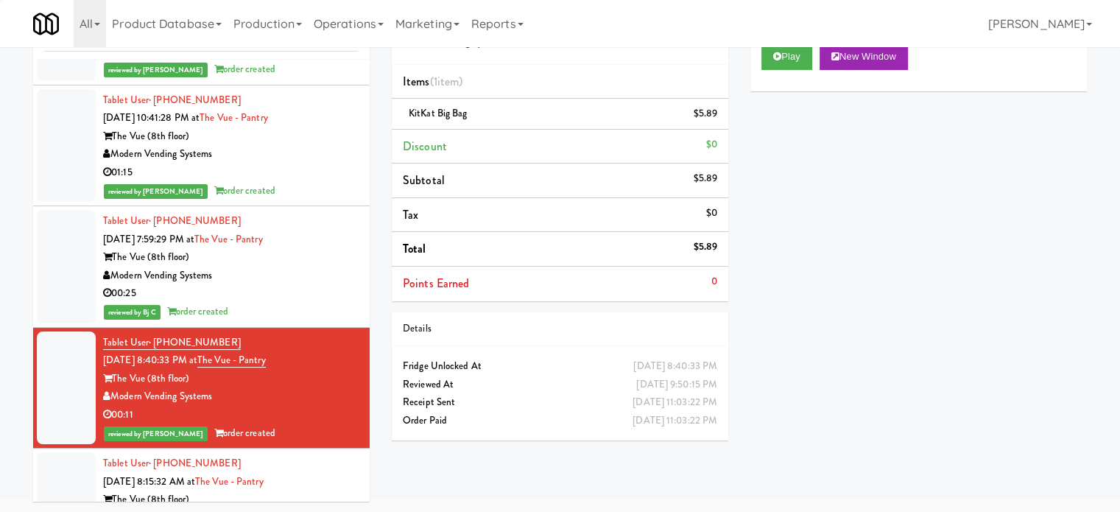
click at [327, 460] on div "Tablet User · (843) 452-9508 [DATE] 8:15:32 AM at The Vue - Pantry The Vue (8th…" at bounding box center [231, 508] width 256 height 109
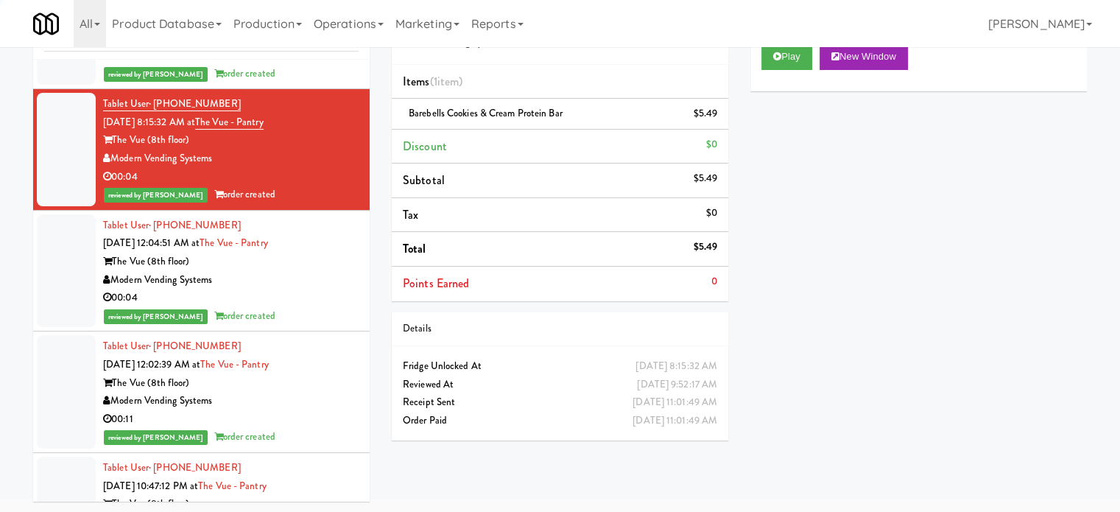
scroll to position [19846, 0]
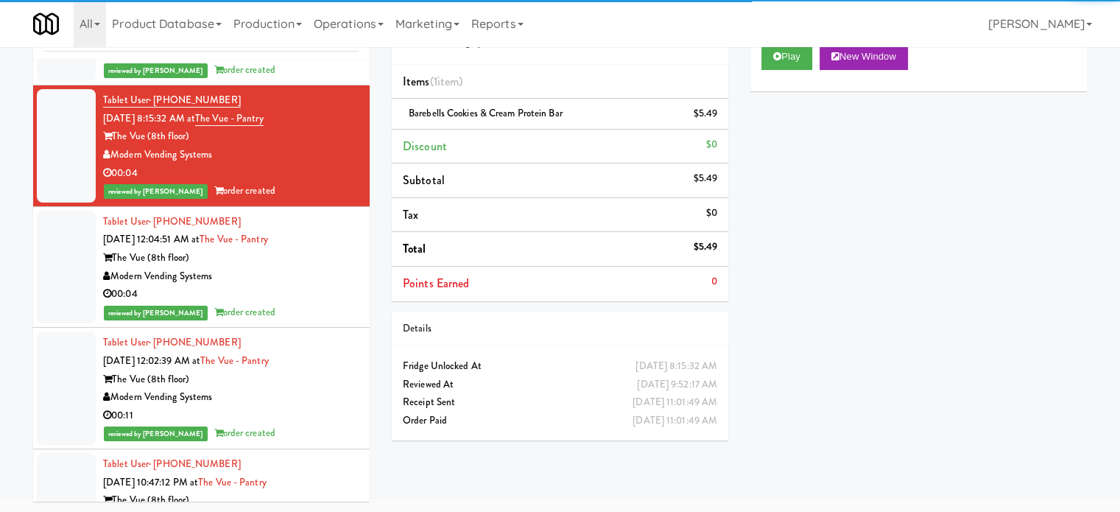
click at [353, 275] on li "Tablet User · (843) 458-9508 [DATE] 12:04:51 AM at The Vue - Pantry The Vue (8t…" at bounding box center [201, 267] width 337 height 121
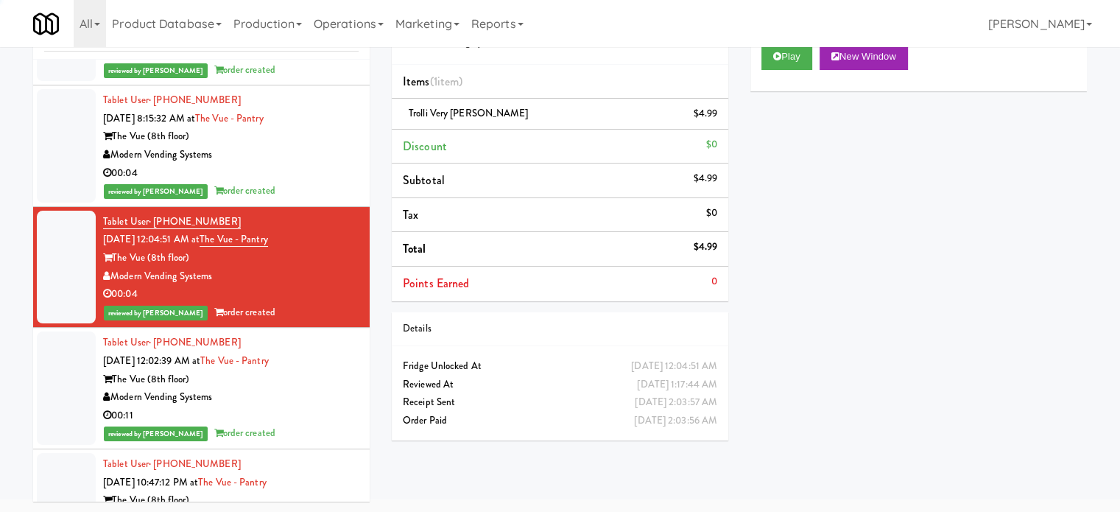
click at [323, 370] on div "The Vue (8th floor)" at bounding box center [231, 379] width 256 height 18
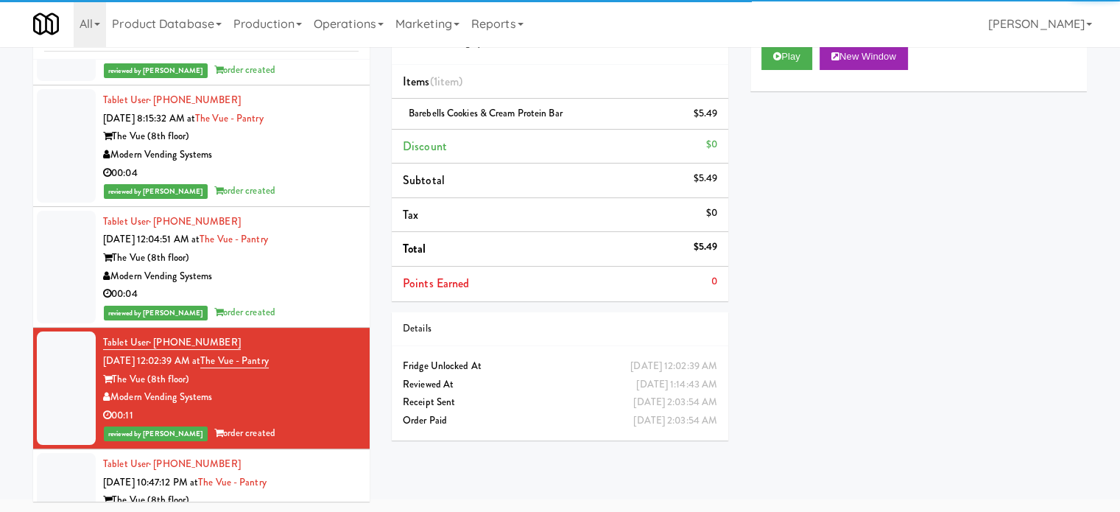
drag, startPoint x: 310, startPoint y: 471, endPoint x: 306, endPoint y: 382, distance: 88.5
click at [310, 470] on div "Tablet User · (631) 965-2377 [DATE] 10:47:12 PM at The Vue - Pantry The Vue (8t…" at bounding box center [231, 509] width 256 height 109
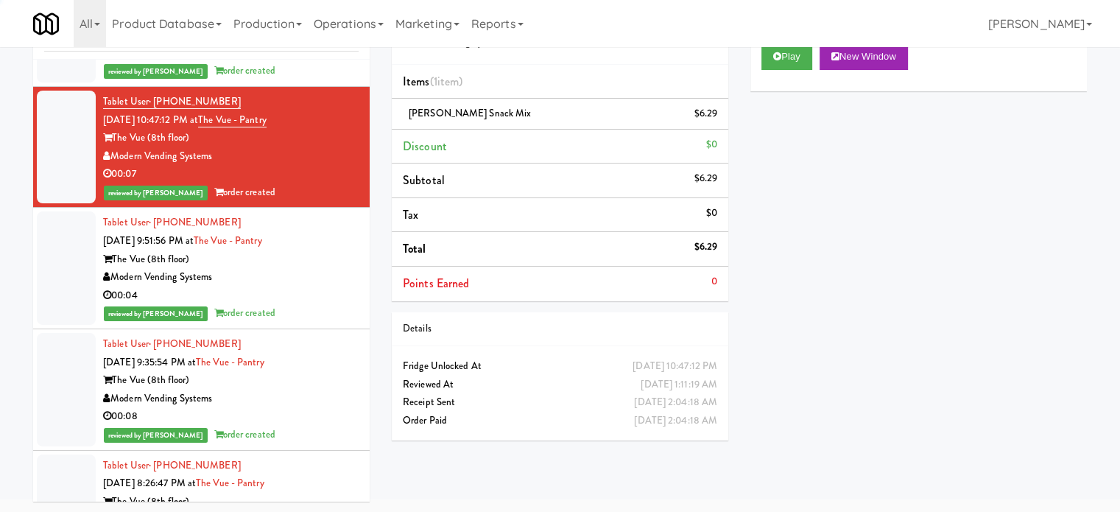
scroll to position [20209, 0]
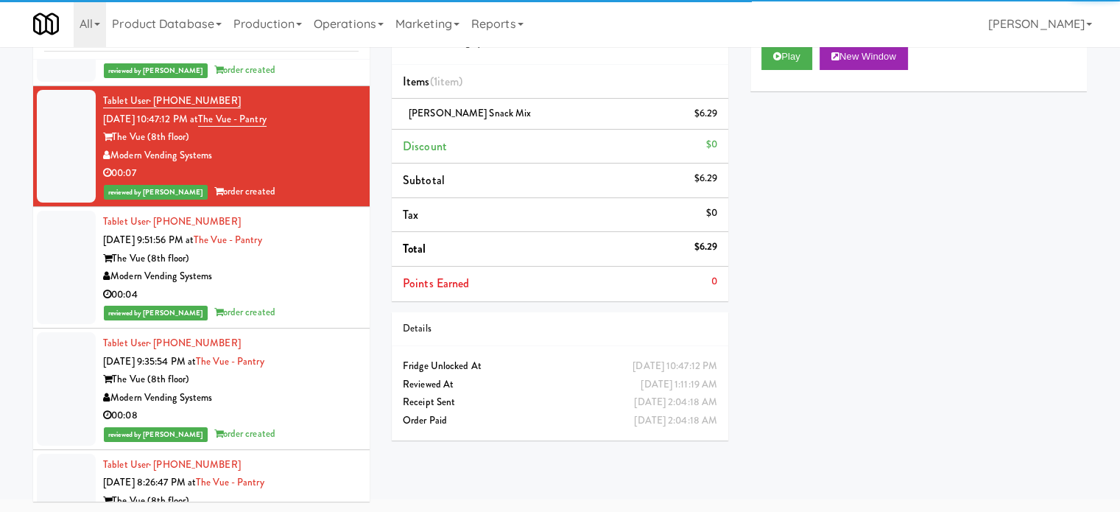
click at [334, 286] on div "00:04" at bounding box center [231, 295] width 256 height 18
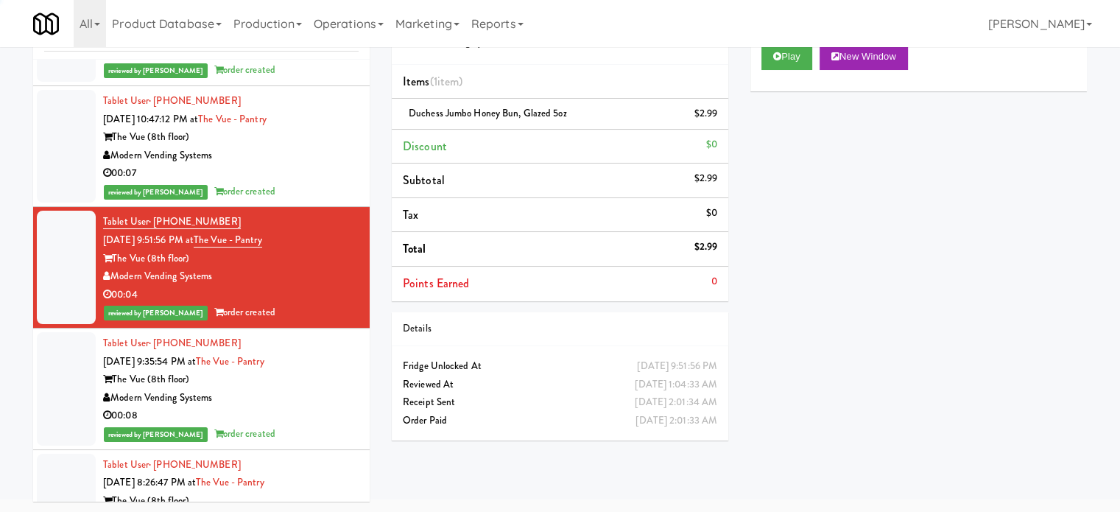
drag, startPoint x: 327, startPoint y: 353, endPoint x: 330, endPoint y: 363, distance: 10.7
click at [327, 356] on div "Tablet User · (910) 233-6877 [DATE] 9:35:54 PM at The Vue - Pantry The Vue (8th…" at bounding box center [231, 388] width 256 height 109
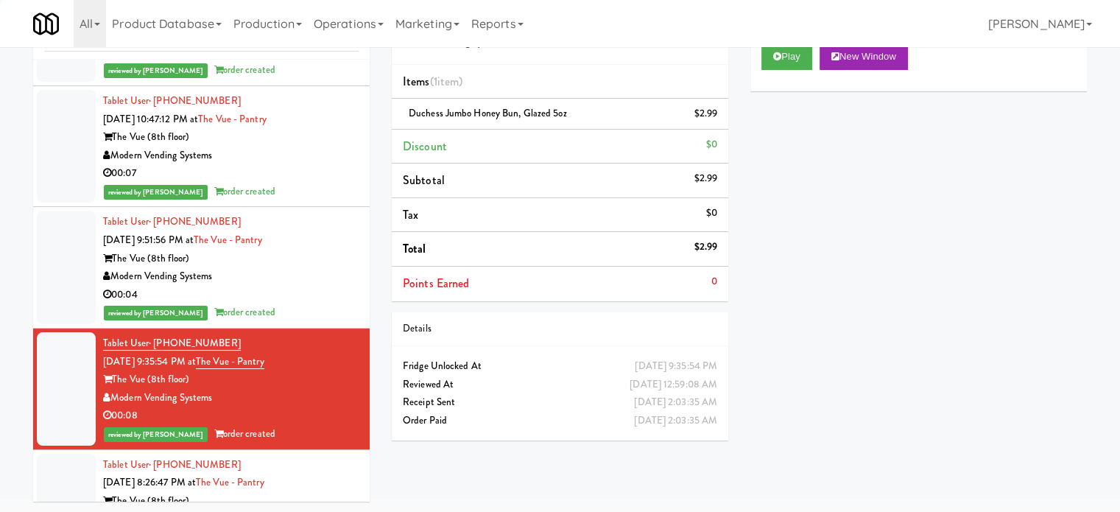
click at [328, 425] on div "reviewed by [PERSON_NAME] order created" at bounding box center [231, 434] width 256 height 18
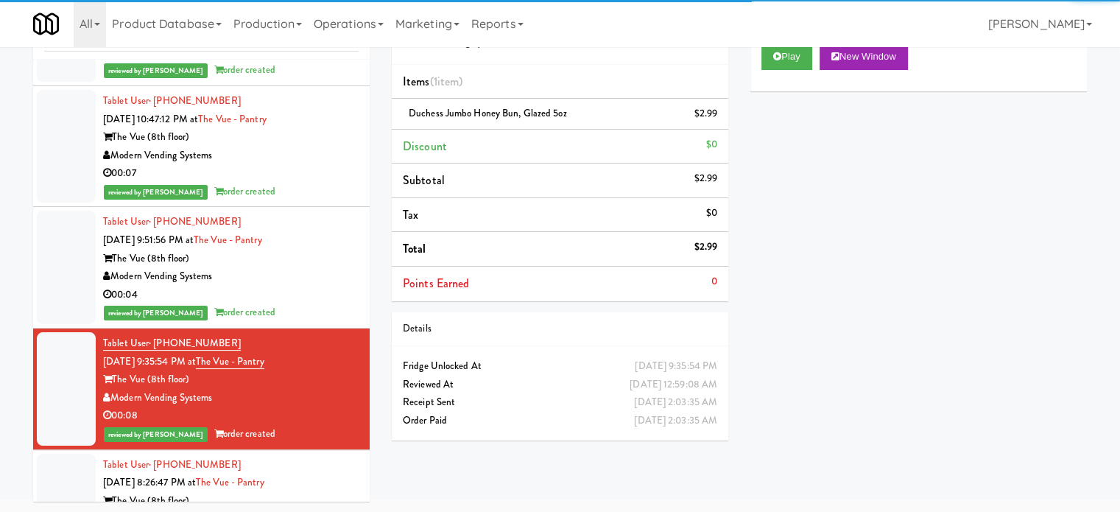
click at [329, 456] on div "Tablet User · (704) 576-4286 [DATE] 8:26:47 PM at The Vue - Pantry The Vue (8th…" at bounding box center [231, 510] width 256 height 109
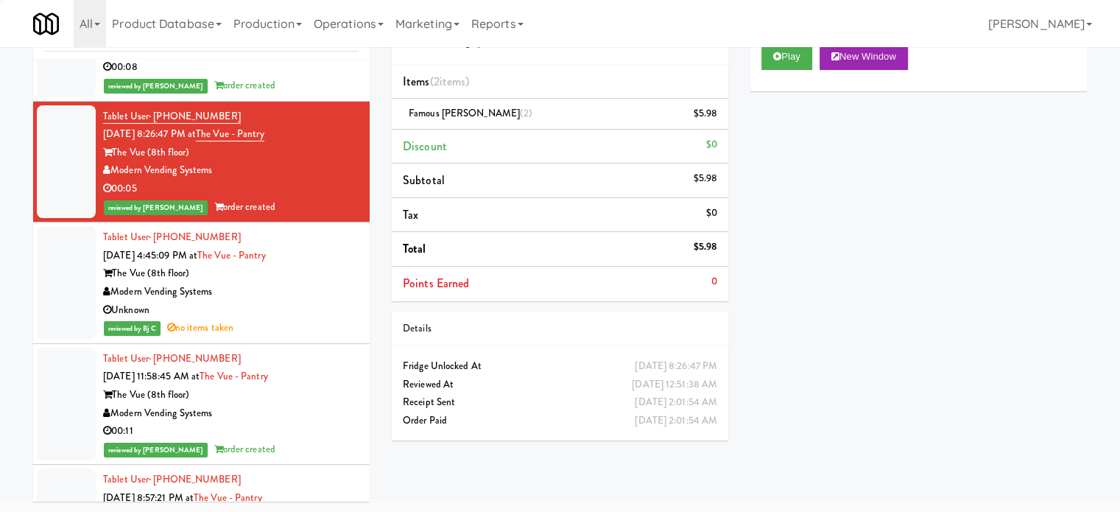
scroll to position [20573, 0]
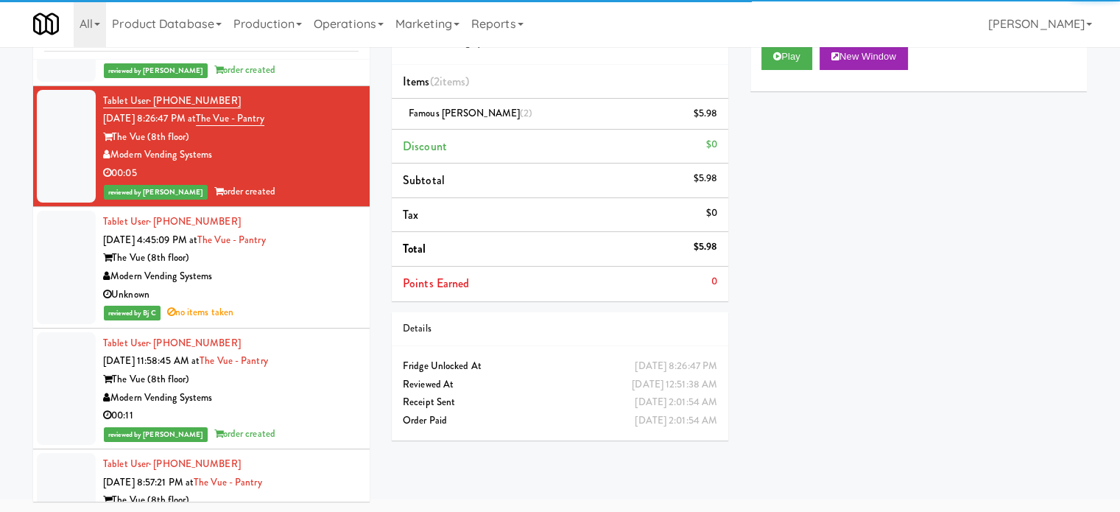
click at [329, 286] on div "Unknown" at bounding box center [231, 295] width 256 height 18
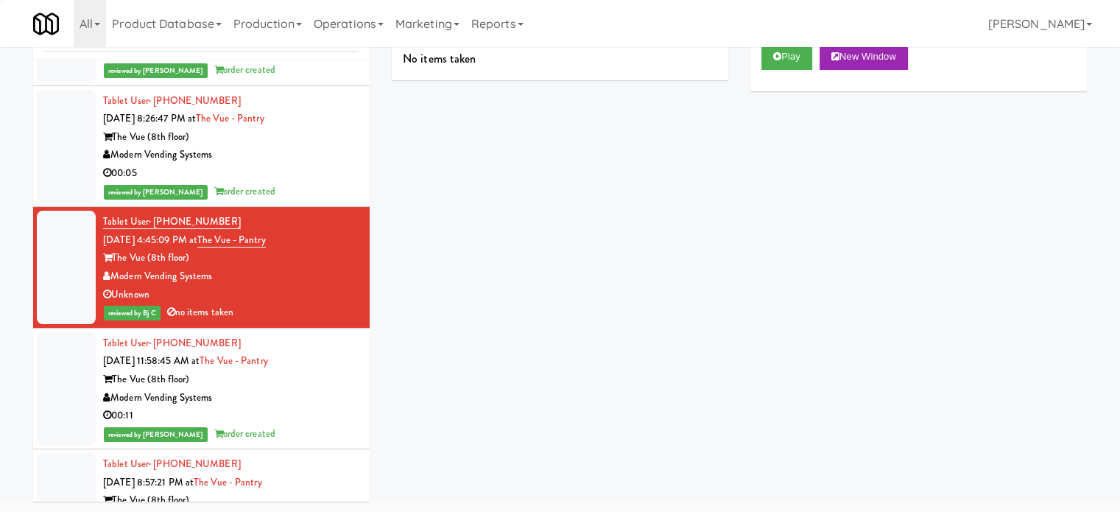
drag, startPoint x: 330, startPoint y: 356, endPoint x: 328, endPoint y: 364, distance: 8.2
click at [328, 362] on div "Tablet User · (801) 368-3945 [DATE] 11:58:45 AM at The Vue - Pantry The Vue (8t…" at bounding box center [231, 388] width 256 height 109
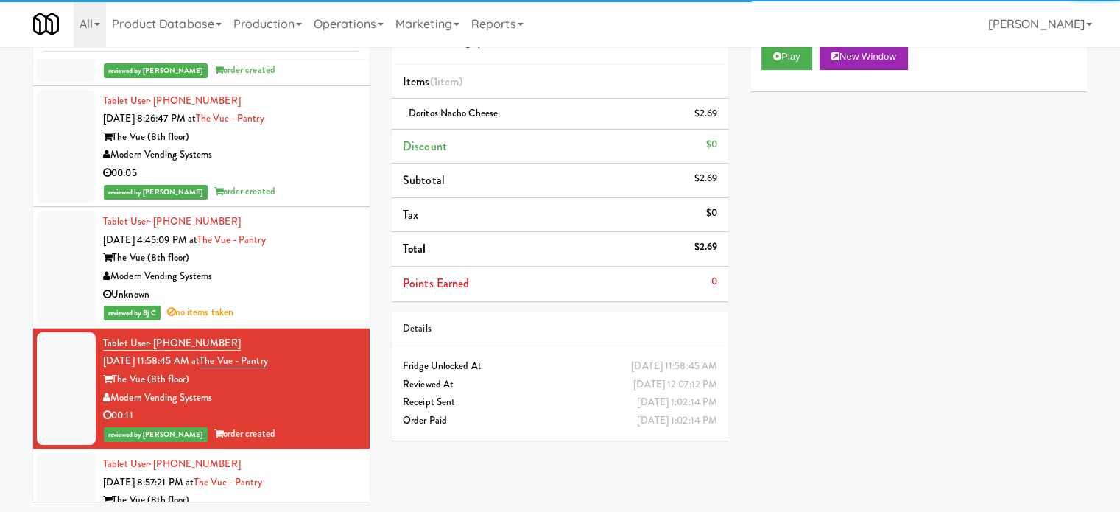
drag, startPoint x: 321, startPoint y: 445, endPoint x: 320, endPoint y: 389, distance: 56.0
click at [321, 455] on div "Tablet User · (330) 800-7467 [DATE] 8:57:21 PM at The Vue - Pantry The Vue (8th…" at bounding box center [231, 509] width 256 height 109
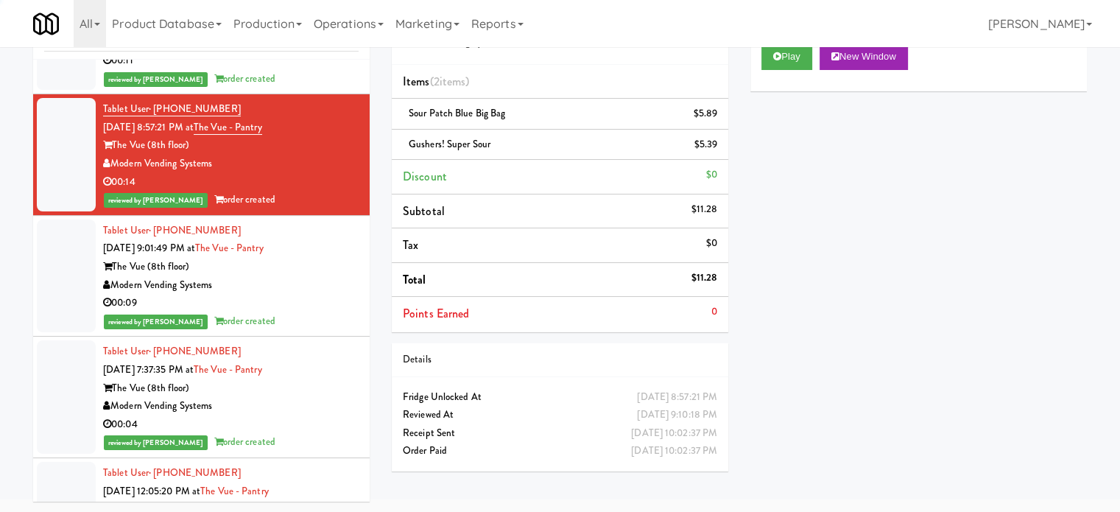
scroll to position [20936, 0]
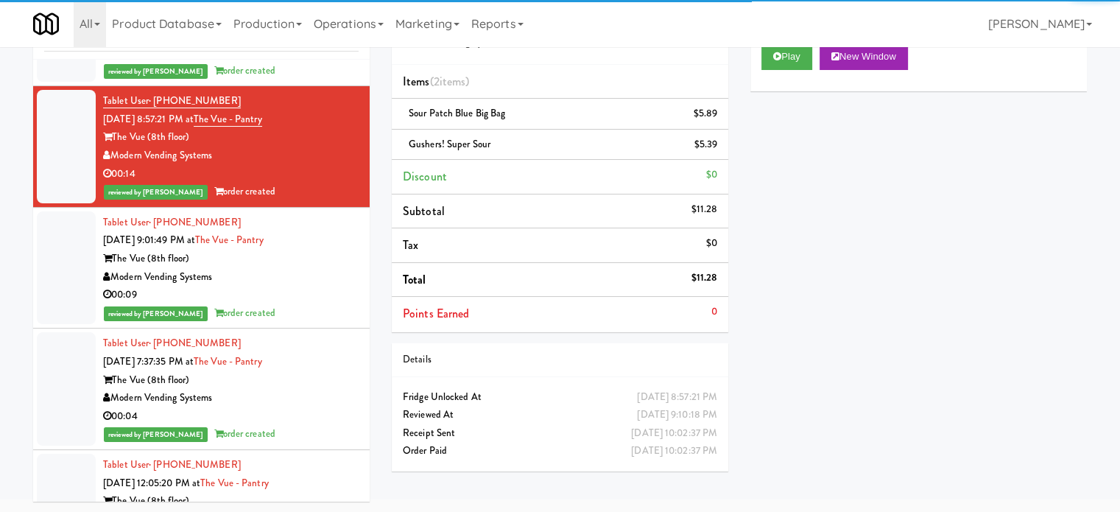
click at [330, 305] on div "reviewed by [PERSON_NAME] Y order created" at bounding box center [231, 313] width 256 height 18
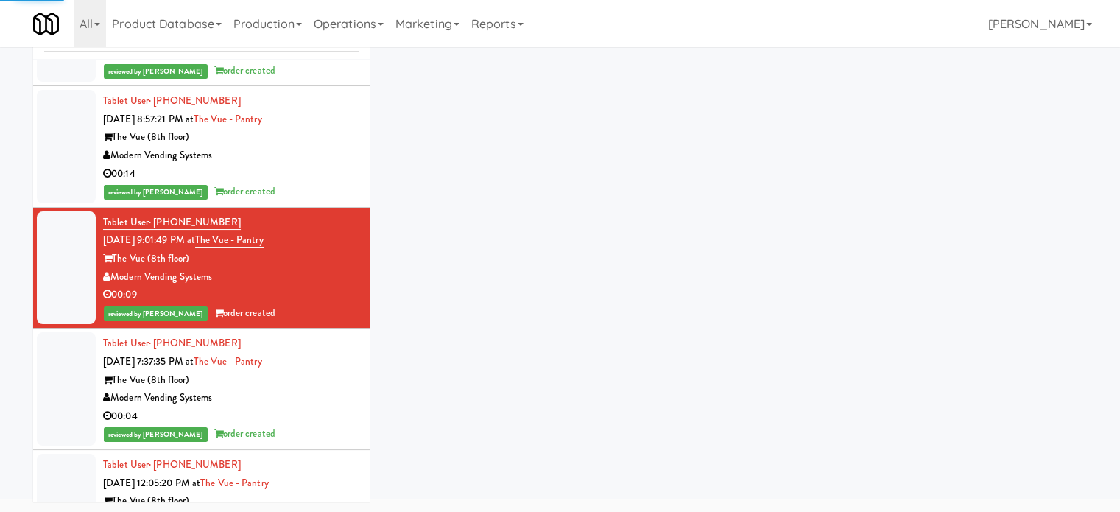
click at [339, 357] on div "Tablet User · (704) 576-4286 [DATE] 7:37:35 PM at The Vue - Pantry The Vue (8th…" at bounding box center [231, 388] width 256 height 109
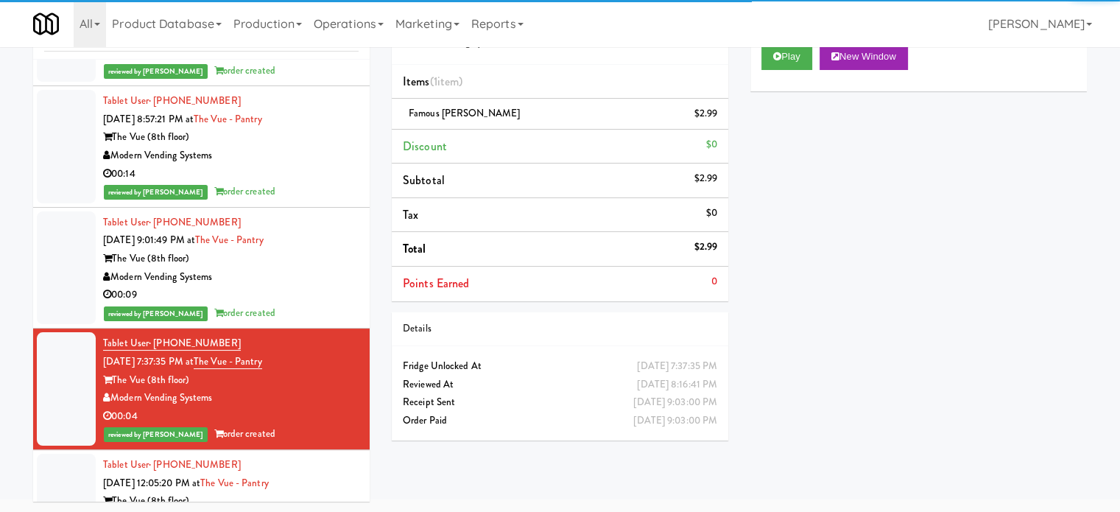
drag, startPoint x: 324, startPoint y: 454, endPoint x: 326, endPoint y: 400, distance: 54.5
click at [323, 456] on div "Tablet User · (470) 350-3060 [DATE] 12:05:20 PM at The Vue - Pantry The Vue (8t…" at bounding box center [231, 510] width 256 height 109
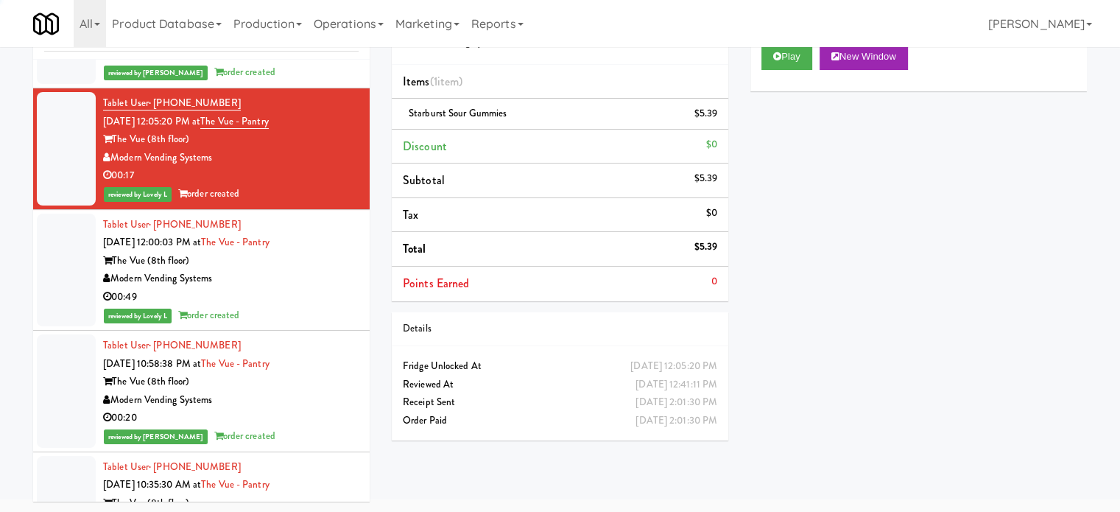
scroll to position [21300, 0]
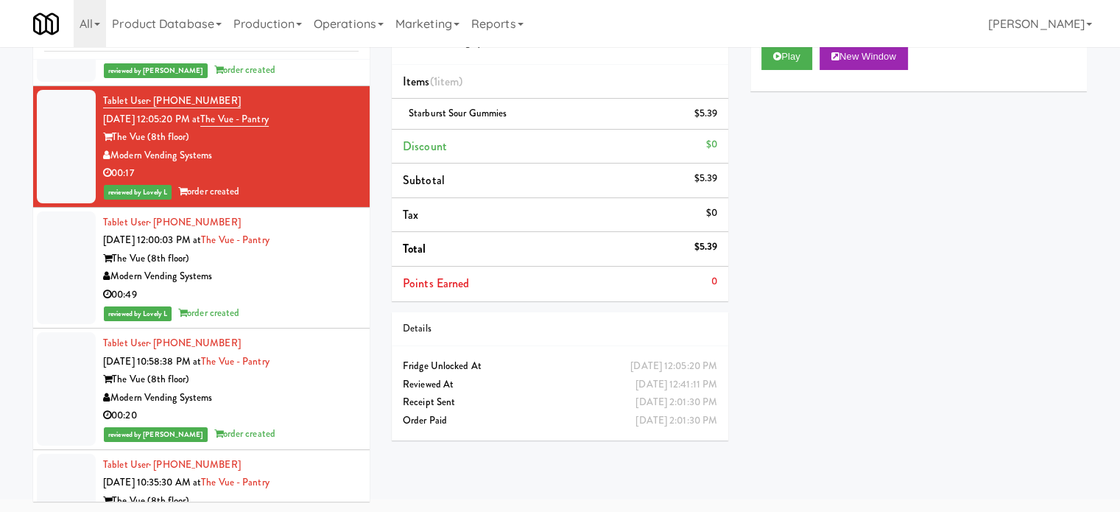
click at [352, 269] on li "Tablet User · (832) 953-6255 [DATE] 12:00:03 PM at The Vue - Pantry The Vue (8t…" at bounding box center [201, 268] width 337 height 121
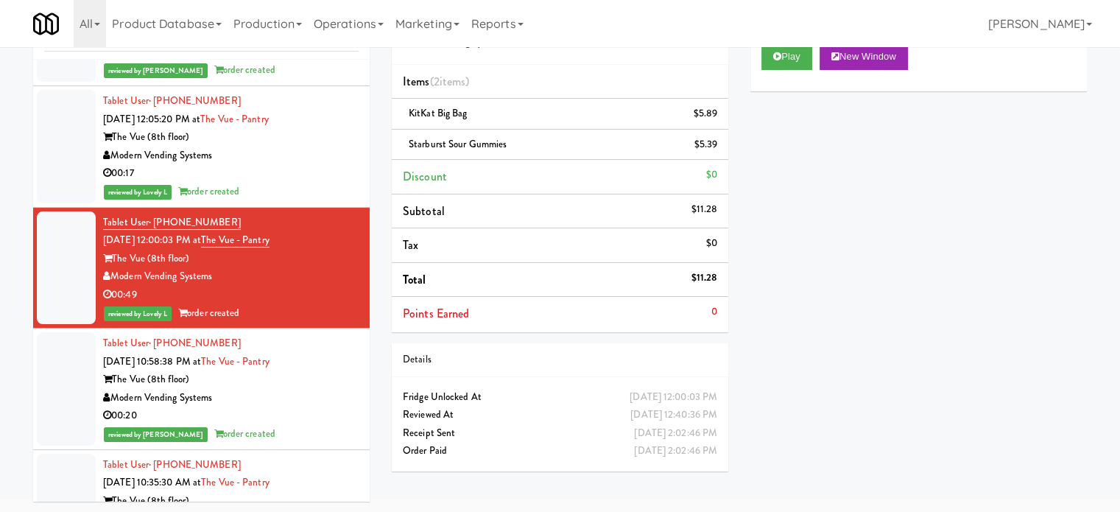
click at [288, 406] on div "00:20" at bounding box center [231, 415] width 256 height 18
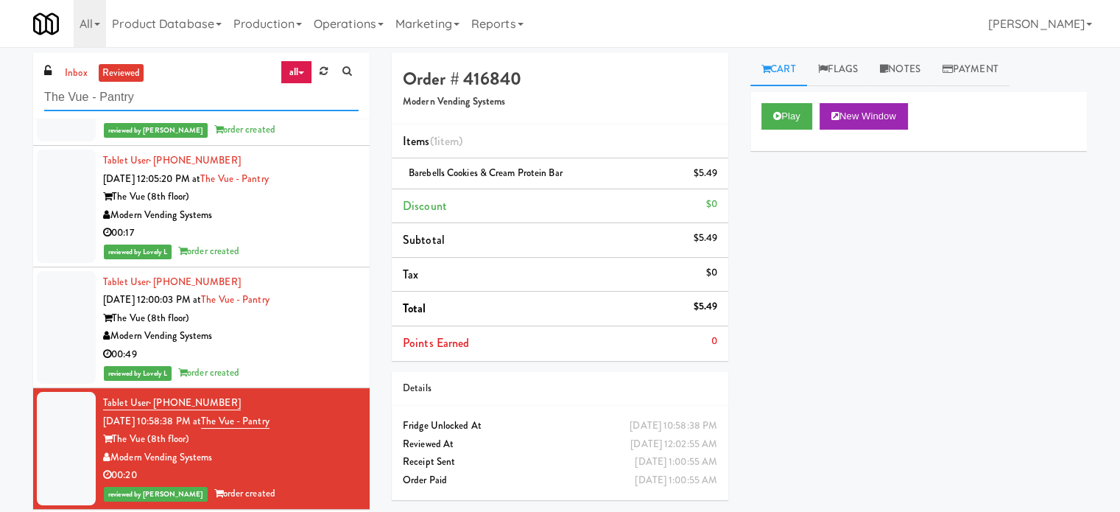
click at [159, 94] on input "The Vue - Pantry" at bounding box center [201, 97] width 314 height 27
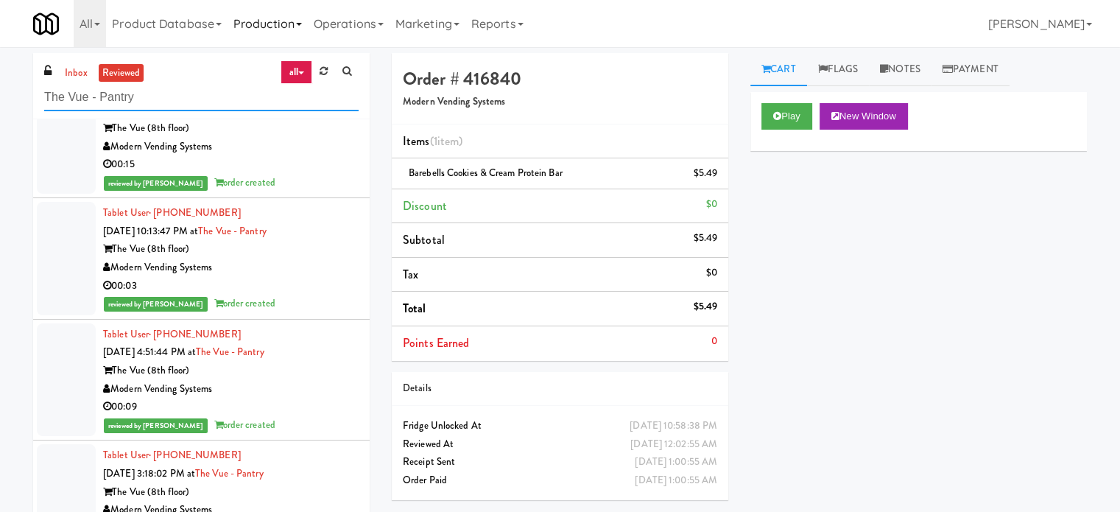
scroll to position [4402, 0]
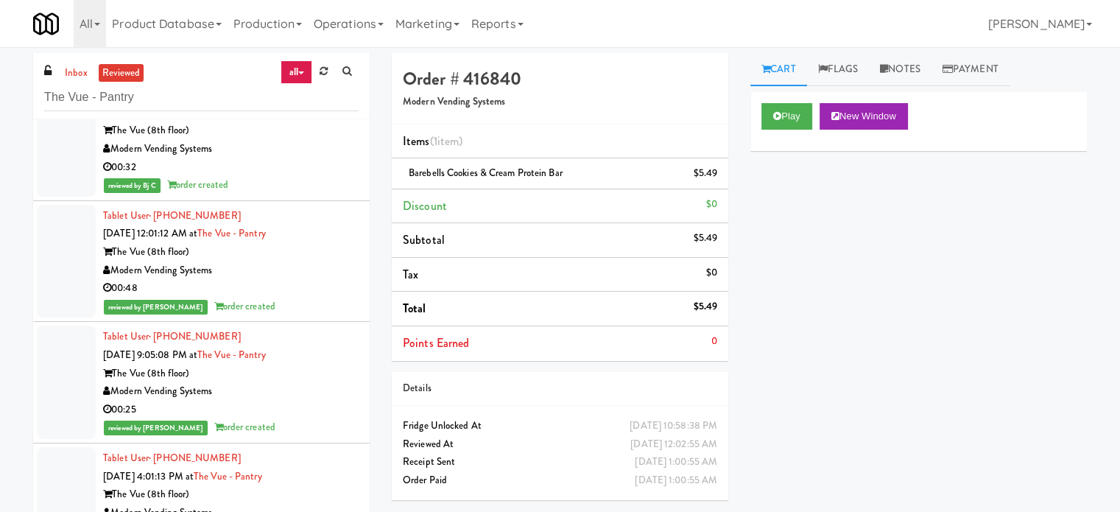
click at [316, 279] on div "00:48" at bounding box center [231, 288] width 256 height 18
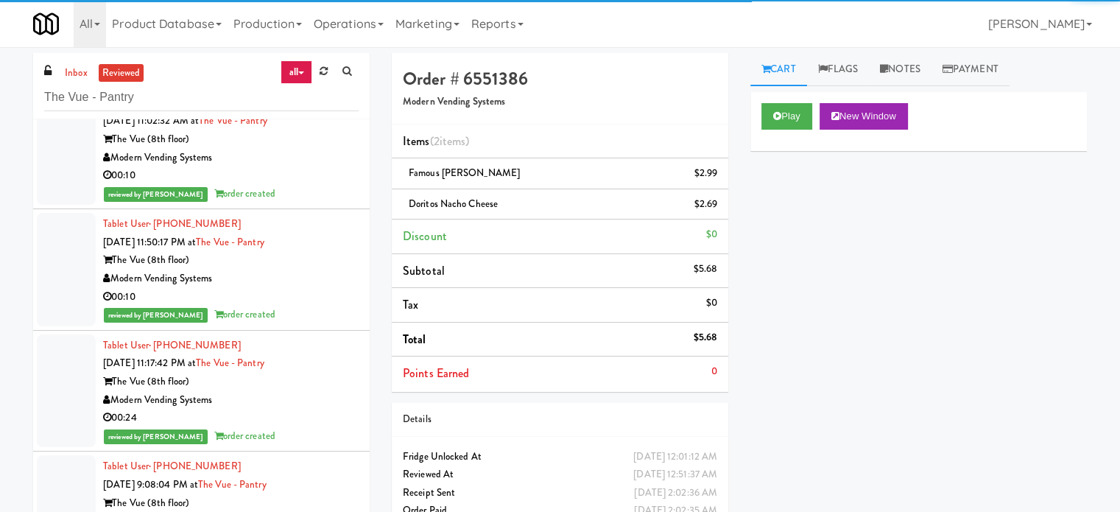
scroll to position [5506, 0]
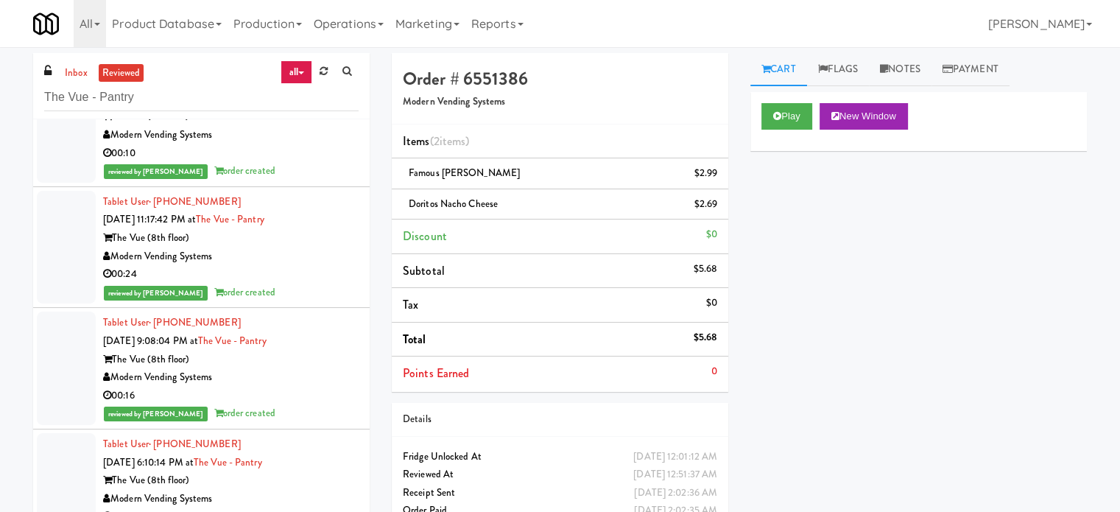
click at [292, 265] on div "00:24" at bounding box center [231, 274] width 256 height 18
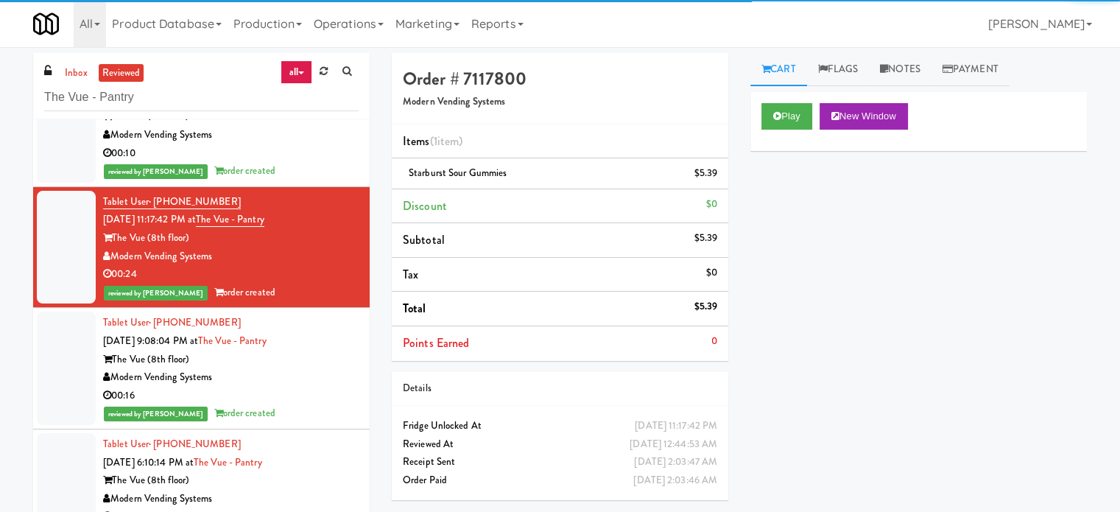
click at [303, 438] on div "Tablet User · (980) 309-8283 [DATE] 6:10:14 PM at The Vue - Pantry The Vue (8th…" at bounding box center [231, 489] width 256 height 109
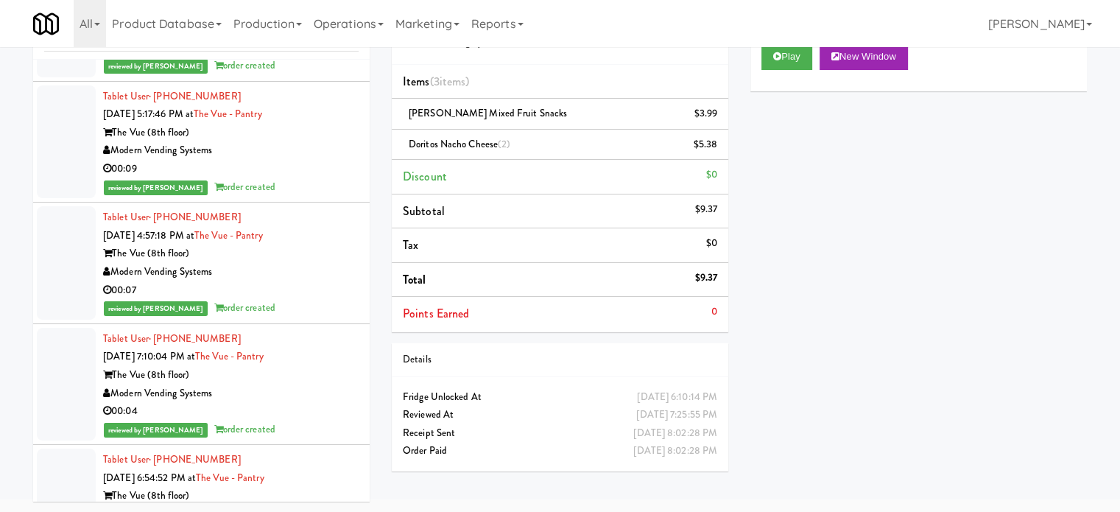
scroll to position [7697, 0]
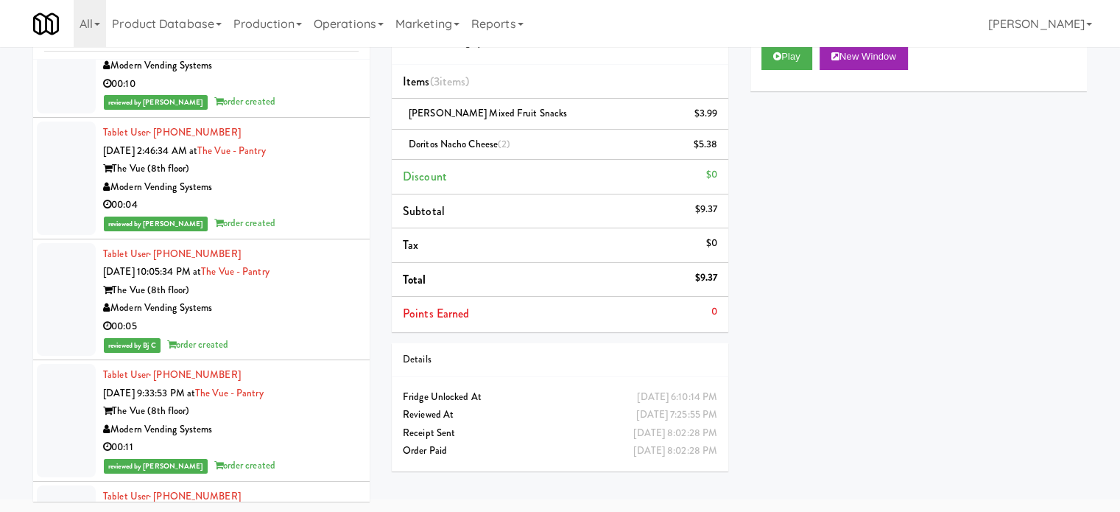
click at [311, 329] on div "00:05" at bounding box center [231, 326] width 256 height 18
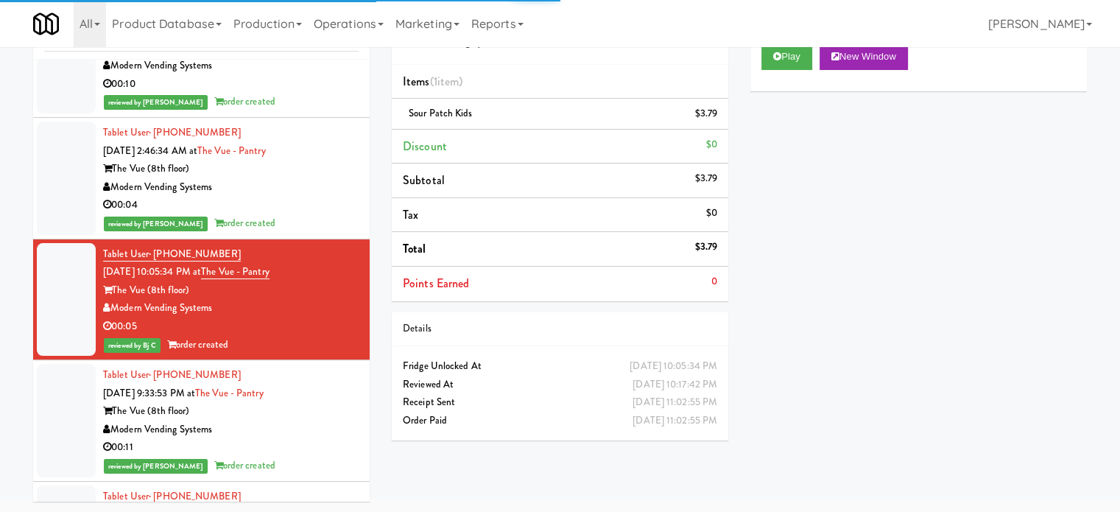
click at [286, 196] on div "00:04" at bounding box center [231, 205] width 256 height 18
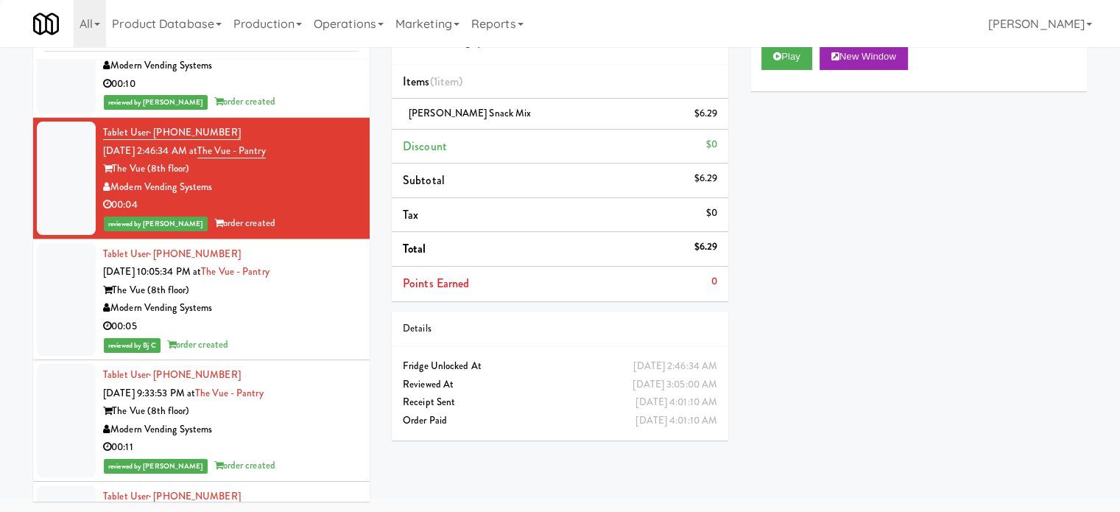
click at [300, 406] on div "The Vue (8th floor)" at bounding box center [231, 411] width 256 height 18
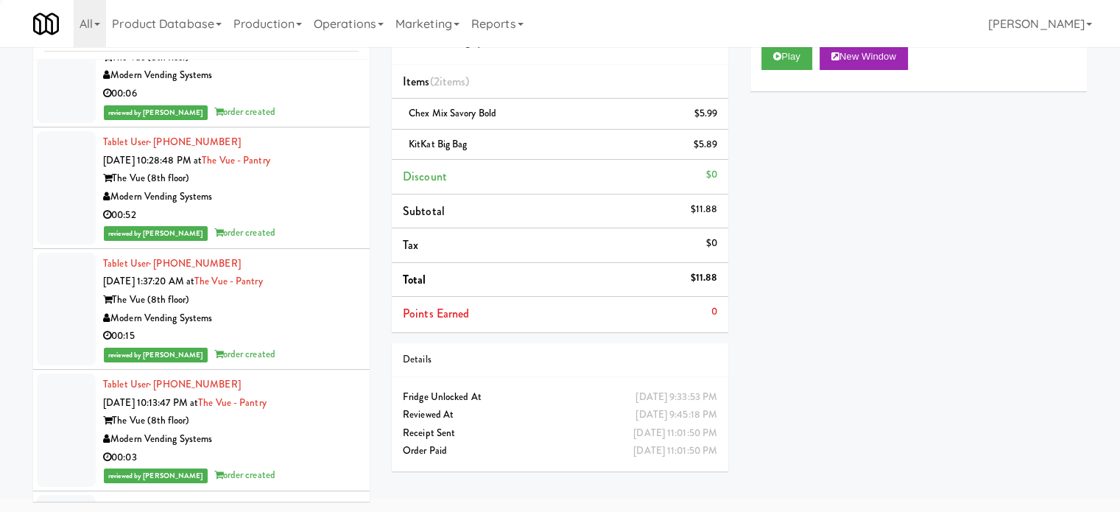
scroll to position [9169, 0]
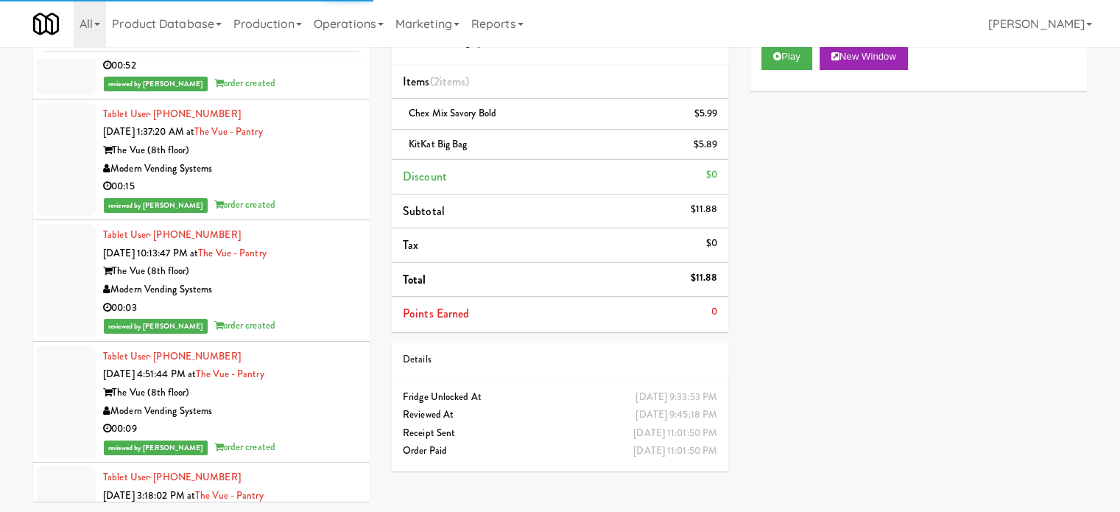
click at [305, 320] on div "reviewed by [PERSON_NAME] order created" at bounding box center [231, 326] width 256 height 18
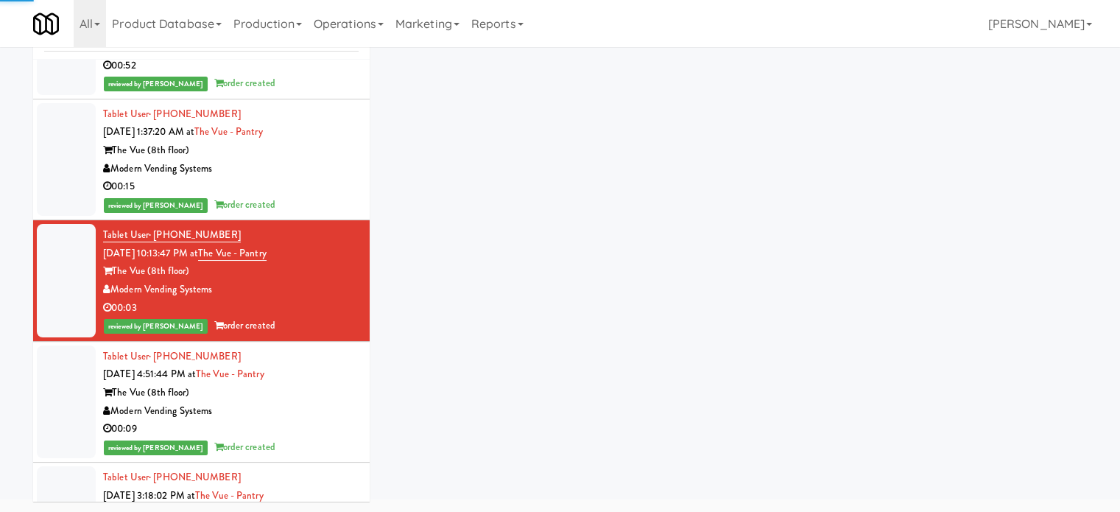
click at [295, 226] on div "Tablet User · (484) 542-9522 [DATE] 10:13:47 PM at The Vue - Pantry The Vue (8t…" at bounding box center [231, 280] width 256 height 109
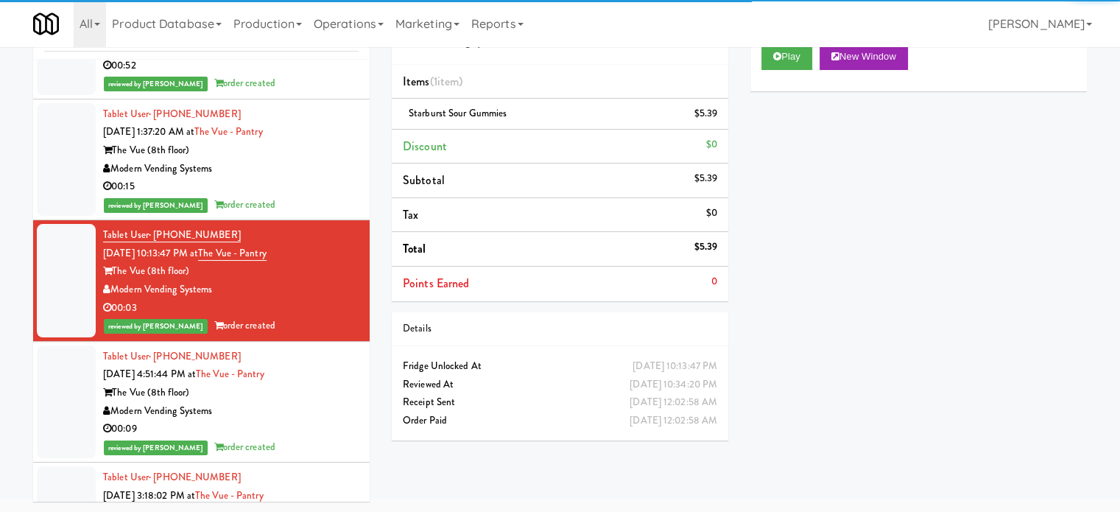
drag, startPoint x: 291, startPoint y: 443, endPoint x: 295, endPoint y: 411, distance: 32.6
click at [292, 443] on div "reviewed by [PERSON_NAME] order created" at bounding box center [231, 447] width 256 height 18
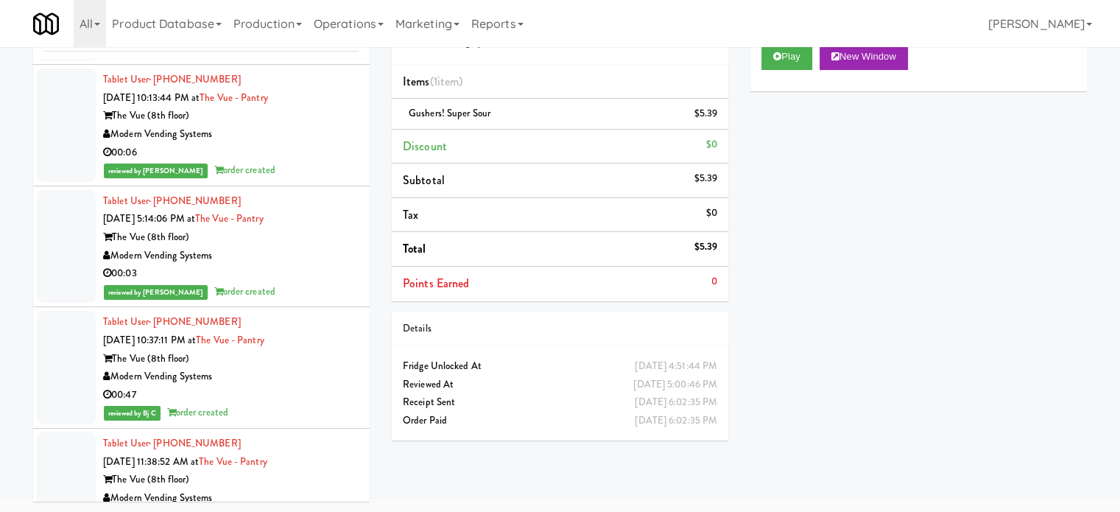
scroll to position [10642, 0]
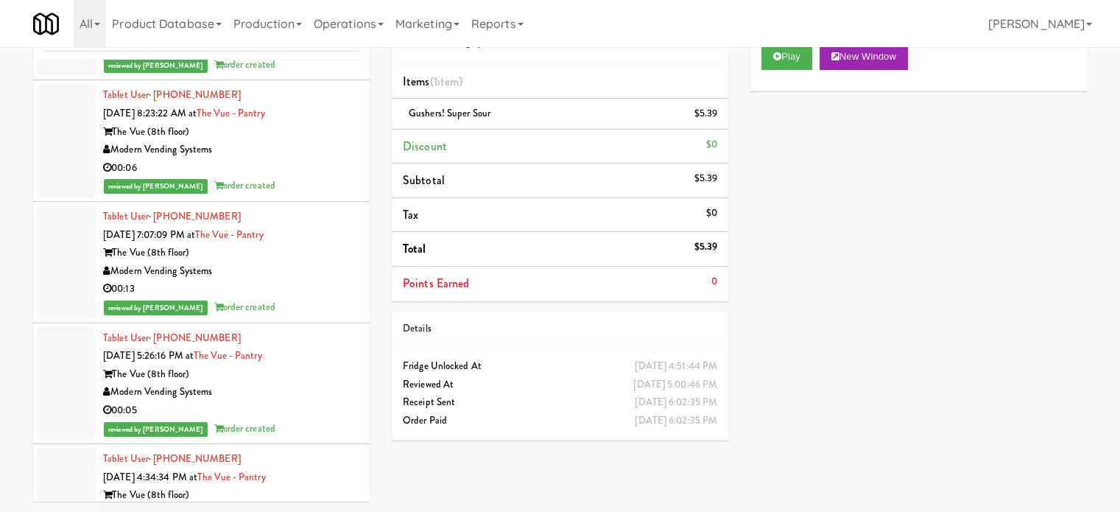
click at [300, 365] on div "The Vue (8th floor)" at bounding box center [231, 374] width 256 height 18
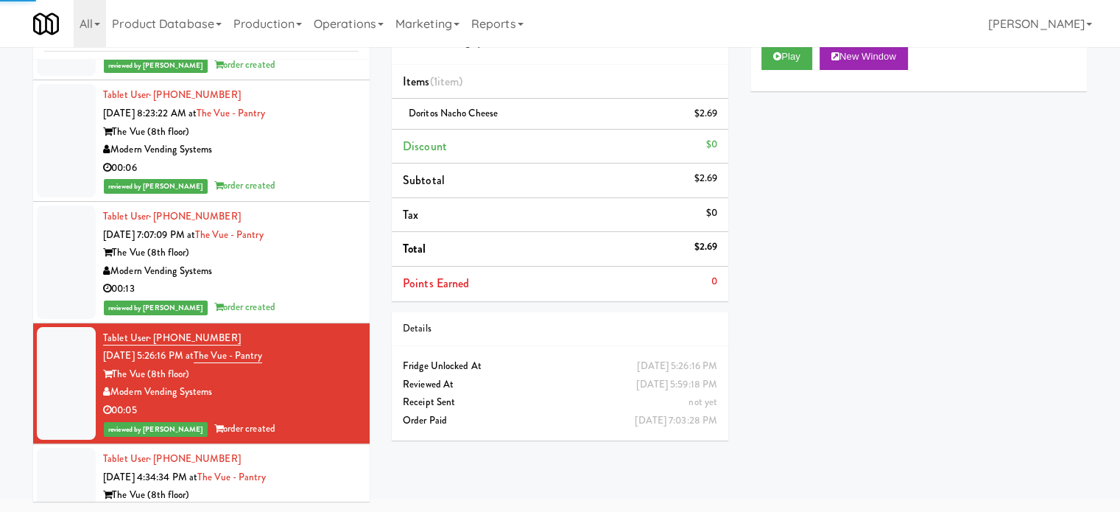
click at [314, 280] on div "00:13" at bounding box center [231, 289] width 256 height 18
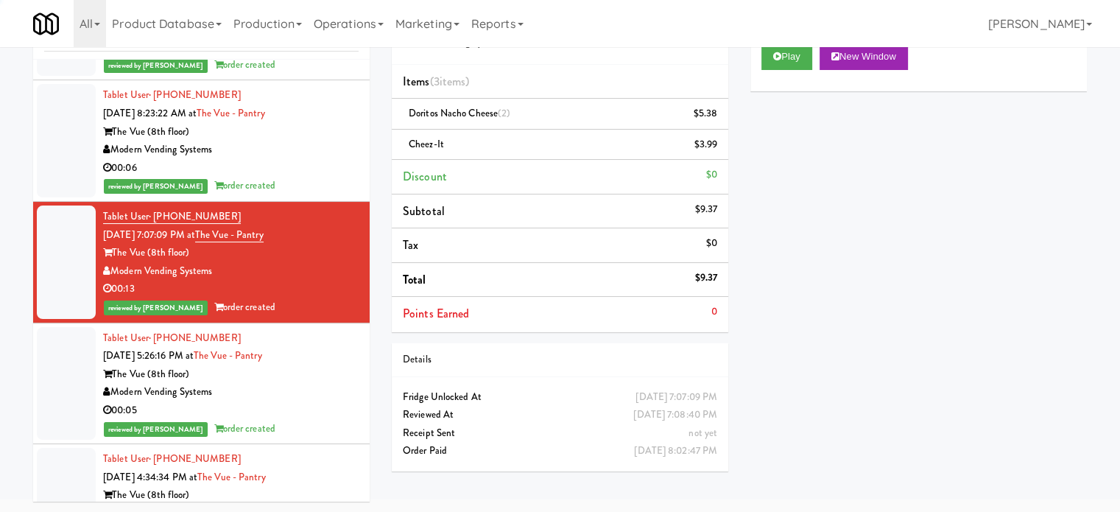
click at [318, 159] on div "00:06" at bounding box center [231, 168] width 256 height 18
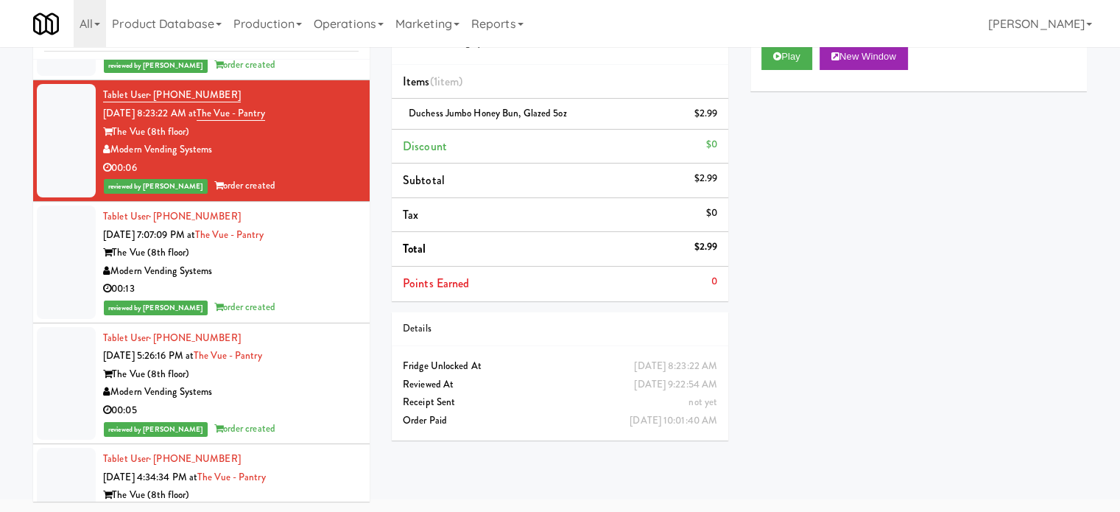
click at [331, 280] on div "00:13" at bounding box center [231, 289] width 256 height 18
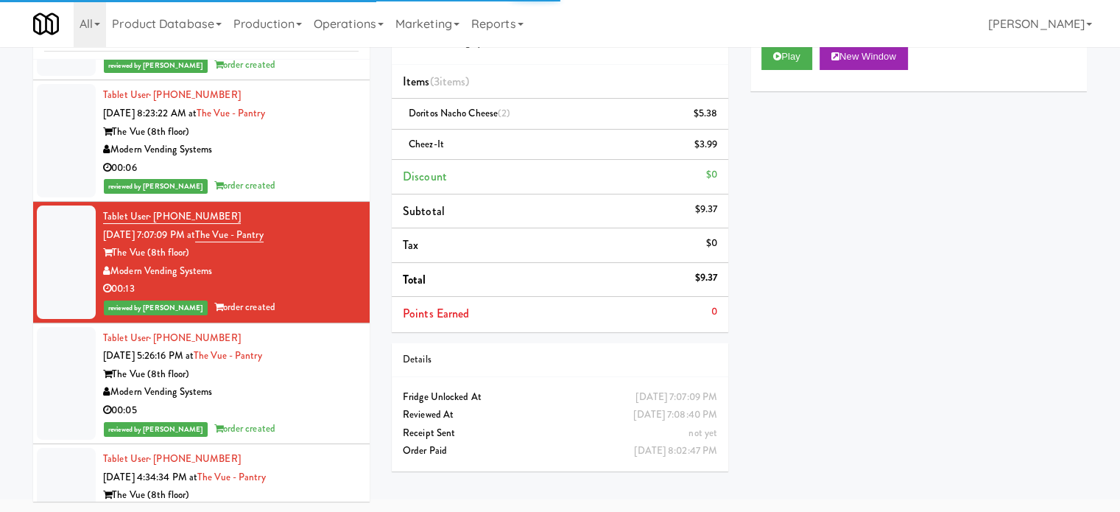
click at [330, 365] on div "The Vue (8th floor)" at bounding box center [231, 374] width 256 height 18
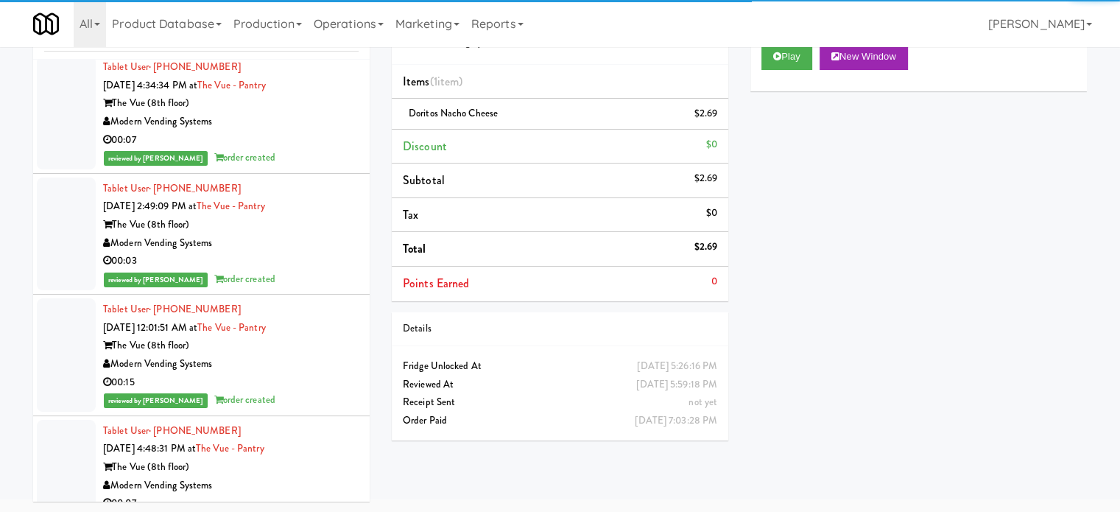
scroll to position [11378, 0]
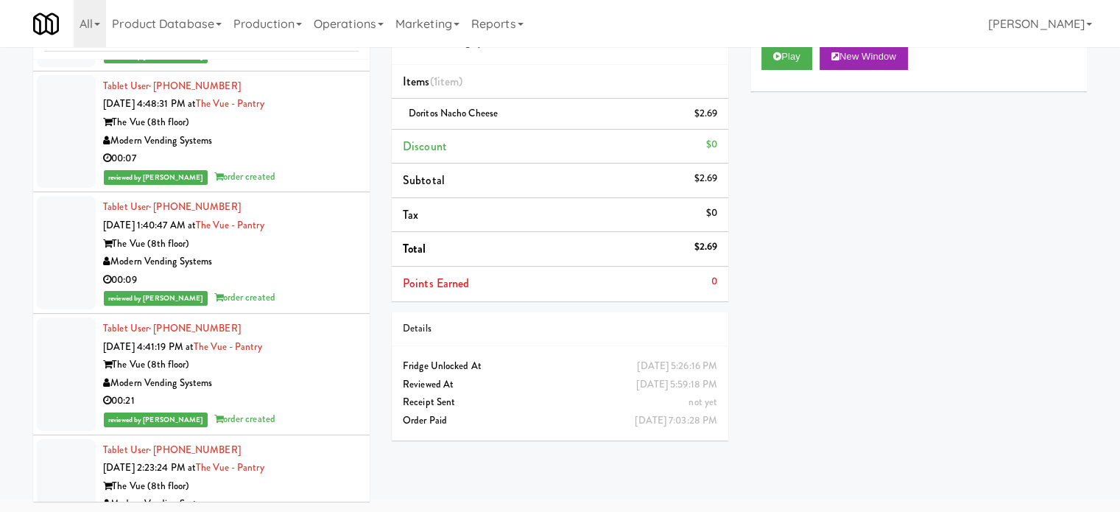
click at [311, 170] on div "reviewed by [PERSON_NAME] order created" at bounding box center [231, 177] width 256 height 18
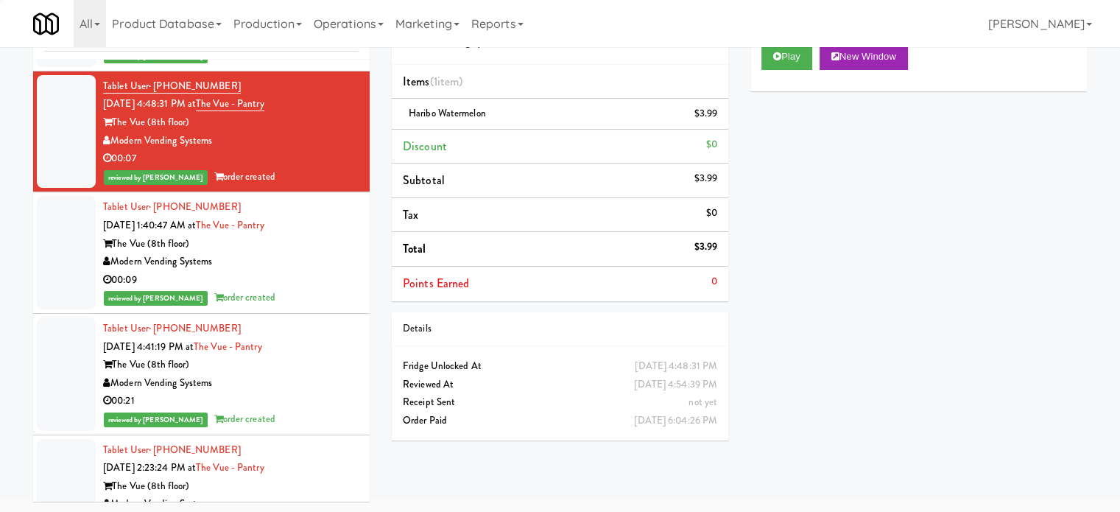
drag, startPoint x: 303, startPoint y: 244, endPoint x: 318, endPoint y: 282, distance: 40.3
click at [303, 253] on div "Modern Vending Systems" at bounding box center [231, 262] width 256 height 18
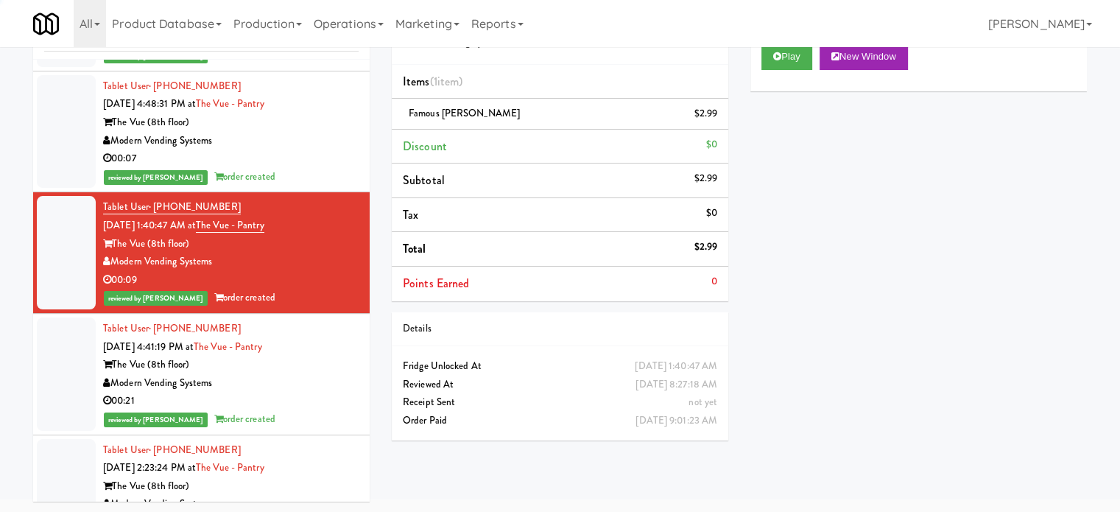
click at [311, 364] on div "The Vue (8th floor)" at bounding box center [231, 365] width 256 height 18
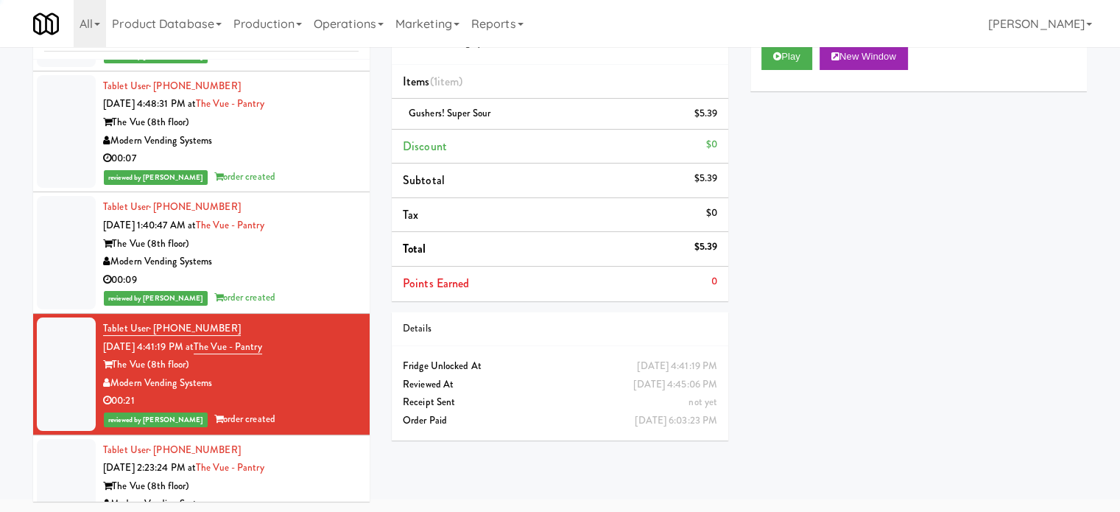
scroll to position [11747, 0]
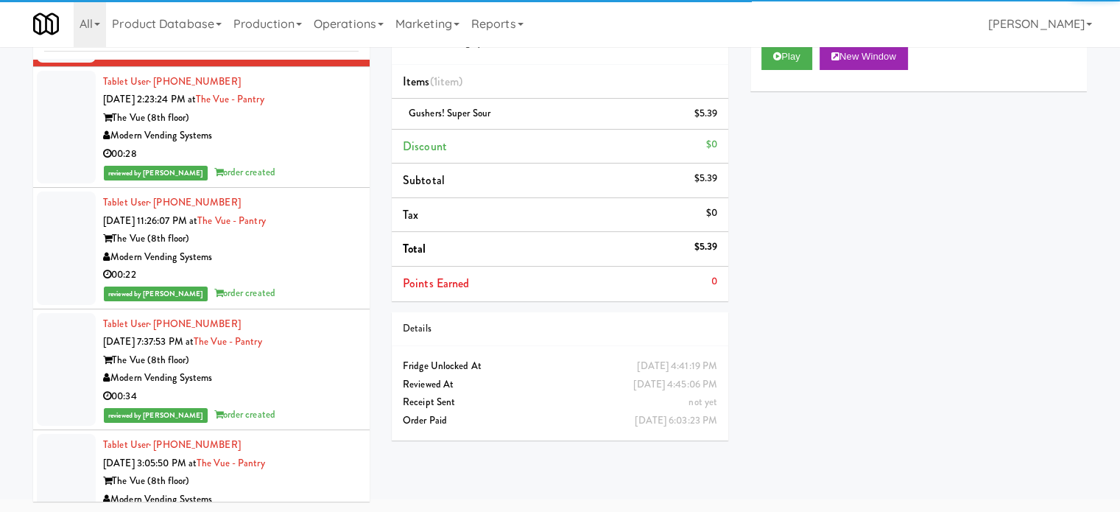
drag, startPoint x: 315, startPoint y: 257, endPoint x: 283, endPoint y: 172, distance: 90.4
click at [315, 256] on div "Modern Vending Systems" at bounding box center [231, 257] width 256 height 18
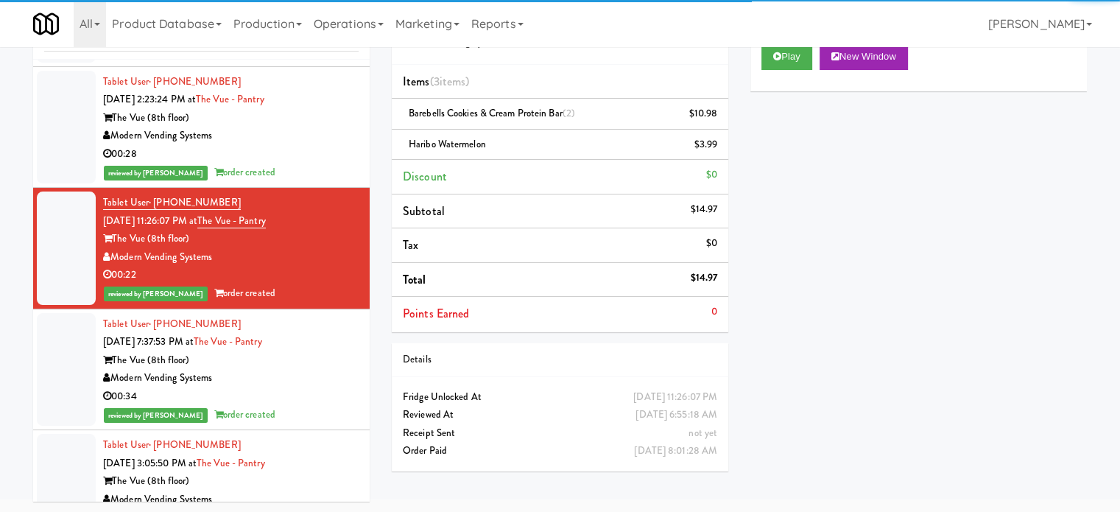
click at [292, 145] on div "00:28" at bounding box center [231, 154] width 256 height 18
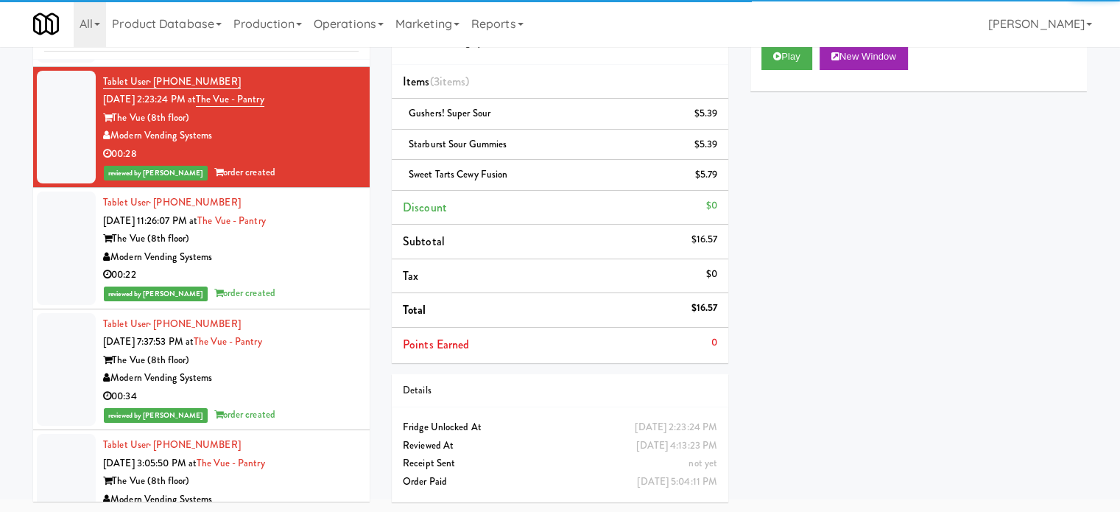
click at [300, 230] on div "The Vue (8th floor)" at bounding box center [231, 239] width 256 height 18
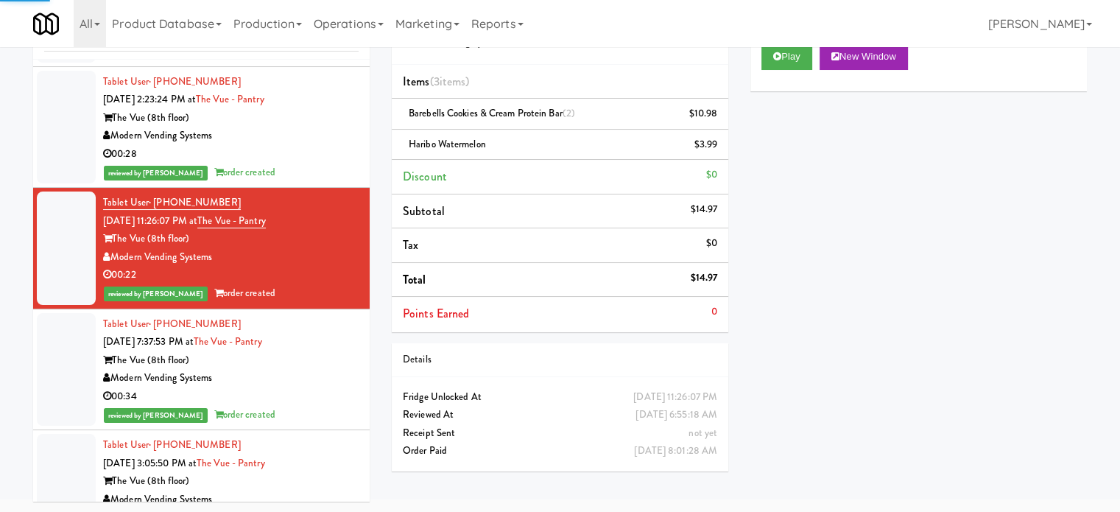
click at [310, 378] on div "Modern Vending Systems" at bounding box center [231, 378] width 256 height 18
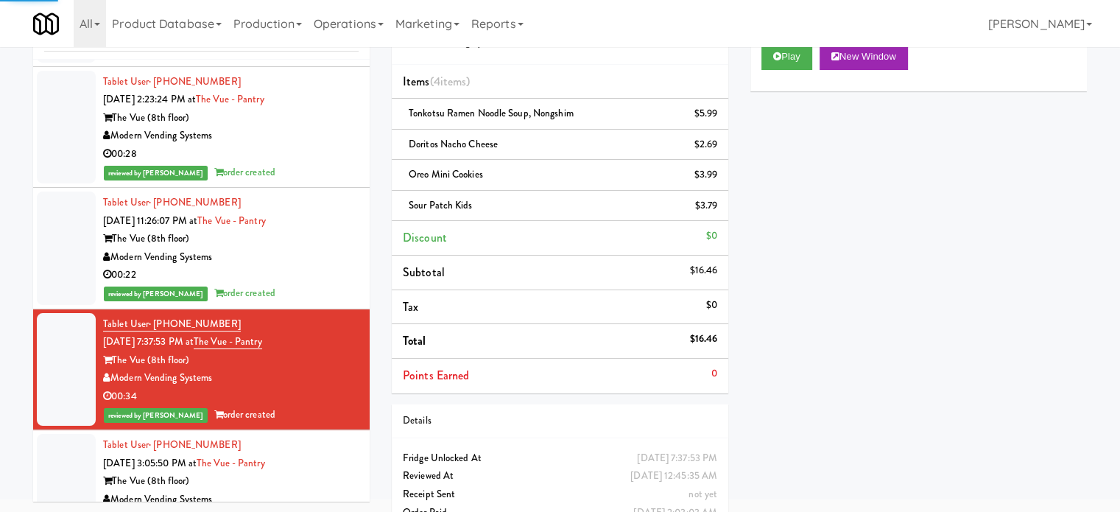
scroll to position [12115, 0]
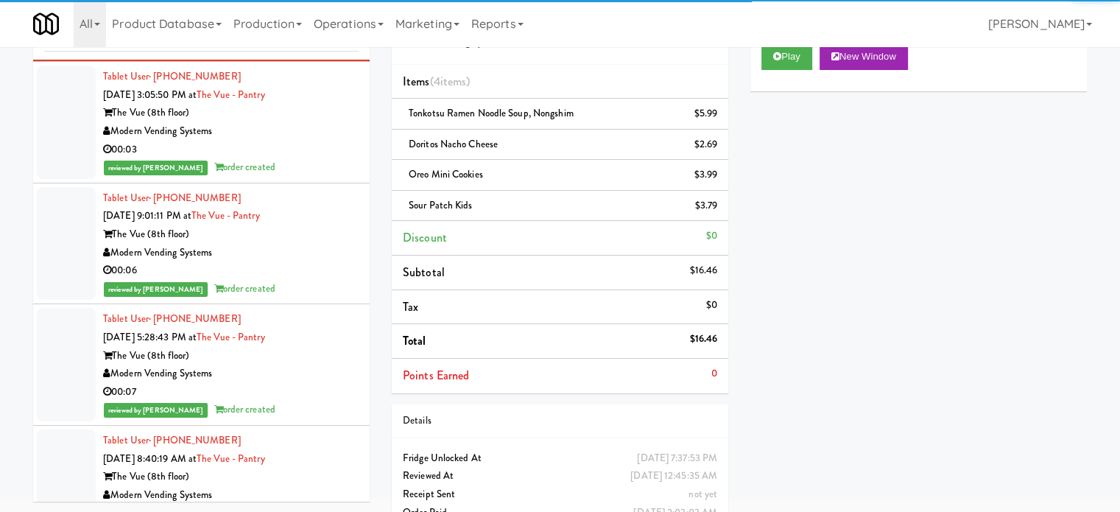
click at [294, 280] on div "reviewed by [PERSON_NAME] order created" at bounding box center [231, 289] width 256 height 18
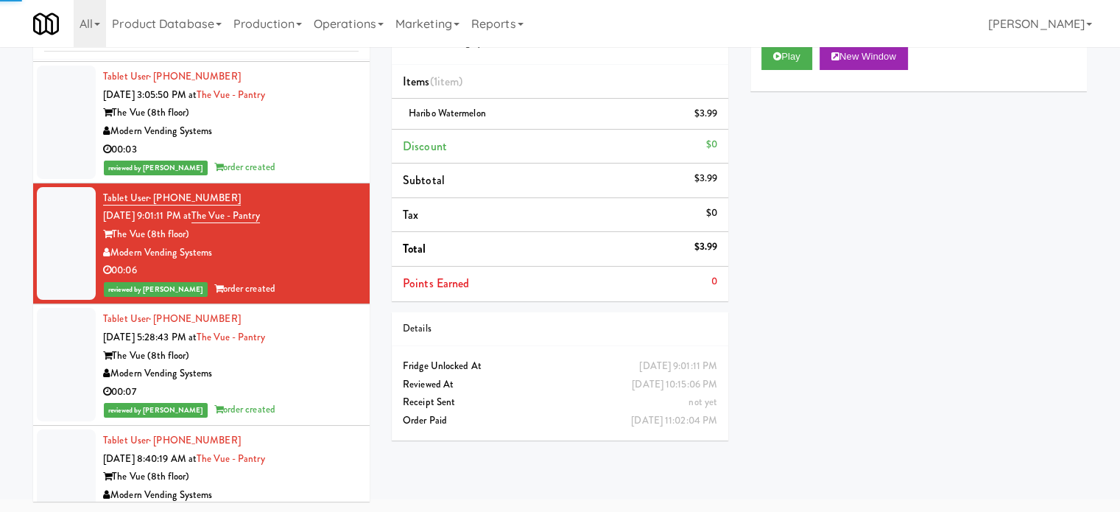
click at [315, 371] on div "Modern Vending Systems" at bounding box center [231, 373] width 256 height 18
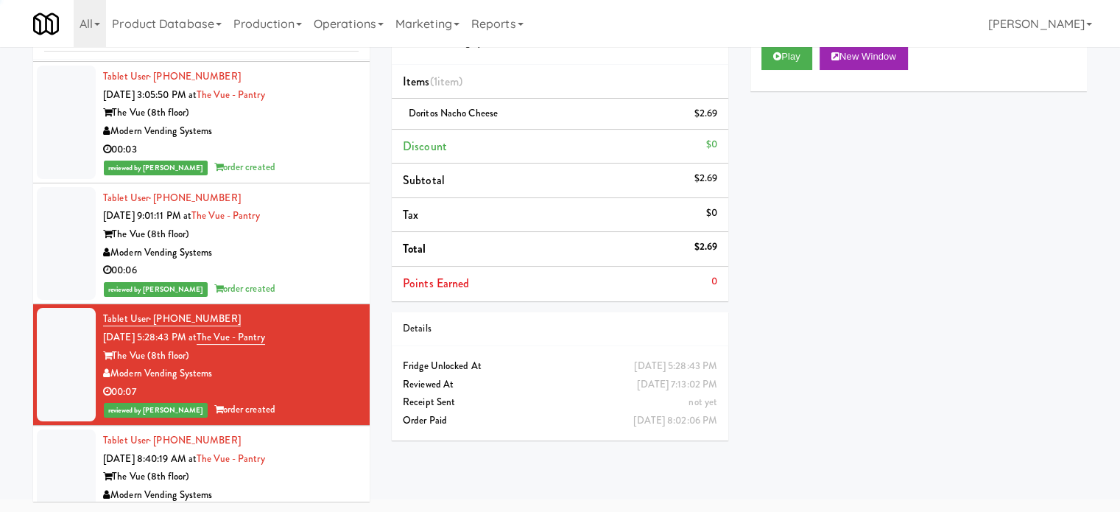
scroll to position [12483, 0]
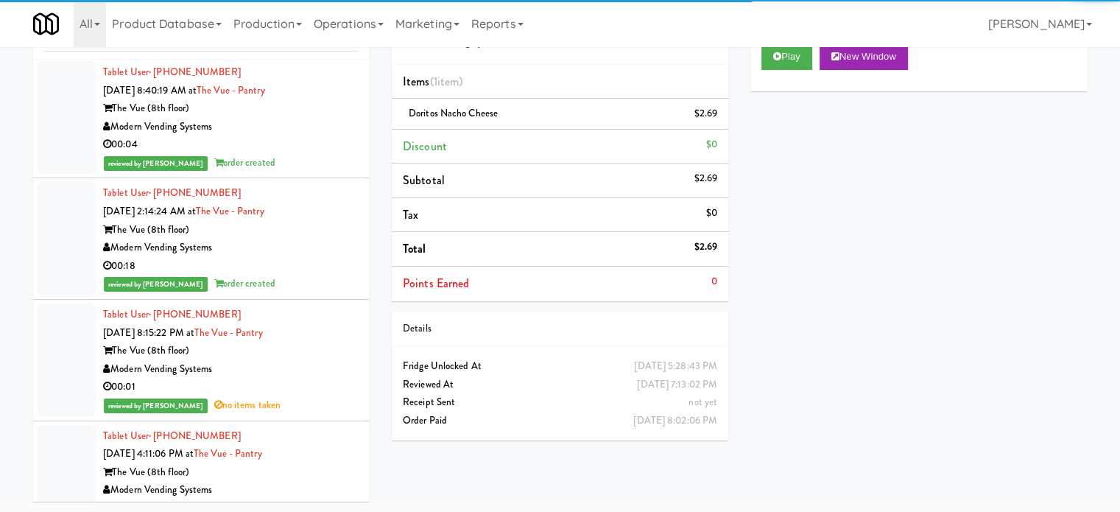
click at [309, 221] on div "The Vue (8th floor)" at bounding box center [231, 230] width 256 height 18
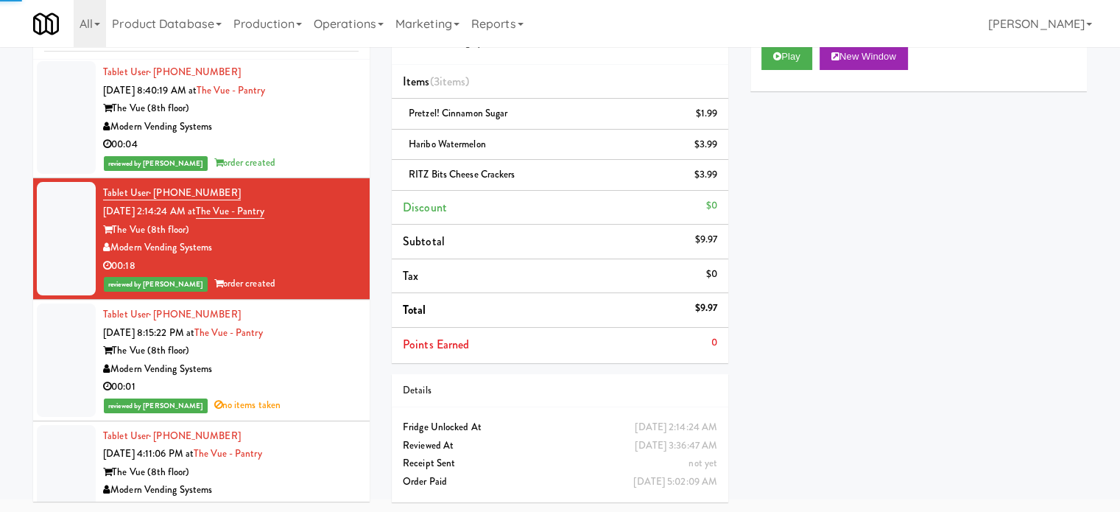
click at [299, 121] on div "Modern Vending Systems" at bounding box center [231, 127] width 256 height 18
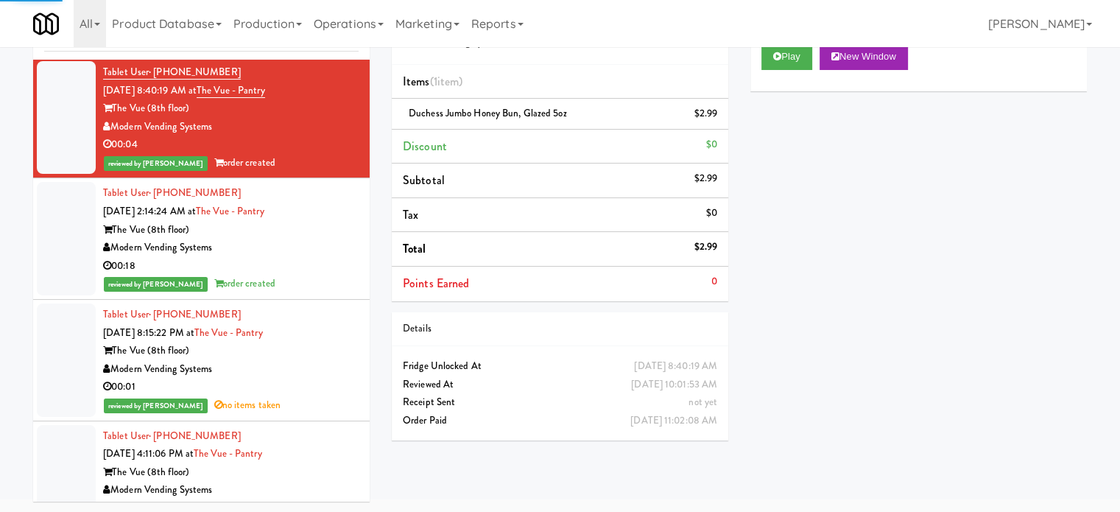
drag, startPoint x: 321, startPoint y: 357, endPoint x: 300, endPoint y: 286, distance: 73.6
click at [321, 360] on div "Modern Vending Systems" at bounding box center [231, 369] width 256 height 18
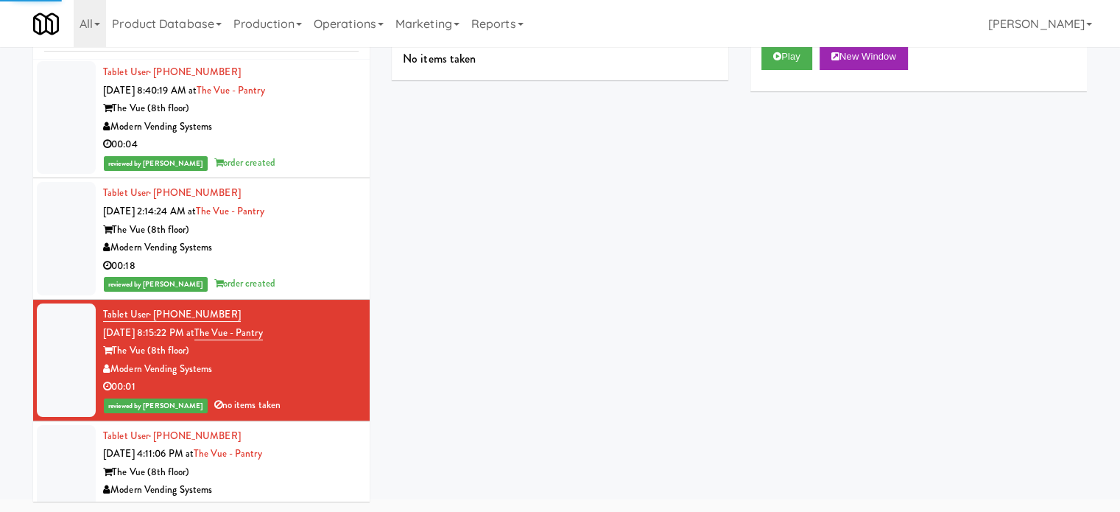
scroll to position [12851, 0]
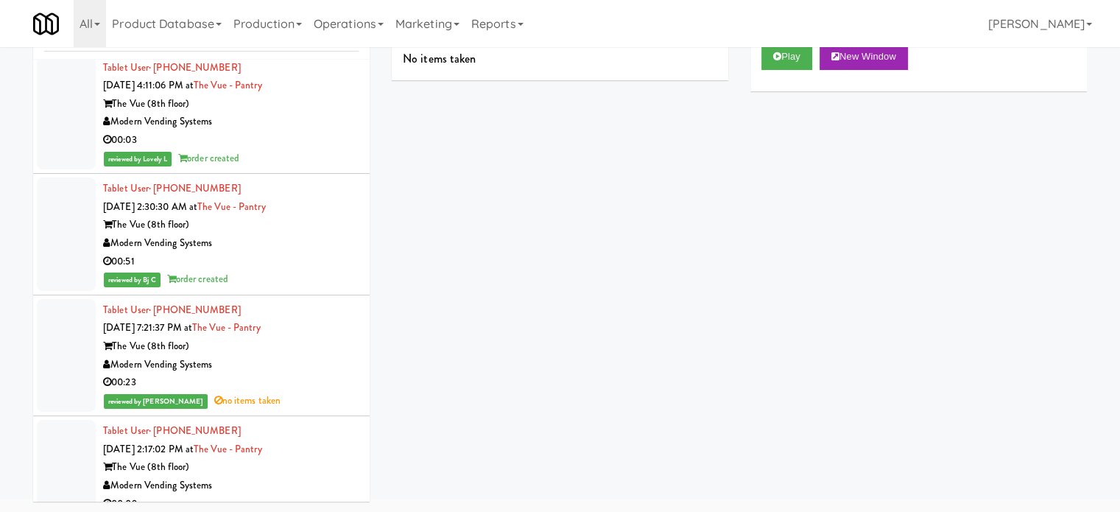
click at [321, 270] on div "reviewed by Bj C order created" at bounding box center [231, 279] width 256 height 18
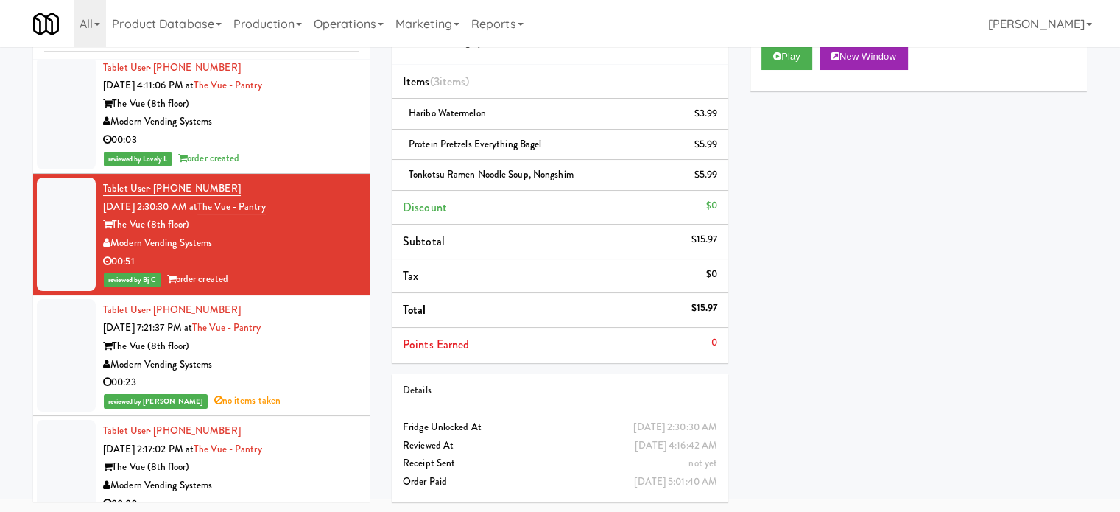
click at [315, 131] on div "00:03" at bounding box center [231, 140] width 256 height 18
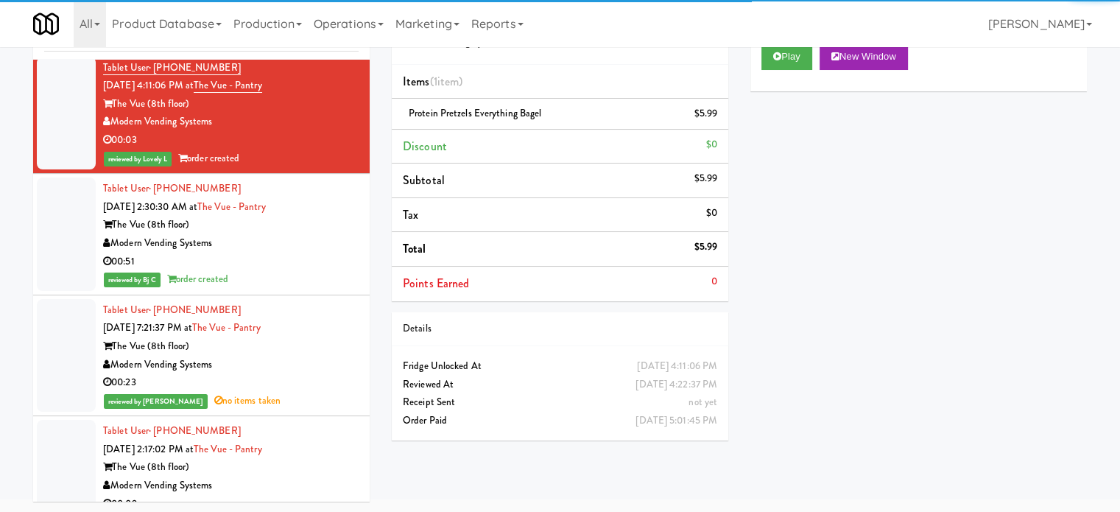
click at [312, 382] on div "00:23" at bounding box center [231, 382] width 256 height 18
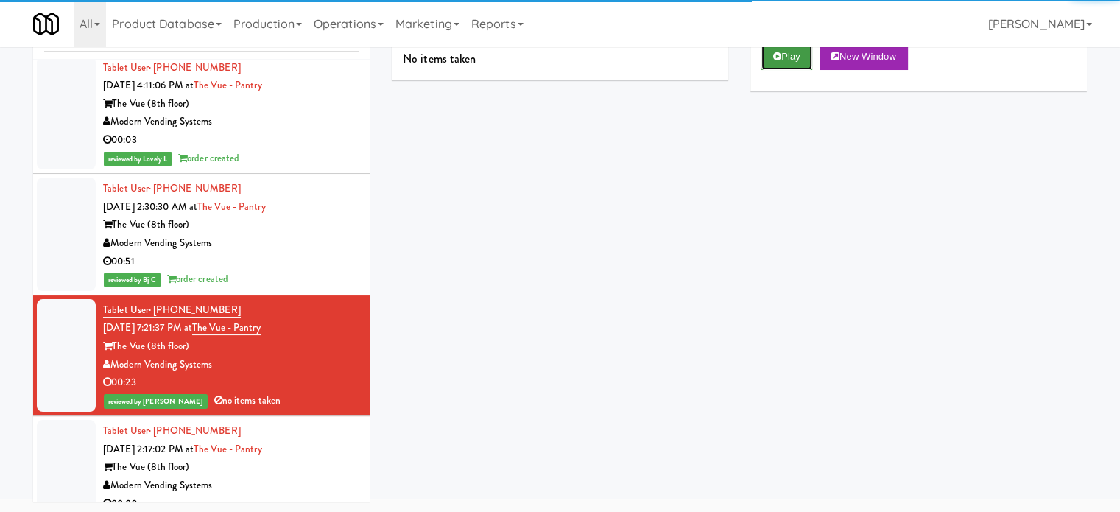
click at [794, 55] on button "Play" at bounding box center [786, 56] width 51 height 27
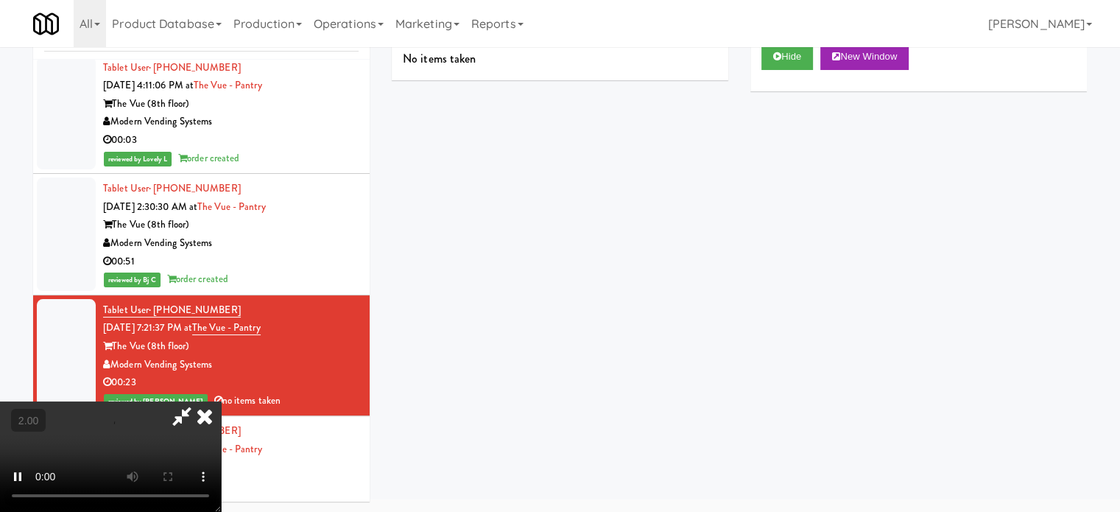
click at [221, 401] on video at bounding box center [110, 456] width 221 height 110
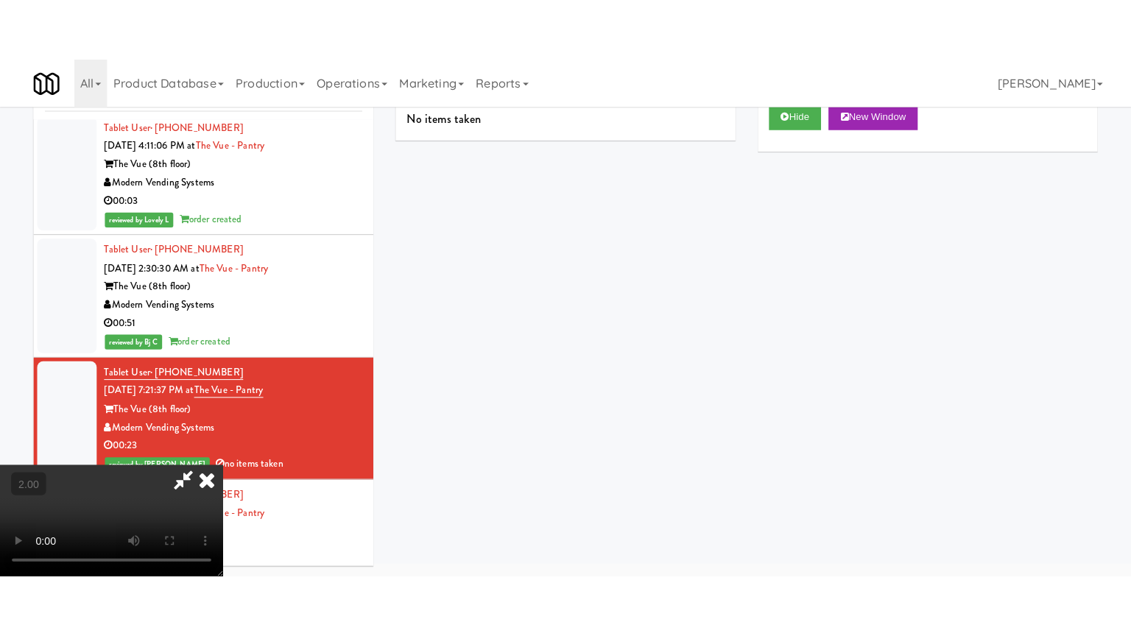
scroll to position [47, 0]
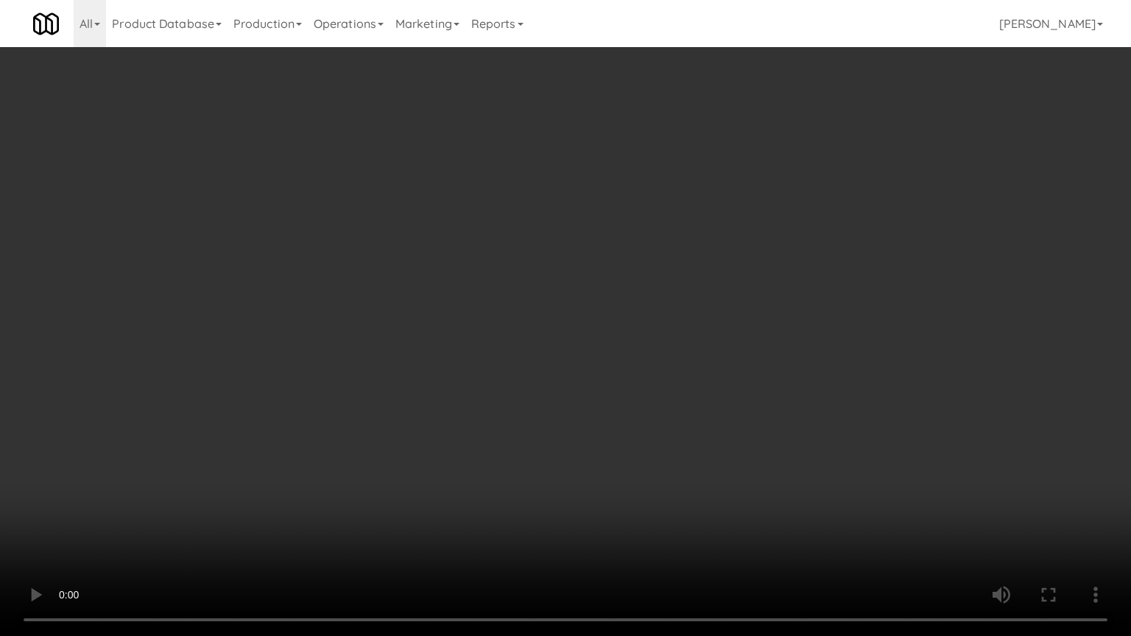
click at [568, 239] on video at bounding box center [565, 318] width 1131 height 636
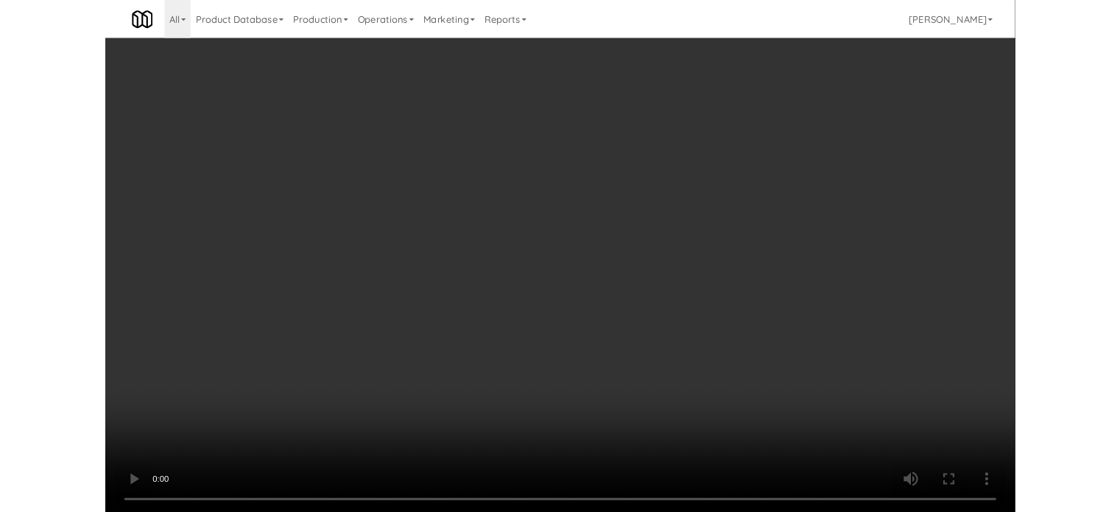
scroll to position [60, 0]
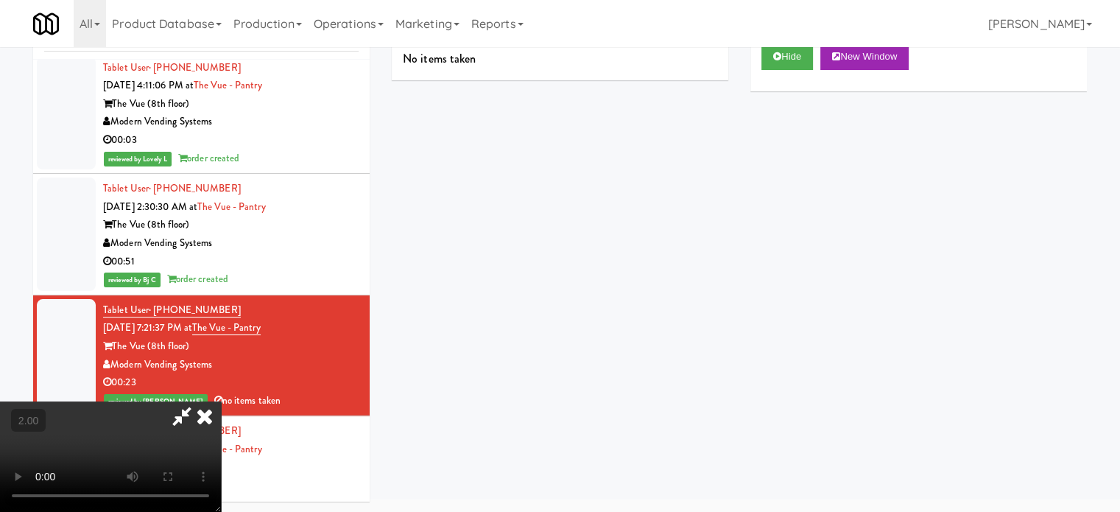
click at [221, 401] on icon at bounding box center [204, 415] width 32 height 29
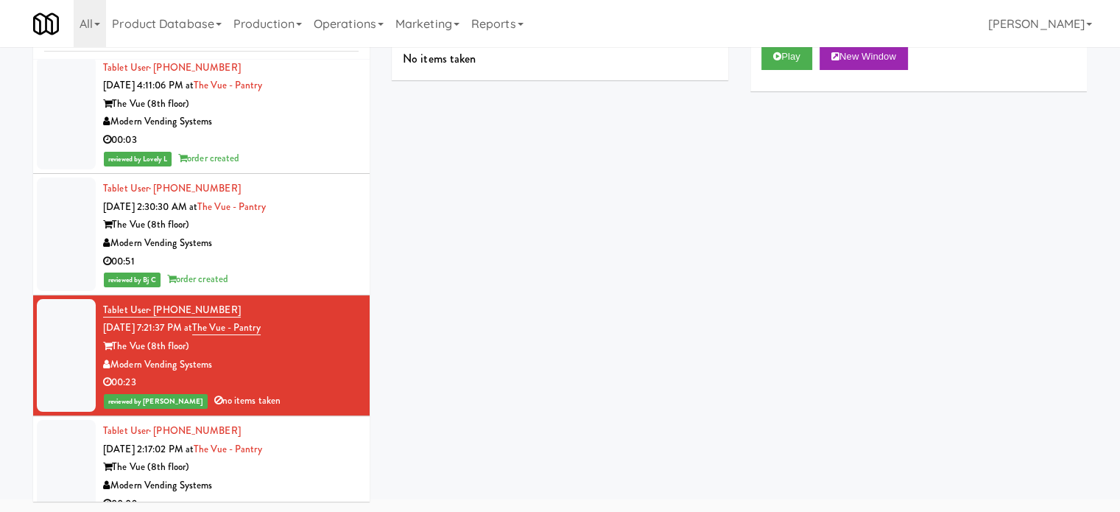
click at [294, 431] on div "Tablet User · (704) 873-7215 [DATE] 2:17:02 PM at The Vue - Pantry The Vue (8th…" at bounding box center [231, 476] width 256 height 109
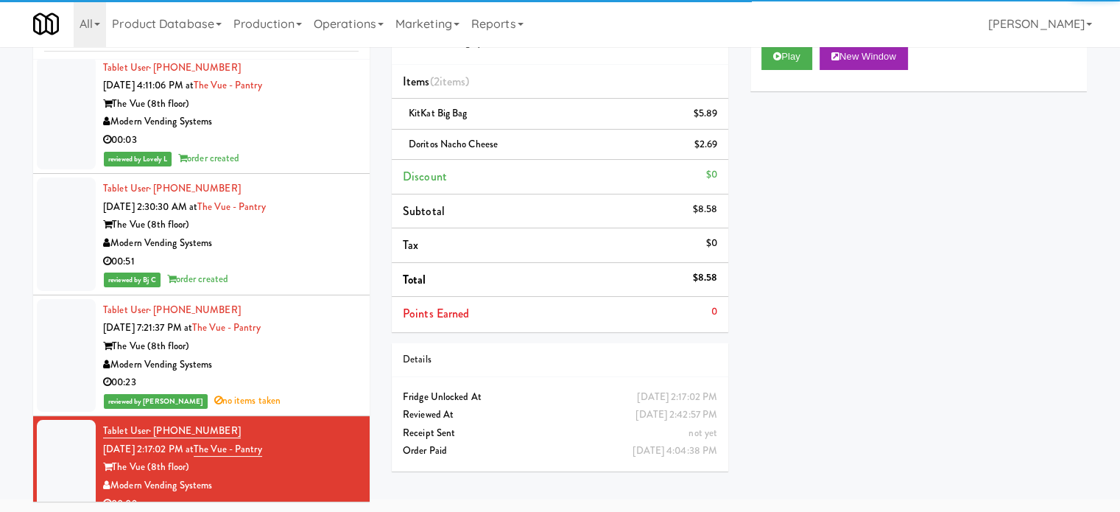
scroll to position [13219, 0]
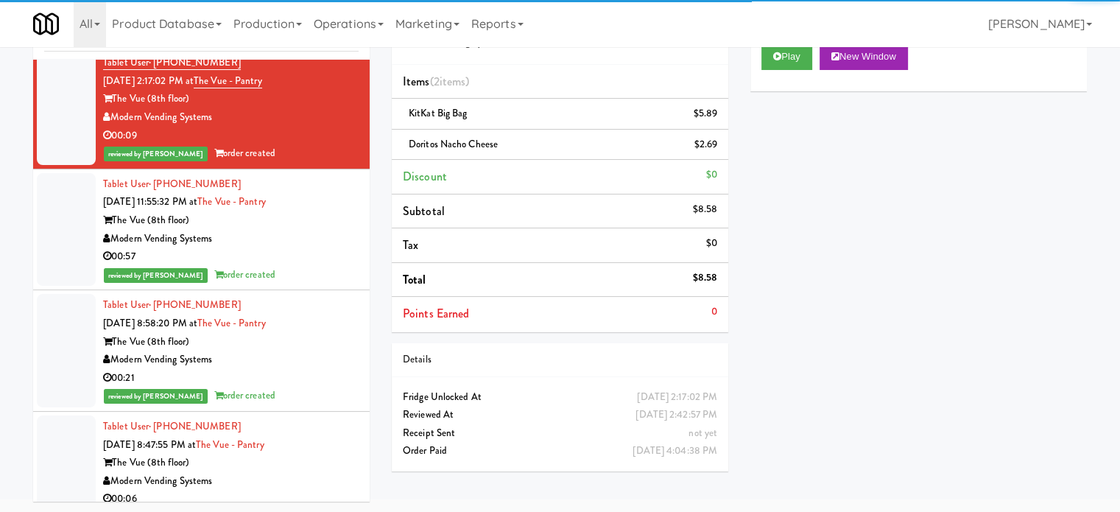
click at [313, 266] on div "reviewed by [PERSON_NAME] order created" at bounding box center [231, 275] width 256 height 18
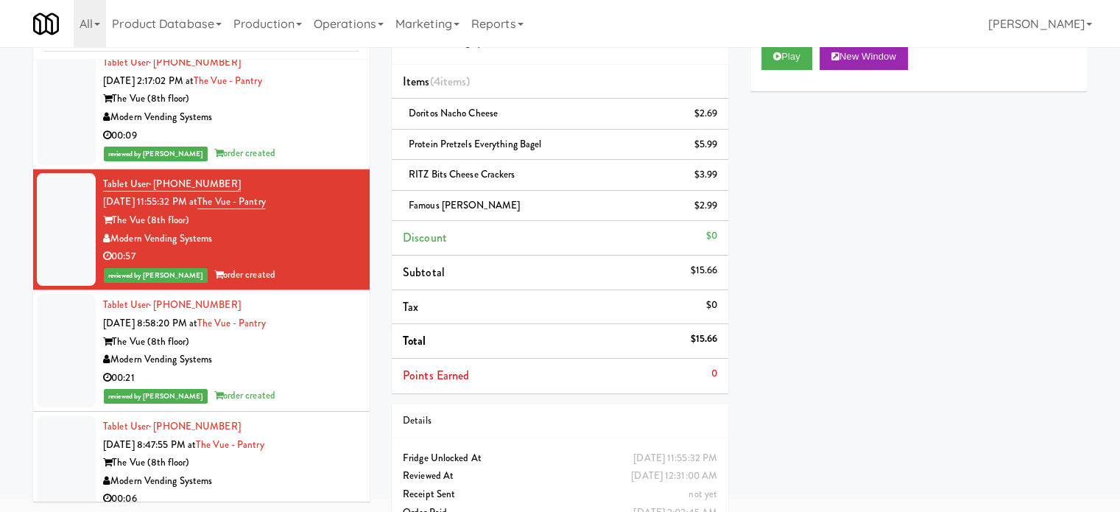
click at [313, 369] on div "00:21" at bounding box center [231, 378] width 256 height 18
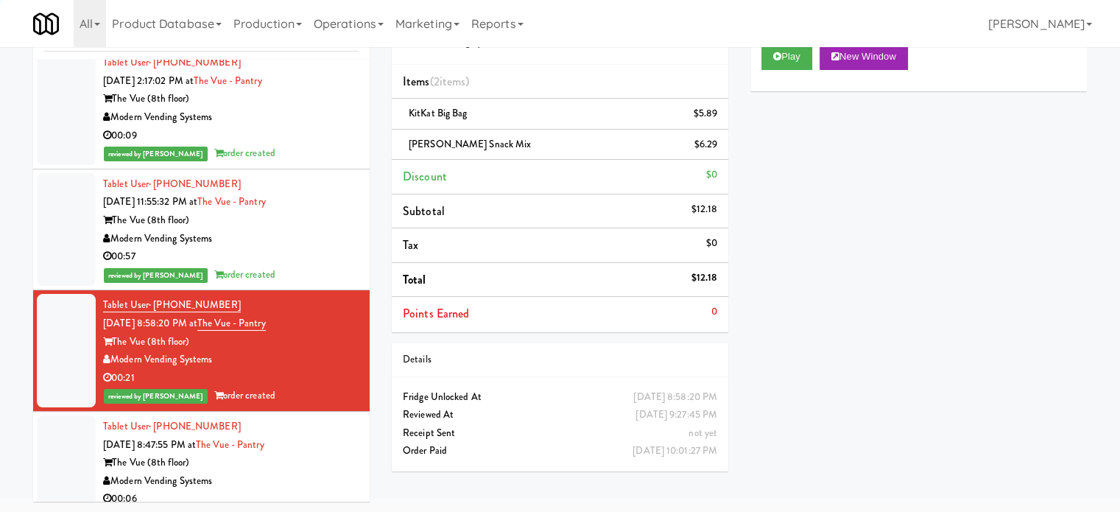
click at [313, 437] on div "Tablet User · (916) 496-4703 [DATE] 8:47:55 PM at The Vue - Pantry The Vue (8th…" at bounding box center [231, 471] width 256 height 109
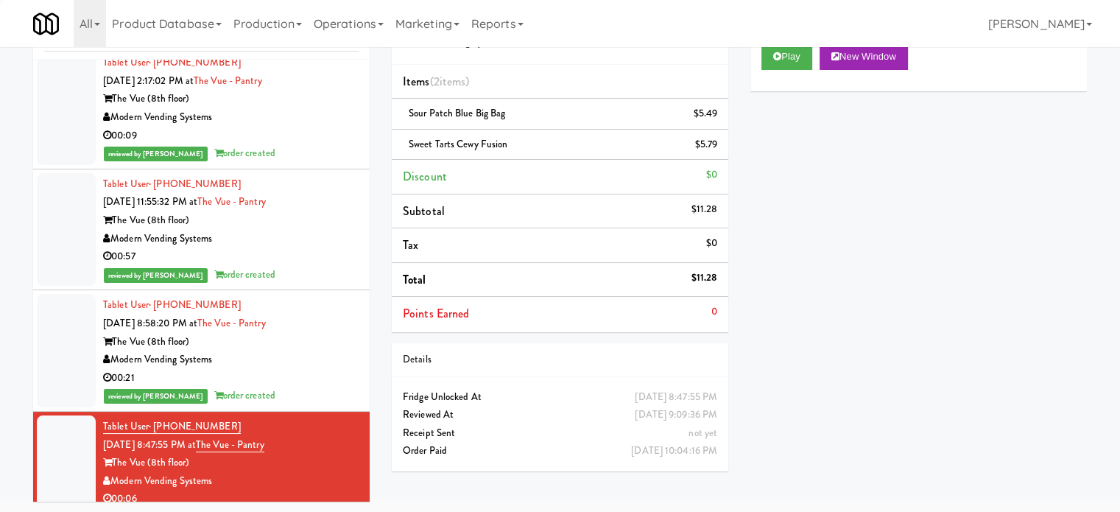
scroll to position [13587, 0]
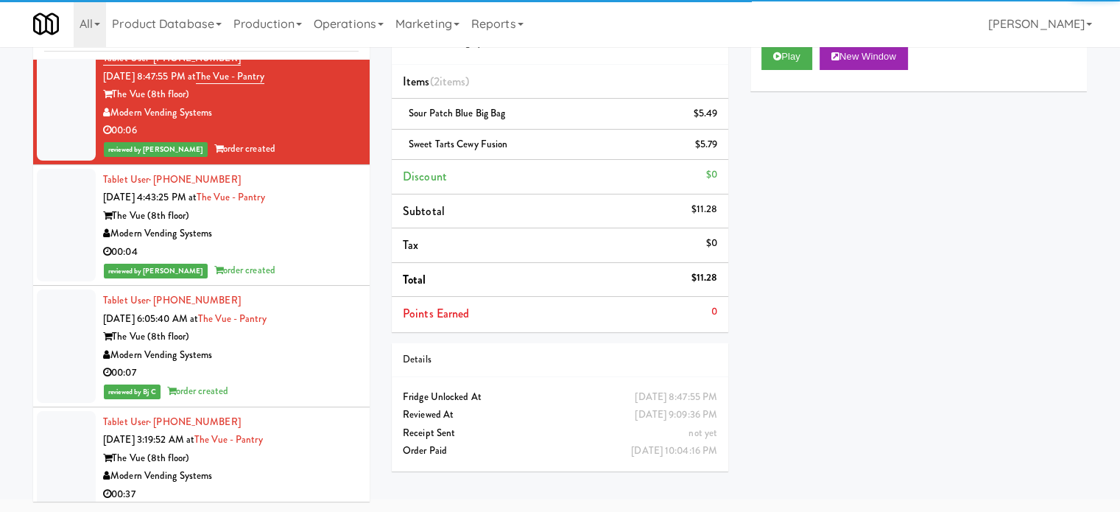
click at [307, 264] on div "reviewed by [PERSON_NAME] E order created" at bounding box center [231, 270] width 256 height 18
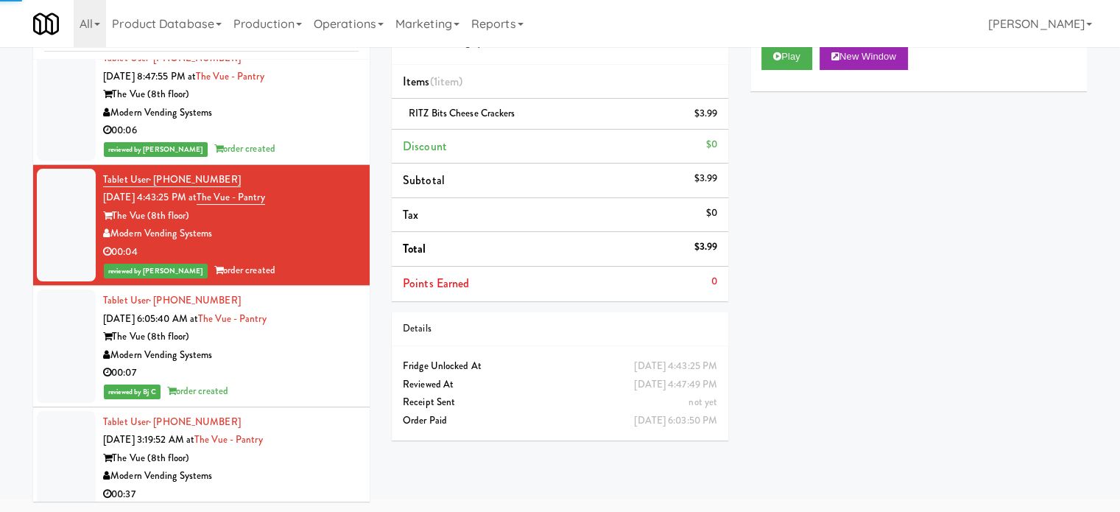
click at [313, 331] on div "The Vue (8th floor)" at bounding box center [231, 337] width 256 height 18
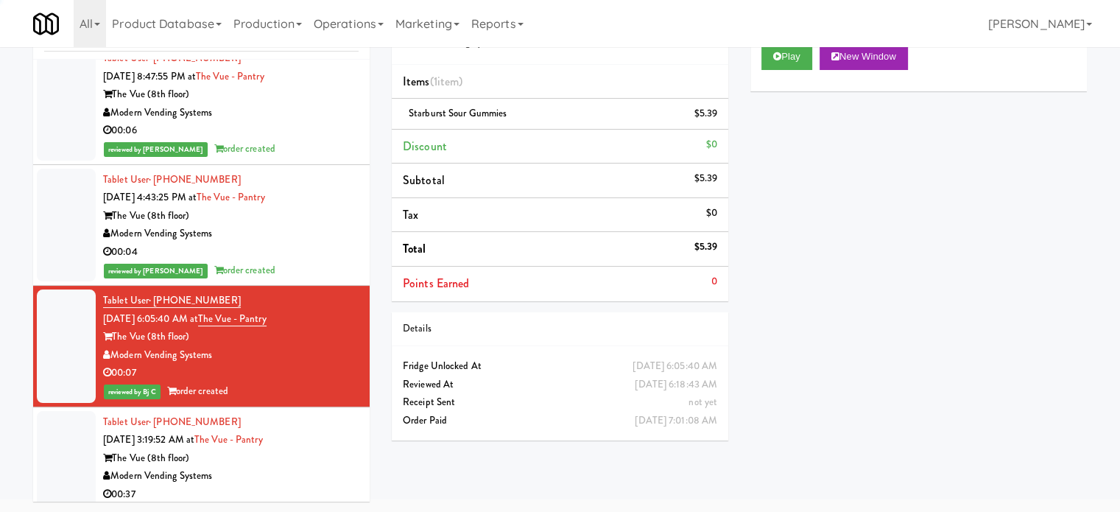
click at [324, 425] on div "Tablet User · (440) 420-7151 [DATE] 3:19:52 AM at The Vue - Pantry The Vue (8th…" at bounding box center [231, 467] width 256 height 109
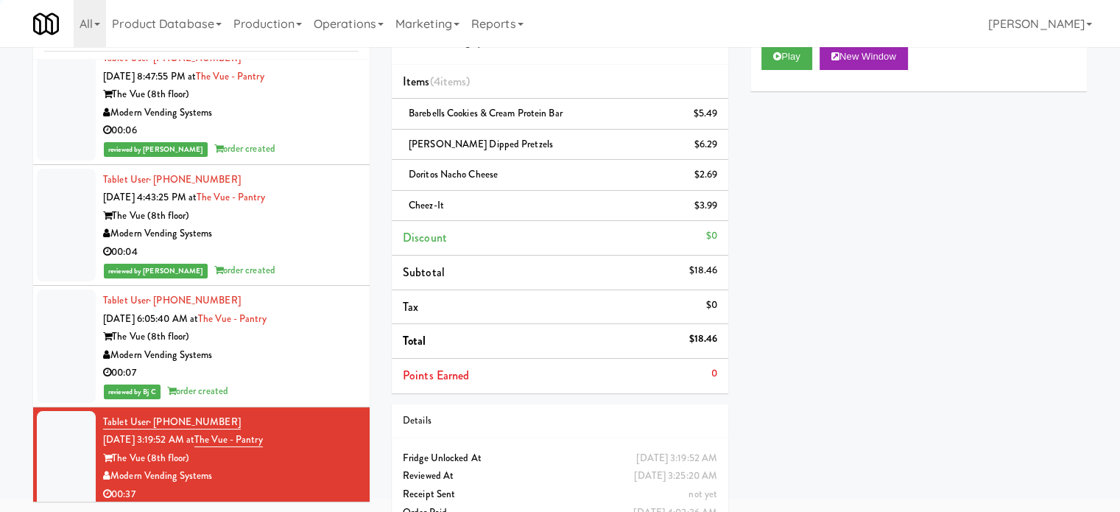
scroll to position [13956, 0]
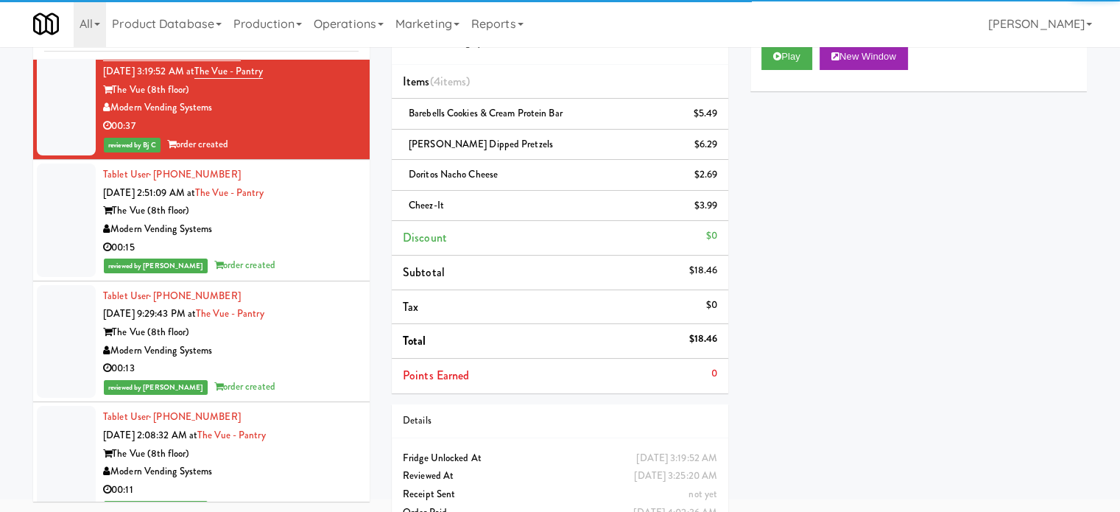
click at [318, 208] on div "The Vue (8th floor)" at bounding box center [231, 211] width 256 height 18
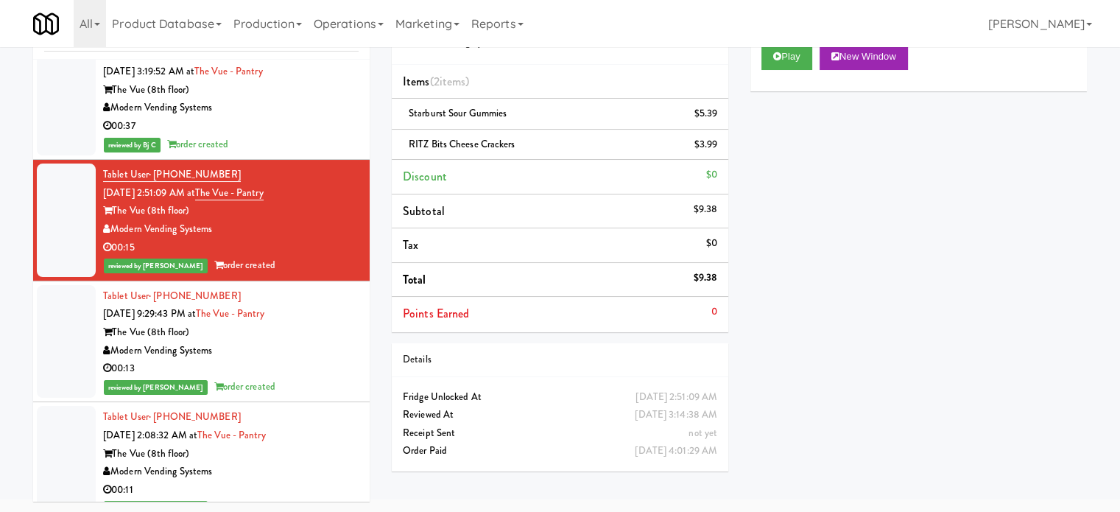
click at [302, 342] on div "Modern Vending Systems" at bounding box center [231, 351] width 256 height 18
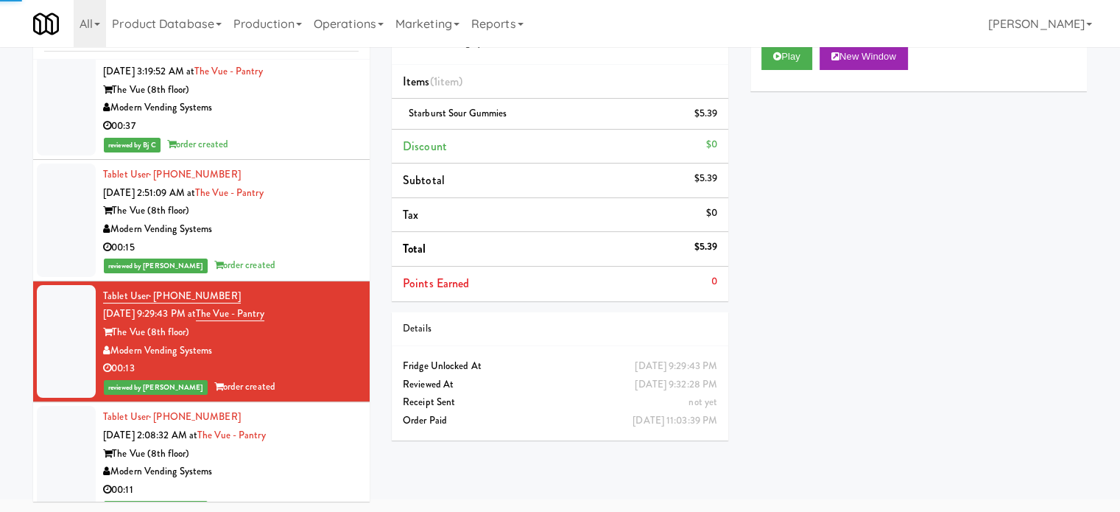
click at [313, 423] on div "Tablet User · (980) 309-8283 [DATE] 2:08:32 AM at The Vue - Pantry The Vue (8th…" at bounding box center [231, 462] width 256 height 109
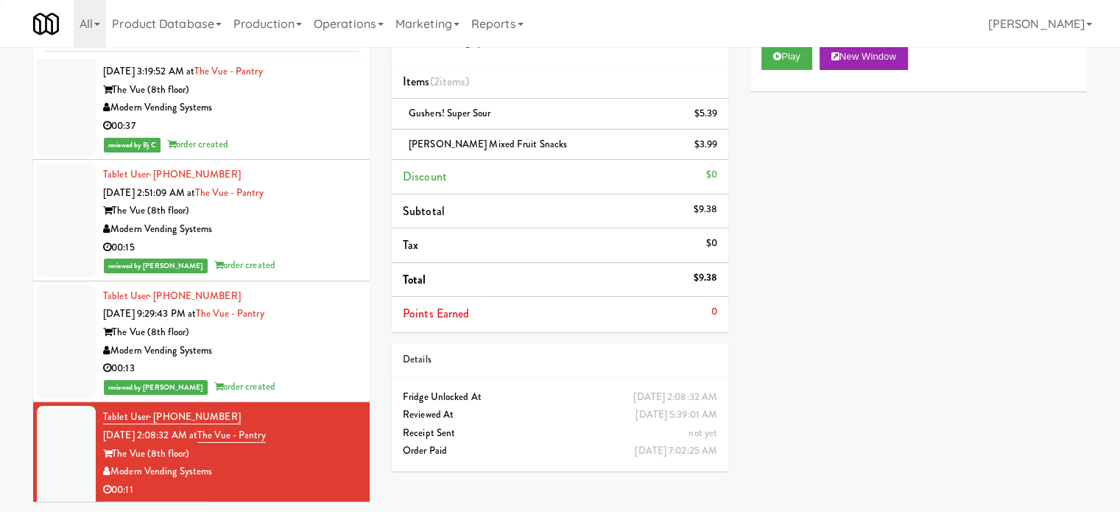
scroll to position [14324, 0]
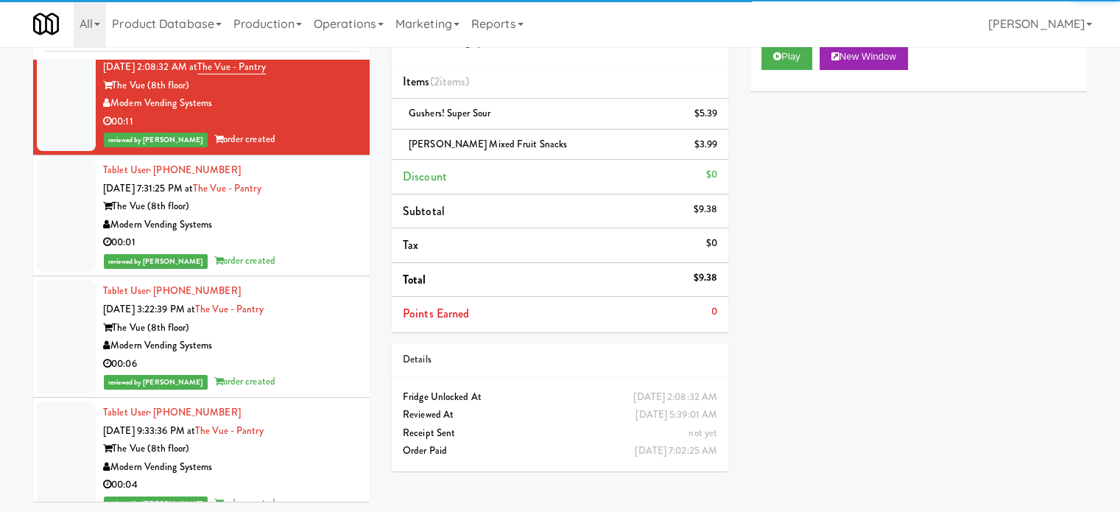
click at [303, 216] on div "Modern Vending Systems" at bounding box center [231, 225] width 256 height 18
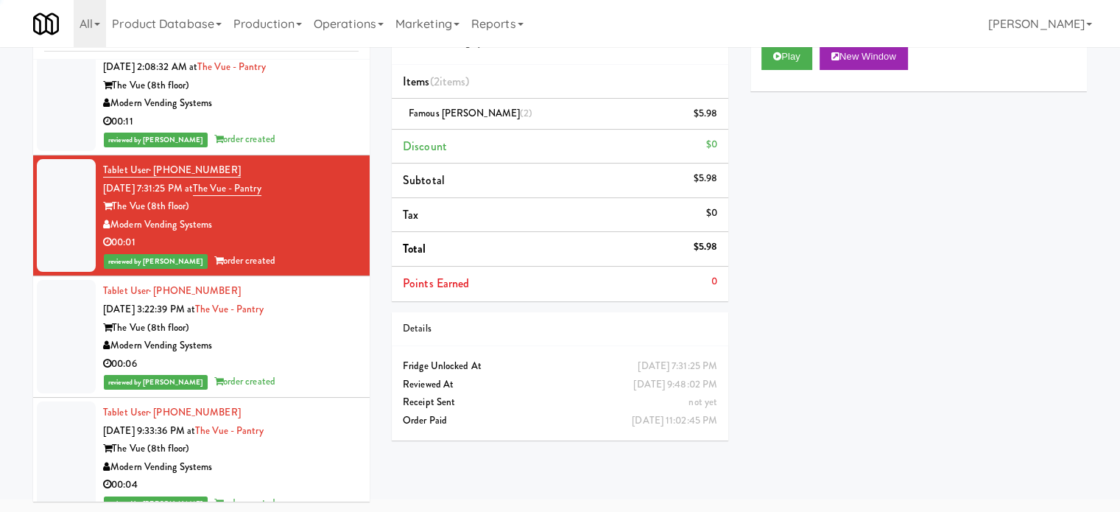
click at [303, 305] on div "Tablet User · (704) 576-4286 [DATE] 3:22:39 PM at The Vue - Pantry The Vue (8th…" at bounding box center [231, 336] width 256 height 109
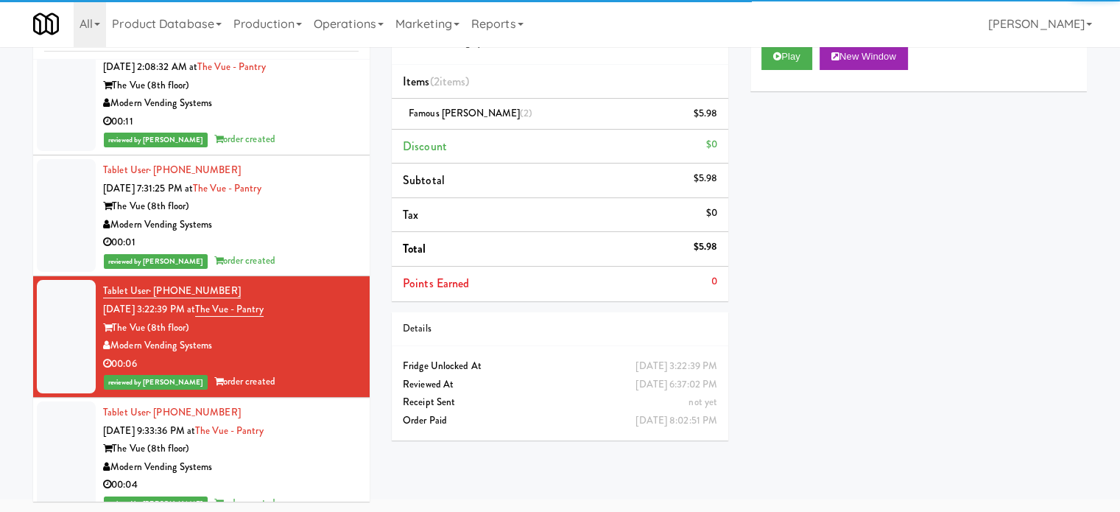
click at [323, 420] on div "Tablet User · (704) 576-4286 [DATE] 9:33:36 PM at The Vue - Pantry The Vue (8th…" at bounding box center [231, 458] width 256 height 109
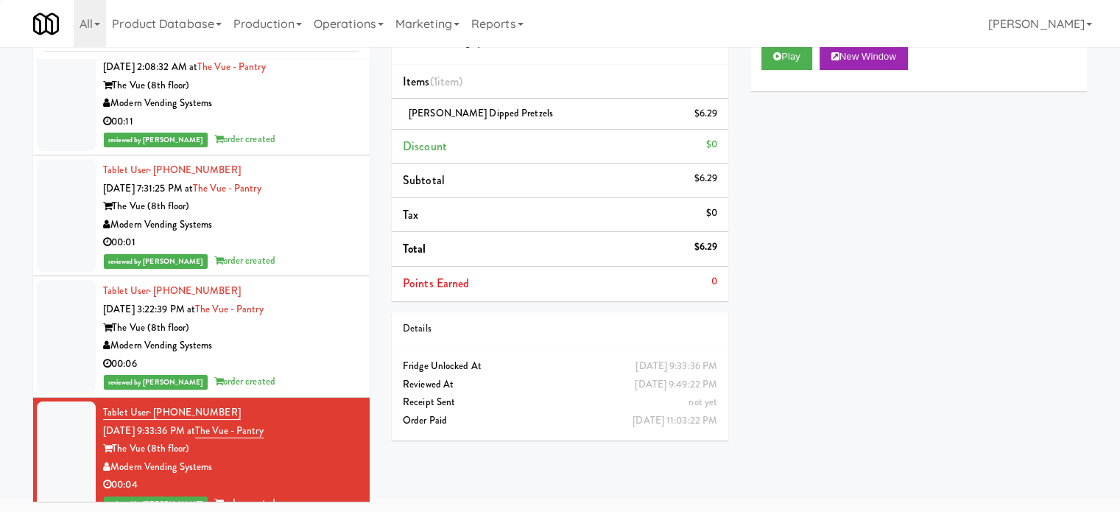
scroll to position [14692, 0]
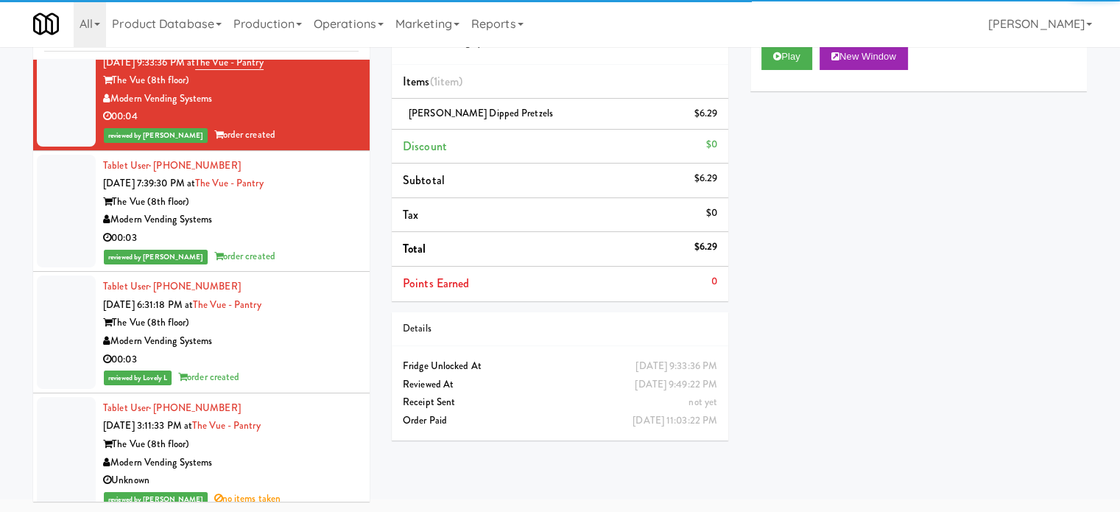
click at [314, 247] on div "reviewed by [PERSON_NAME] order created" at bounding box center [231, 256] width 256 height 18
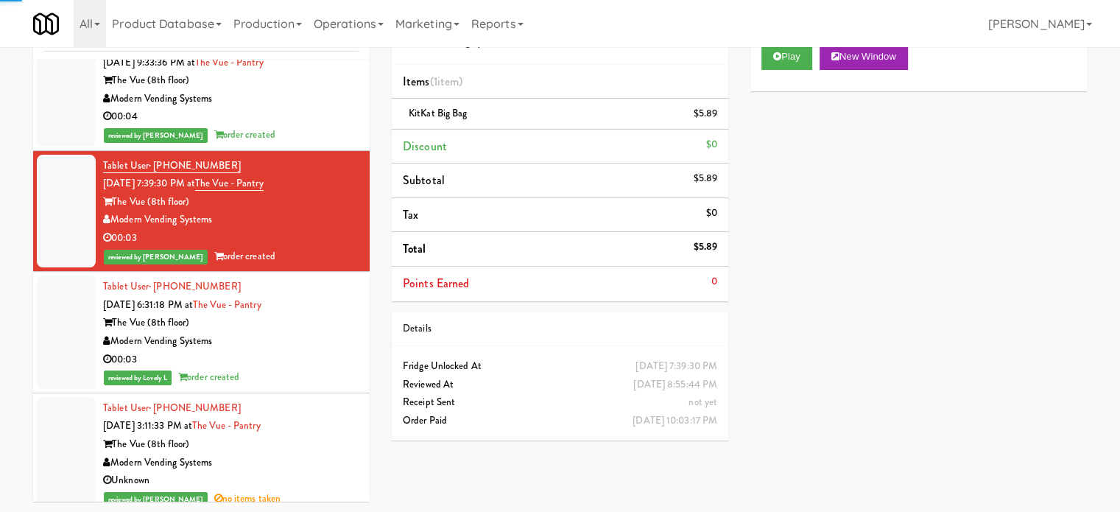
click at [311, 289] on div "Tablet User · (704) 576-4286 [DATE] 6:31:18 PM at The Vue - Pantry The Vue (8th…" at bounding box center [231, 332] width 256 height 109
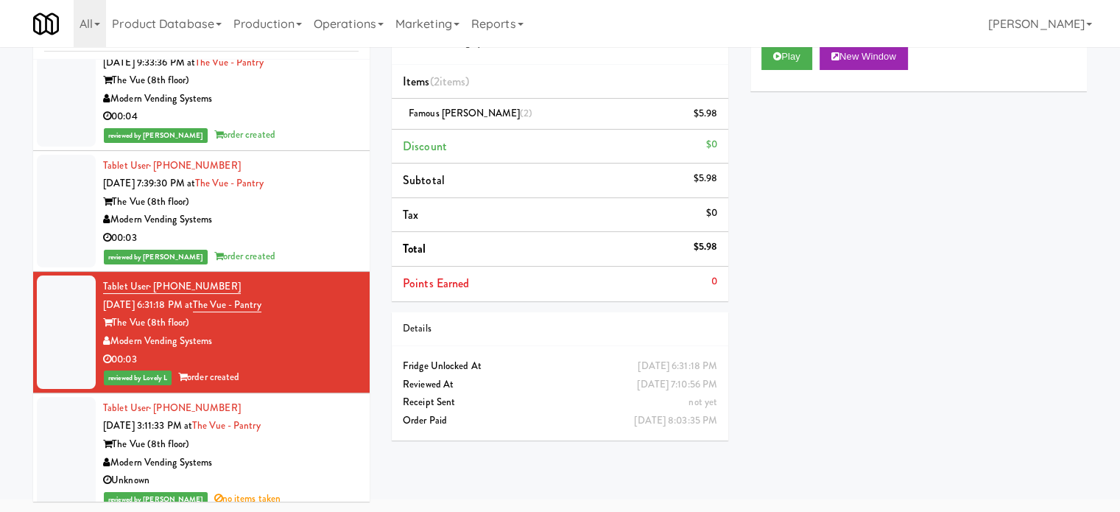
drag, startPoint x: 197, startPoint y: 186, endPoint x: 114, endPoint y: 195, distance: 83.8
click at [114, 195] on div "The Vue (8th floor)" at bounding box center [231, 202] width 256 height 18
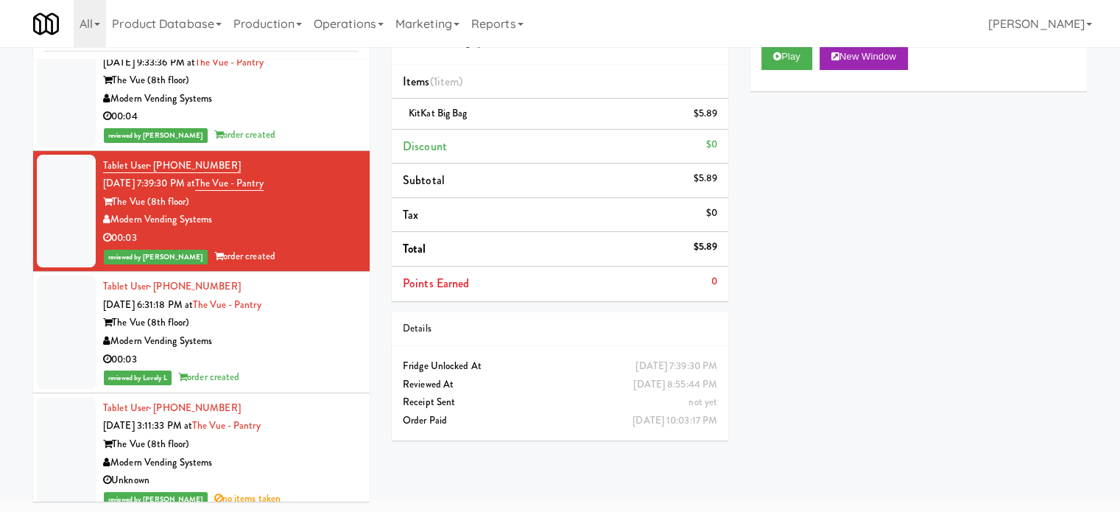
drag, startPoint x: 312, startPoint y: 323, endPoint x: 323, endPoint y: 311, distance: 16.1
click at [313, 323] on div "Tablet User · (704) 576-4286 [DATE] 6:31:18 PM at The Vue - Pantry The Vue (8th…" at bounding box center [231, 332] width 256 height 109
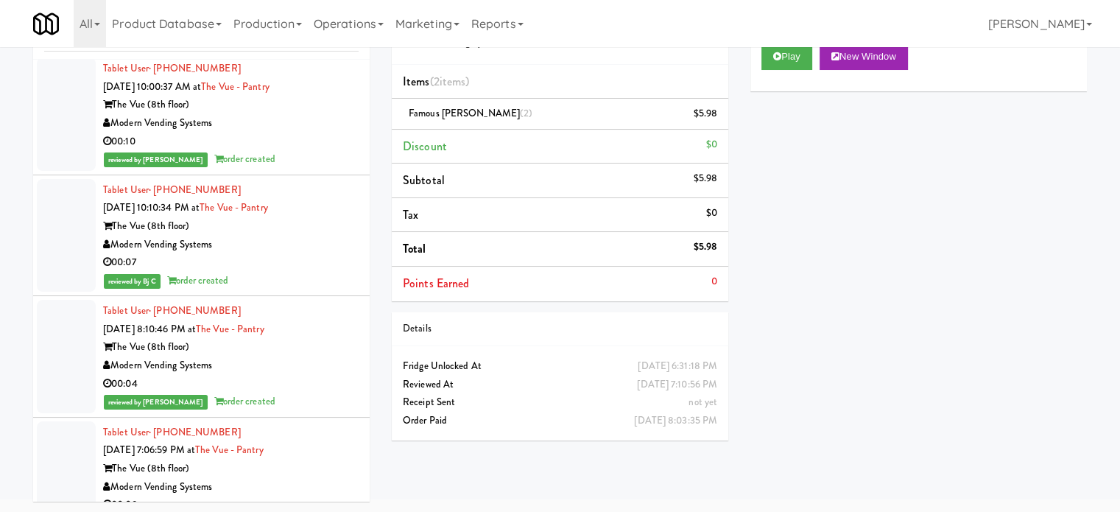
scroll to position [18935, 0]
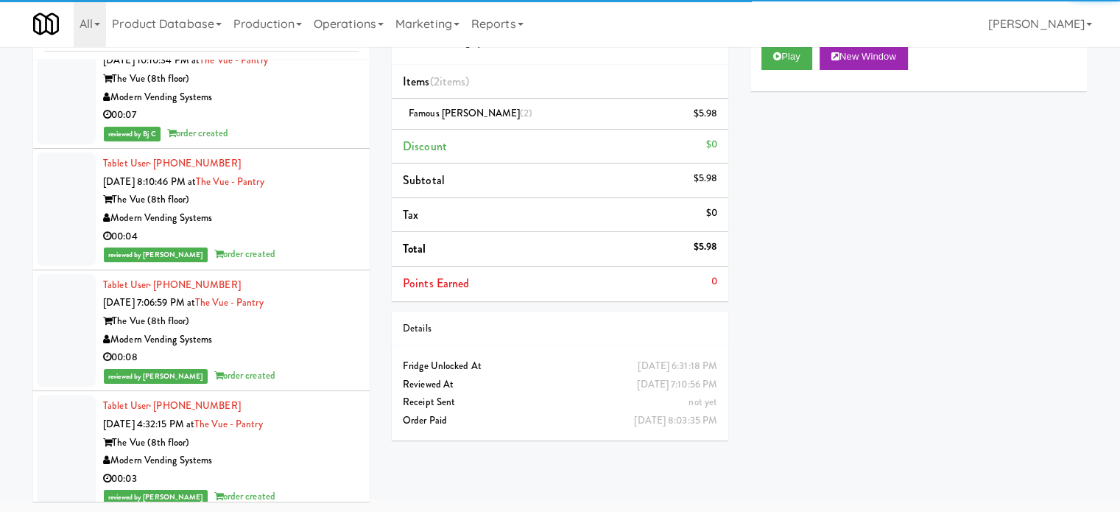
click at [316, 334] on div "Modern Vending Systems" at bounding box center [231, 340] width 256 height 18
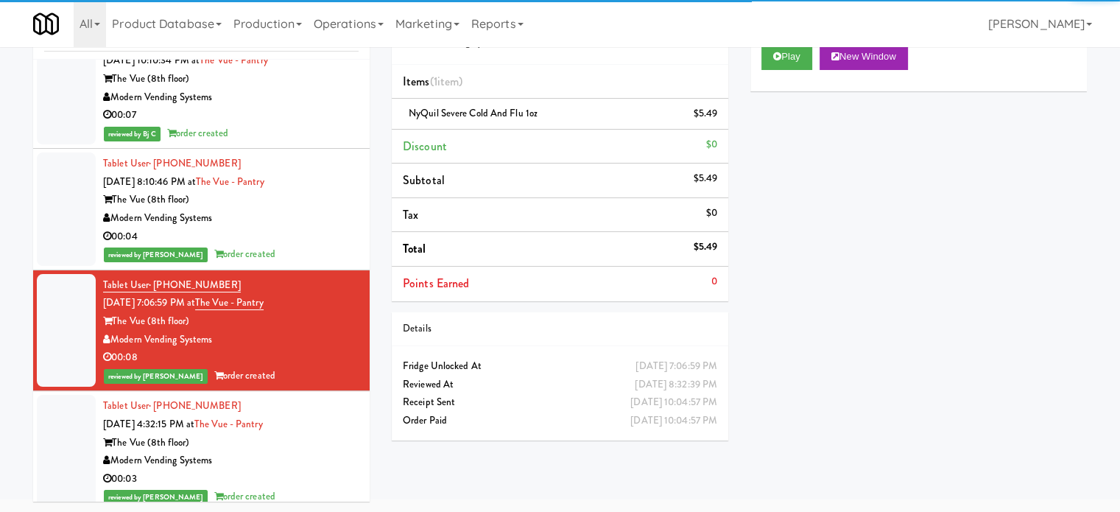
drag, startPoint x: 325, startPoint y: 439, endPoint x: 330, endPoint y: 339, distance: 100.3
click at [327, 441] on div "Tablet User · (704) 616-2779 [DATE] 4:32:15 PM at The Vue - Pantry The Vue (8th…" at bounding box center [231, 451] width 256 height 109
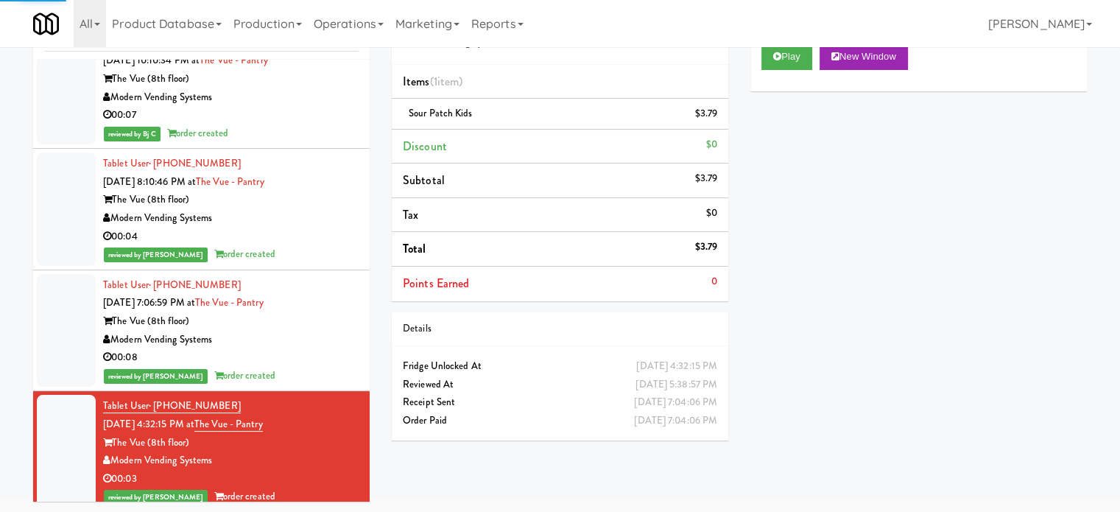
click at [348, 222] on li "Tablet User · (704) 576-4286 [DATE] 8:10:46 PM at The Vue - Pantry The Vue (8th…" at bounding box center [201, 209] width 337 height 121
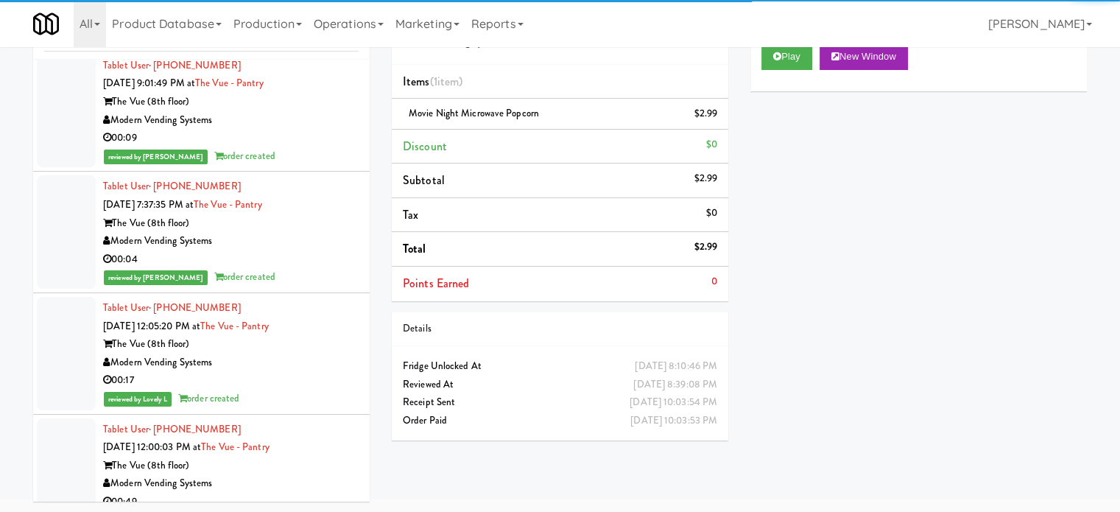
scroll to position [21144, 0]
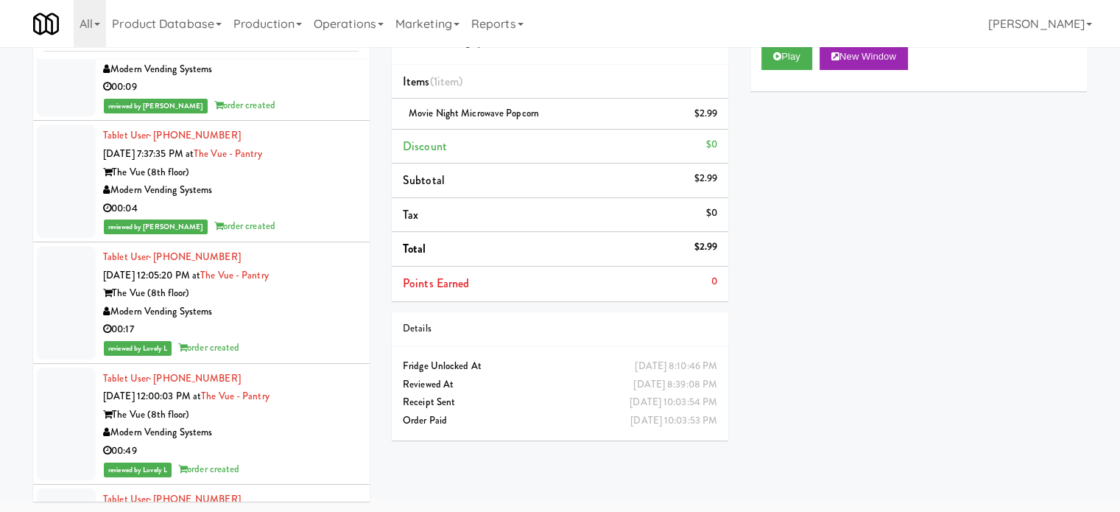
click at [321, 323] on div "00:17" at bounding box center [231, 329] width 256 height 18
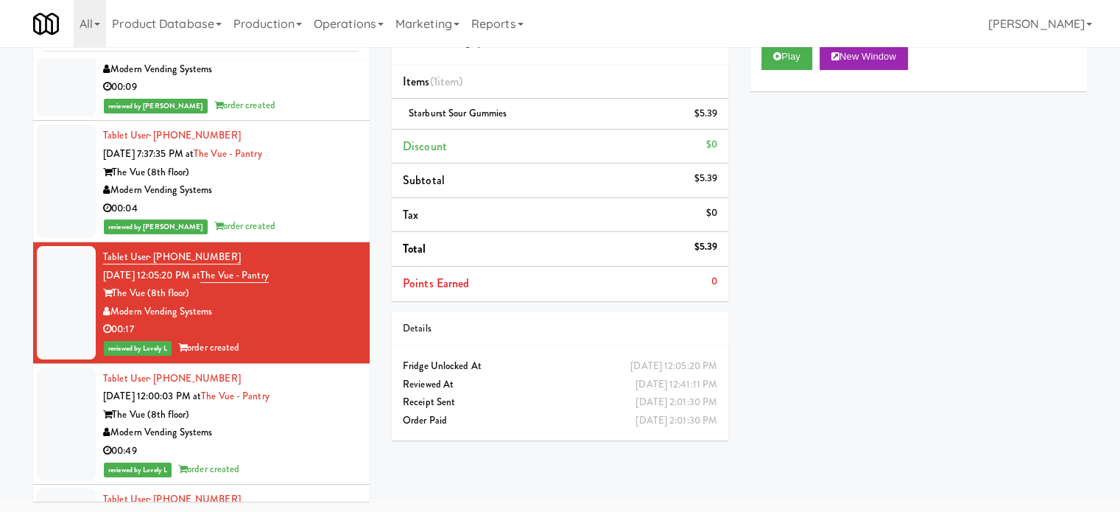
drag, startPoint x: 321, startPoint y: 407, endPoint x: 325, endPoint y: 327, distance: 80.4
click at [321, 408] on div "The Vue (8th floor)" at bounding box center [231, 415] width 256 height 18
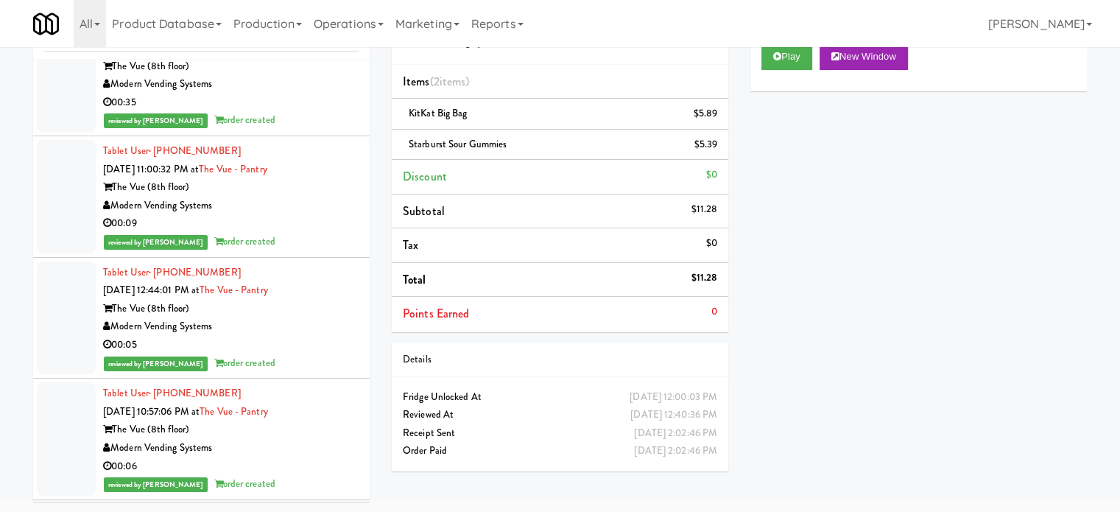
scroll to position [29727, 0]
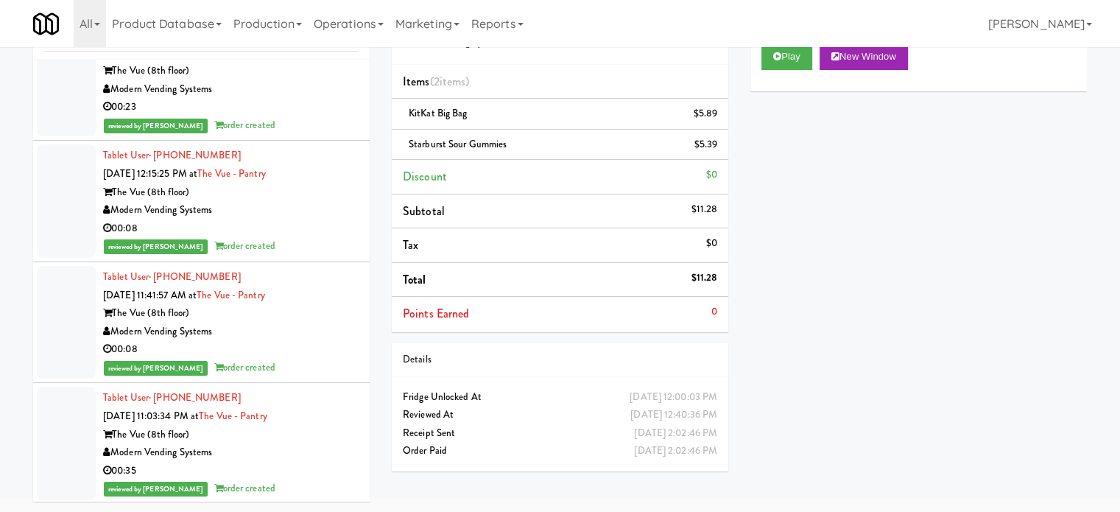
click at [325, 237] on div "reviewed by [PERSON_NAME] A order created" at bounding box center [231, 246] width 256 height 18
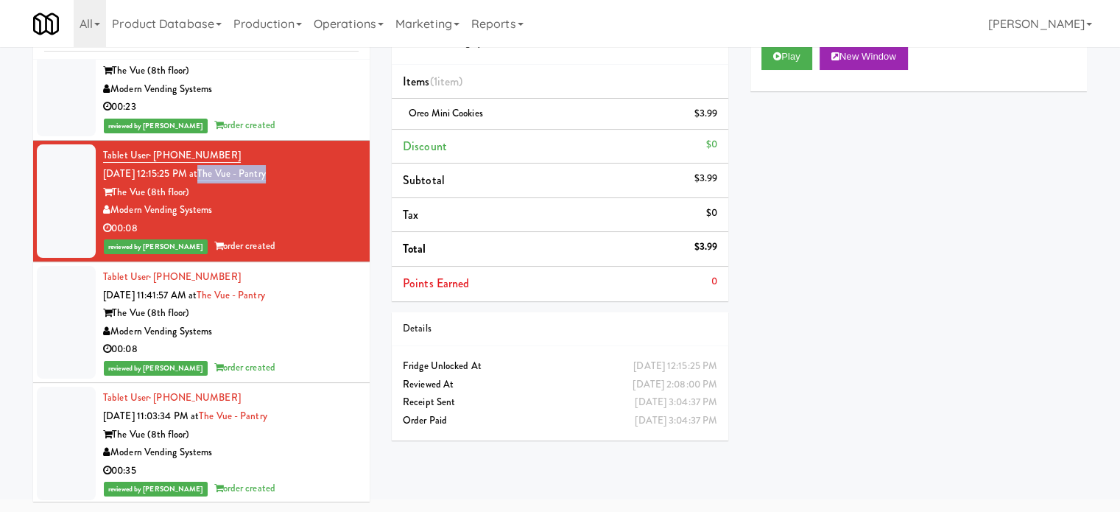
drag, startPoint x: 278, startPoint y: 158, endPoint x: 212, endPoint y: 158, distance: 66.3
click at [212, 158] on div "Tablet User · (619) 862-5078 [DATE] 12:15:25 PM at The Vue - Pantry The Vue (8t…" at bounding box center [231, 201] width 256 height 109
copy link "The Vue - Pantry"
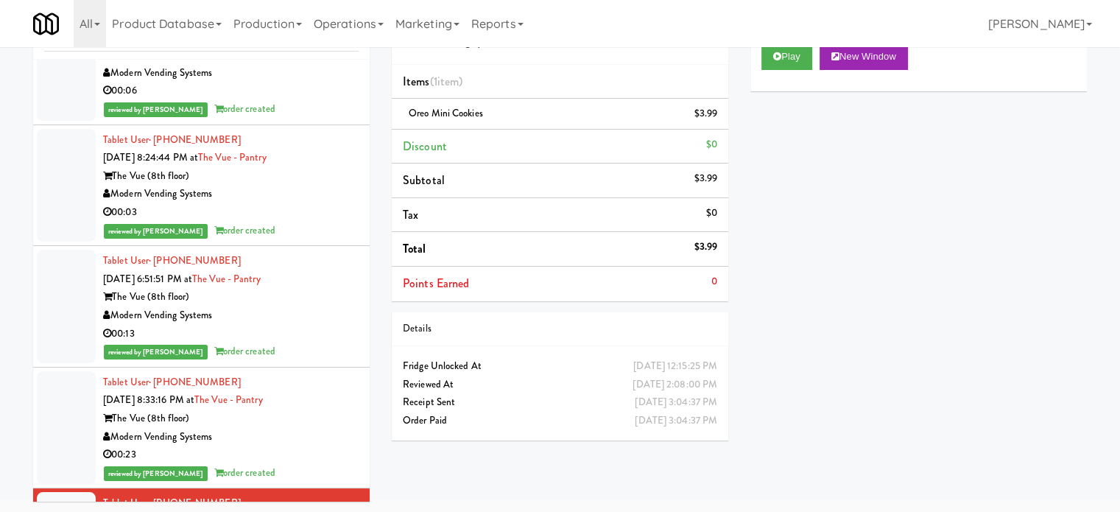
scroll to position [28991, 0]
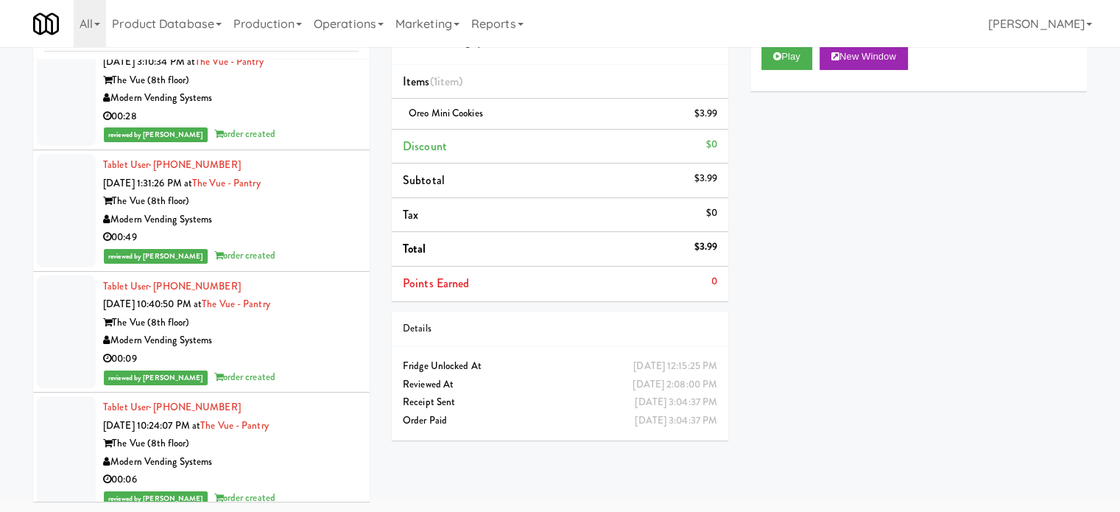
click at [308, 228] on div "00:49" at bounding box center [231, 237] width 256 height 18
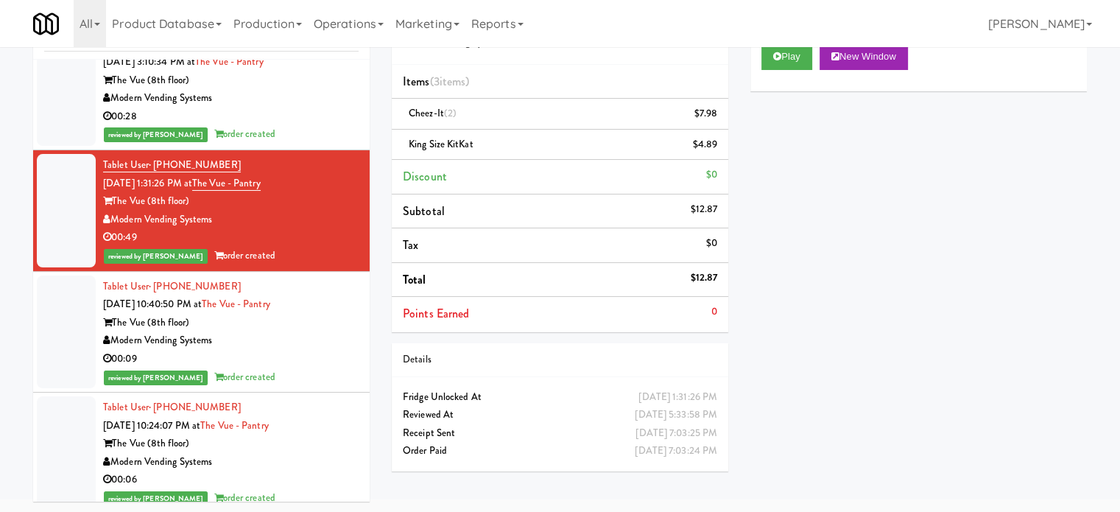
click at [323, 331] on div "Modern Vending Systems" at bounding box center [231, 340] width 256 height 18
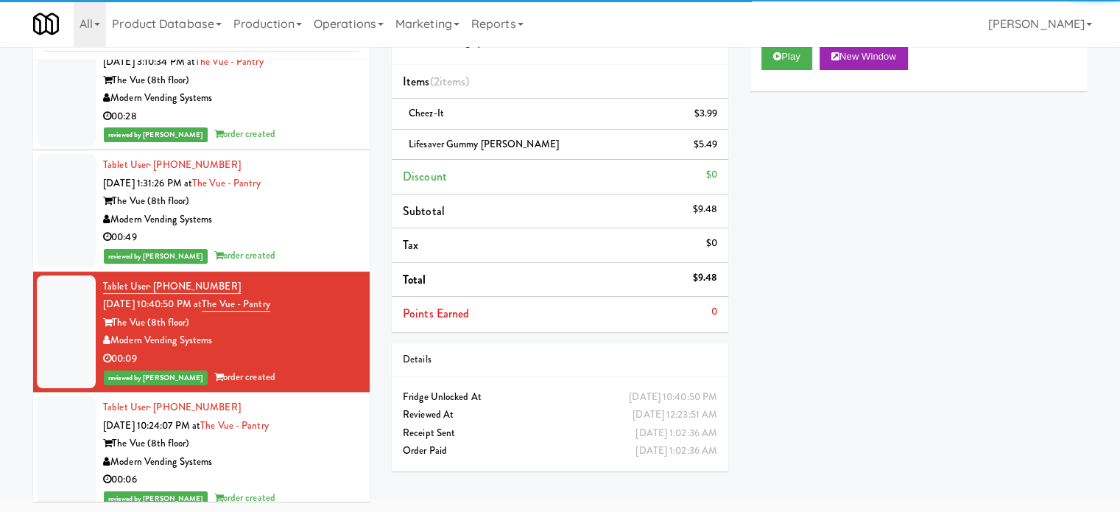
click at [331, 453] on div "Modern Vending Systems" at bounding box center [231, 462] width 256 height 18
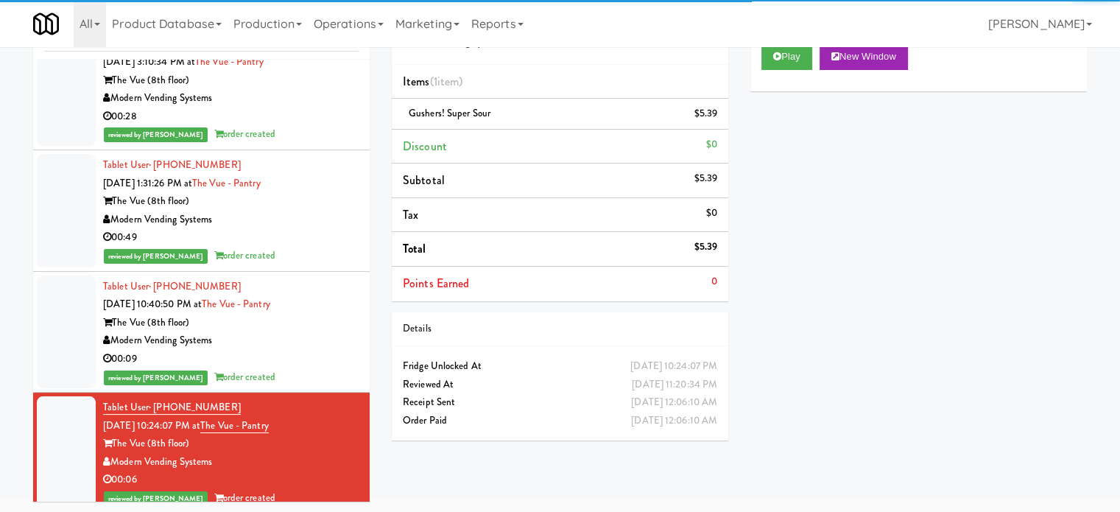
scroll to position [29359, 0]
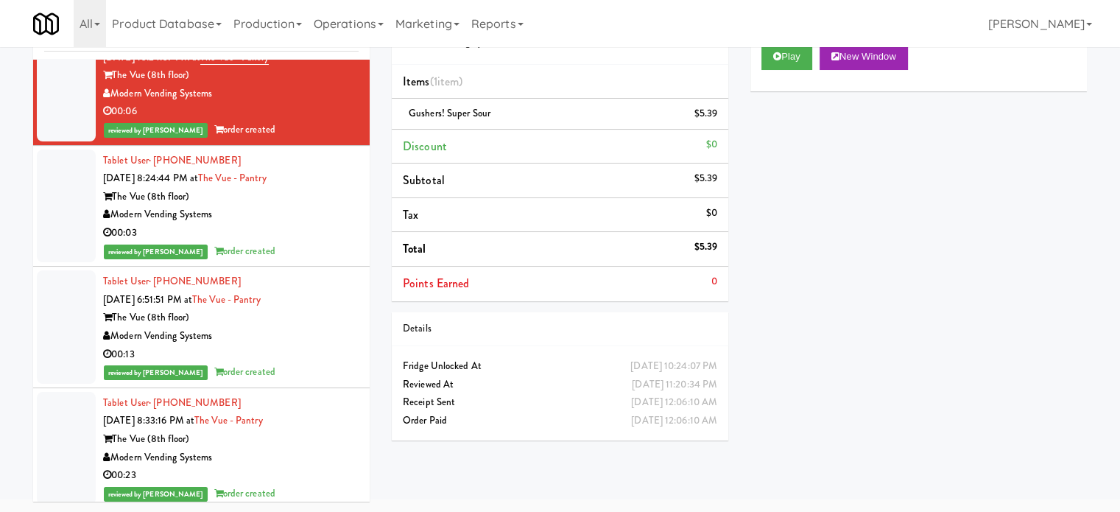
click at [297, 242] on div "reviewed by [PERSON_NAME] order created" at bounding box center [231, 251] width 256 height 18
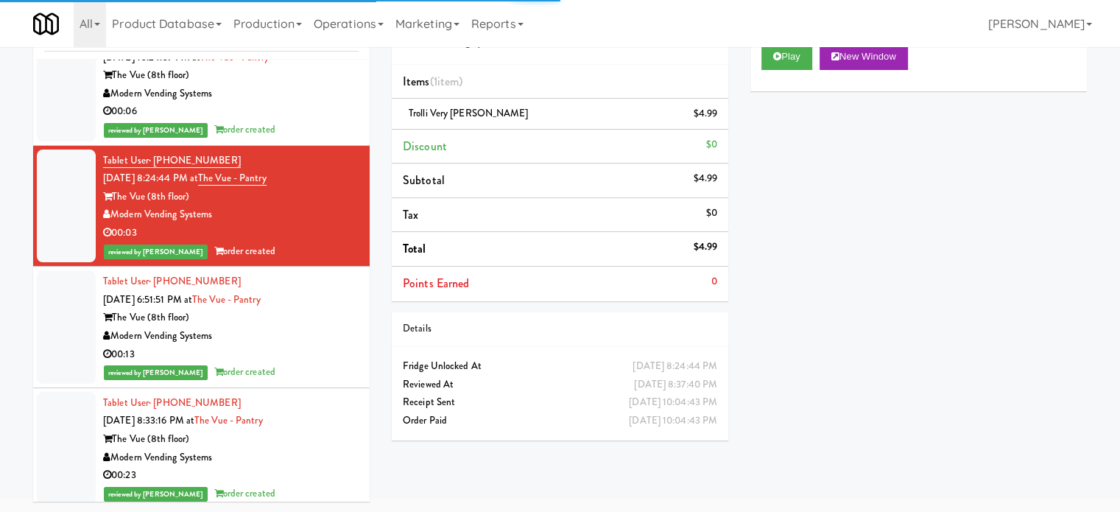
click at [311, 363] on div "reviewed by [PERSON_NAME] order created" at bounding box center [231, 372] width 256 height 18
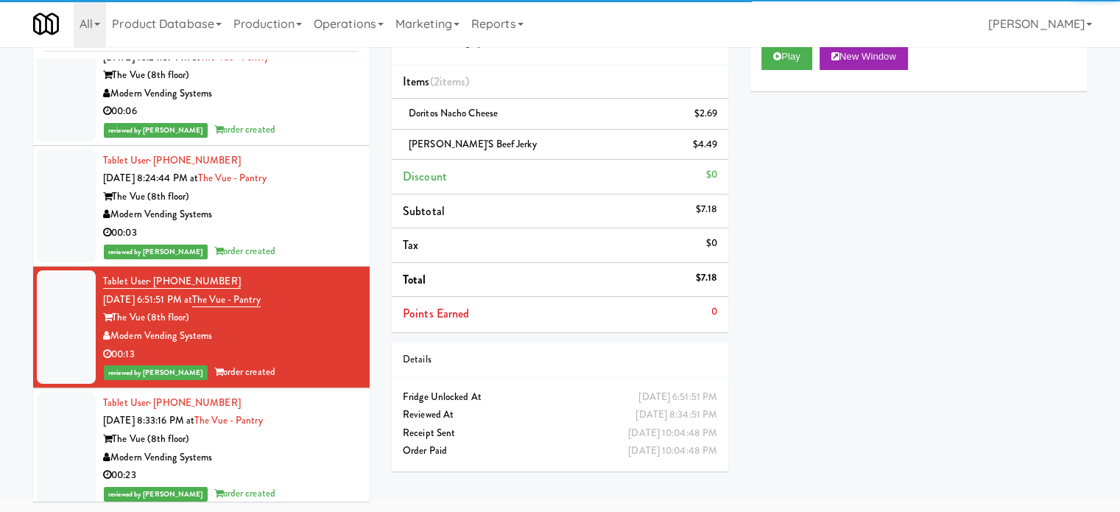
scroll to position [30463, 0]
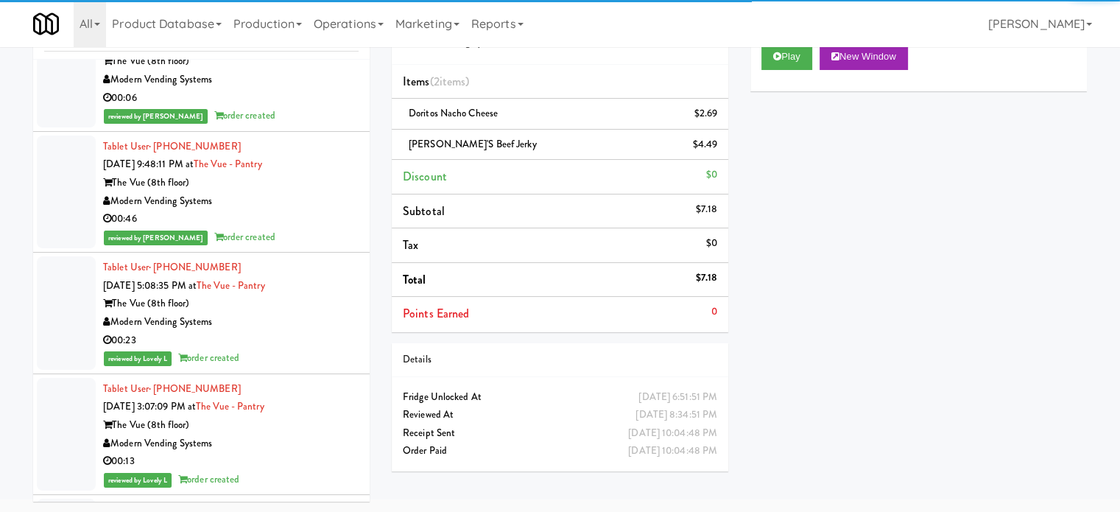
click at [290, 349] on div "reviewed by Lovely L order created" at bounding box center [231, 358] width 256 height 18
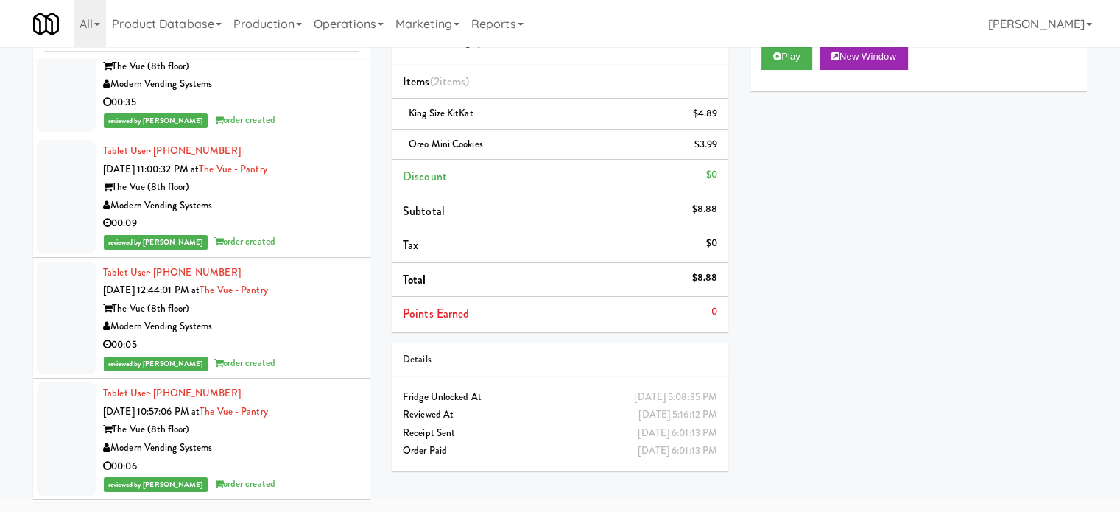
scroll to position [29359, 0]
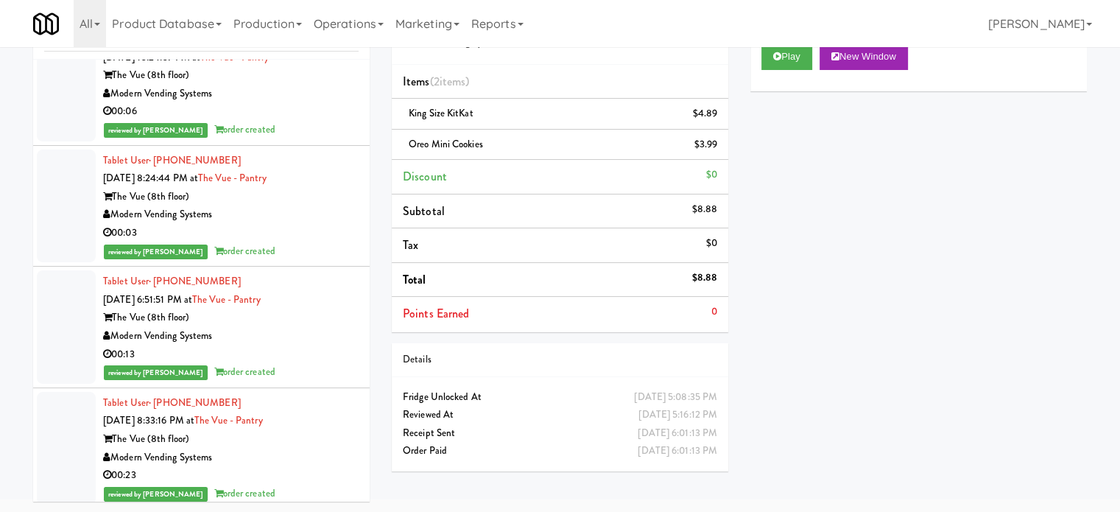
click at [323, 309] on div "The Vue (8th floor)" at bounding box center [231, 318] width 256 height 18
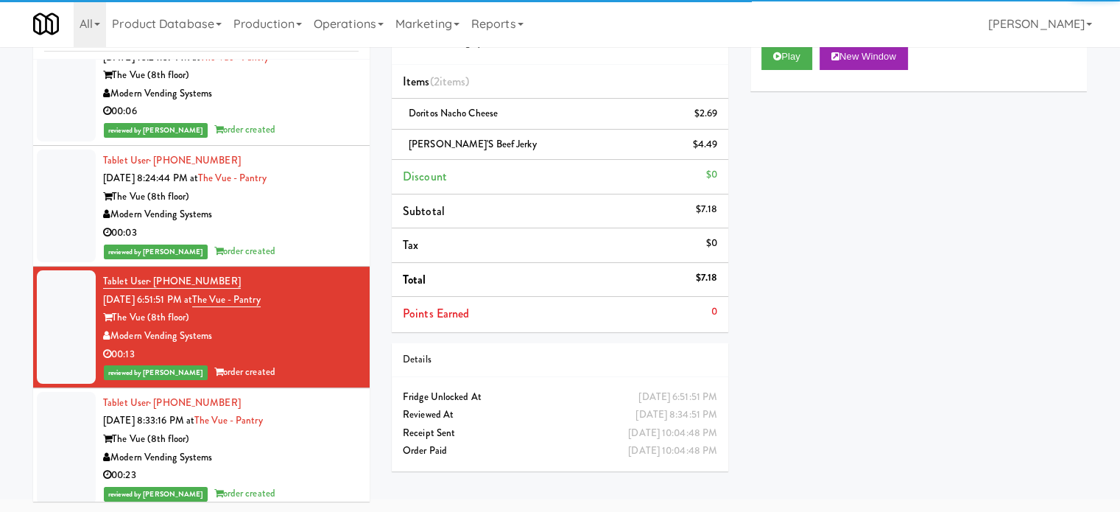
click at [306, 224] on div "00:03" at bounding box center [231, 233] width 256 height 18
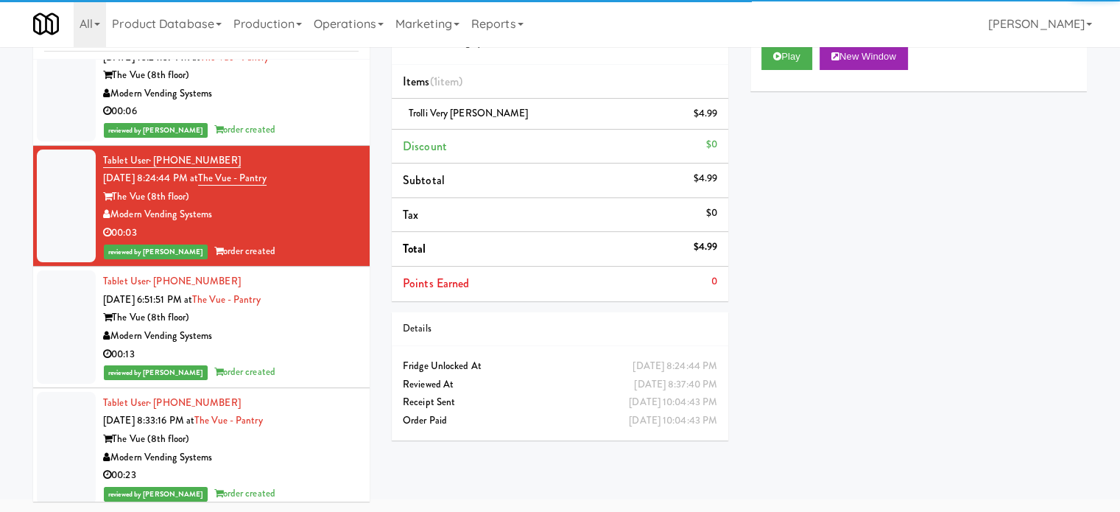
click at [298, 102] on div "Tablet User · (828) 719-6309 [DATE] 10:24:07 PM at The Vue - Pantry The Vue (8t…" at bounding box center [231, 84] width 256 height 109
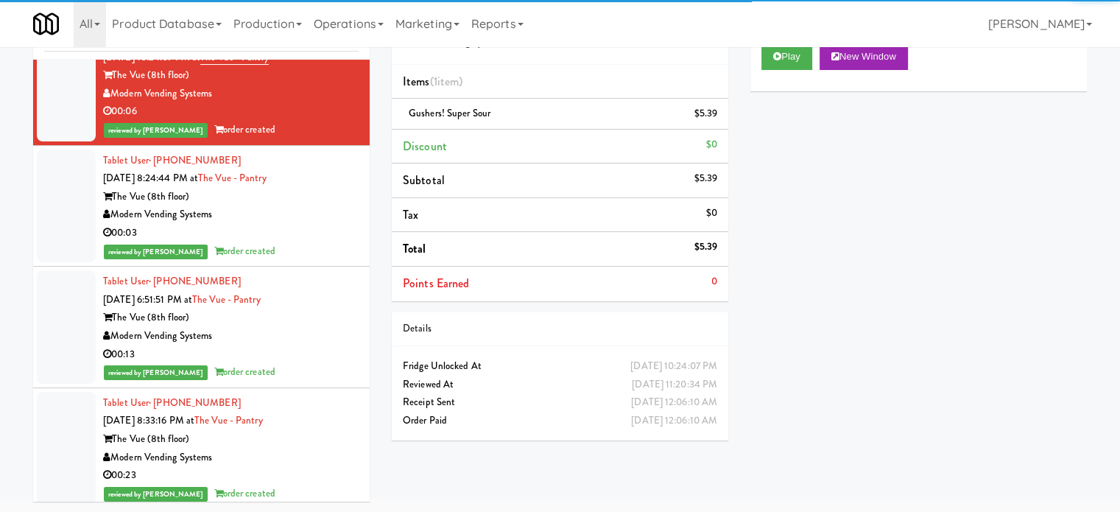
scroll to position [28622, 0]
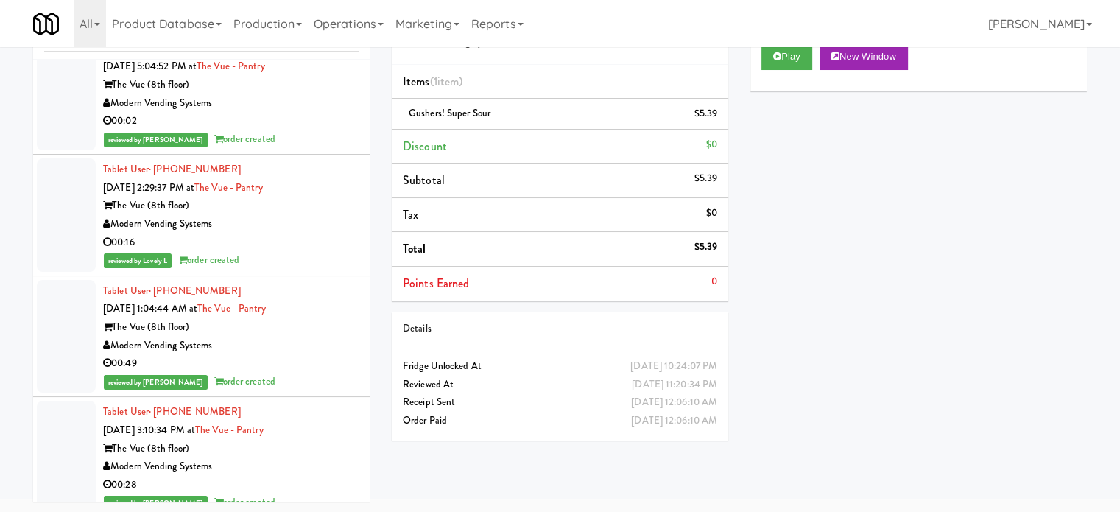
click at [320, 476] on div "00:28" at bounding box center [231, 485] width 256 height 18
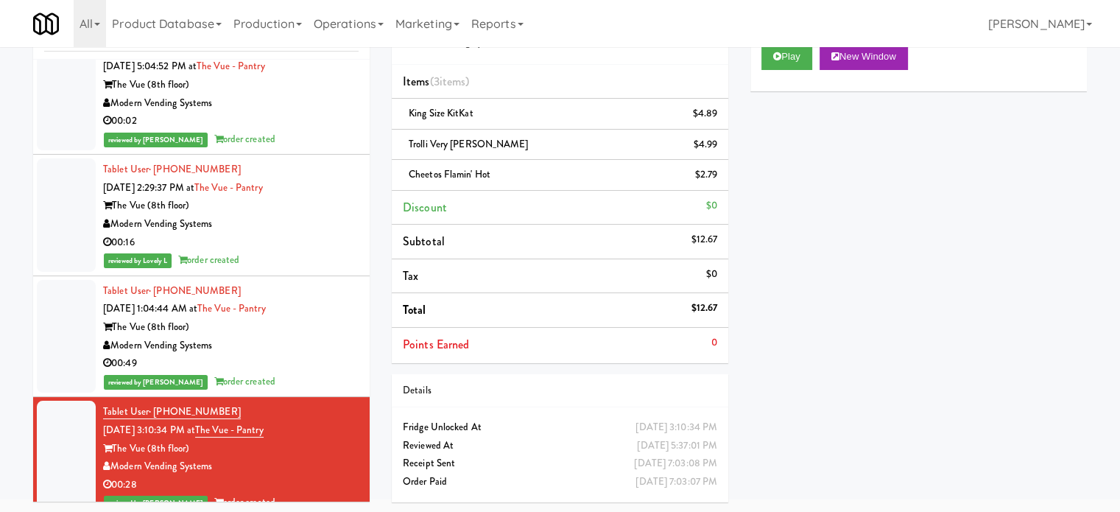
click at [291, 354] on div "00:49" at bounding box center [231, 363] width 256 height 18
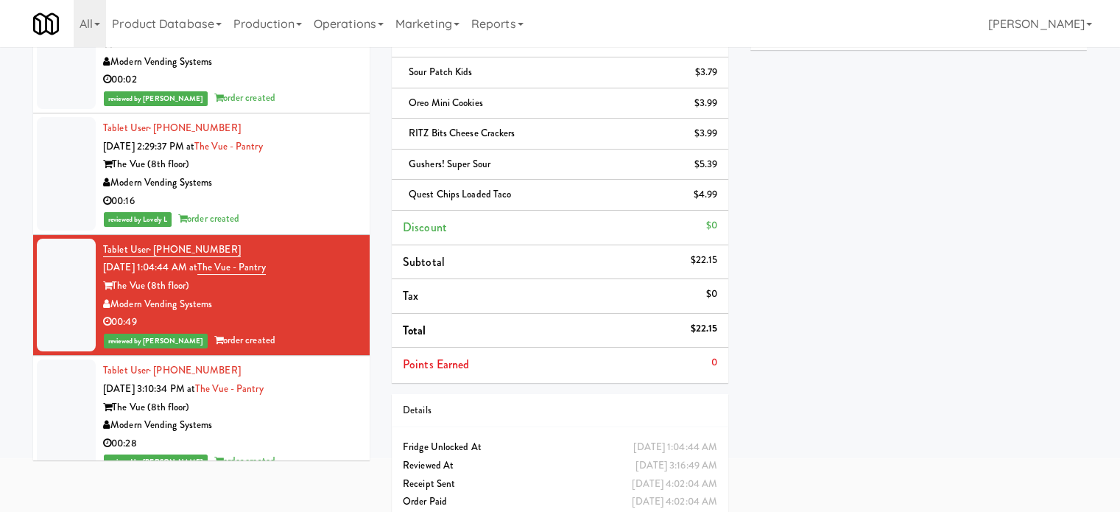
scroll to position [120, 0]
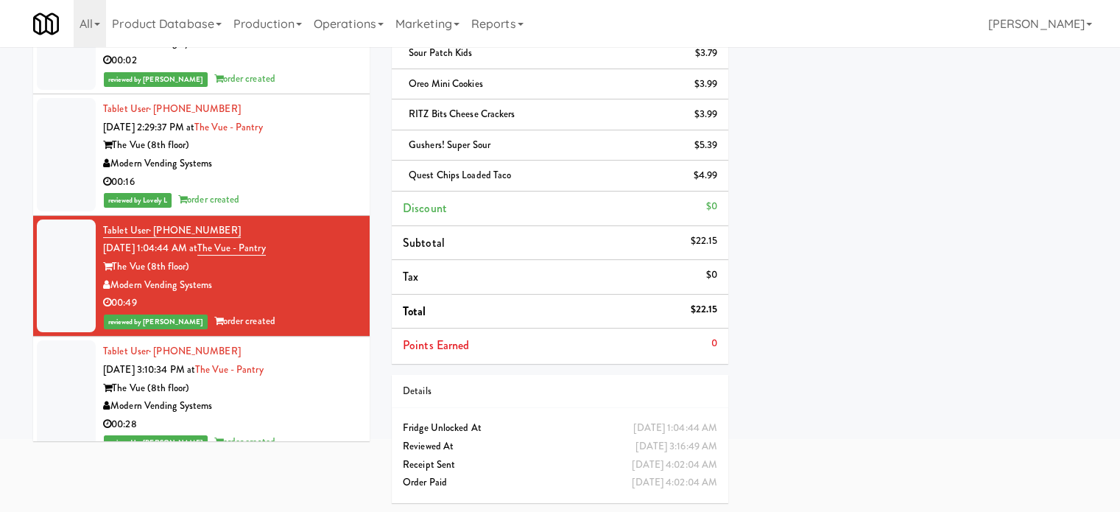
click at [289, 173] on div "00:16" at bounding box center [231, 182] width 256 height 18
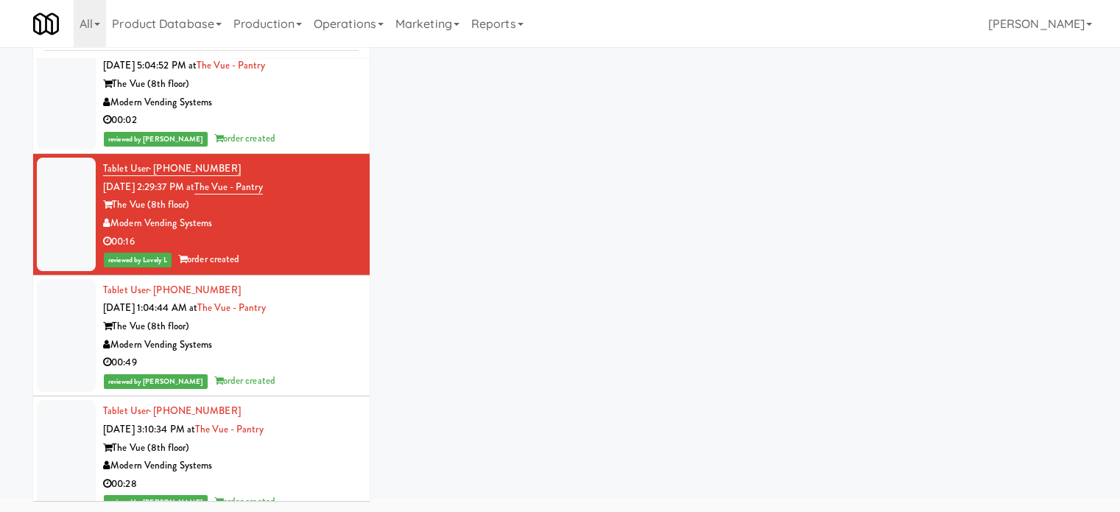
scroll to position [60, 0]
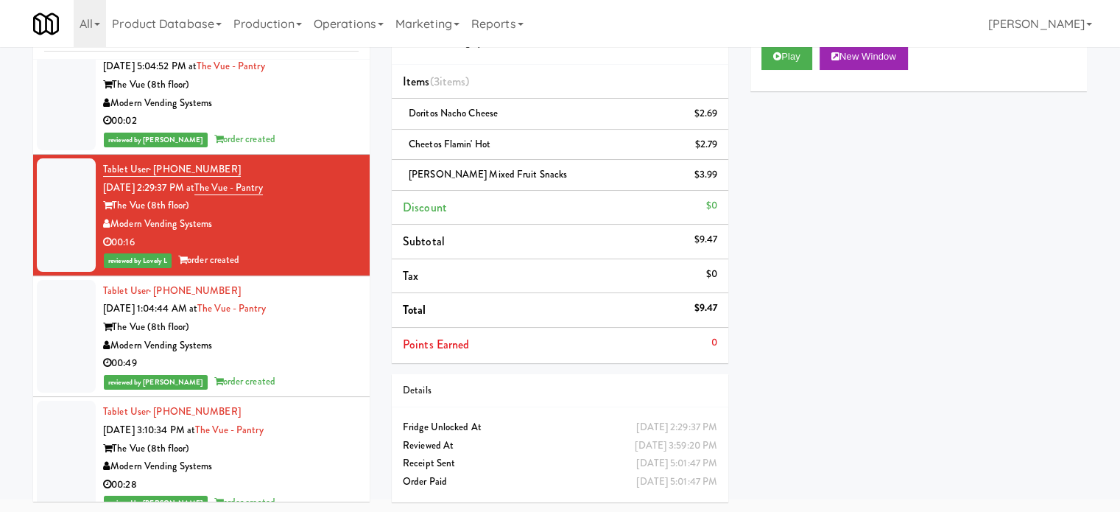
click at [287, 112] on div "00:02" at bounding box center [231, 121] width 256 height 18
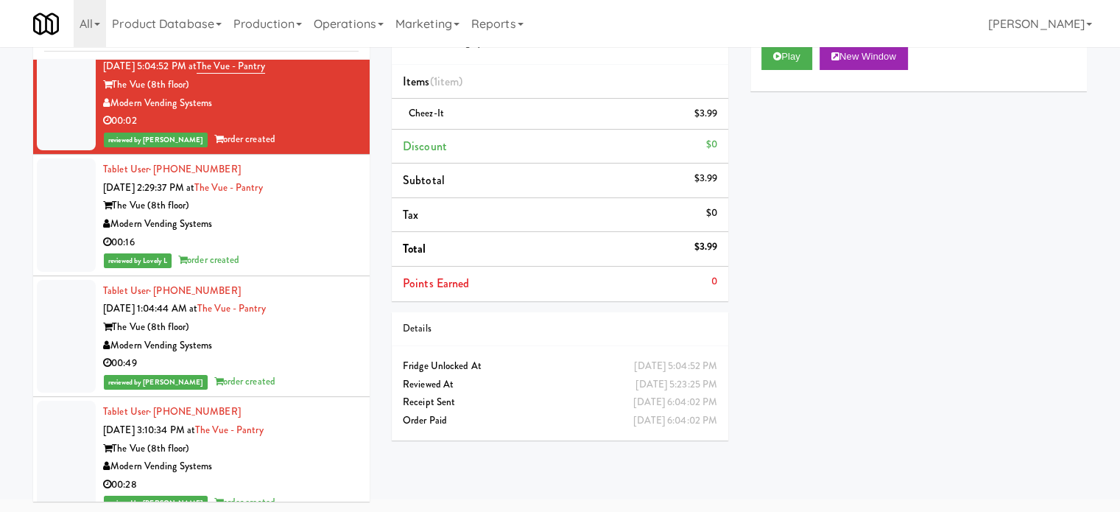
scroll to position [28254, 0]
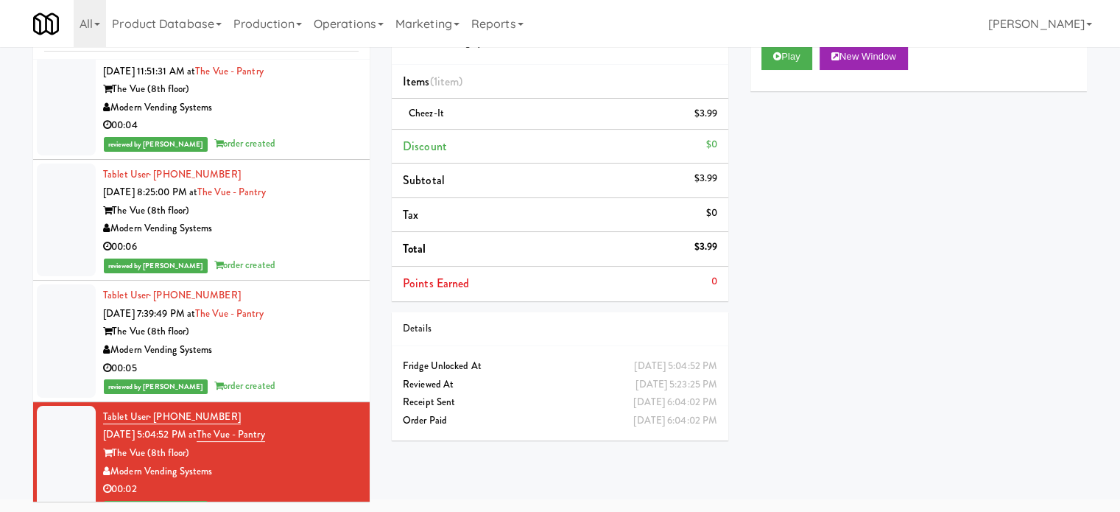
click at [327, 377] on div "reviewed by [PERSON_NAME] order created" at bounding box center [231, 386] width 256 height 18
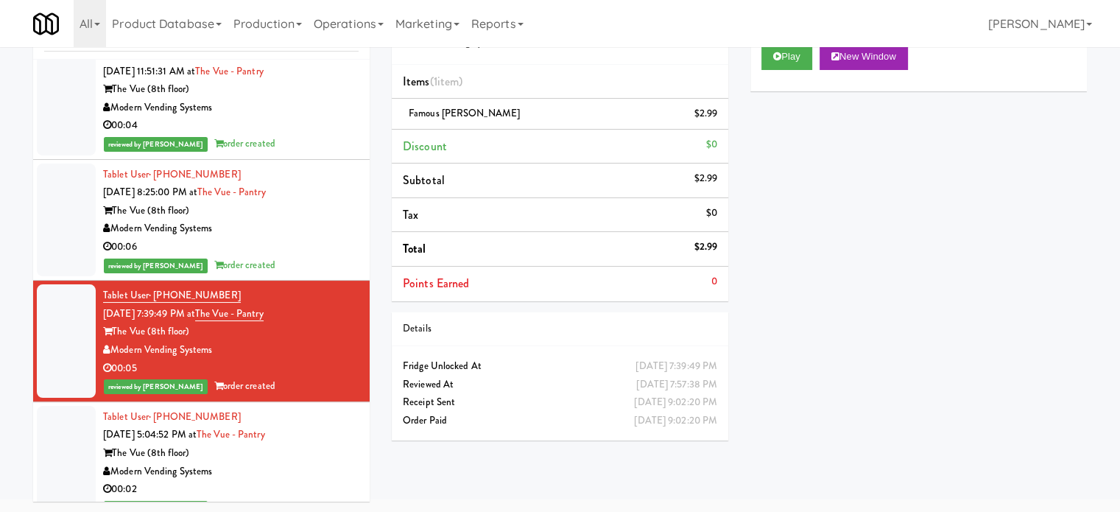
click at [297, 256] on div "reviewed by [PERSON_NAME] order created" at bounding box center [231, 265] width 256 height 18
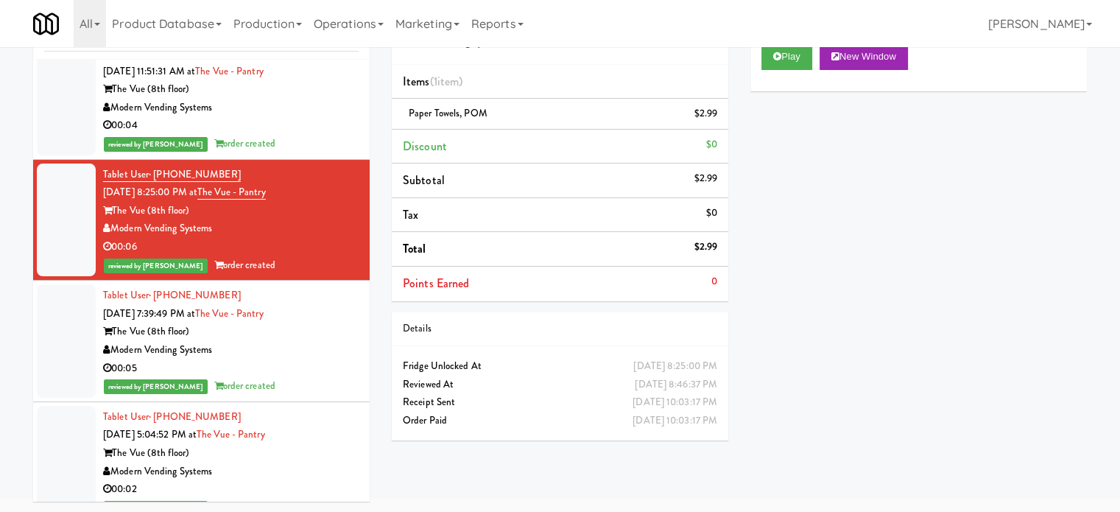
click at [270, 135] on div "reviewed by [PERSON_NAME] order created" at bounding box center [231, 144] width 256 height 18
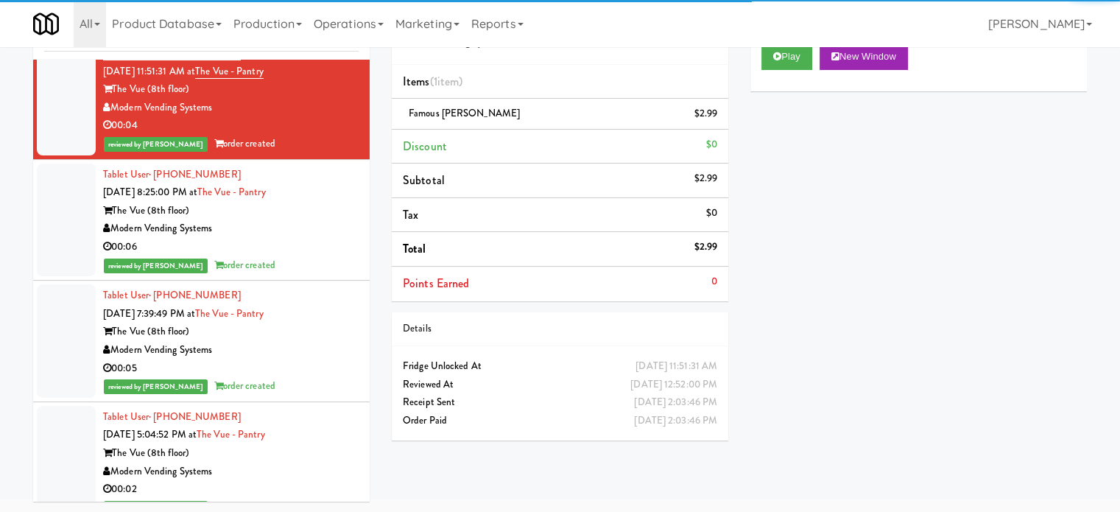
scroll to position [27886, 0]
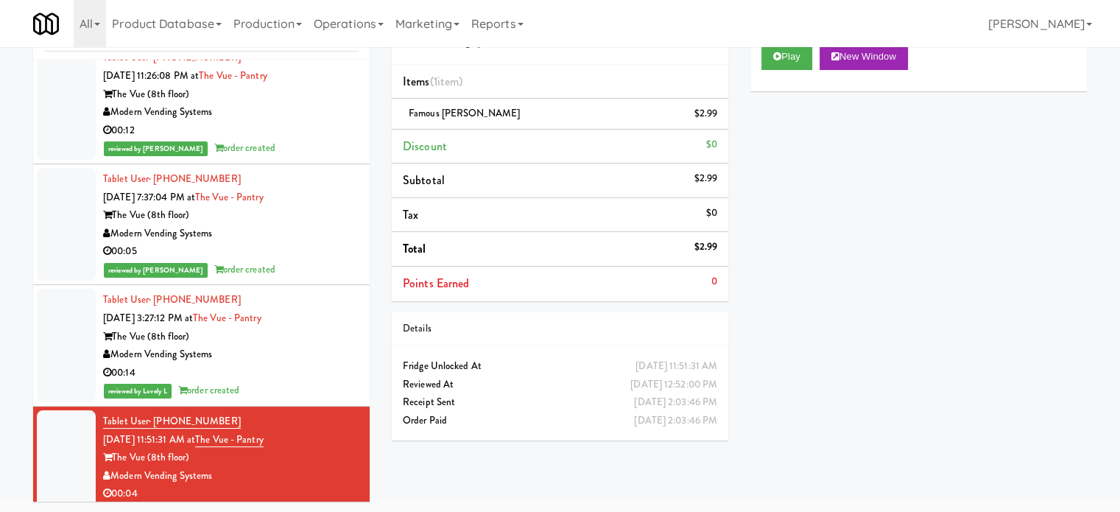
drag, startPoint x: 345, startPoint y: 347, endPoint x: 348, endPoint y: 326, distance: 20.7
click at [348, 347] on li "Tablet User · (980) 309-8283 [DATE] 3:27:12 PM at The Vue - Pantry The Vue (8th…" at bounding box center [201, 345] width 337 height 121
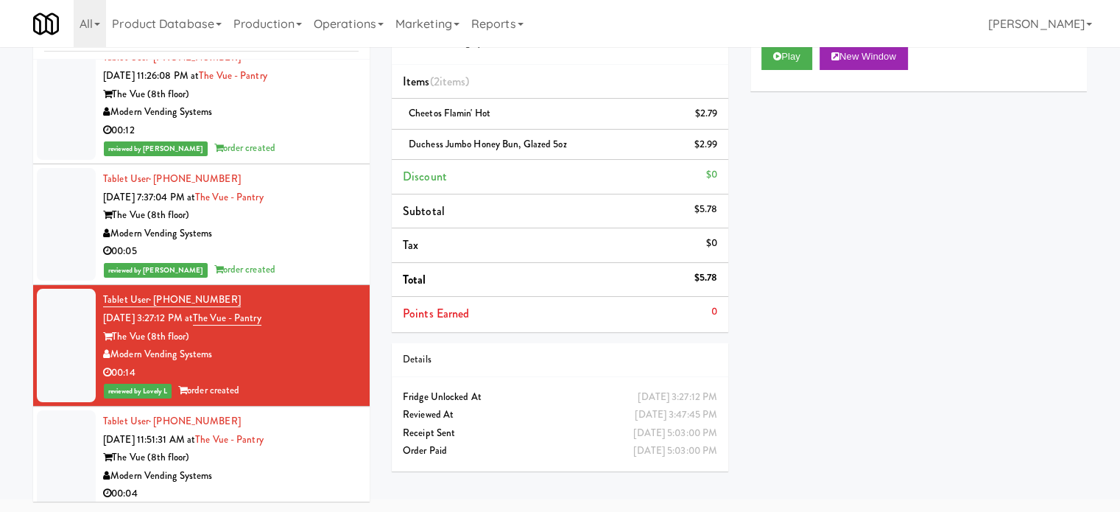
click at [343, 225] on div "Modern Vending Systems" at bounding box center [231, 234] width 256 height 18
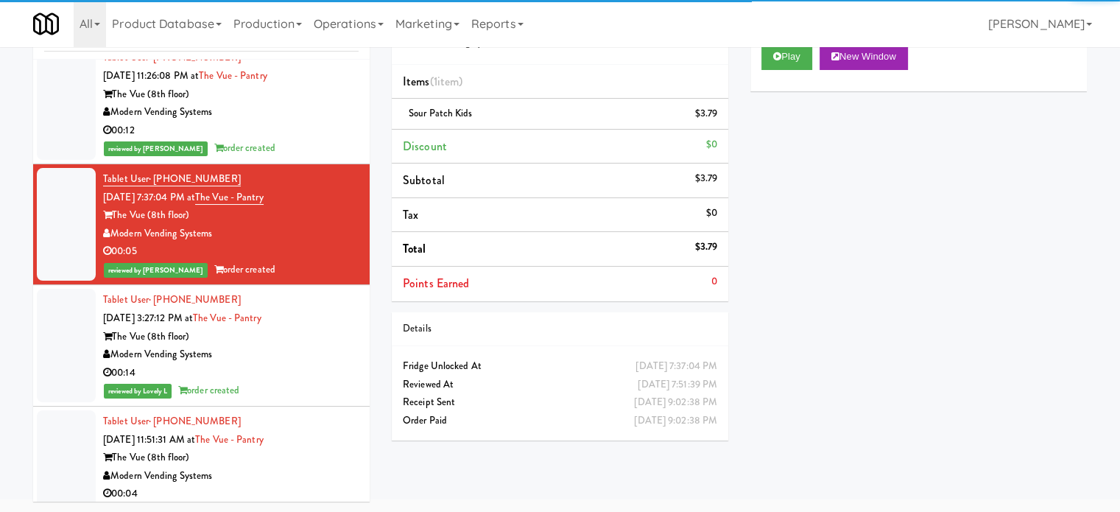
drag, startPoint x: 331, startPoint y: 101, endPoint x: 325, endPoint y: 108, distance: 9.9
click at [330, 103] on div "Modern Vending Systems" at bounding box center [231, 112] width 256 height 18
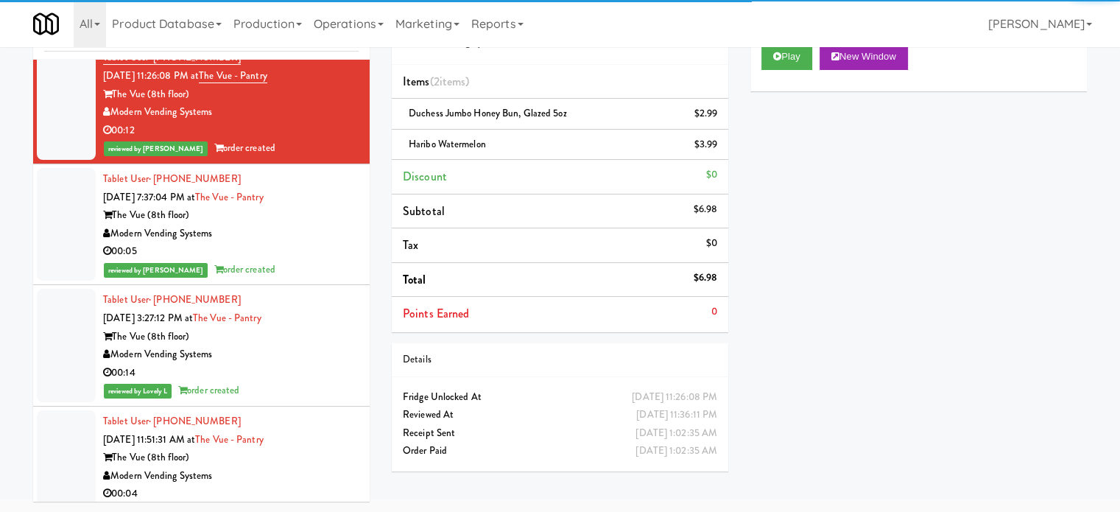
scroll to position [27518, 0]
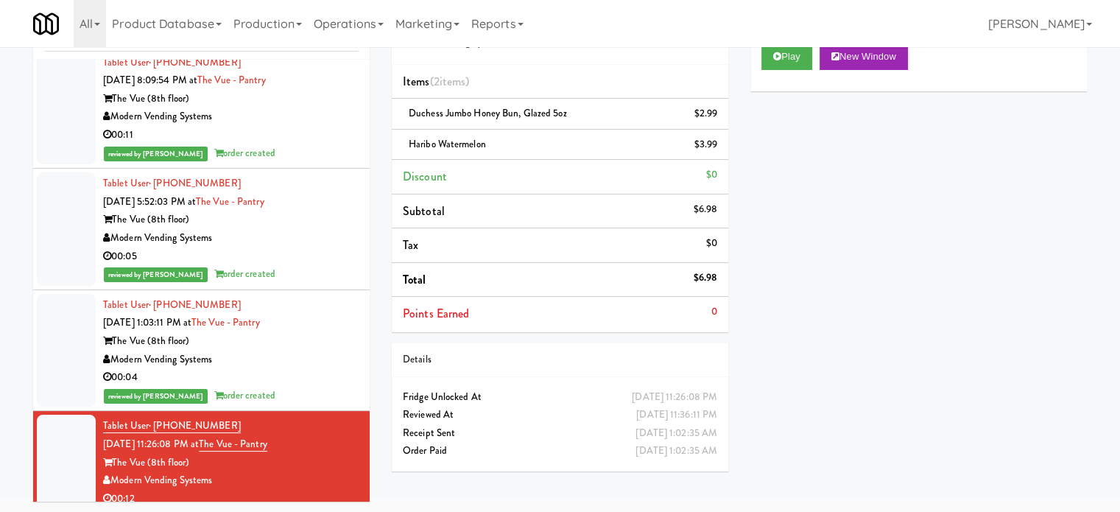
drag, startPoint x: 292, startPoint y: 342, endPoint x: 303, endPoint y: 328, distance: 17.7
click at [294, 350] on div "Modern Vending Systems" at bounding box center [231, 359] width 256 height 18
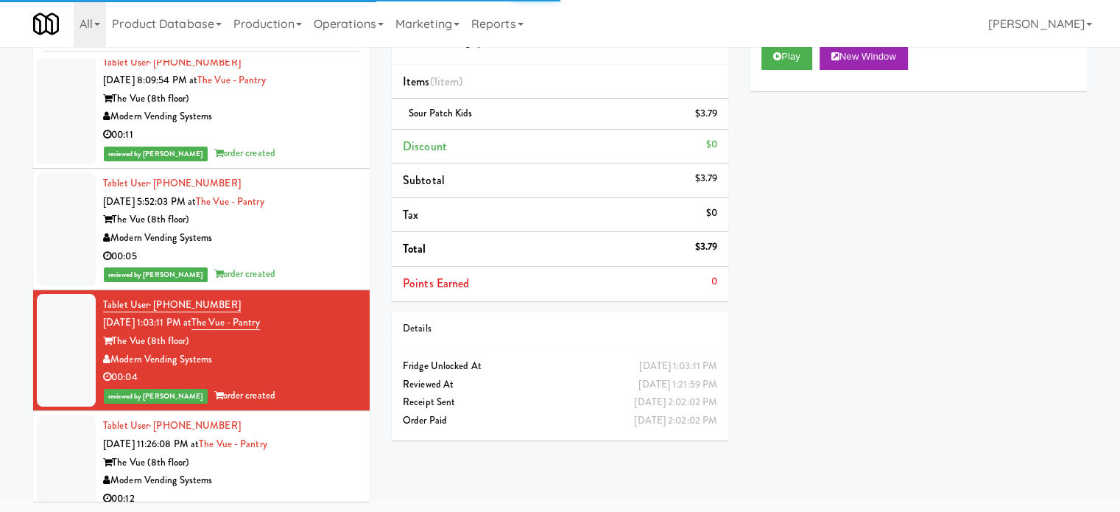
drag, startPoint x: 308, startPoint y: 236, endPoint x: 310, endPoint y: 228, distance: 9.1
click at [309, 247] on div "00:05" at bounding box center [231, 256] width 256 height 18
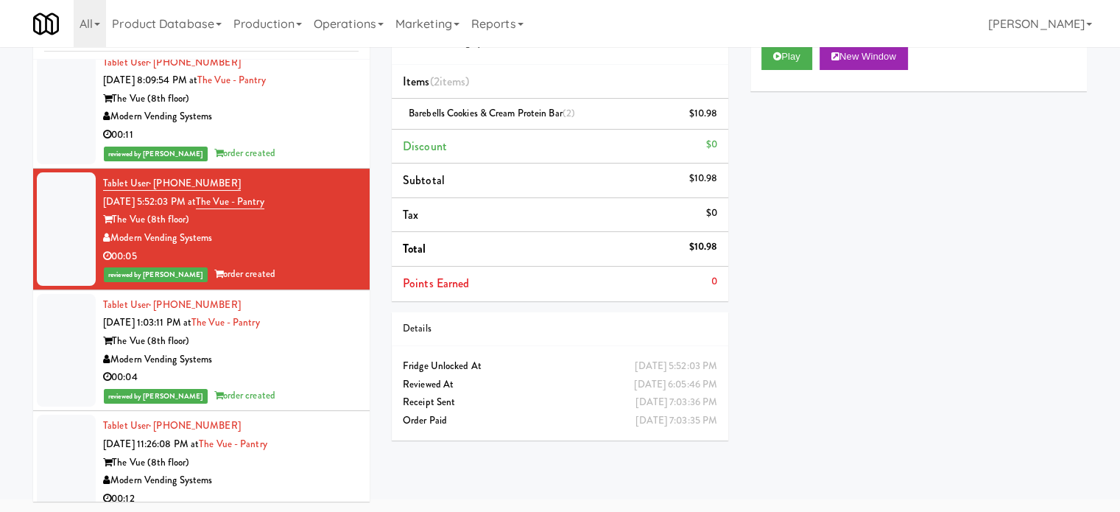
click at [303, 126] on div "00:11" at bounding box center [231, 135] width 256 height 18
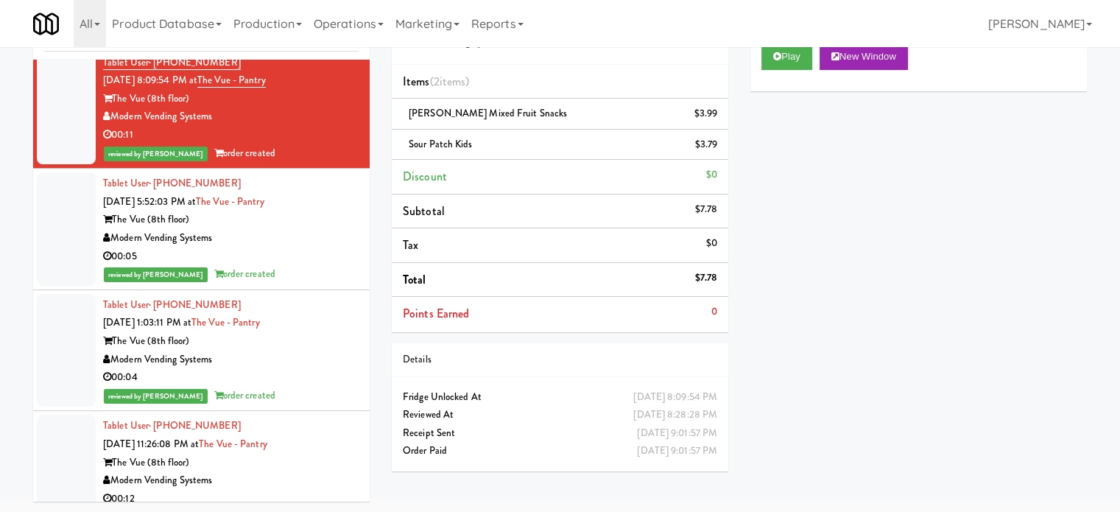
scroll to position [27150, 0]
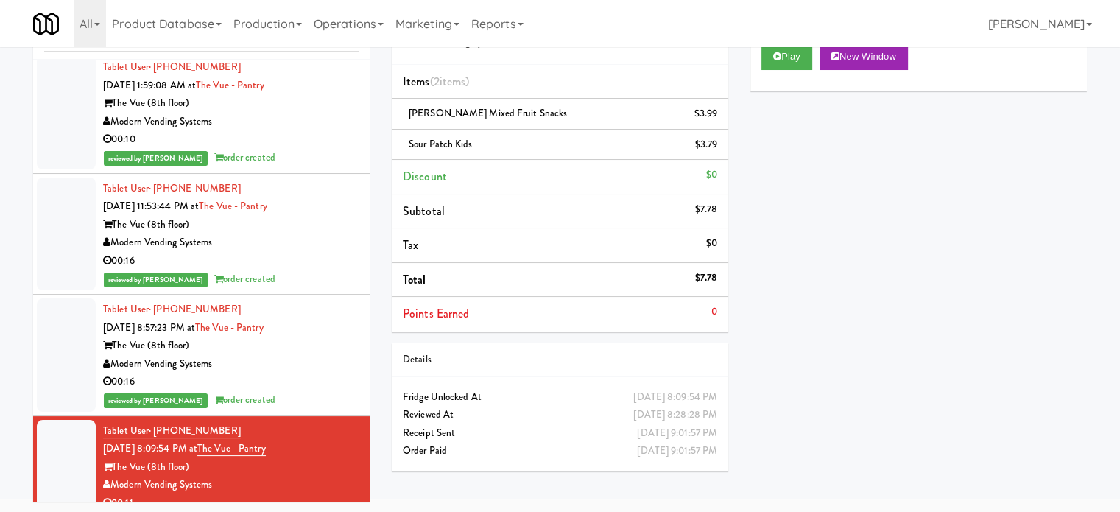
click at [300, 355] on div "Modern Vending Systems" at bounding box center [231, 364] width 256 height 18
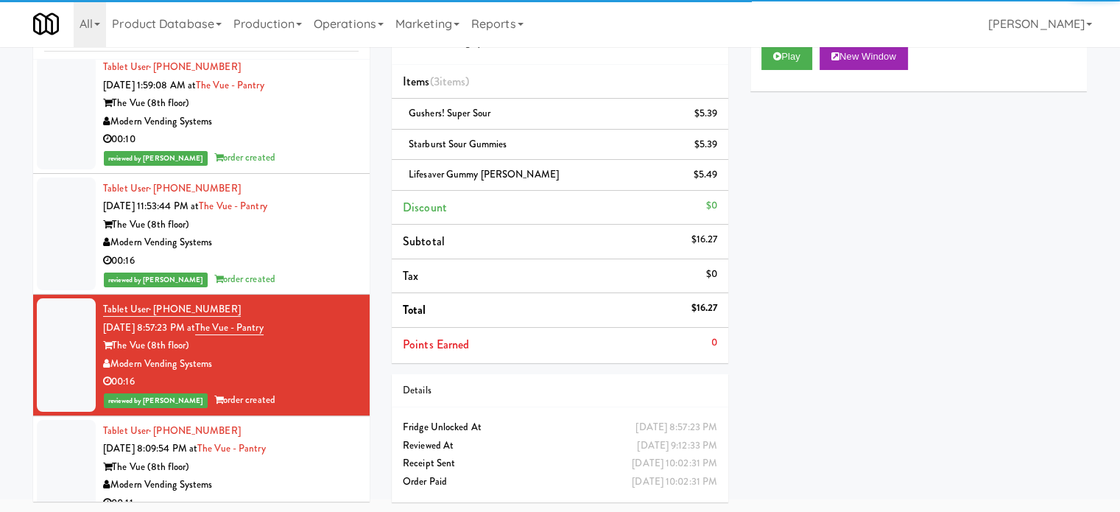
drag, startPoint x: 309, startPoint y: 235, endPoint x: 324, endPoint y: 164, distance: 72.2
click at [311, 252] on div "00:16" at bounding box center [231, 261] width 256 height 18
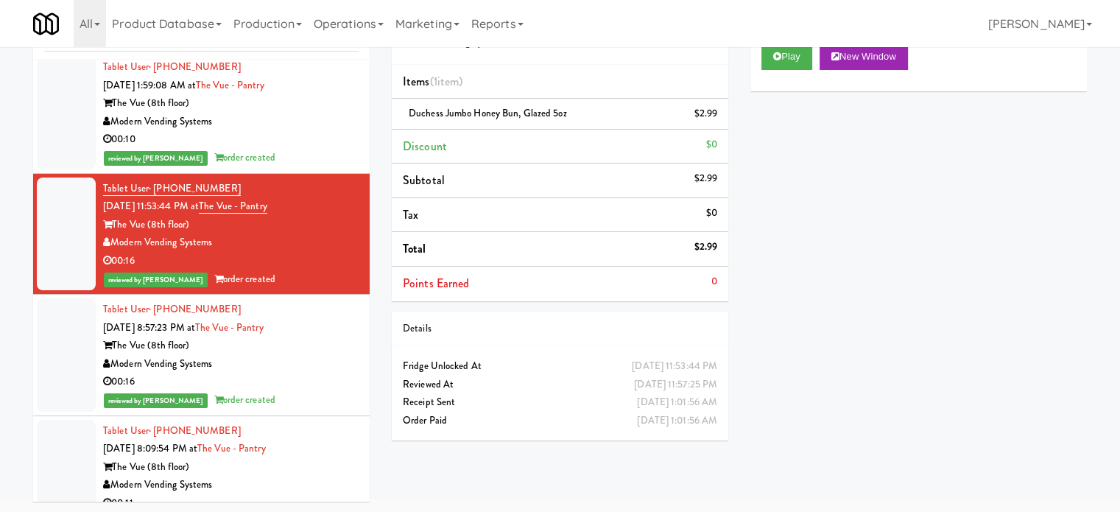
click at [318, 113] on div "Modern Vending Systems" at bounding box center [231, 122] width 256 height 18
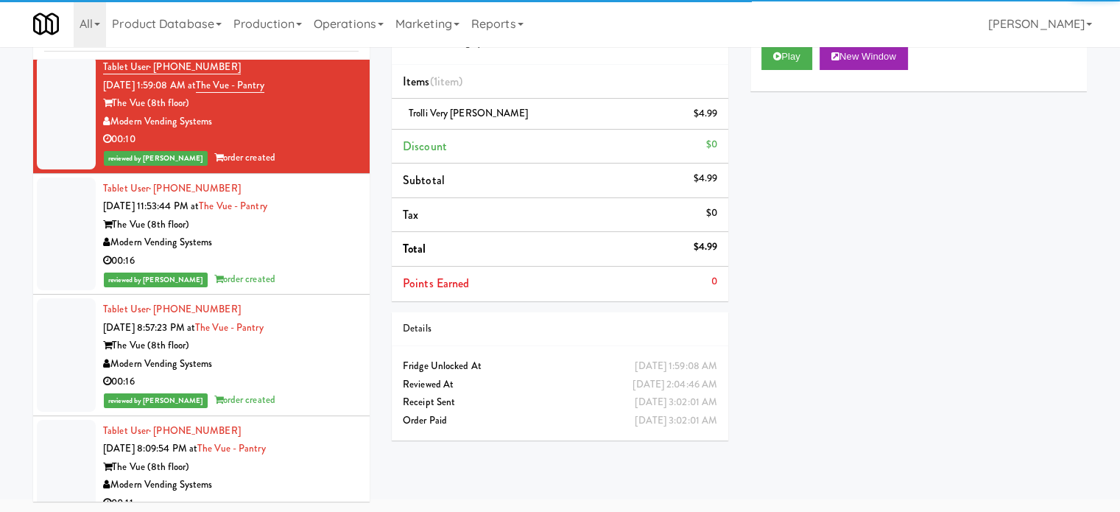
scroll to position [26782, 0]
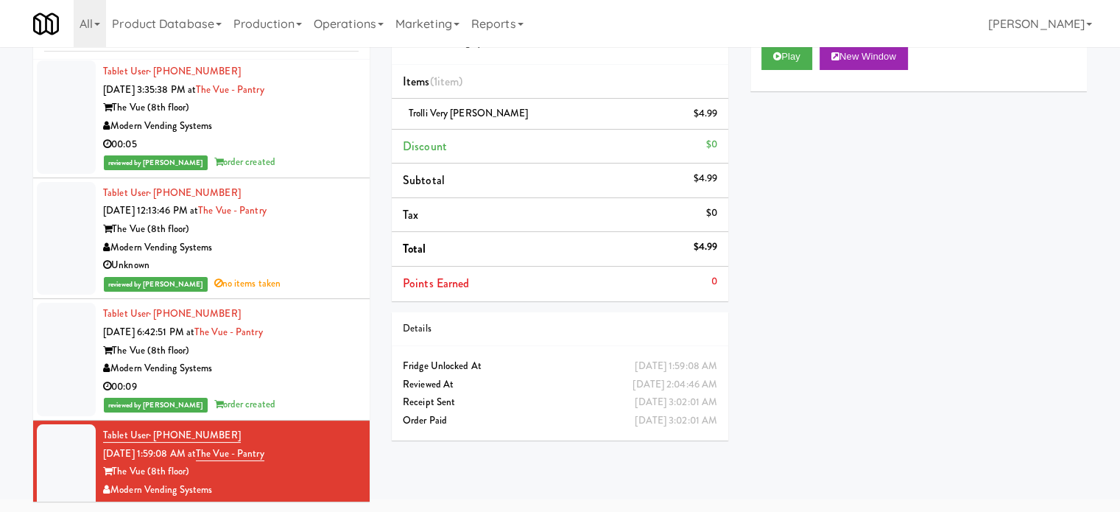
click at [333, 359] on div "Modern Vending Systems" at bounding box center [231, 368] width 256 height 18
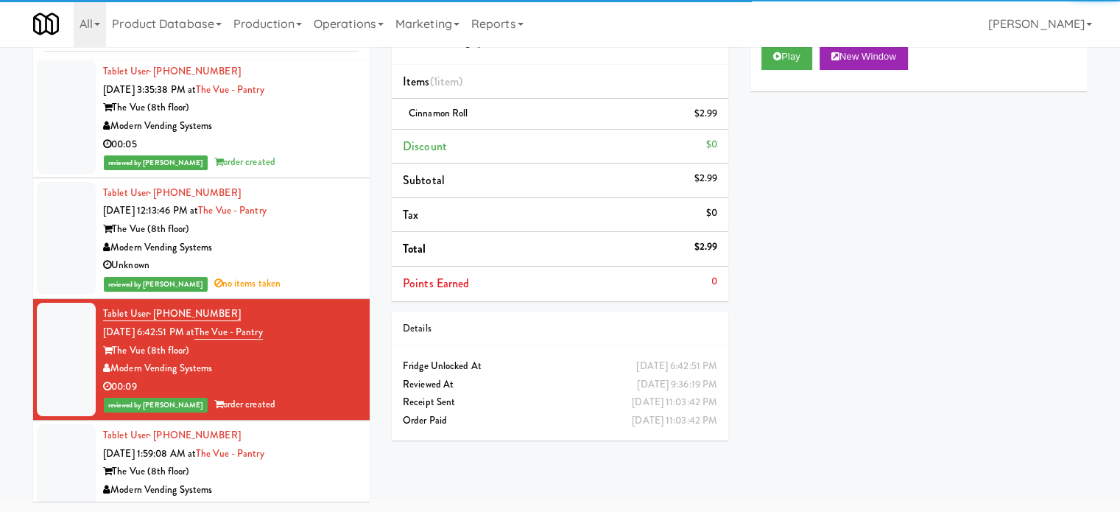
drag, startPoint x: 336, startPoint y: 240, endPoint x: 335, endPoint y: 220, distance: 19.9
click at [334, 256] on div "Unknown" at bounding box center [231, 265] width 256 height 18
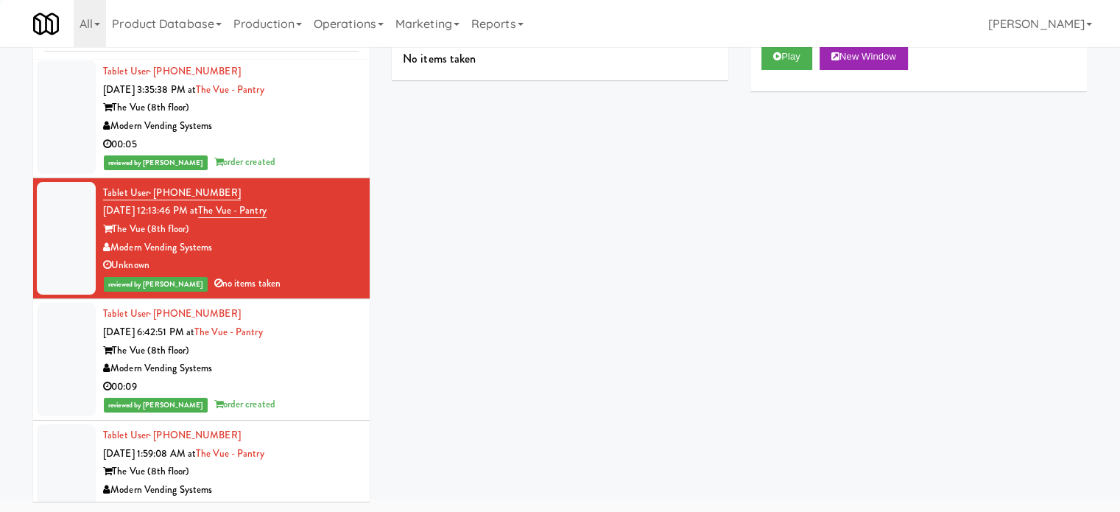
click at [315, 135] on div "00:05" at bounding box center [231, 144] width 256 height 18
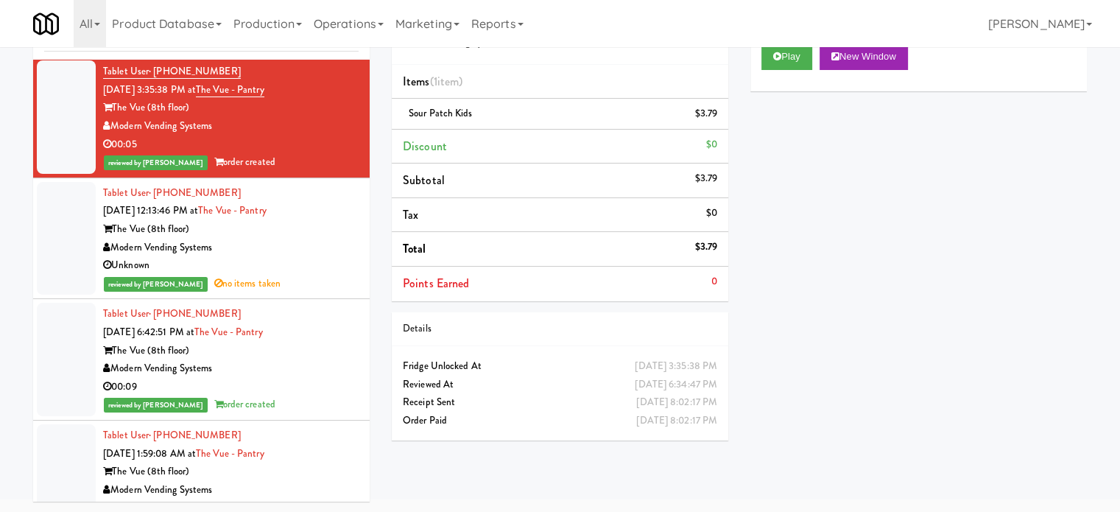
drag, startPoint x: 321, startPoint y: 257, endPoint x: 480, endPoint y: 188, distance: 173.5
click at [321, 256] on div "Unknown" at bounding box center [231, 265] width 256 height 18
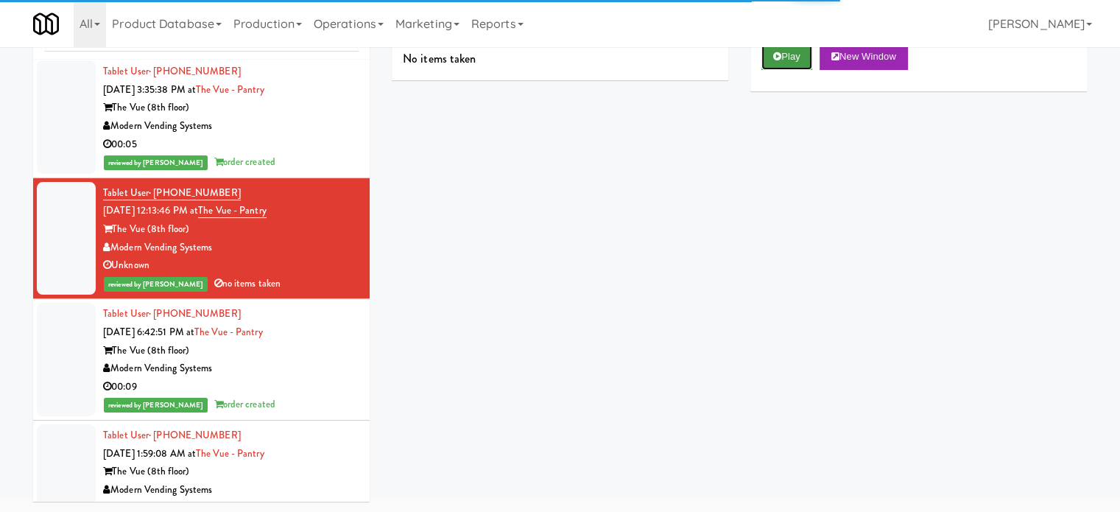
click at [795, 58] on button "Play" at bounding box center [786, 56] width 51 height 27
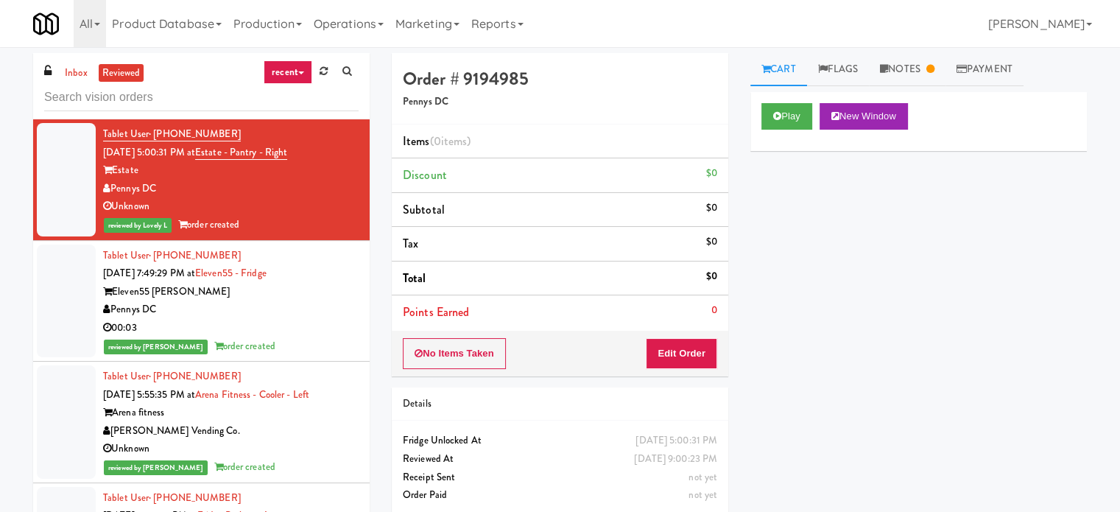
click at [94, 76] on ul "inbox reviewed" at bounding box center [102, 73] width 90 height 18
click at [77, 68] on link "inbox" at bounding box center [76, 73] width 30 height 18
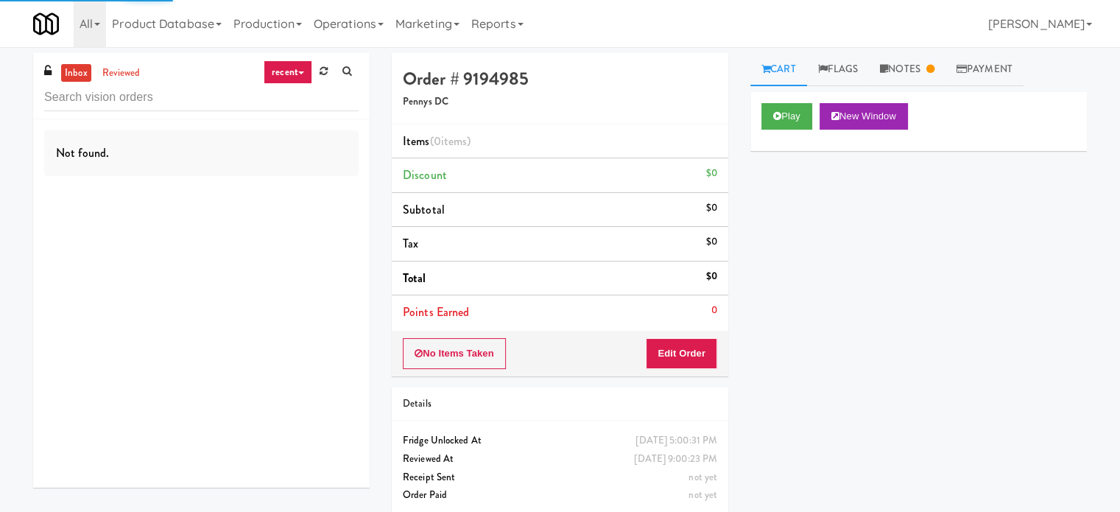
click at [309, 77] on link "recent" at bounding box center [288, 72] width 49 height 24
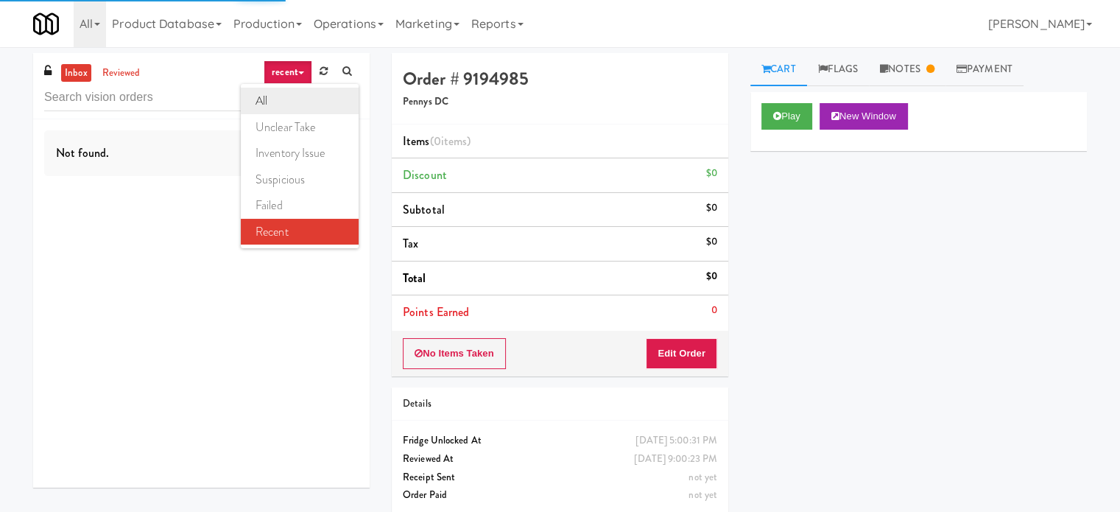
click at [294, 102] on link "all" at bounding box center [300, 101] width 118 height 27
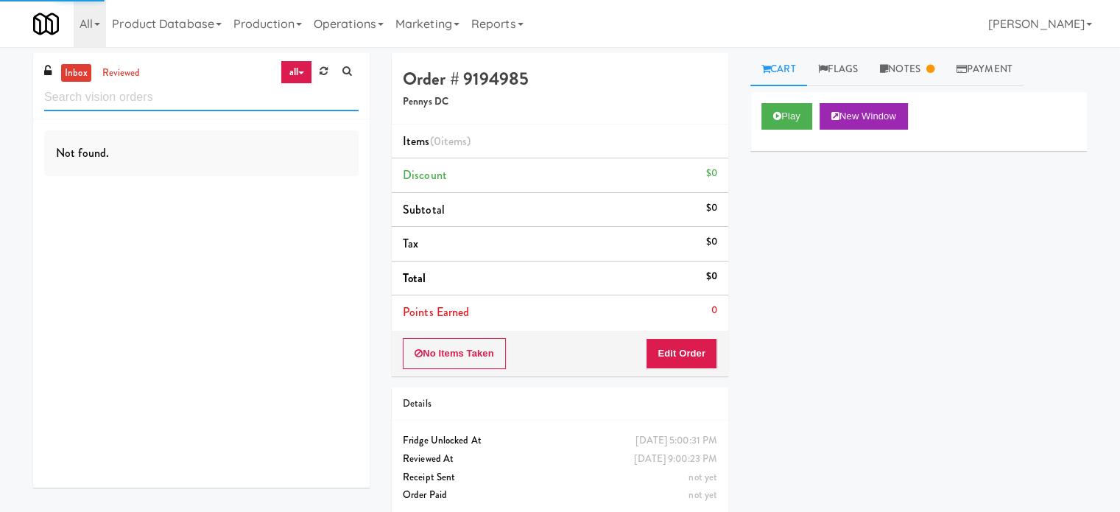
click at [152, 109] on input "text" at bounding box center [201, 97] width 314 height 27
click at [153, 105] on input "text" at bounding box center [201, 97] width 314 height 27
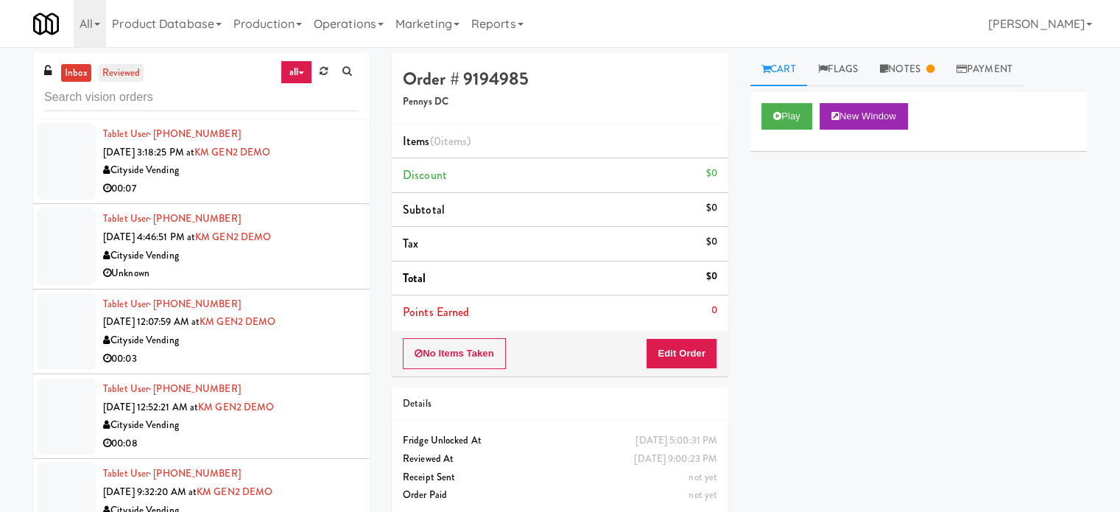
click at [128, 68] on link "reviewed" at bounding box center [122, 73] width 46 height 18
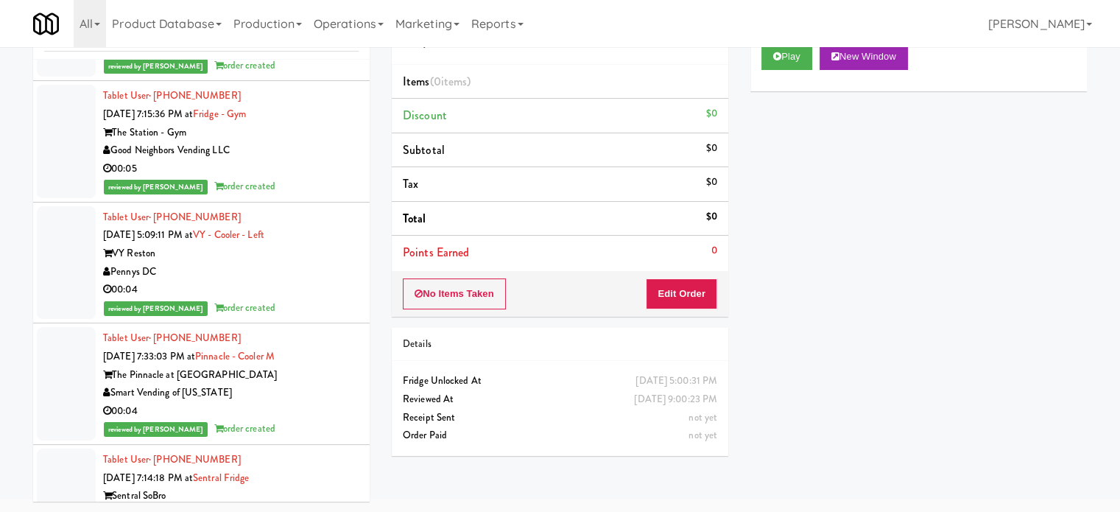
scroll to position [11159, 0]
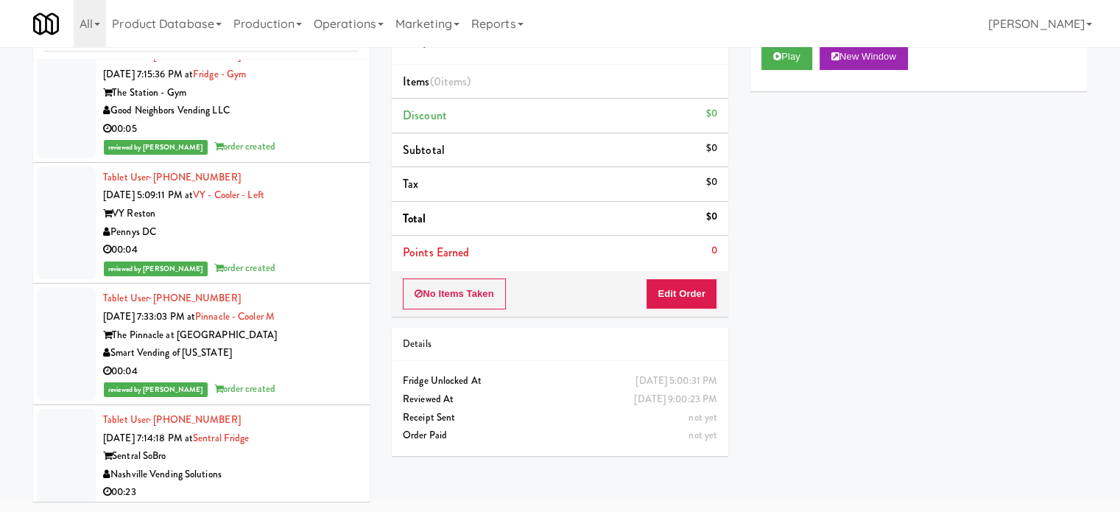
drag, startPoint x: 324, startPoint y: 344, endPoint x: 348, endPoint y: 300, distance: 50.4
click at [329, 411] on div "Tablet User · (256) 577-9149 Sep 9, 2025 7:14:18 PM at Sentral Fridge Sentral S…" at bounding box center [231, 465] width 256 height 109
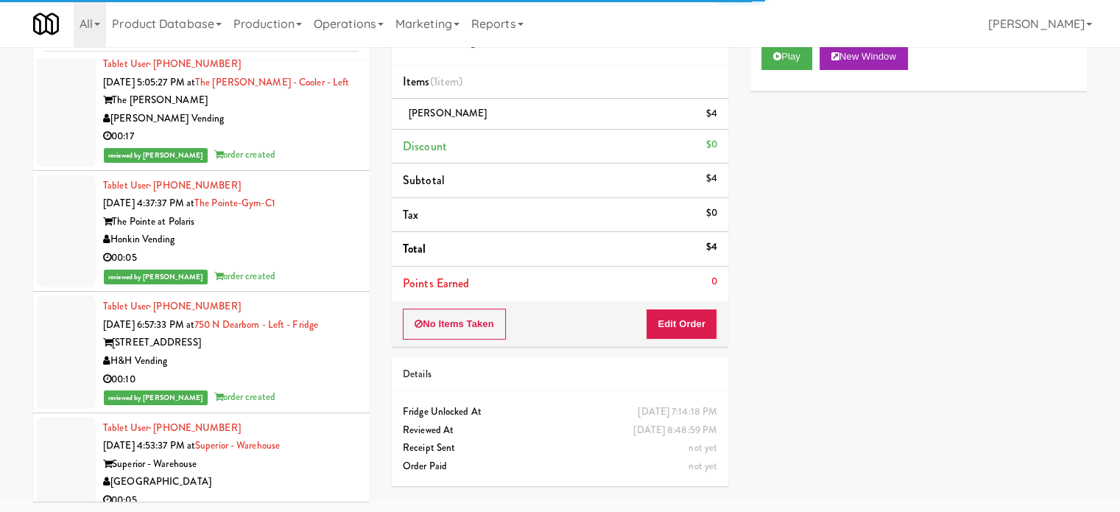
scroll to position [14108, 0]
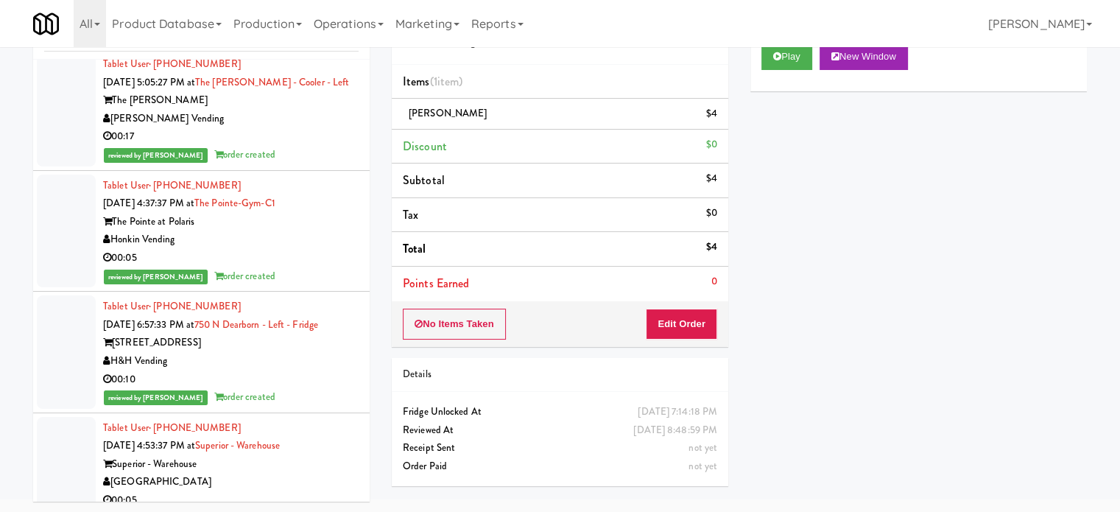
click at [331, 491] on div "00:05" at bounding box center [231, 500] width 256 height 18
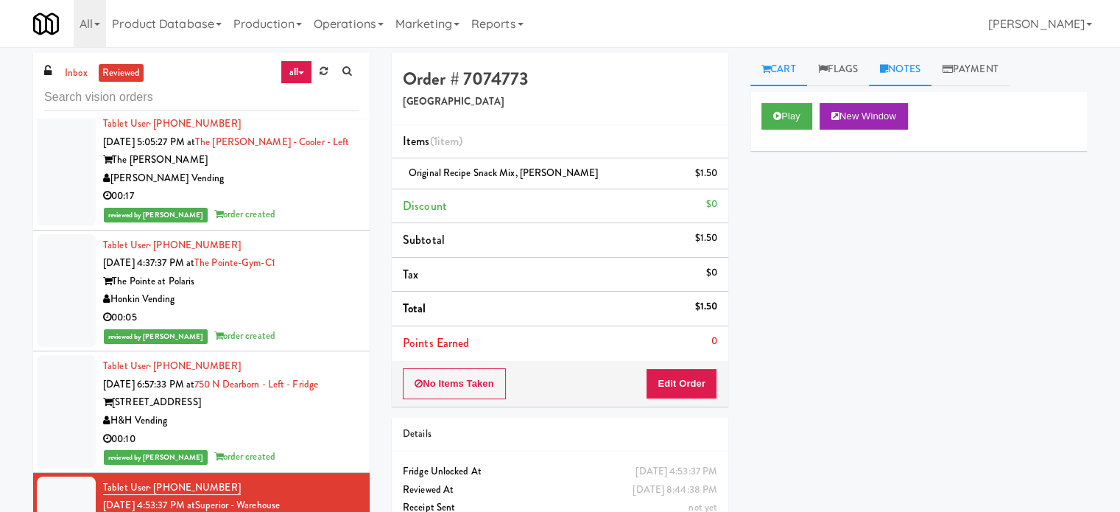
drag, startPoint x: 914, startPoint y: 69, endPoint x: 887, endPoint y: 80, distance: 28.4
click at [913, 69] on link "Notes" at bounding box center [900, 69] width 63 height 33
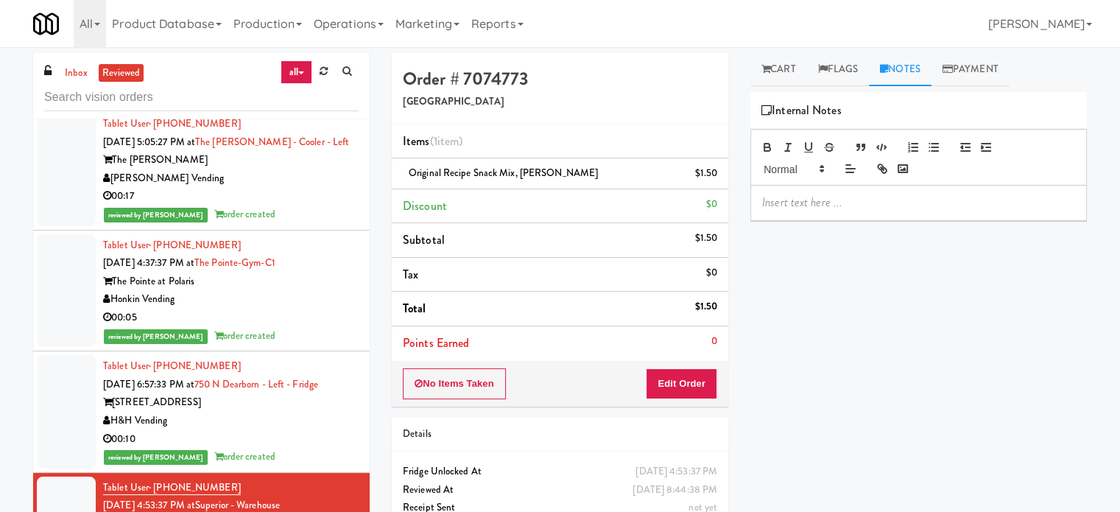
click at [780, 211] on div at bounding box center [918, 203] width 335 height 34
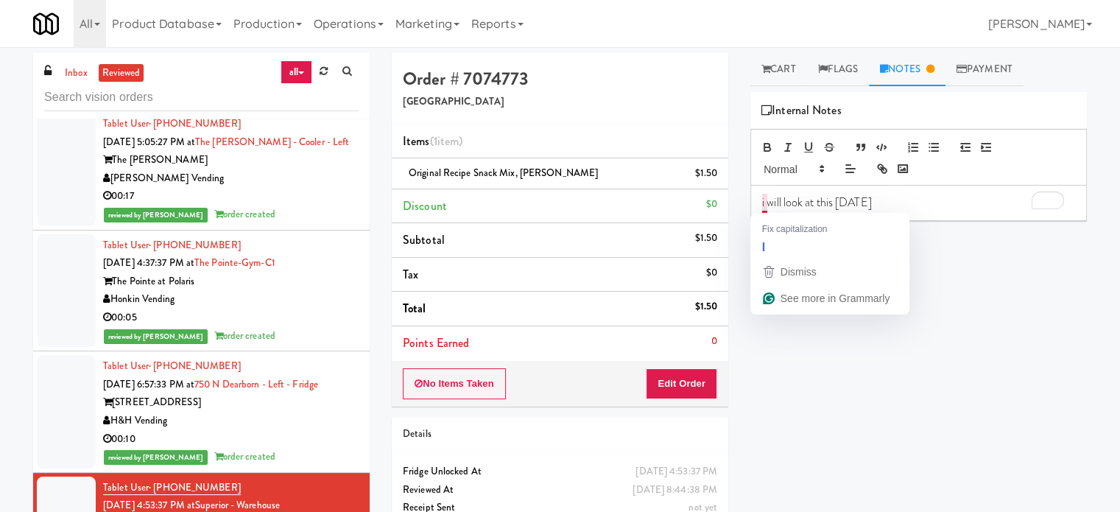
click at [766, 207] on p "i will look at this today" at bounding box center [918, 202] width 313 height 16
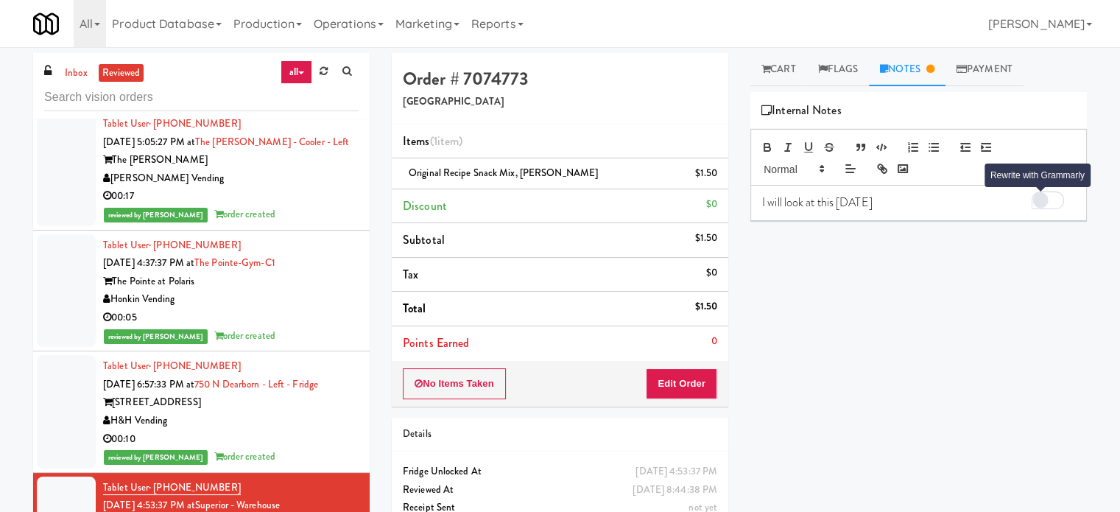
click at [1040, 201] on div "Rewrite with Grammarly" at bounding box center [1040, 199] width 13 height 13
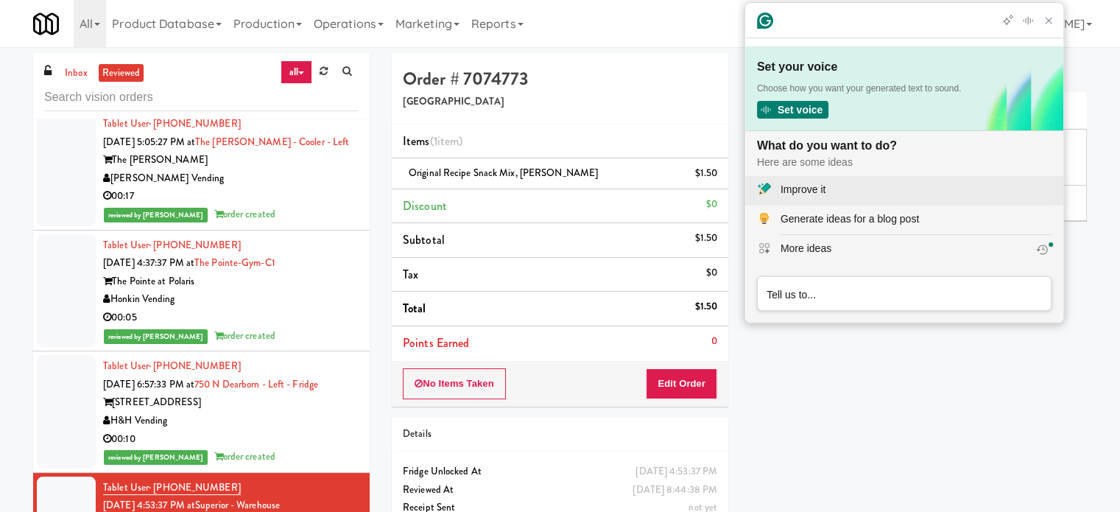
click at [825, 191] on div "Improve it" at bounding box center [803, 189] width 45 height 15
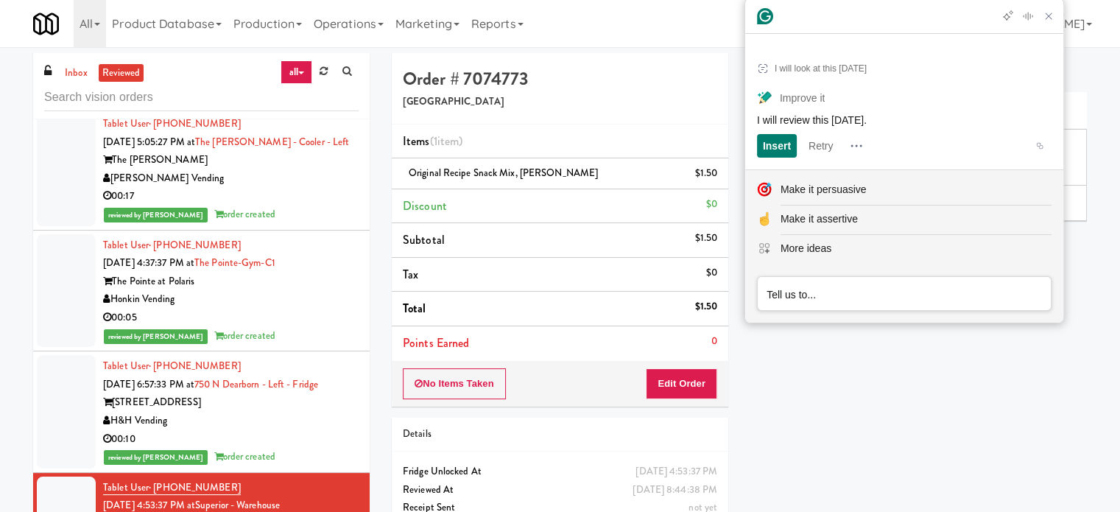
click at [850, 117] on span "I will review this today." at bounding box center [812, 120] width 110 height 12
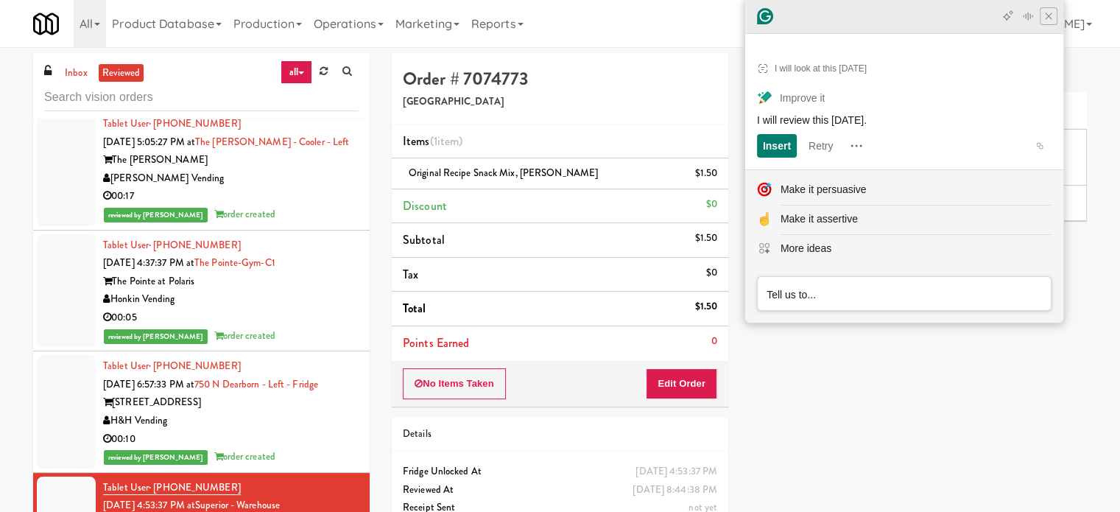
click at [1049, 22] on icon "Close Grammarly Assistant" at bounding box center [1049, 16] width 12 height 12
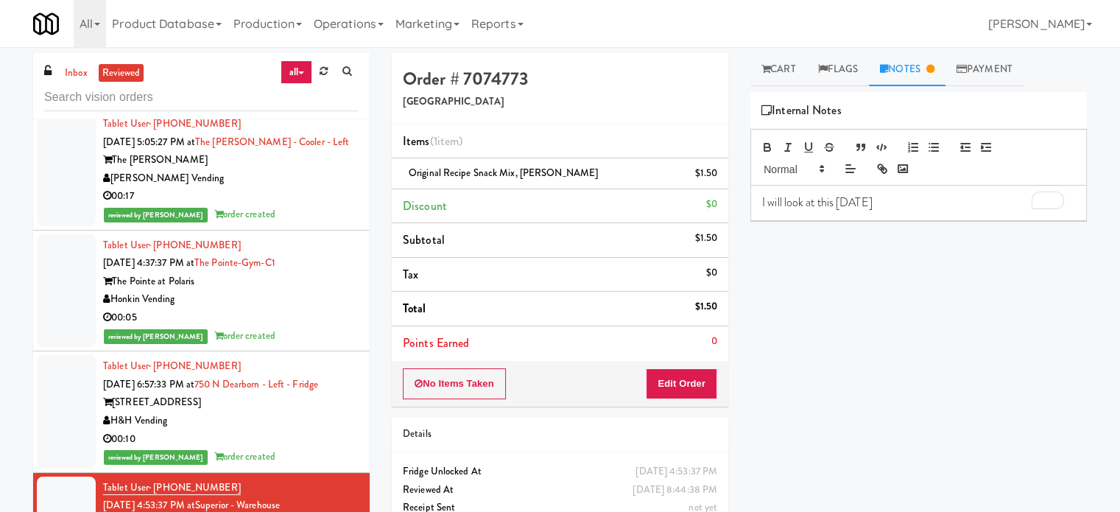
click at [811, 197] on p "I will look at this today" at bounding box center [918, 202] width 313 height 16
click at [810, 204] on p "I will look at this today" at bounding box center [918, 202] width 313 height 16
click at [810, 203] on p "I will look at this today" at bounding box center [918, 202] width 313 height 16
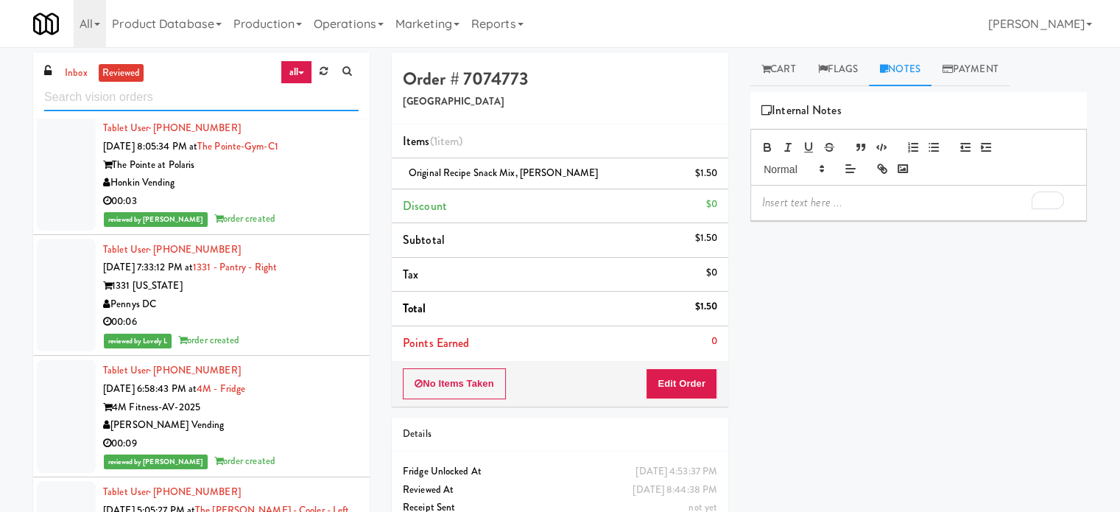
click at [183, 94] on input "text" at bounding box center [201, 97] width 314 height 27
click at [82, 84] on input "text" at bounding box center [201, 97] width 314 height 27
click at [74, 75] on link "inbox" at bounding box center [76, 73] width 30 height 18
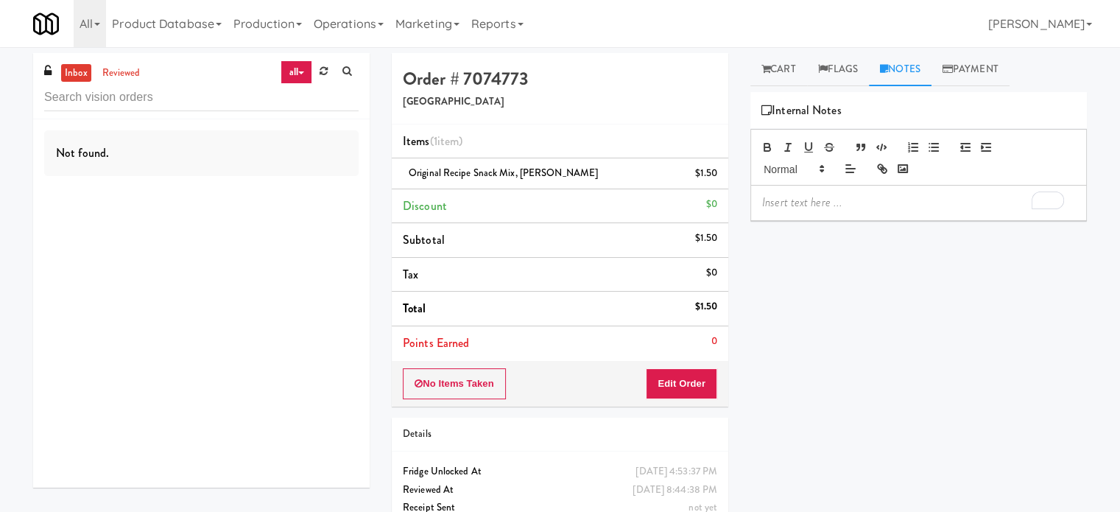
scroll to position [0, 0]
click at [105, 96] on input "text" at bounding box center [201, 97] width 314 height 27
click at [106, 96] on input "text" at bounding box center [201, 97] width 314 height 27
paste input "The Vue - Pantry"
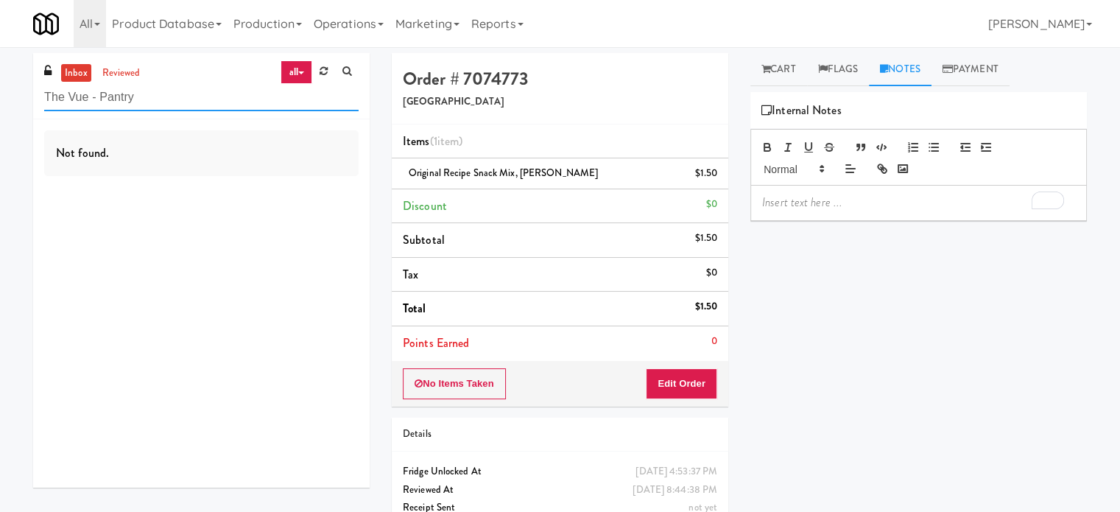
click at [200, 101] on input "The Vue - Pantry" at bounding box center [201, 97] width 314 height 27
type input "The Vue - Pantry"
click at [119, 64] on link "reviewed" at bounding box center [122, 73] width 46 height 18
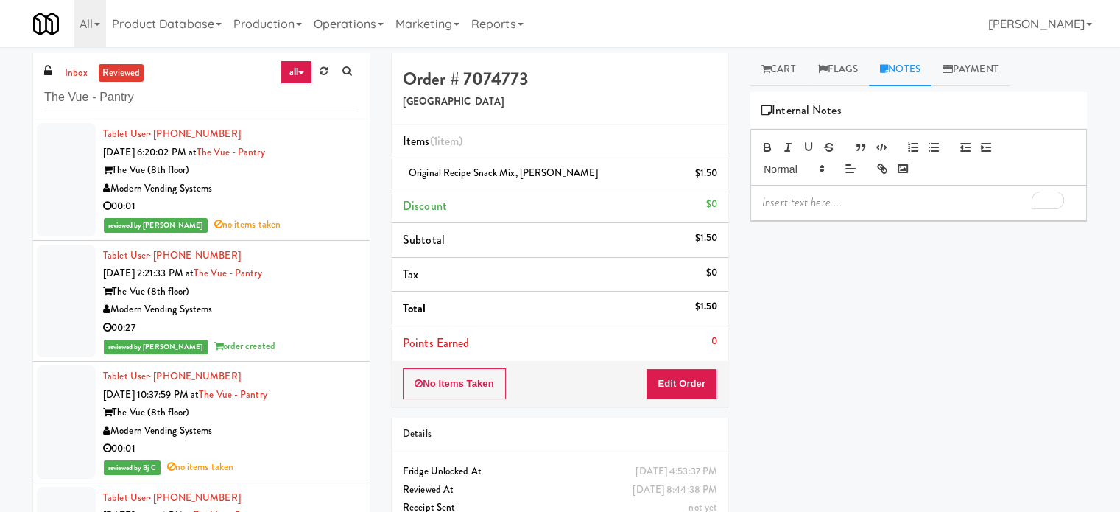
drag, startPoint x: 284, startPoint y: 216, endPoint x: 436, endPoint y: 188, distance: 154.2
click at [291, 217] on div "reviewed by [PERSON_NAME] no items taken" at bounding box center [231, 225] width 256 height 18
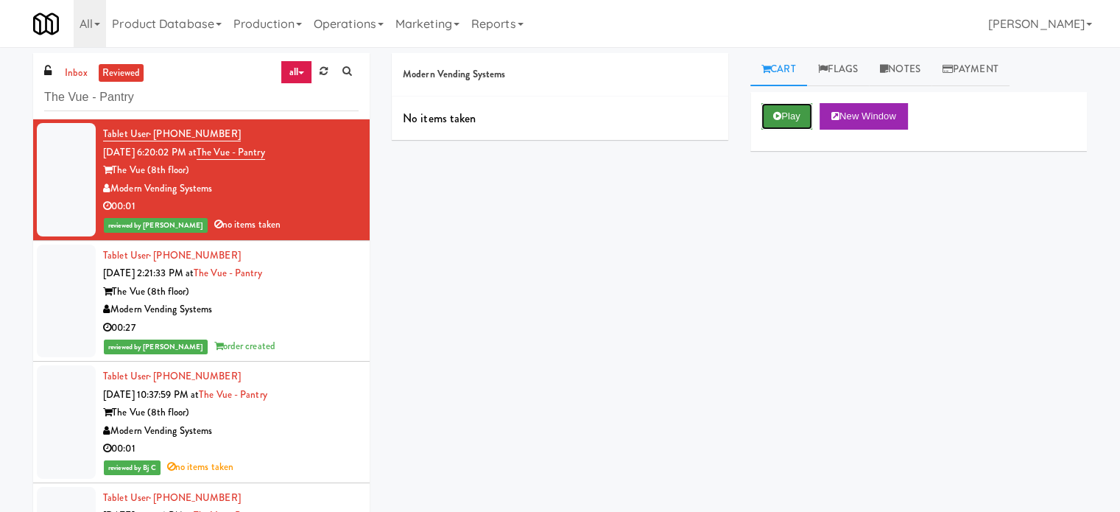
click at [789, 120] on button "Play" at bounding box center [786, 116] width 51 height 27
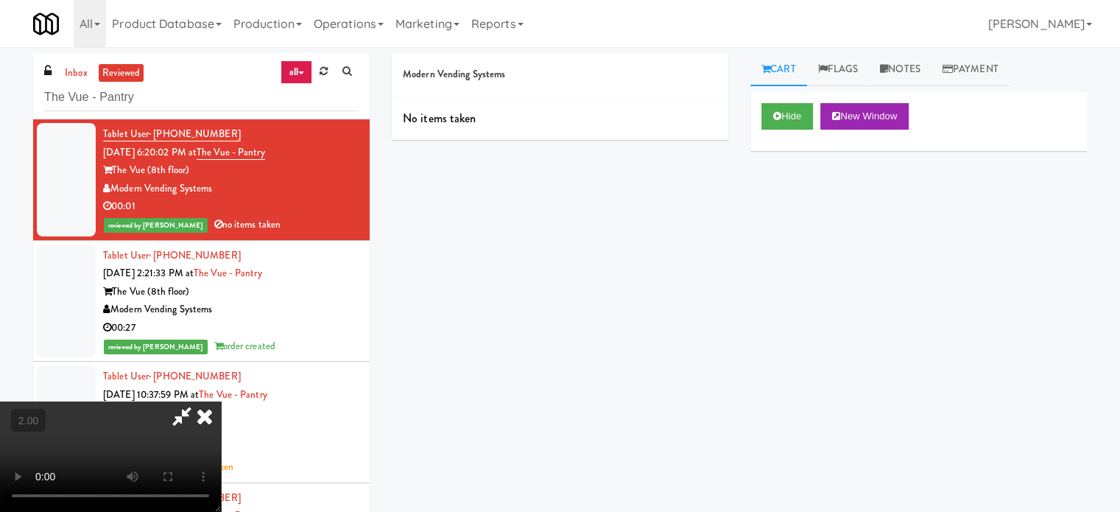
click at [304, 297] on div "The Vue (8th floor)" at bounding box center [231, 292] width 256 height 18
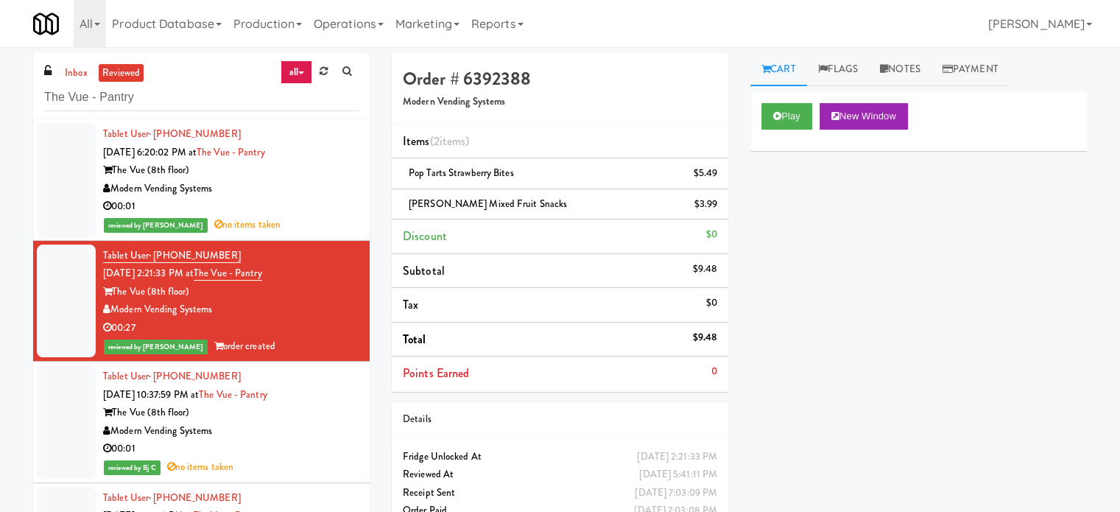
click at [328, 206] on div "00:01" at bounding box center [231, 206] width 256 height 18
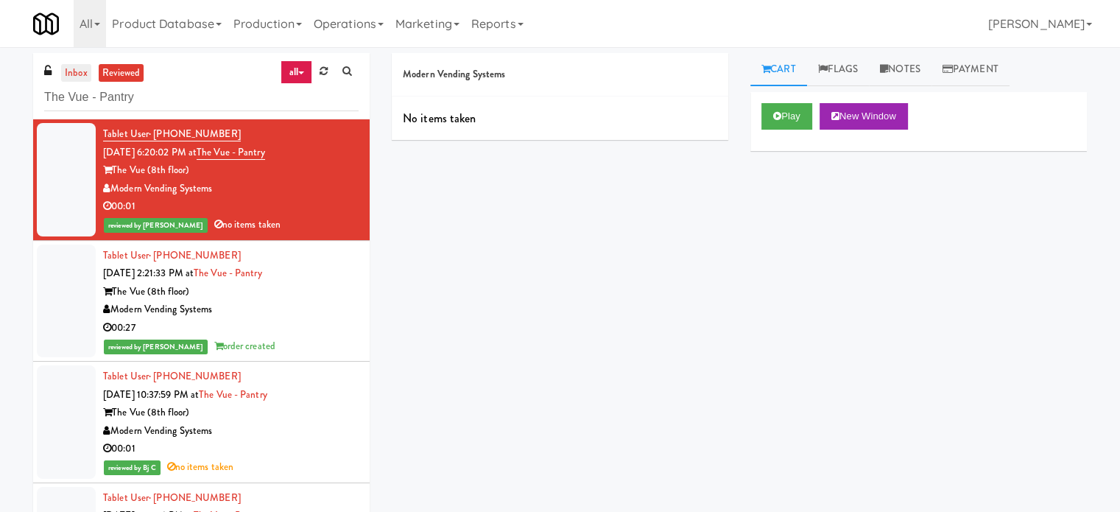
click at [76, 77] on link "inbox" at bounding box center [76, 73] width 30 height 18
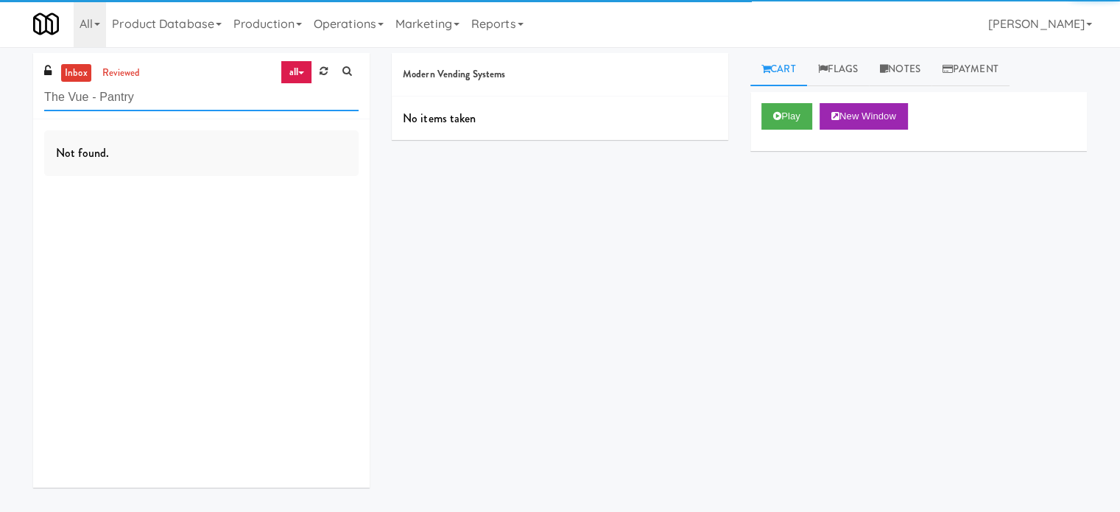
click at [154, 96] on input "The Vue - Pantry" at bounding box center [201, 97] width 314 height 27
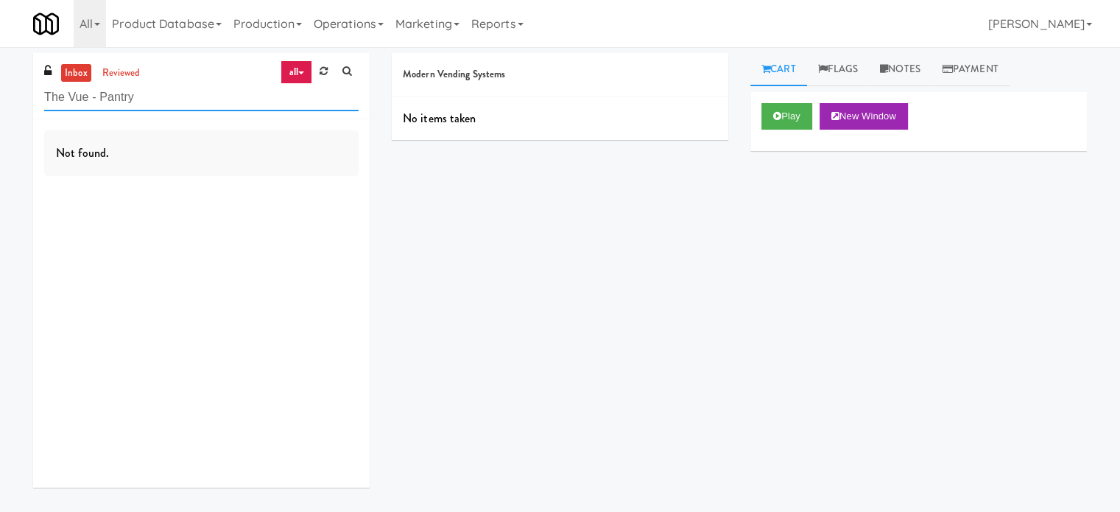
click at [154, 96] on input "The Vue - Pantry" at bounding box center [201, 97] width 314 height 27
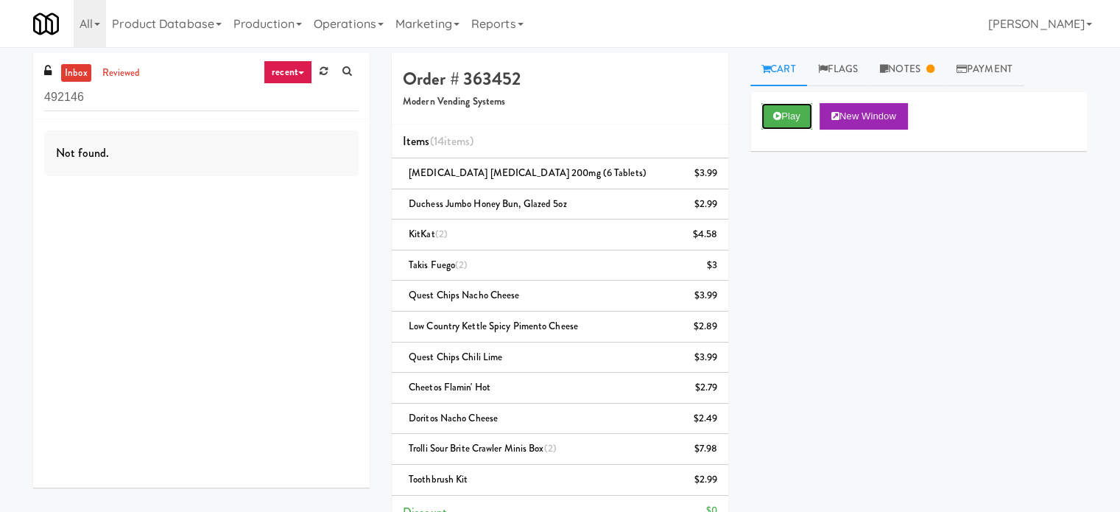
drag, startPoint x: 792, startPoint y: 111, endPoint x: 816, endPoint y: 100, distance: 26.0
click at [792, 111] on button "Play" at bounding box center [786, 116] width 51 height 27
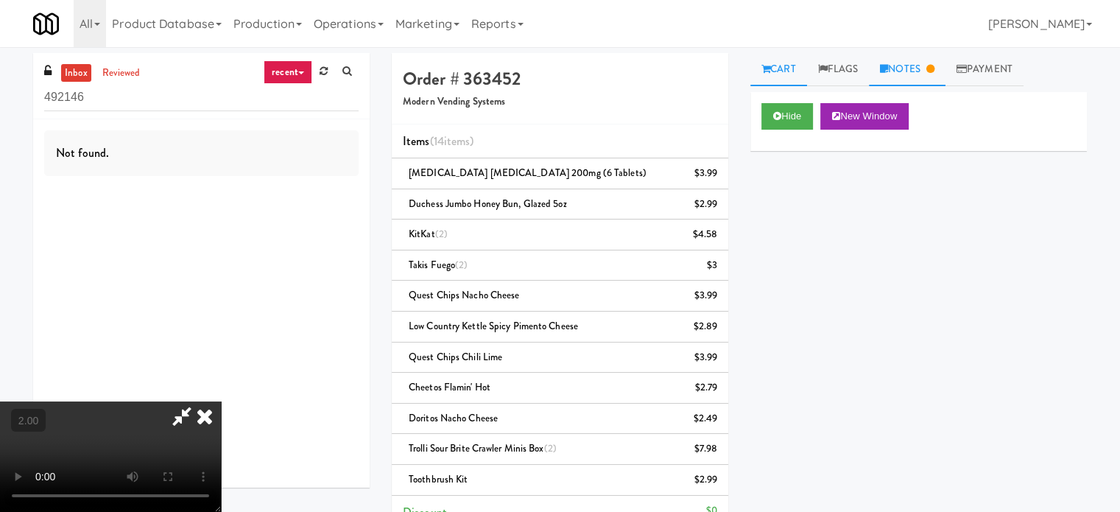
click at [908, 69] on link "Notes" at bounding box center [907, 69] width 77 height 33
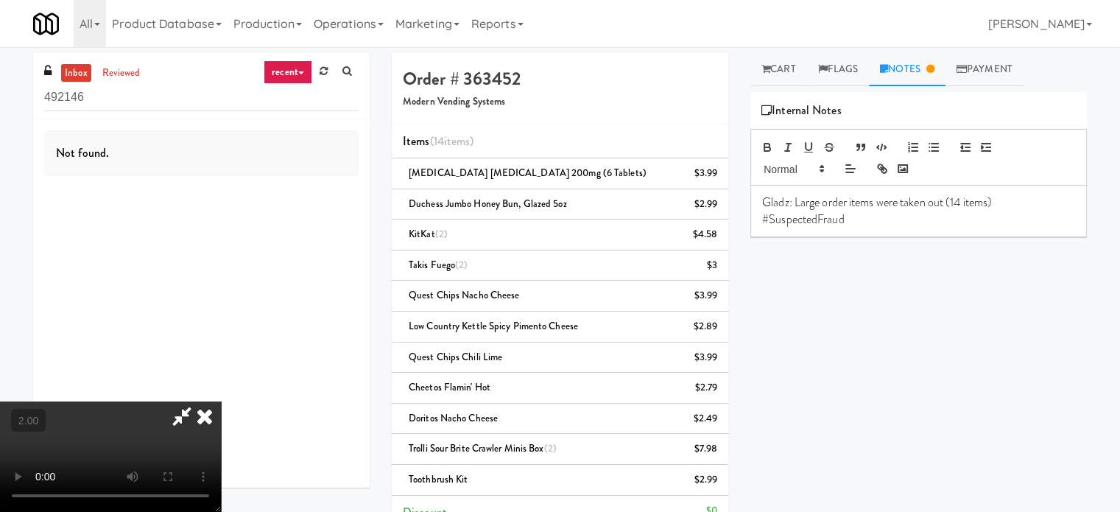
click at [221, 401] on video at bounding box center [110, 456] width 221 height 110
drag, startPoint x: 283, startPoint y: 304, endPoint x: 420, endPoint y: 299, distance: 137.8
click at [221, 401] on video at bounding box center [110, 456] width 221 height 110
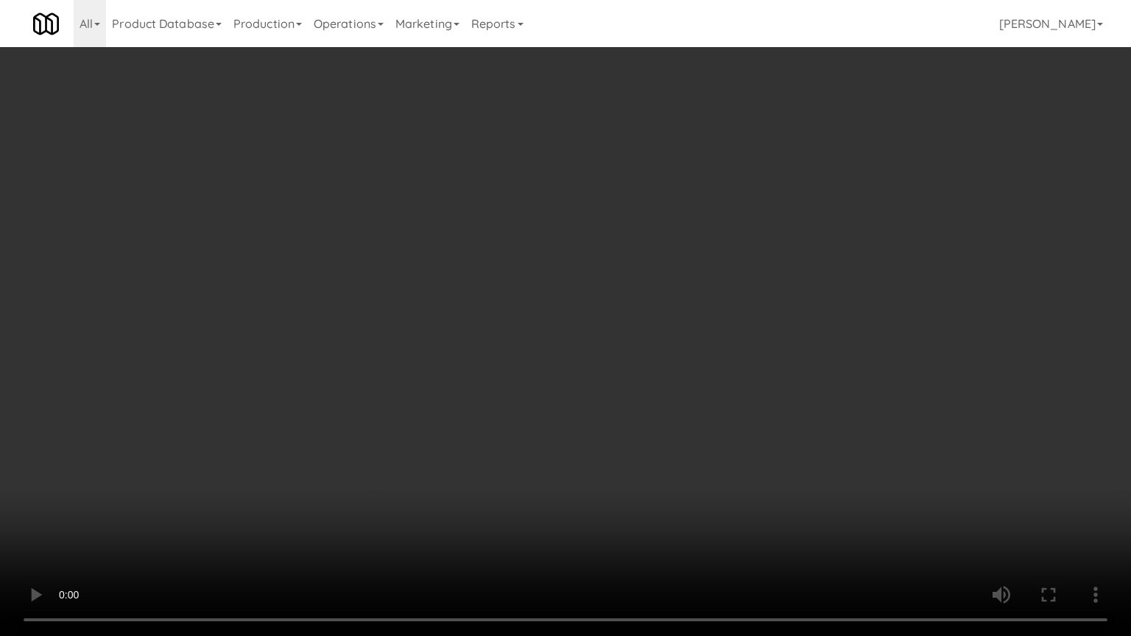
click at [486, 243] on video at bounding box center [565, 318] width 1131 height 636
click at [507, 250] on video at bounding box center [565, 318] width 1131 height 636
drag, startPoint x: 352, startPoint y: 483, endPoint x: 368, endPoint y: 473, distance: 19.2
click at [359, 477] on video at bounding box center [565, 318] width 1131 height 636
click at [544, 297] on video at bounding box center [565, 318] width 1131 height 636
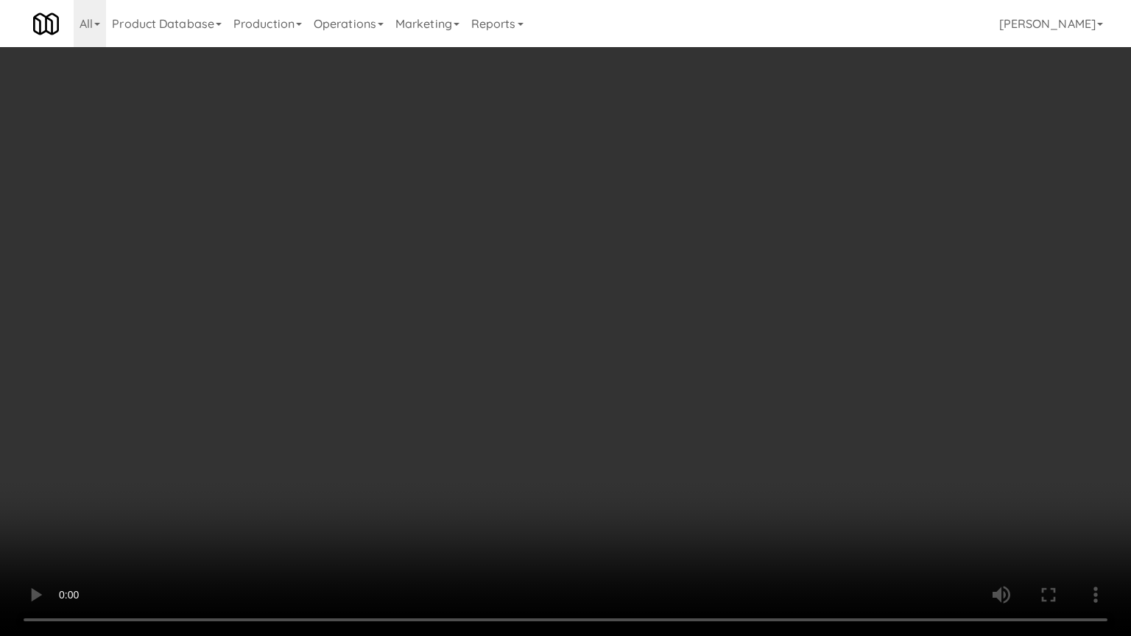
click at [521, 219] on video at bounding box center [565, 318] width 1131 height 636
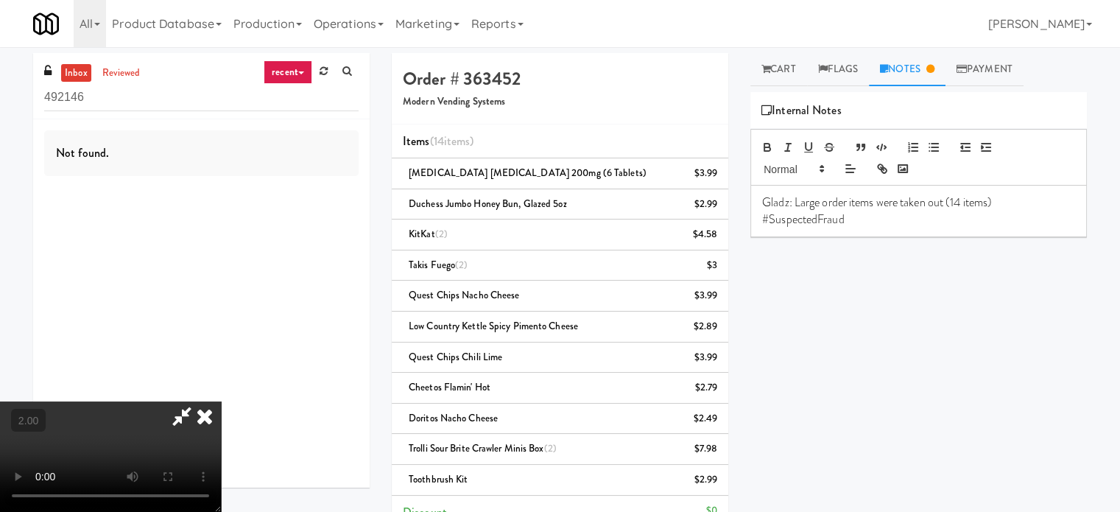
click at [199, 401] on icon at bounding box center [182, 415] width 34 height 29
drag, startPoint x: 292, startPoint y: 376, endPoint x: 283, endPoint y: 362, distance: 16.8
click at [221, 401] on video at bounding box center [110, 456] width 221 height 110
drag, startPoint x: 283, startPoint y: 362, endPoint x: 283, endPoint y: 348, distance: 13.3
click at [221, 401] on video at bounding box center [110, 456] width 221 height 110
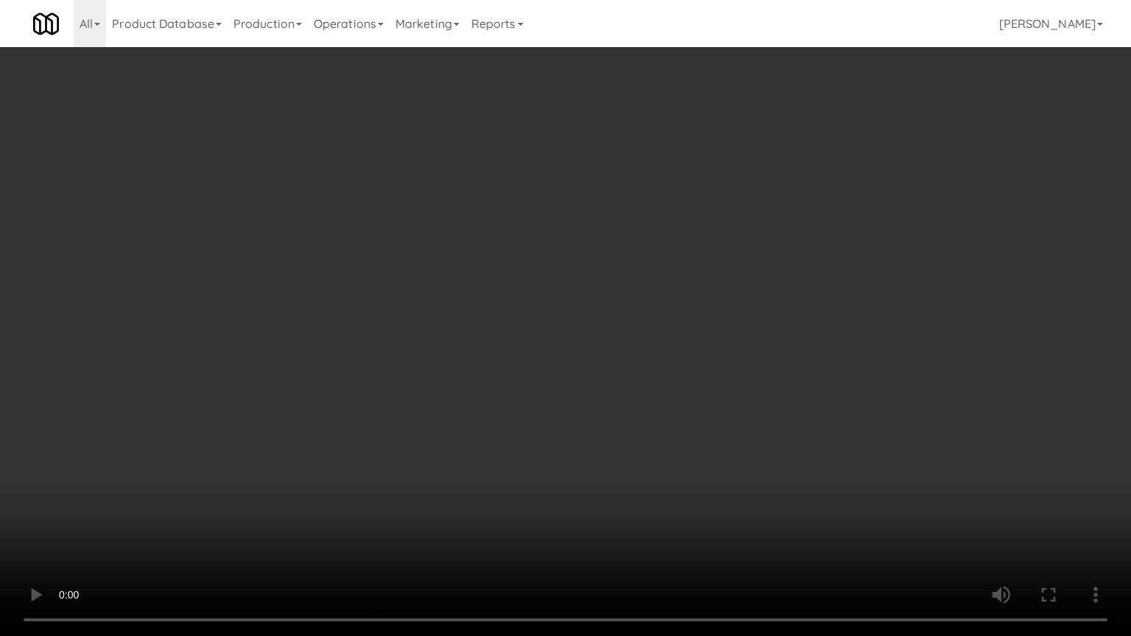
click at [339, 417] on video at bounding box center [565, 318] width 1131 height 636
click at [395, 229] on video at bounding box center [565, 318] width 1131 height 636
click at [472, 197] on video at bounding box center [565, 318] width 1131 height 636
click at [465, 192] on video at bounding box center [565, 318] width 1131 height 636
click at [396, 196] on video at bounding box center [565, 318] width 1131 height 636
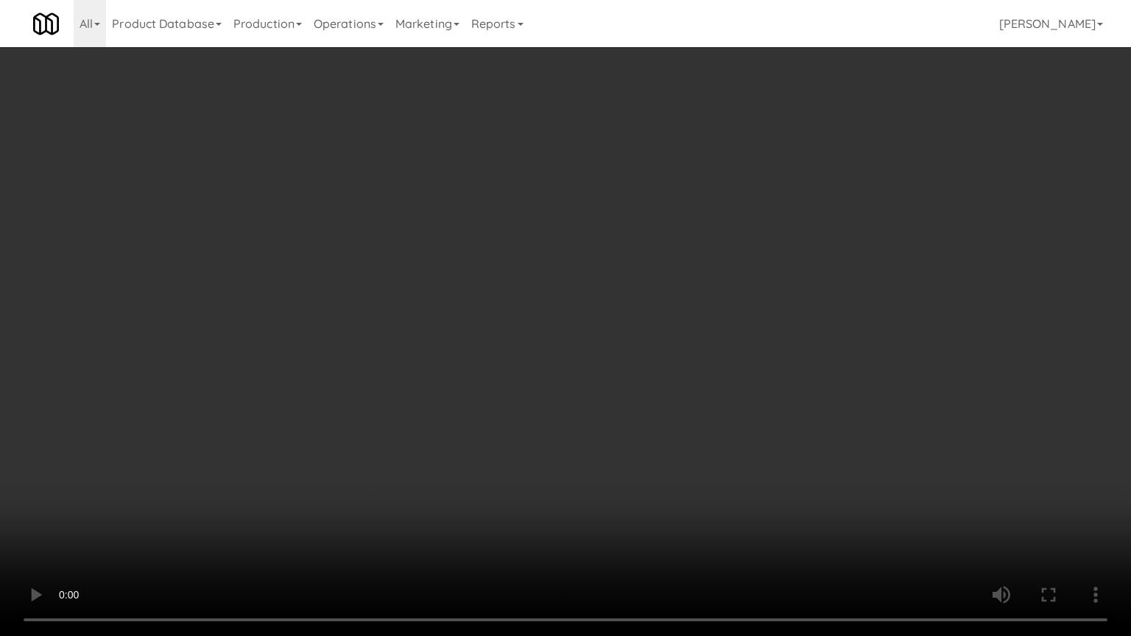
click at [393, 198] on video at bounding box center [565, 318] width 1131 height 636
click at [392, 199] on video at bounding box center [565, 318] width 1131 height 636
click at [397, 191] on video at bounding box center [565, 318] width 1131 height 636
click at [394, 191] on video at bounding box center [565, 318] width 1131 height 636
click at [390, 189] on video at bounding box center [565, 318] width 1131 height 636
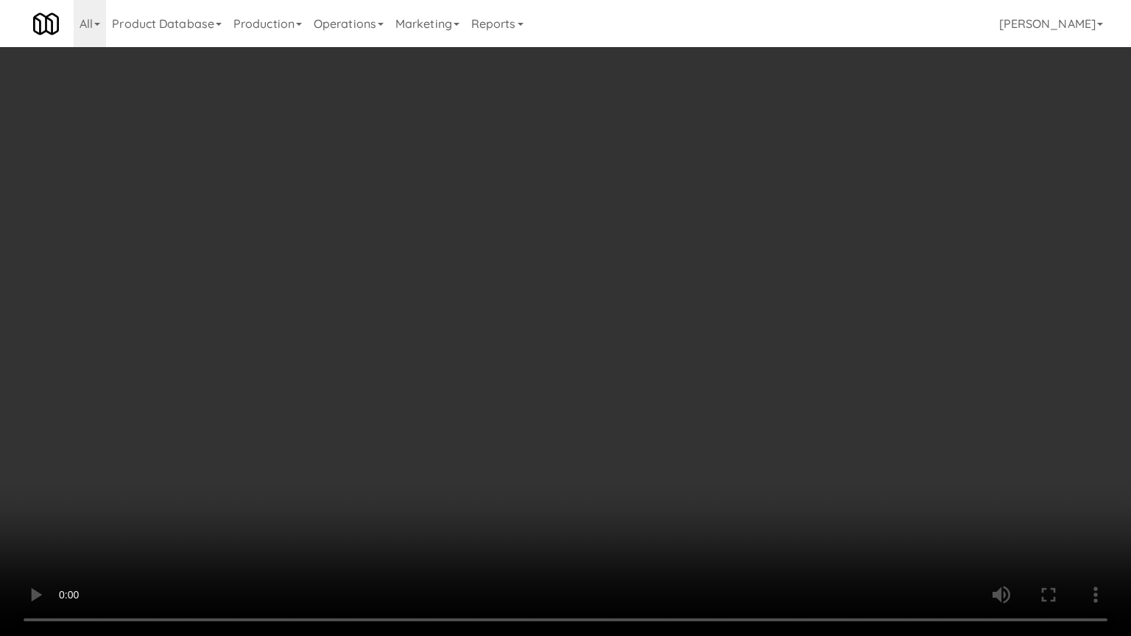
click at [390, 189] on video at bounding box center [565, 318] width 1131 height 636
click at [390, 188] on video at bounding box center [565, 318] width 1131 height 636
drag, startPoint x: 388, startPoint y: 538, endPoint x: 293, endPoint y: 318, distance: 239.8
click at [387, 511] on video at bounding box center [565, 318] width 1131 height 636
click at [248, 267] on video at bounding box center [565, 318] width 1131 height 636
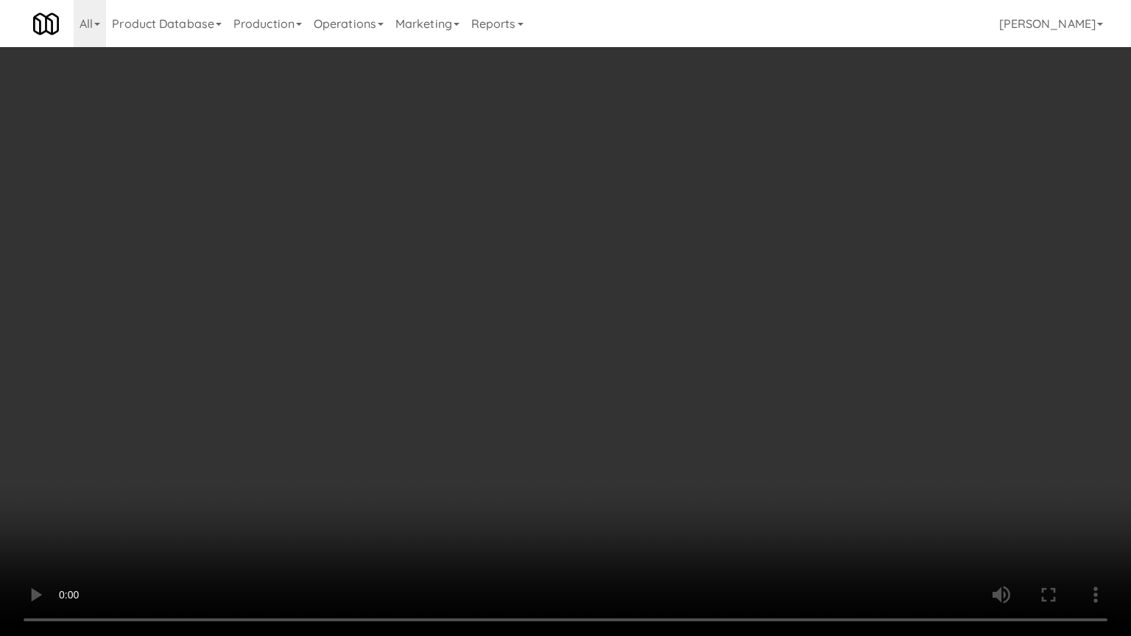
click at [252, 256] on video at bounding box center [565, 318] width 1131 height 636
click at [345, 194] on video at bounding box center [565, 318] width 1131 height 636
click at [356, 230] on video at bounding box center [565, 318] width 1131 height 636
click at [356, 231] on video at bounding box center [565, 318] width 1131 height 636
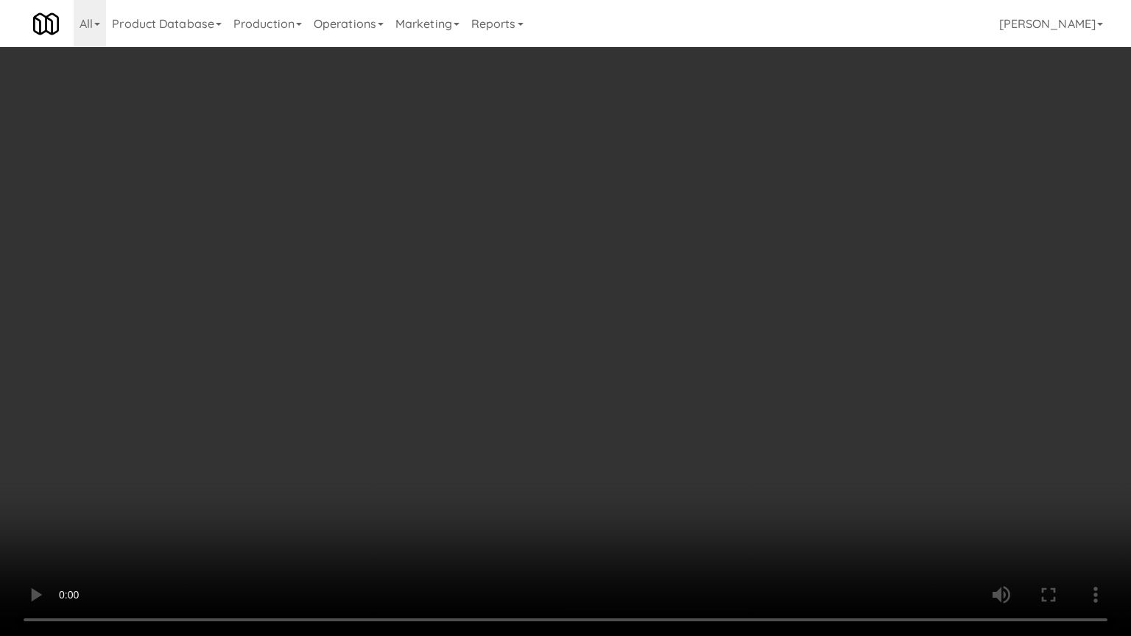
click at [312, 278] on video at bounding box center [565, 318] width 1131 height 636
click at [315, 274] on video at bounding box center [565, 318] width 1131 height 636
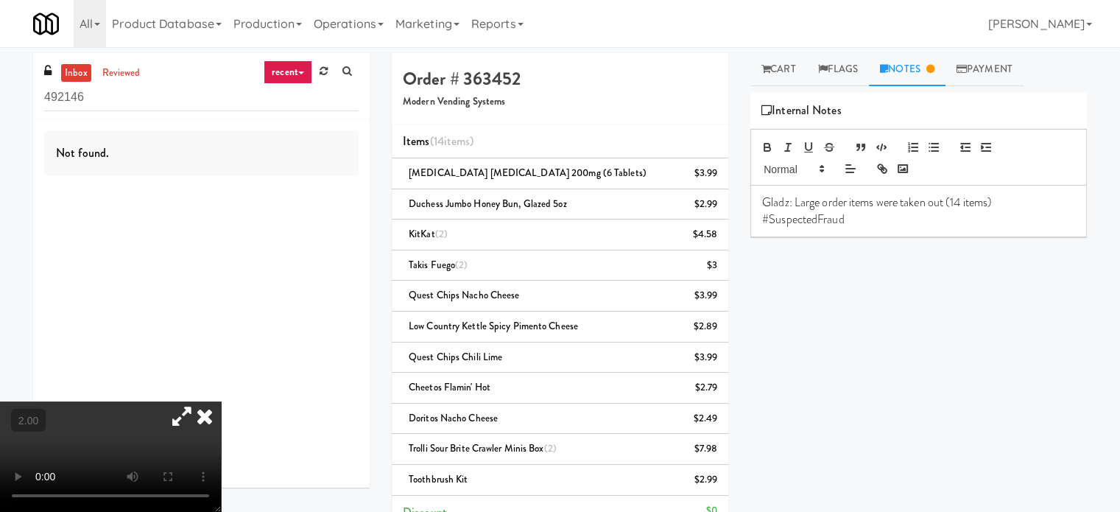
drag, startPoint x: 378, startPoint y: 307, endPoint x: 810, endPoint y: 398, distance: 440.9
click at [221, 401] on icon at bounding box center [204, 415] width 32 height 29
